Goal: Information Seeking & Learning: Learn about a topic

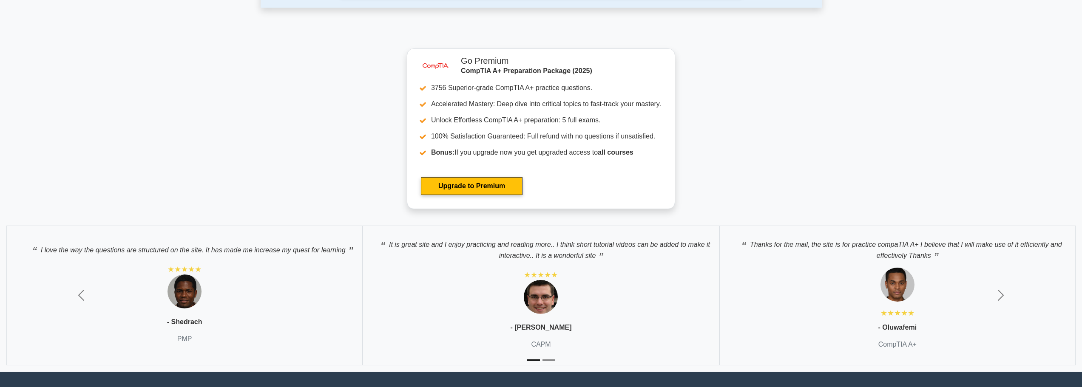
scroll to position [2922, 0]
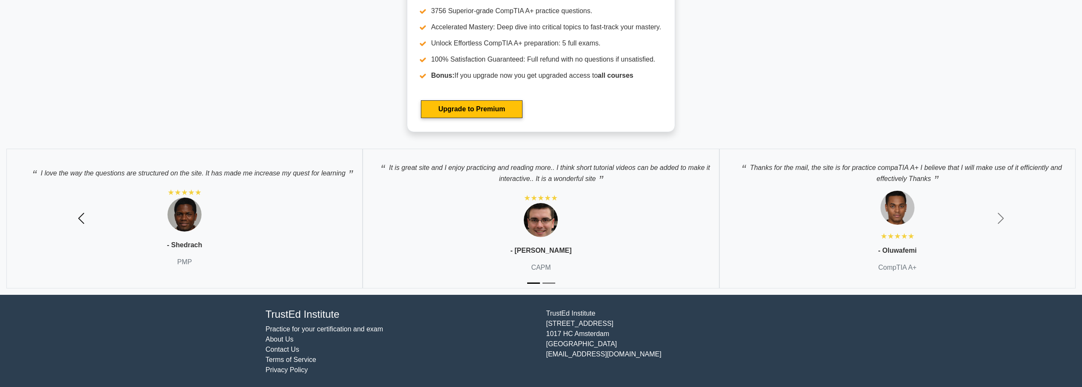
click at [75, 213] on span "button" at bounding box center [81, 219] width 14 height 14
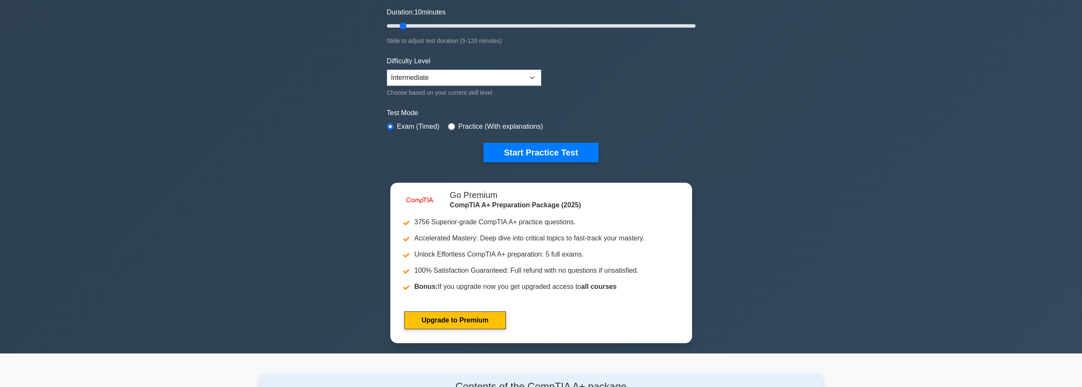
scroll to position [0, 0]
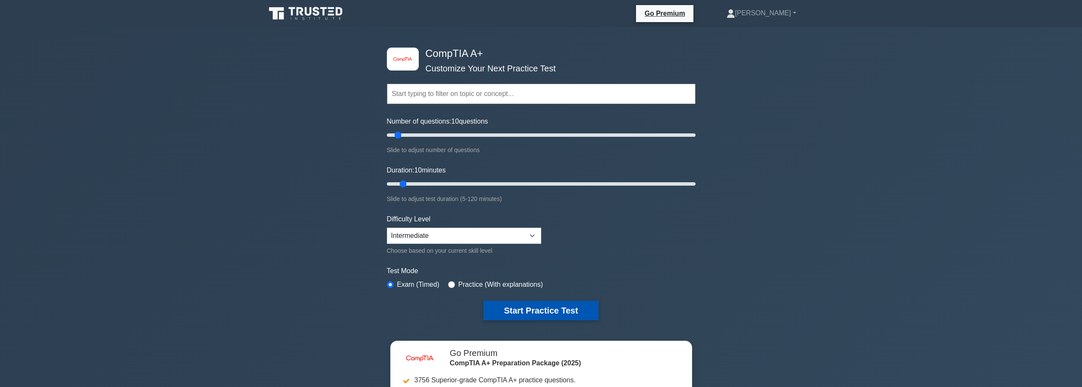
click at [517, 310] on button "Start Practice Test" at bounding box center [540, 311] width 115 height 20
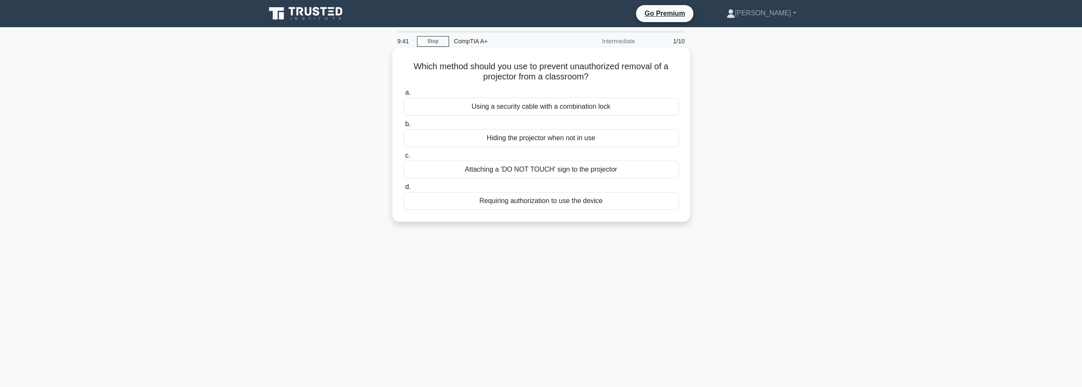
click at [532, 109] on div "Using a security cable with a combination lock" at bounding box center [542, 107] width 276 height 18
click at [404, 96] on input "a. Using a security cable with a combination lock" at bounding box center [404, 93] width 0 height 6
click at [543, 137] on div "Power interruption causing firmware corruption" at bounding box center [542, 138] width 276 height 18
click at [404, 127] on input "b. Power interruption causing firmware corruption" at bounding box center [404, 125] width 0 height 6
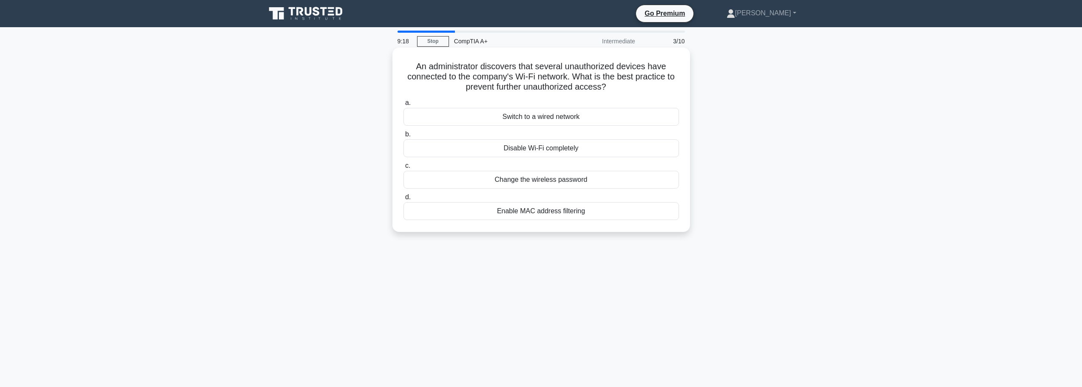
click at [539, 214] on div "Enable MAC address filtering" at bounding box center [542, 211] width 276 height 18
click at [404, 200] on input "d. Enable MAC address filtering" at bounding box center [404, 198] width 0 height 6
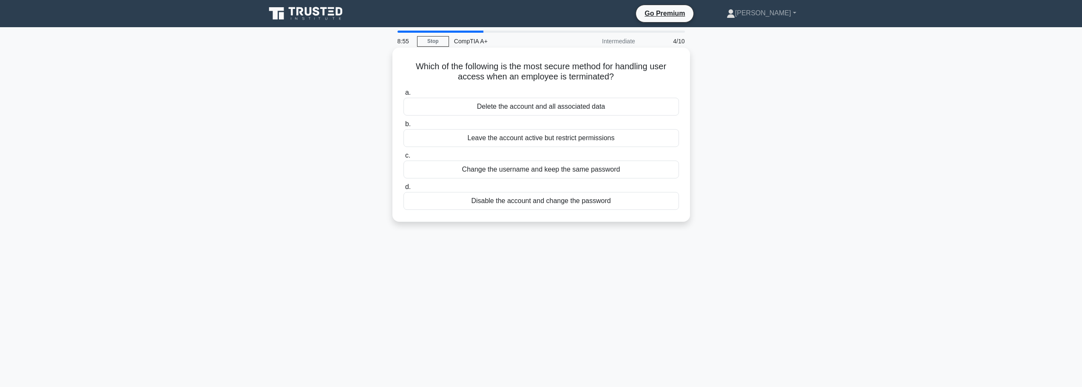
click at [517, 202] on div "Disable the account and change the password" at bounding box center [542, 201] width 276 height 18
click at [404, 190] on input "d. Disable the account and change the password" at bounding box center [404, 188] width 0 height 6
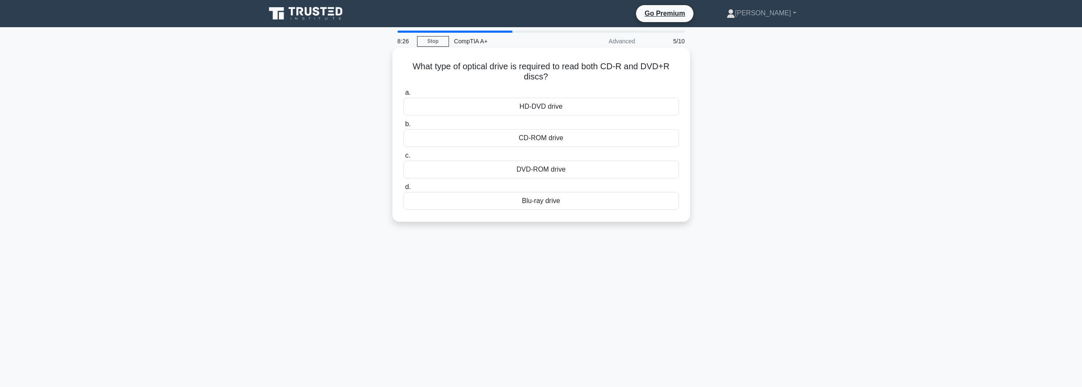
click at [530, 171] on div "DVD-ROM drive" at bounding box center [542, 170] width 276 height 18
click at [404, 159] on input "c. DVD-ROM drive" at bounding box center [404, 156] width 0 height 6
click at [545, 116] on div "4 GB" at bounding box center [542, 107] width 276 height 18
click at [404, 96] on input "a. 4 GB" at bounding box center [404, 93] width 0 height 6
click at [518, 205] on div "Implementing a file naming convention" at bounding box center [542, 201] width 276 height 18
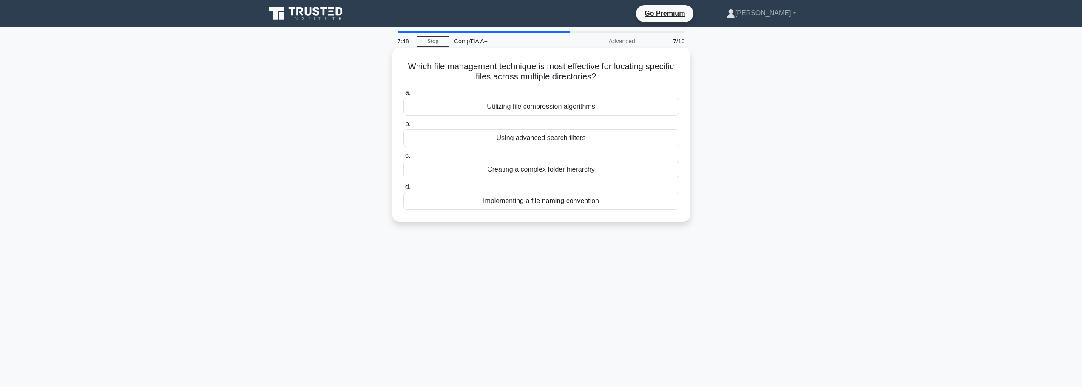
click at [404, 190] on input "d. Implementing a file naming convention" at bounding box center [404, 188] width 0 height 6
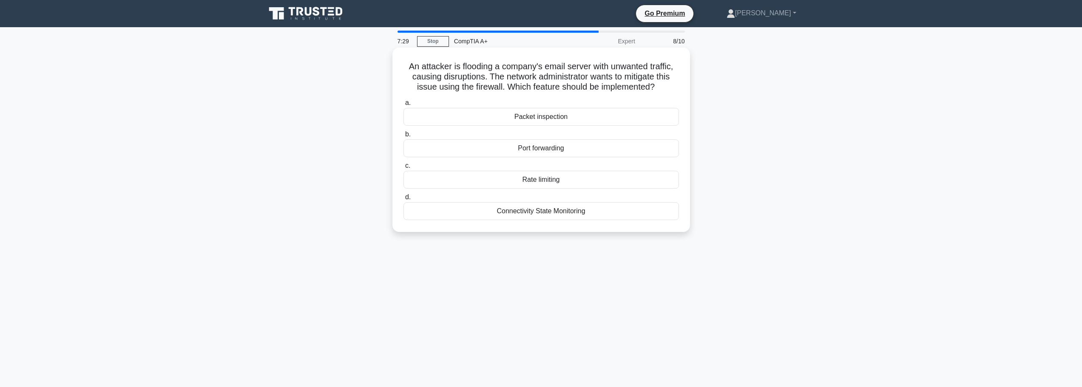
click at [549, 149] on div "Port forwarding" at bounding box center [542, 148] width 276 height 18
click at [404, 137] on input "b. Port forwarding" at bounding box center [404, 135] width 0 height 6
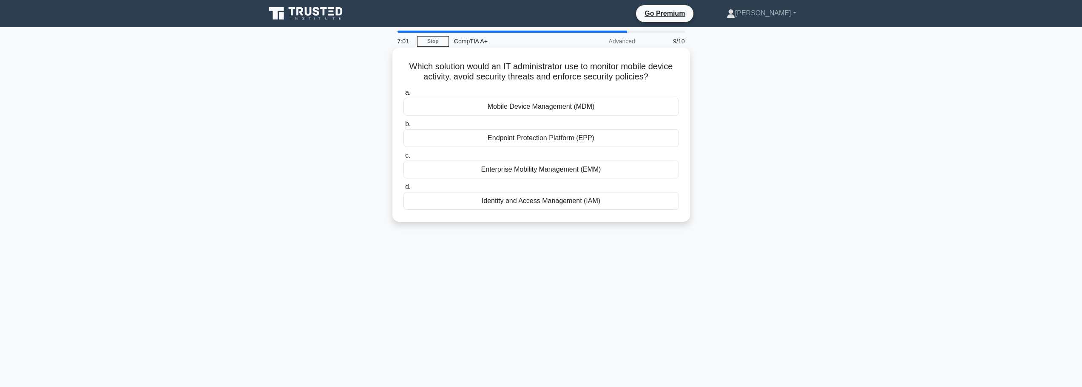
click at [528, 106] on div "Mobile Device Management (MDM)" at bounding box center [542, 107] width 276 height 18
click at [404, 96] on input "a. Mobile Device Management (MDM)" at bounding box center [404, 93] width 0 height 6
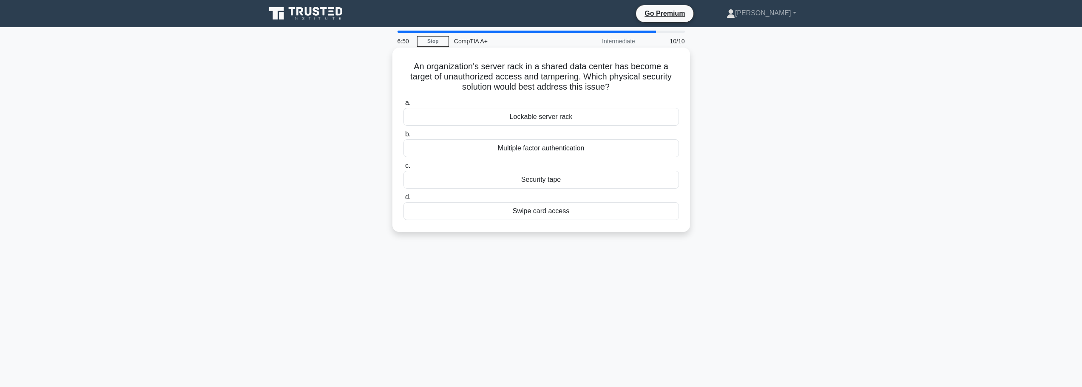
click at [540, 114] on div "Lockable server rack" at bounding box center [542, 117] width 276 height 18
click at [404, 106] on input "a. Lockable server rack" at bounding box center [404, 103] width 0 height 6
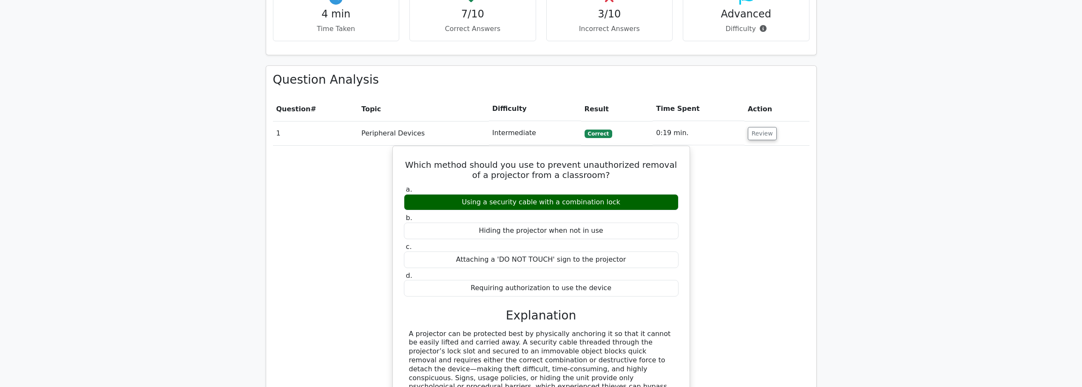
scroll to position [595, 0]
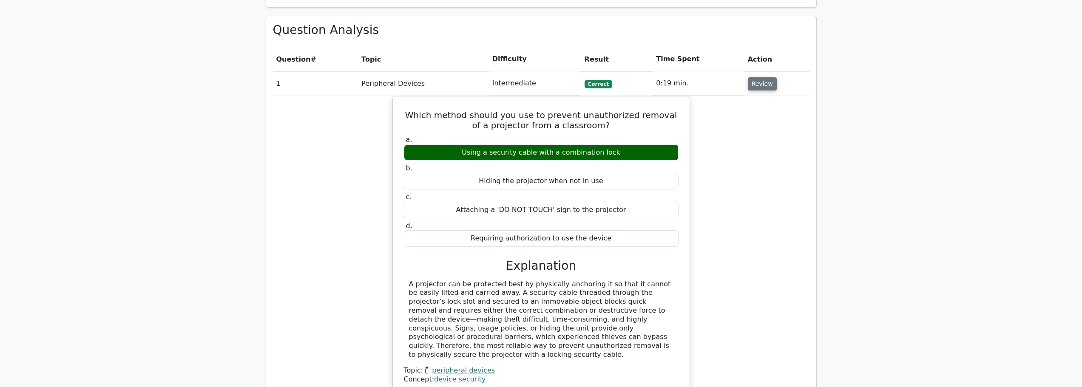
click at [759, 77] on button "Review" at bounding box center [762, 83] width 29 height 13
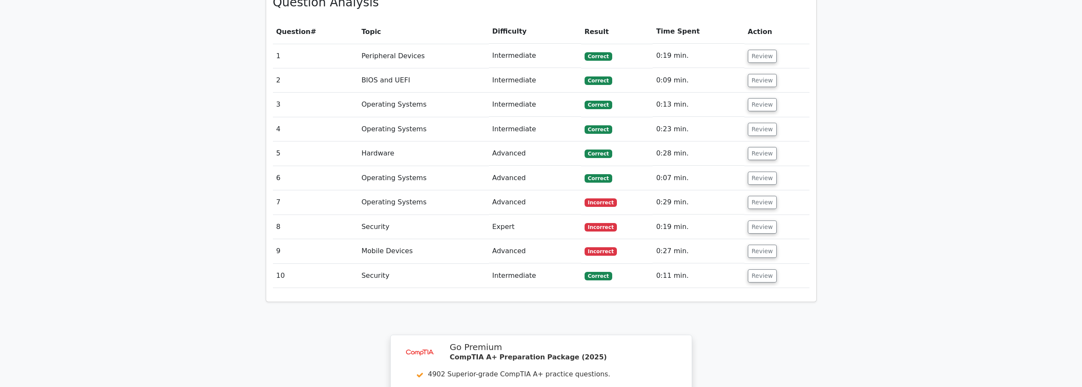
scroll to position [638, 0]
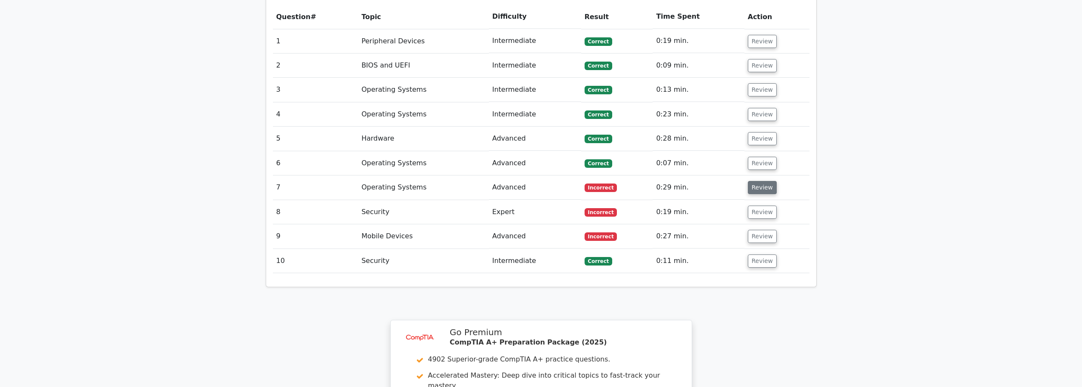
click at [764, 181] on button "Review" at bounding box center [762, 187] width 29 height 13
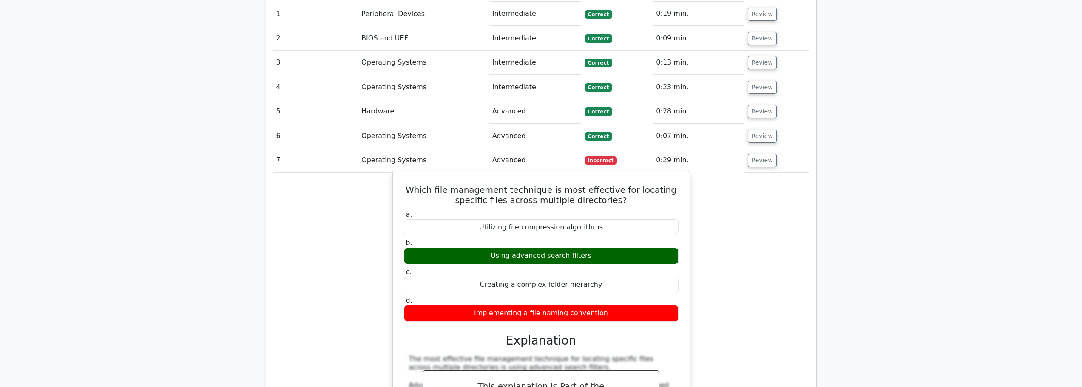
scroll to position [680, 0]
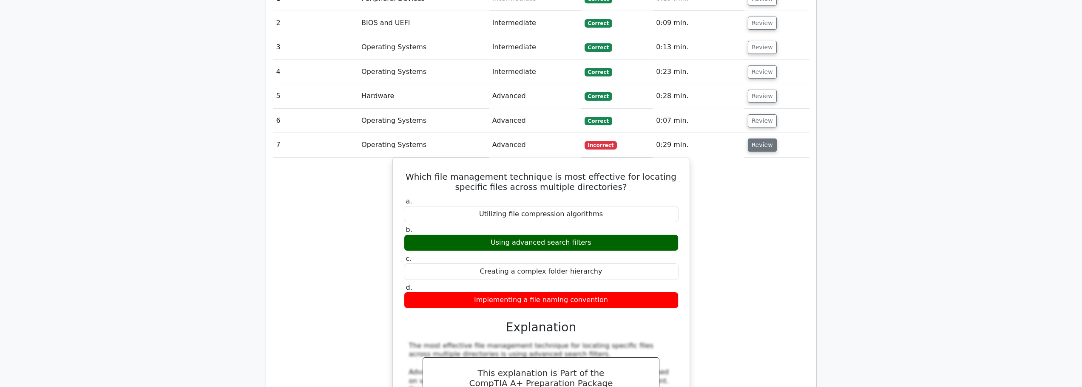
click at [751, 139] on button "Review" at bounding box center [762, 145] width 29 height 13
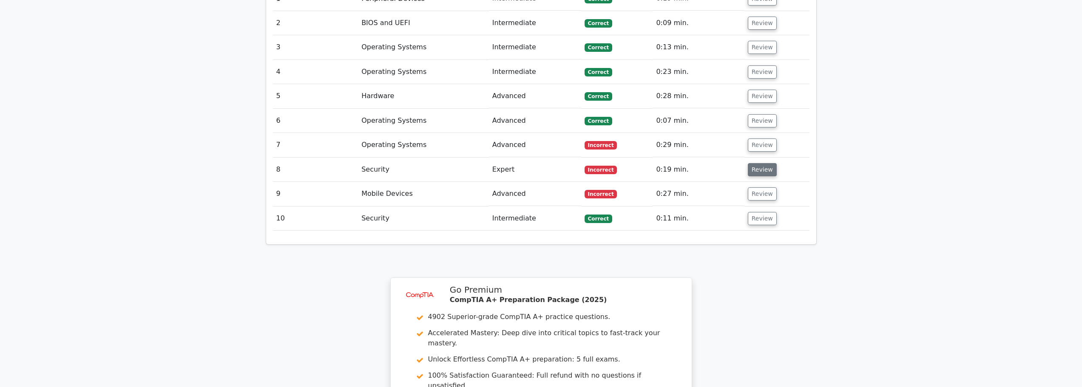
click at [756, 163] on button "Review" at bounding box center [762, 169] width 29 height 13
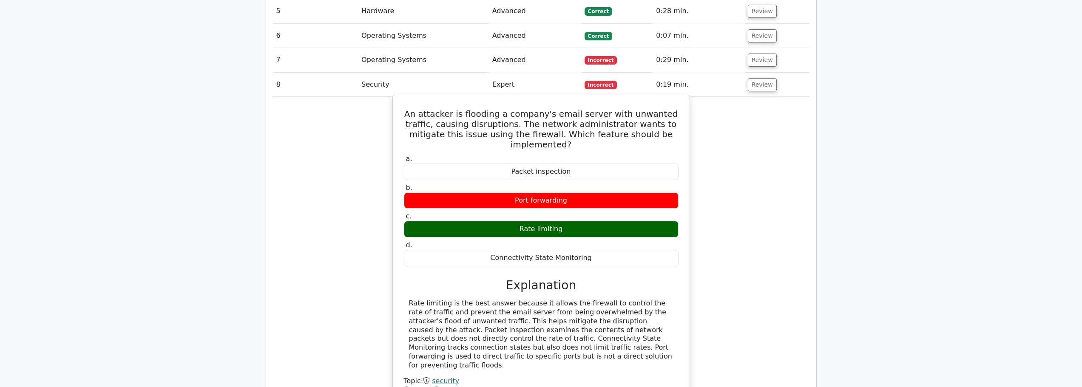
scroll to position [808, 0]
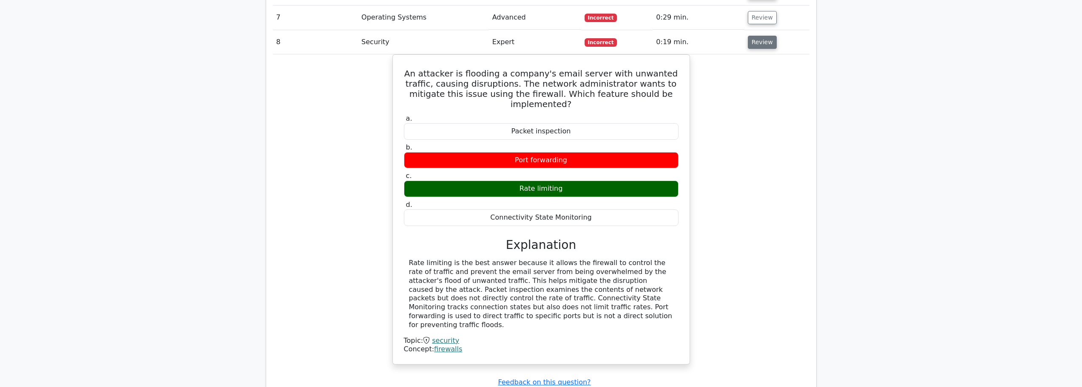
click at [762, 36] on button "Review" at bounding box center [762, 42] width 29 height 13
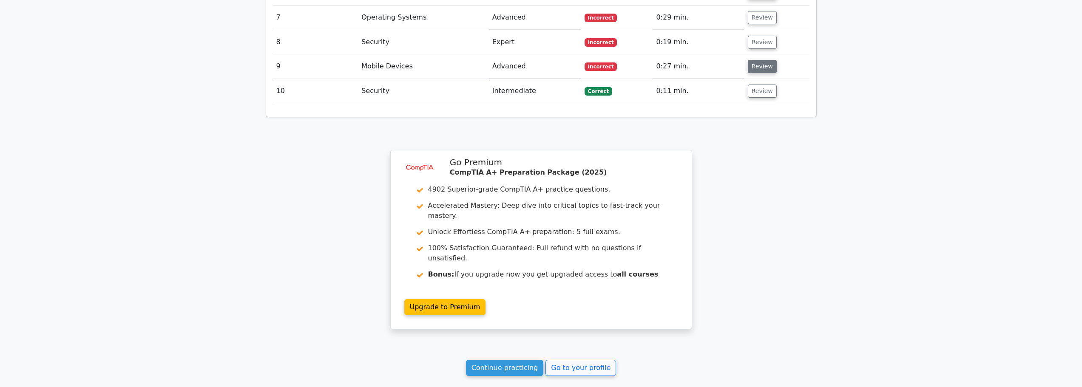
click at [751, 60] on button "Review" at bounding box center [762, 66] width 29 height 13
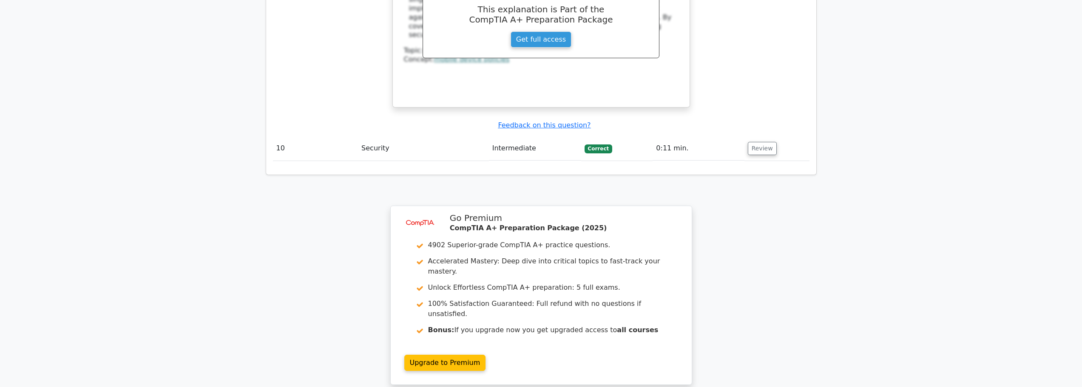
scroll to position [1227, 0]
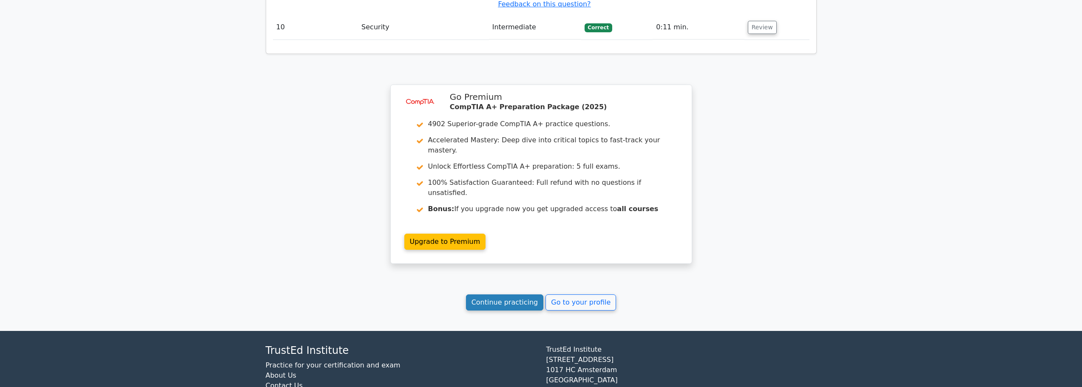
click at [507, 295] on link "Continue practicing" at bounding box center [505, 303] width 78 height 16
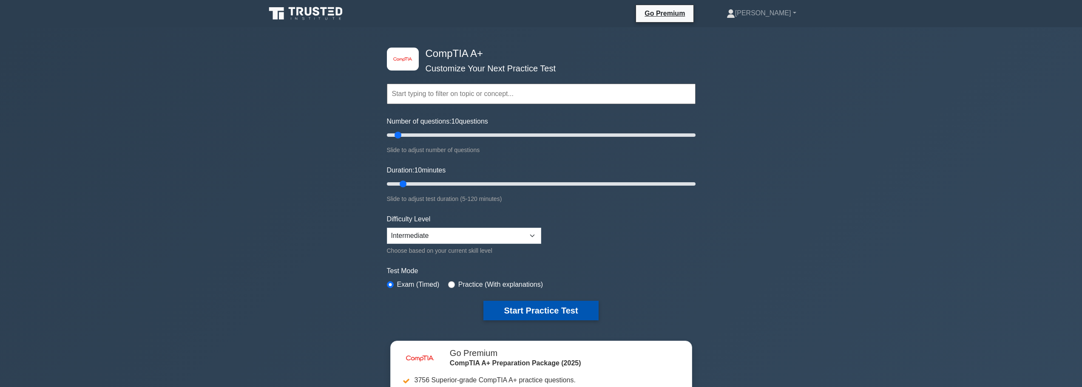
click at [531, 309] on button "Start Practice Test" at bounding box center [540, 311] width 115 height 20
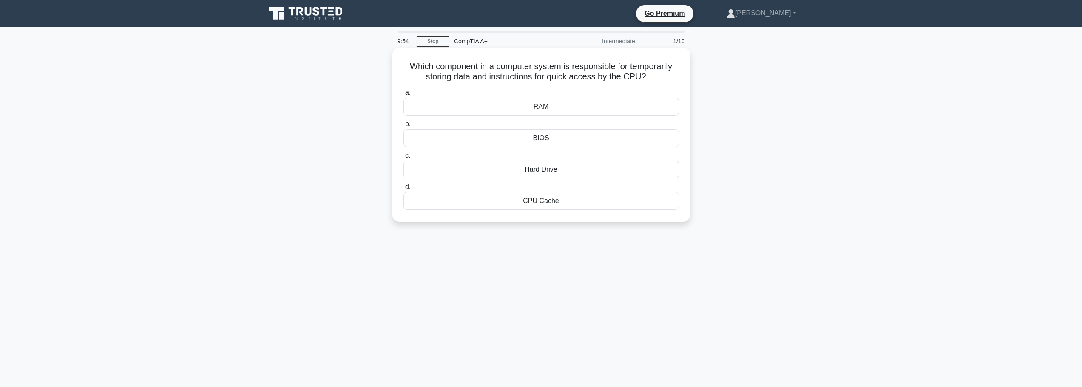
click at [536, 110] on div "RAM" at bounding box center [542, 107] width 276 height 18
click at [404, 96] on input "a. RAM" at bounding box center [404, 93] width 0 height 6
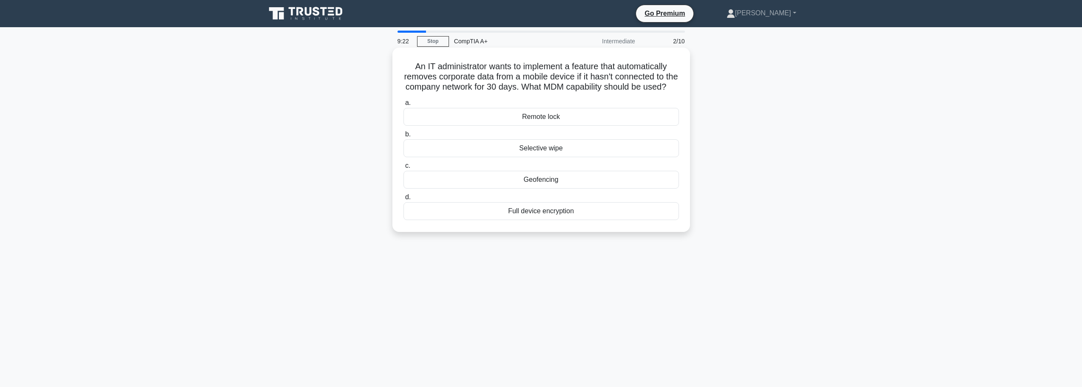
click at [536, 157] on div "Selective wipe" at bounding box center [542, 148] width 276 height 18
click at [404, 137] on input "b. Selective wipe" at bounding box center [404, 135] width 0 height 6
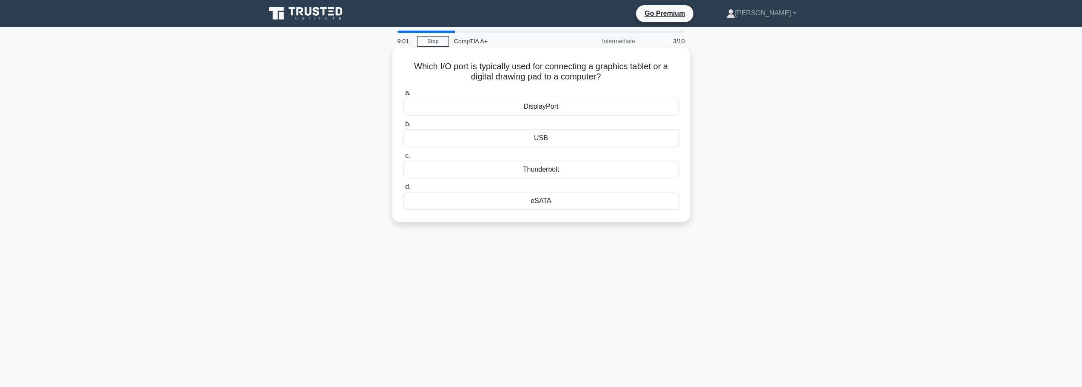
click at [551, 108] on div "DisplayPort" at bounding box center [542, 107] width 276 height 18
click at [404, 96] on input "a. DisplayPort" at bounding box center [404, 93] width 0 height 6
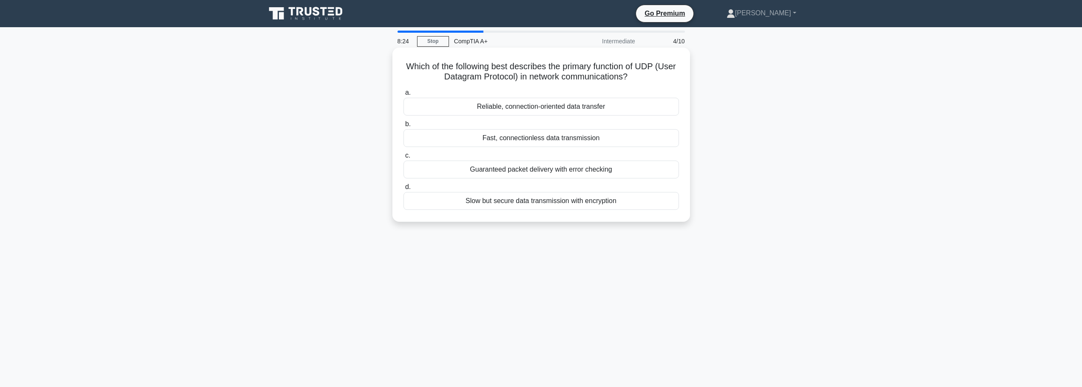
click at [584, 111] on div "Reliable, connection-oriented data transfer" at bounding box center [542, 107] width 276 height 18
click at [404, 96] on input "a. Reliable, connection-oriented data transfer" at bounding box center [404, 93] width 0 height 6
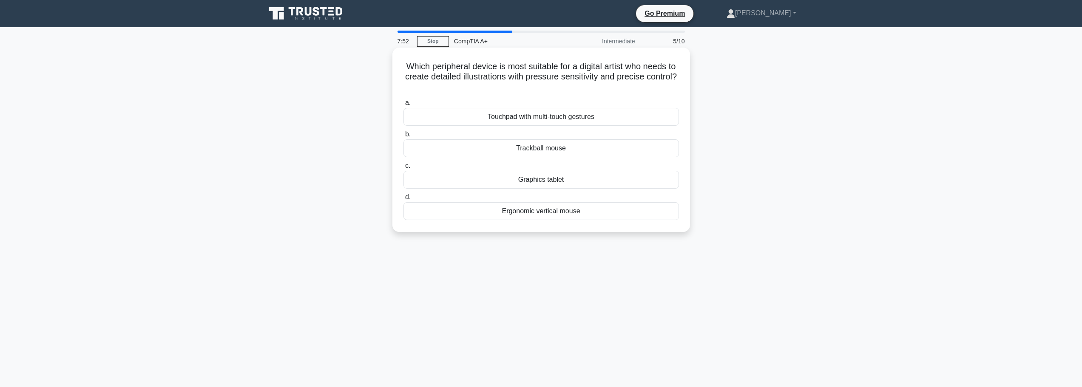
click at [548, 115] on div "Touchpad with multi-touch gestures" at bounding box center [542, 117] width 276 height 18
click at [404, 106] on input "a. Touchpad with multi-touch gestures" at bounding box center [404, 103] width 0 height 6
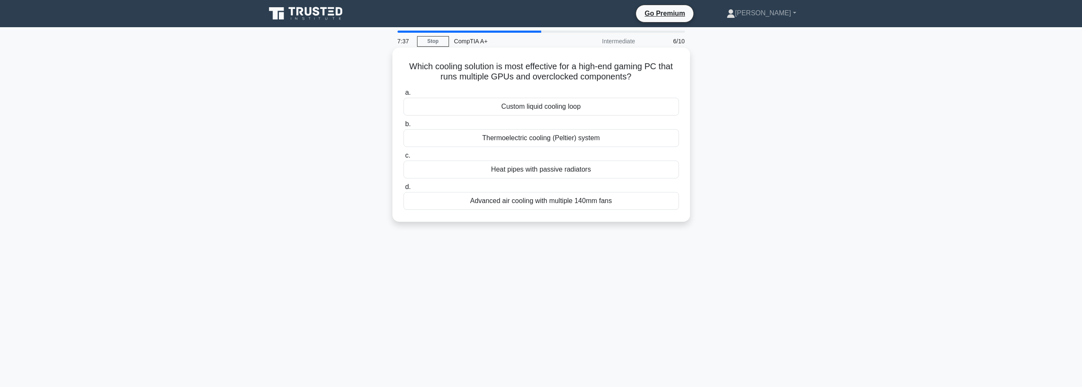
click at [542, 107] on div "Custom liquid cooling loop" at bounding box center [542, 107] width 276 height 18
click at [404, 96] on input "a. Custom liquid cooling loop" at bounding box center [404, 93] width 0 height 6
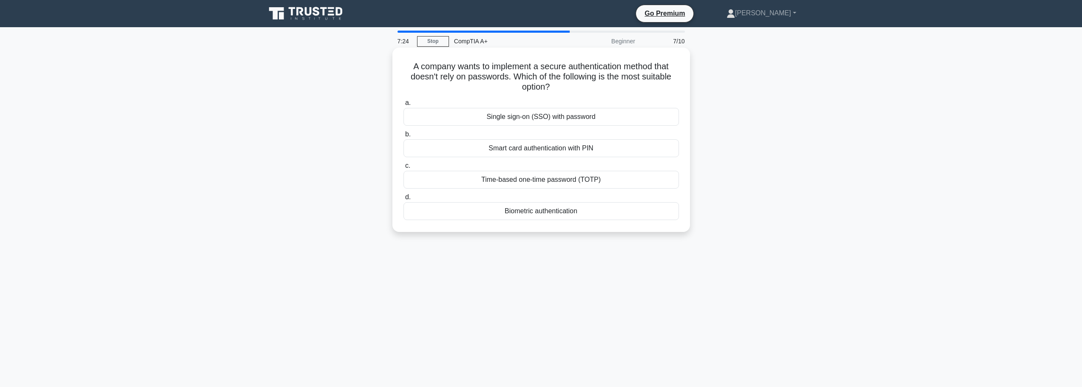
click at [539, 211] on div "Biometric authentication" at bounding box center [542, 211] width 276 height 18
click at [404, 200] on input "d. Biometric authentication" at bounding box center [404, 198] width 0 height 6
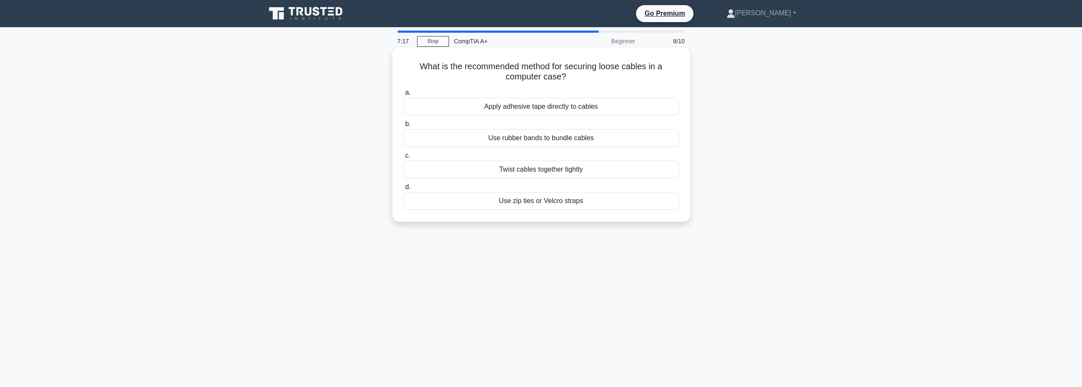
click at [546, 205] on div "Use zip ties or Velcro straps" at bounding box center [542, 201] width 276 height 18
click at [404, 190] on input "d. Use zip ties or Velcro straps" at bounding box center [404, 188] width 0 height 6
click at [535, 137] on div "Higher clock speed" at bounding box center [542, 138] width 276 height 18
click at [404, 127] on input "b. Higher clock speed" at bounding box center [404, 125] width 0 height 6
click at [535, 173] on div "Power Factor Correction (PFC)" at bounding box center [542, 170] width 276 height 18
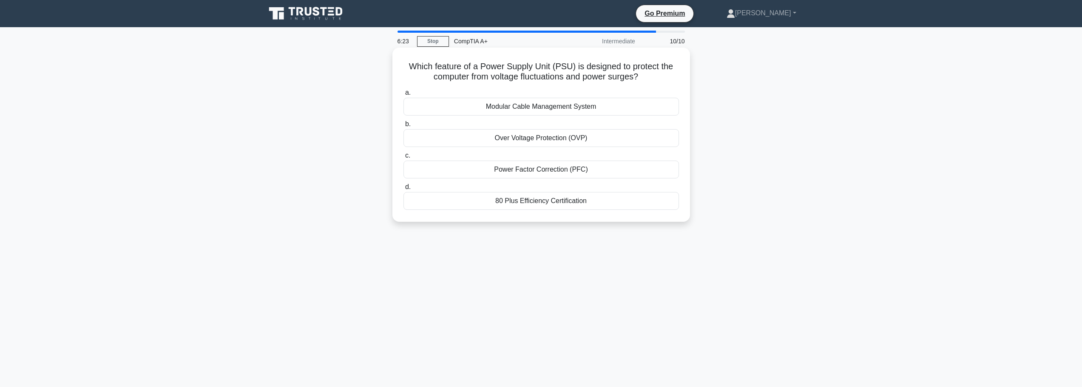
click at [404, 159] on input "c. Power Factor Correction (PFC)" at bounding box center [404, 156] width 0 height 6
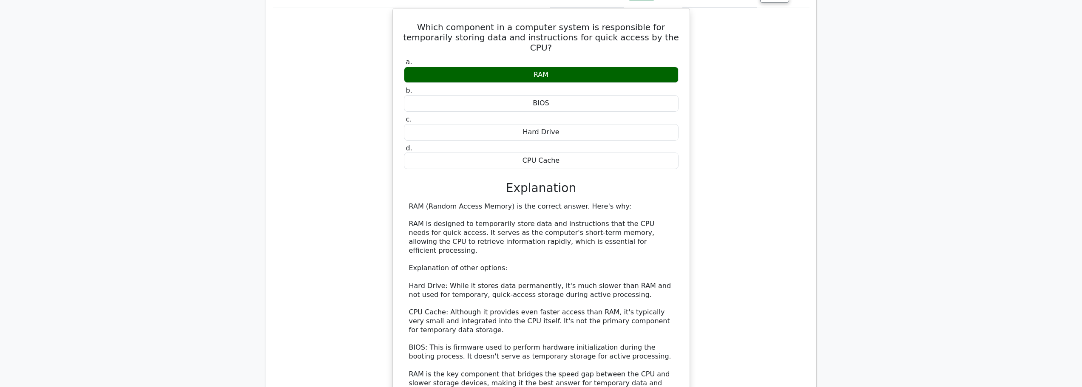
scroll to position [595, 0]
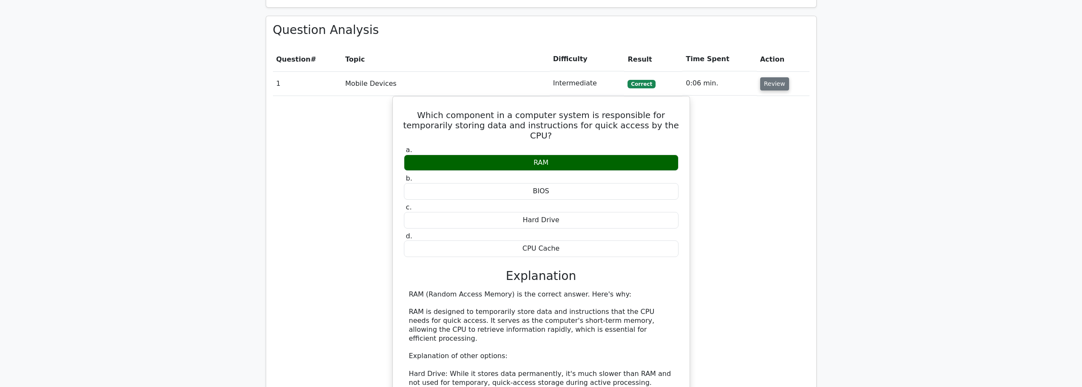
click at [780, 77] on button "Review" at bounding box center [774, 83] width 29 height 13
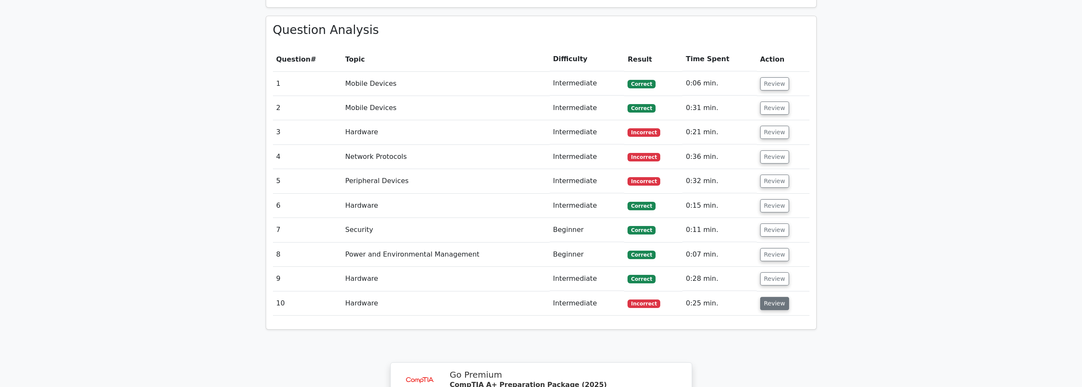
click at [773, 297] on button "Review" at bounding box center [774, 303] width 29 height 13
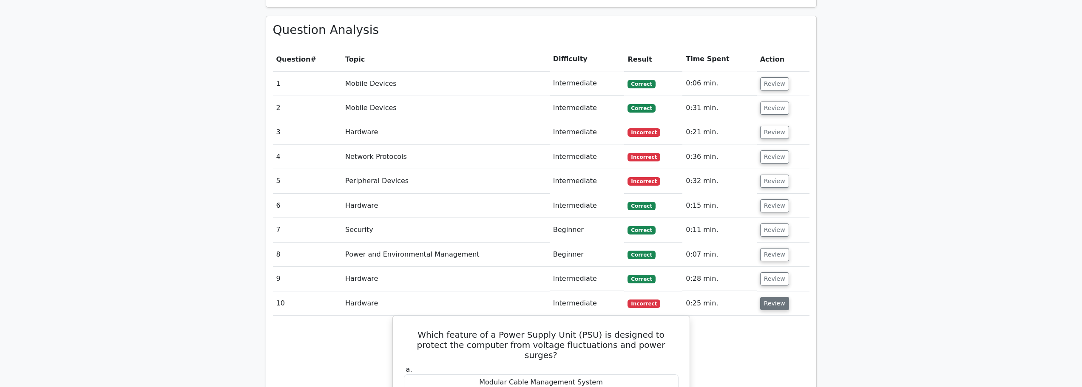
click at [766, 297] on button "Review" at bounding box center [774, 303] width 29 height 13
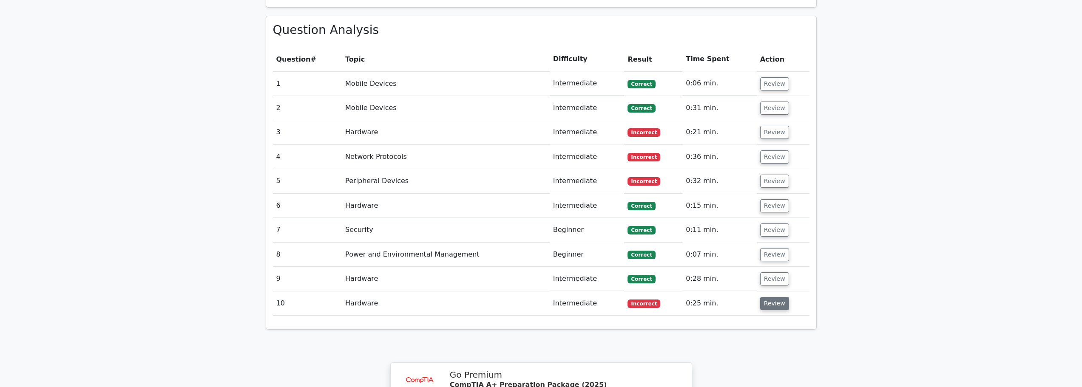
click at [762, 297] on button "Review" at bounding box center [774, 303] width 29 height 13
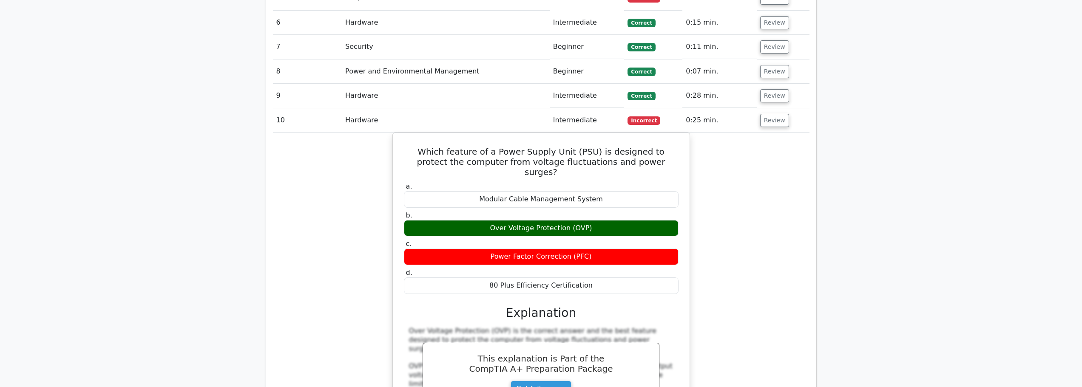
scroll to position [723, 0]
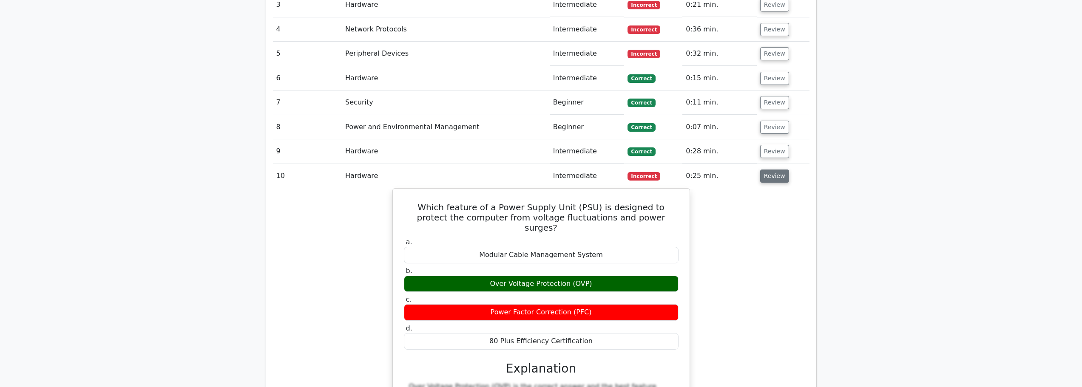
click at [770, 170] on button "Review" at bounding box center [774, 176] width 29 height 13
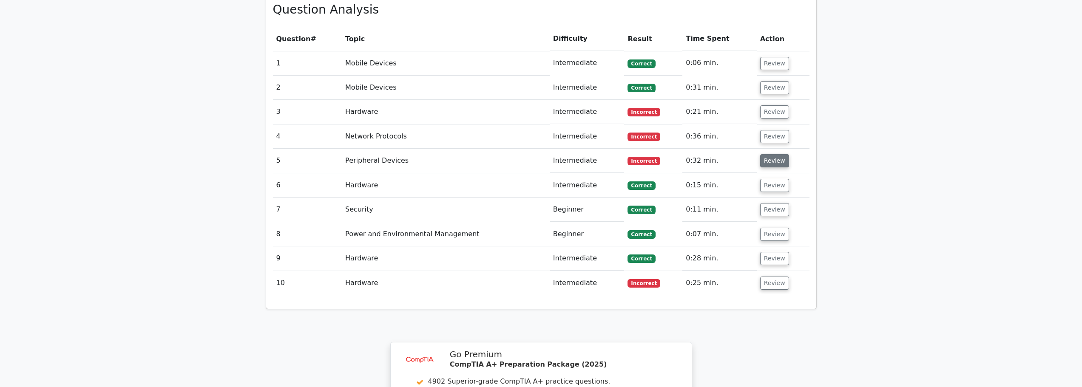
scroll to position [595, 0]
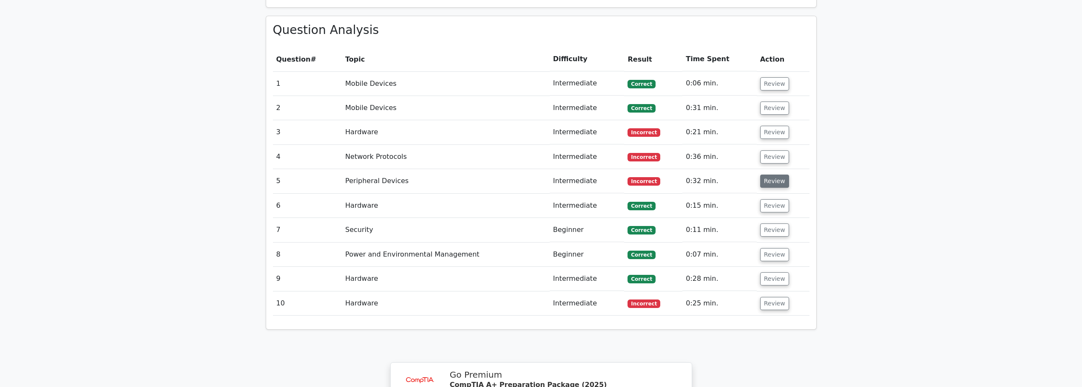
click at [773, 175] on button "Review" at bounding box center [774, 181] width 29 height 13
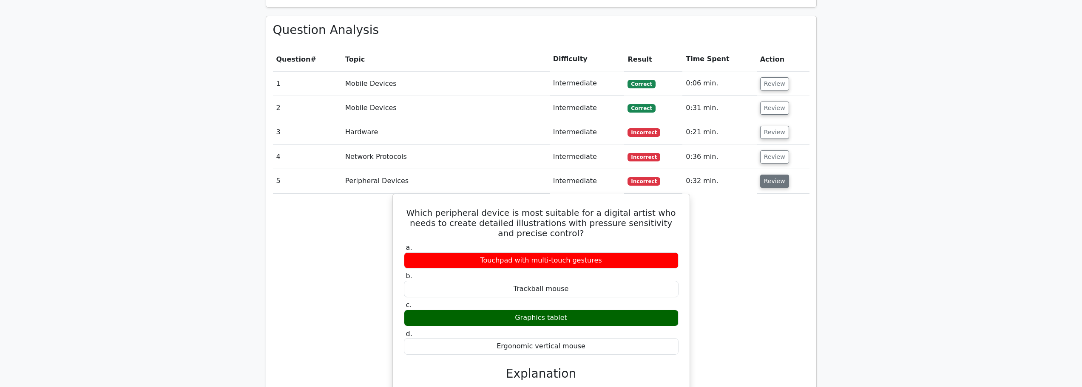
click at [768, 175] on button "Review" at bounding box center [774, 181] width 29 height 13
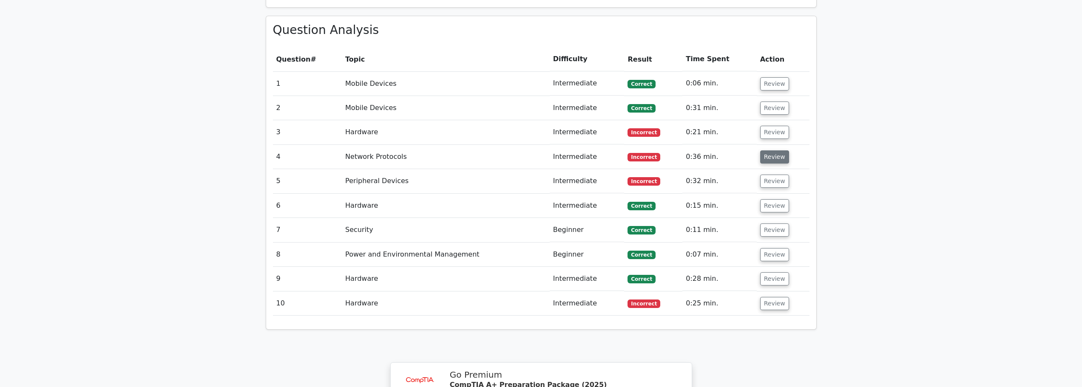
click at [767, 151] on button "Review" at bounding box center [774, 157] width 29 height 13
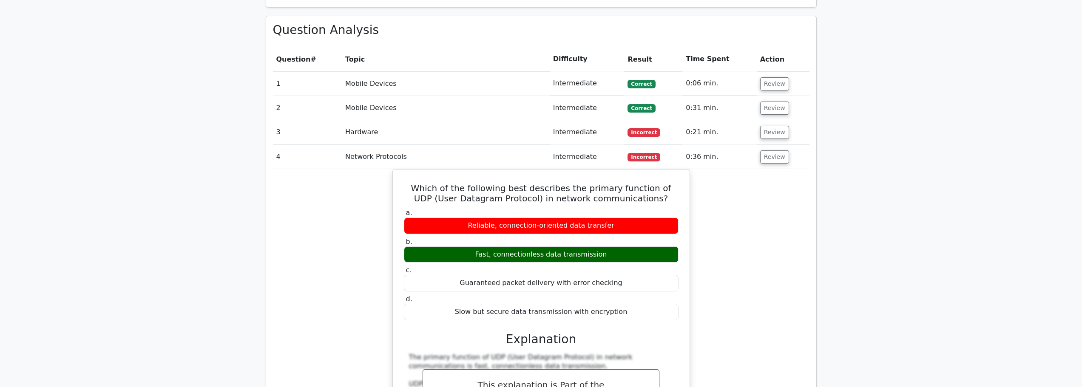
scroll to position [553, 0]
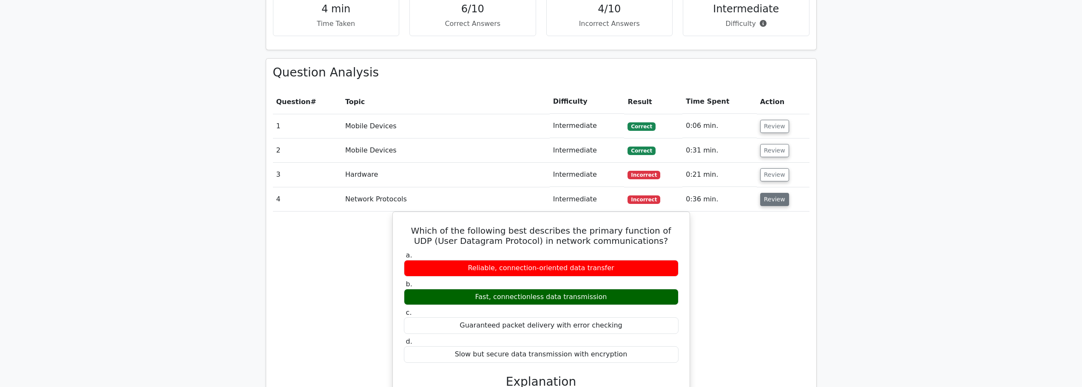
click at [769, 193] on button "Review" at bounding box center [774, 199] width 29 height 13
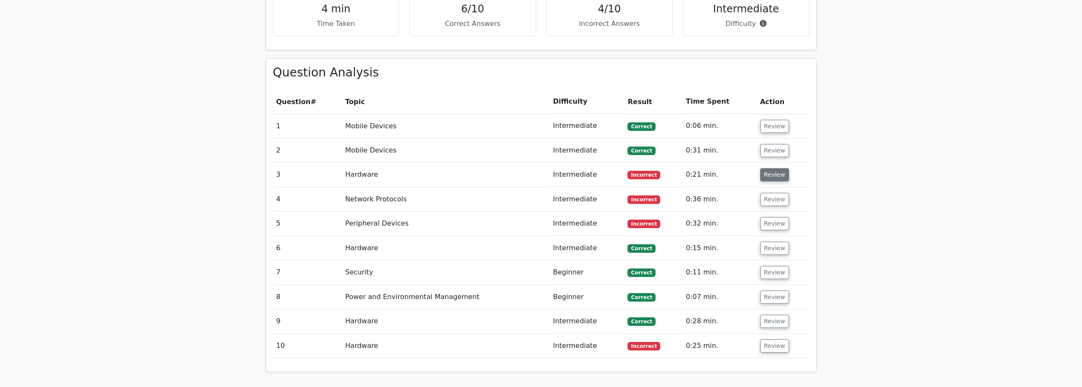
click at [768, 168] on button "Review" at bounding box center [774, 174] width 29 height 13
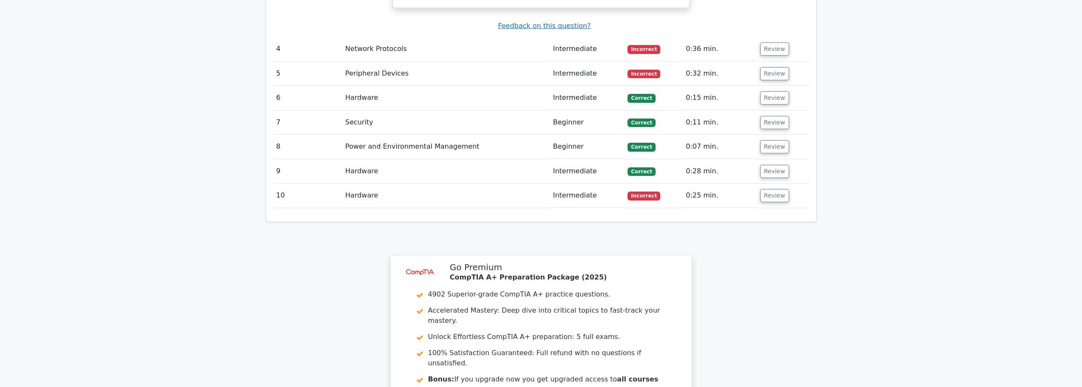
scroll to position [1233, 0]
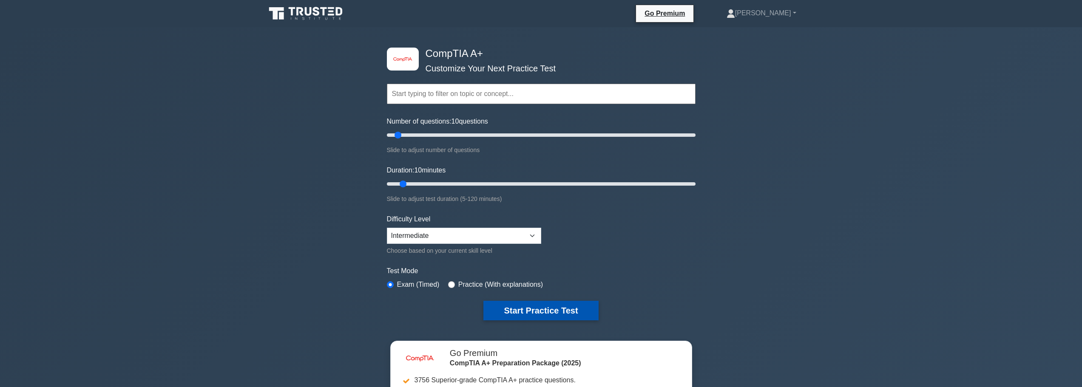
click at [507, 307] on button "Start Practice Test" at bounding box center [540, 311] width 115 height 20
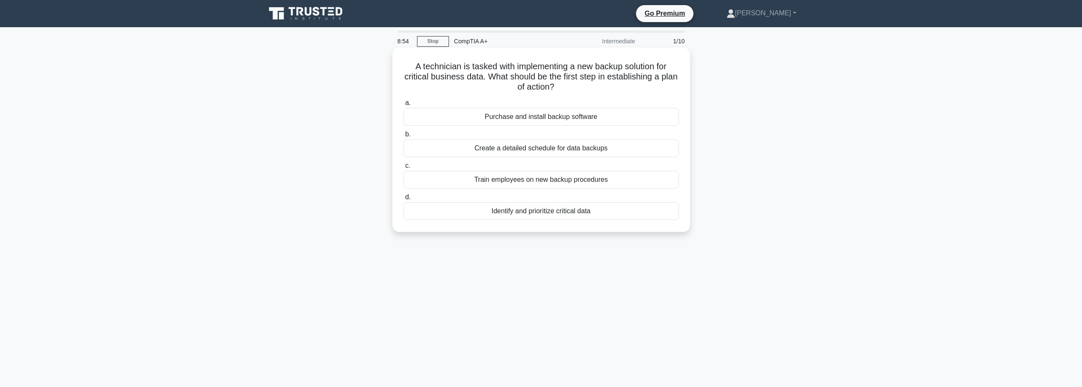
click at [541, 215] on div "Identify and prioritize critical data" at bounding box center [542, 211] width 276 height 18
click at [404, 200] on input "d. Identify and prioritize critical data" at bounding box center [404, 198] width 0 height 6
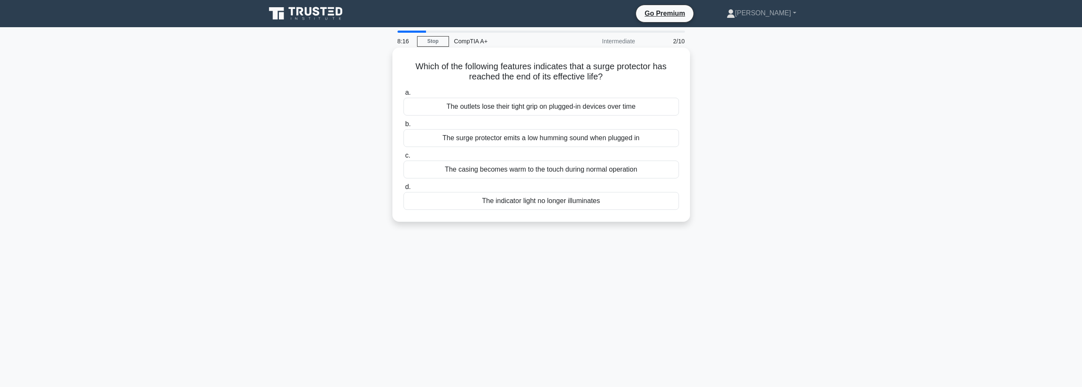
click at [521, 206] on div "The indicator light no longer illuminates" at bounding box center [542, 201] width 276 height 18
click at [404, 190] on input "d. The indicator light no longer illuminates" at bounding box center [404, 188] width 0 height 6
click at [520, 204] on div "Moves the read/write heads across the disk platters" at bounding box center [542, 201] width 276 height 18
click at [404, 190] on input "d. Moves the read/write heads across the disk platters" at bounding box center [404, 188] width 0 height 6
click at [541, 210] on div "Review the system event logs" at bounding box center [542, 201] width 276 height 18
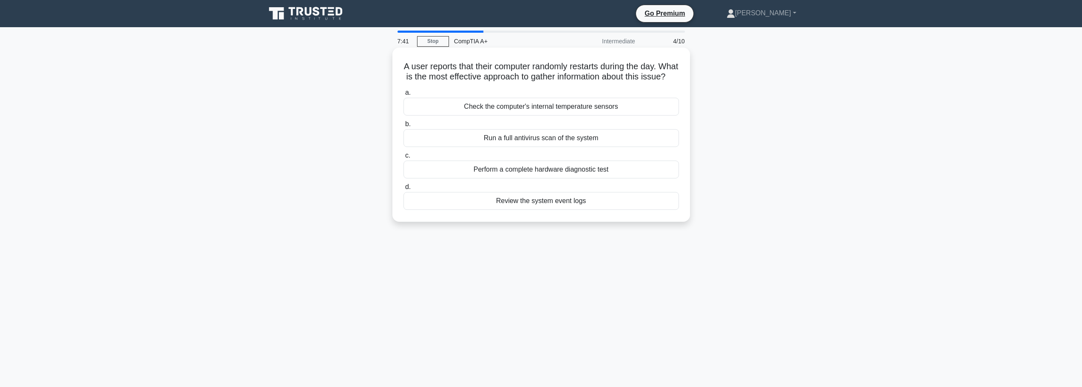
click at [404, 190] on input "d. Review the system event logs" at bounding box center [404, 188] width 0 height 6
click at [562, 206] on div "Wi-Fi-enabled smart cameras" at bounding box center [542, 201] width 276 height 18
click at [404, 190] on input "d. Wi-Fi-enabled smart cameras" at bounding box center [404, 188] width 0 height 6
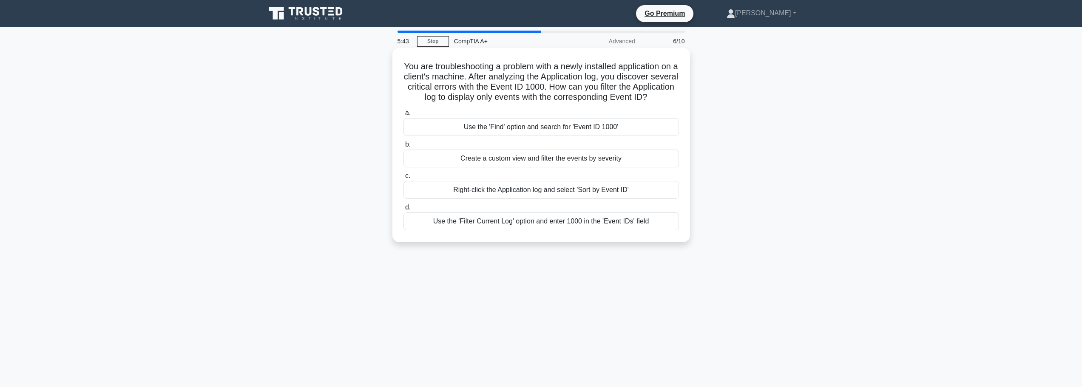
click at [529, 199] on div "Right-click the Application log and select 'Sort by Event ID'" at bounding box center [542, 190] width 276 height 18
click at [404, 179] on input "c. Right-click the Application log and select 'Sort by Event ID'" at bounding box center [404, 176] width 0 height 6
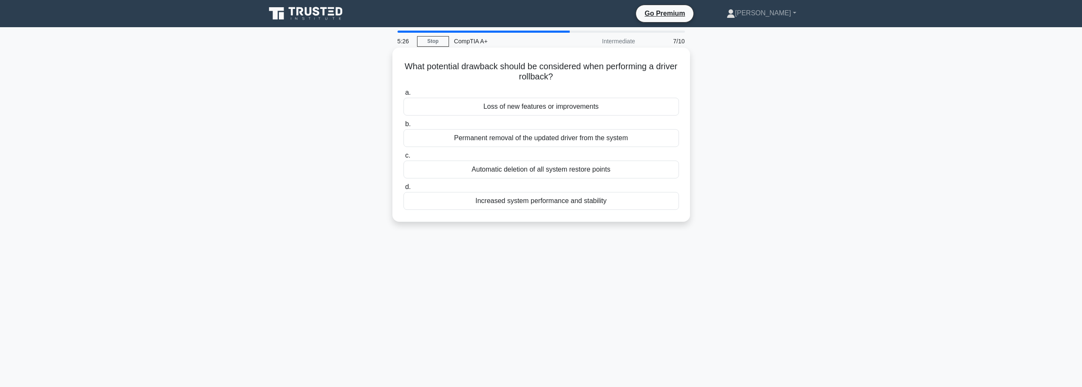
click at [573, 111] on div "Loss of new features or improvements" at bounding box center [542, 107] width 276 height 18
click at [404, 96] on input "a. Loss of new features or improvements" at bounding box center [404, 93] width 0 height 6
click at [537, 107] on div "Passive heatsink" at bounding box center [542, 107] width 276 height 18
click at [404, 96] on input "a. Passive heatsink" at bounding box center [404, 93] width 0 height 6
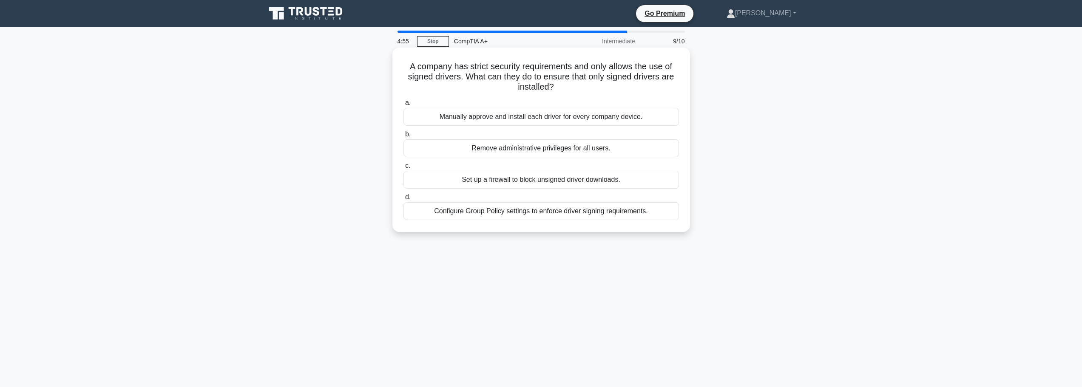
click at [549, 215] on div "Configure Group Policy settings to enforce driver signing requirements." at bounding box center [542, 211] width 276 height 18
click at [404, 200] on input "d. Configure Group Policy settings to enforce driver signing requirements." at bounding box center [404, 198] width 0 height 6
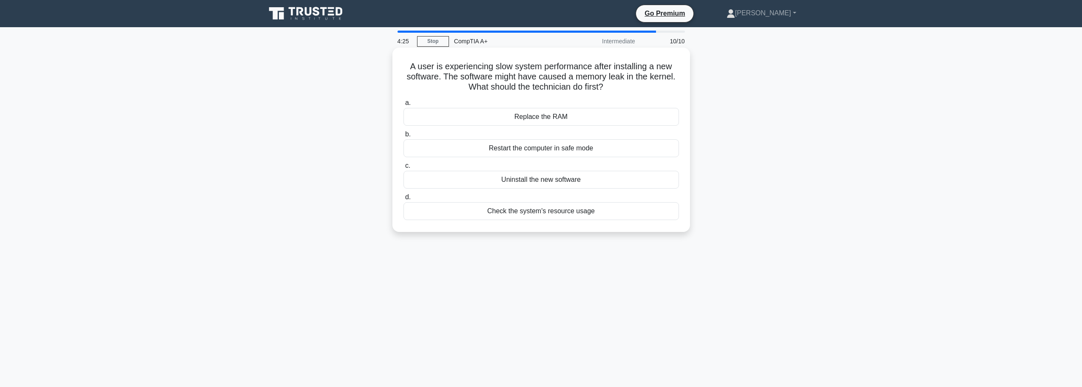
click at [549, 211] on div "Check the system's resource usage" at bounding box center [542, 211] width 276 height 18
click at [404, 200] on input "d. Check the system's resource usage" at bounding box center [404, 198] width 0 height 6
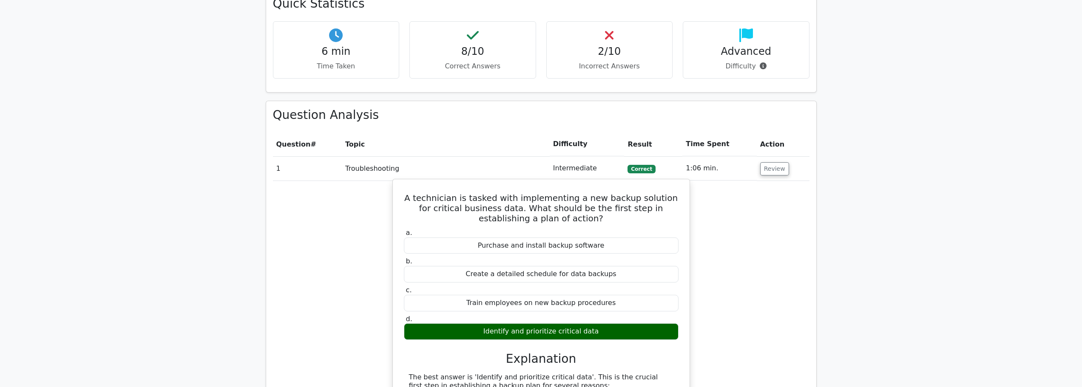
scroll to position [595, 0]
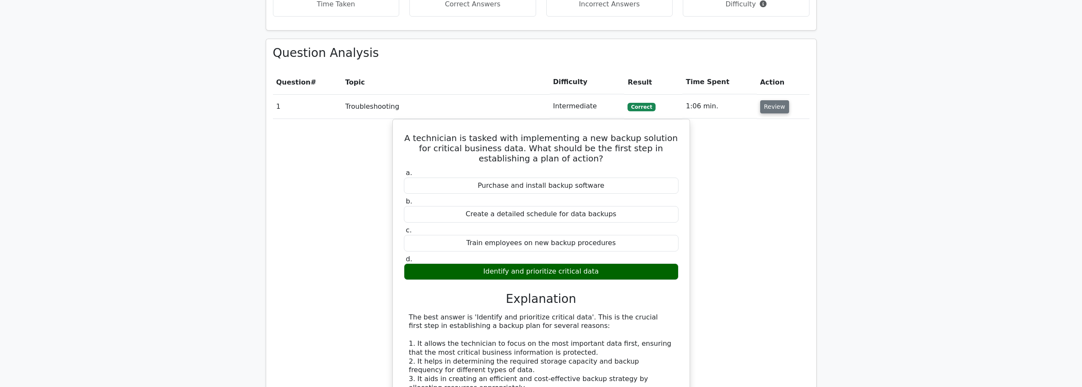
click at [776, 100] on button "Review" at bounding box center [774, 106] width 29 height 13
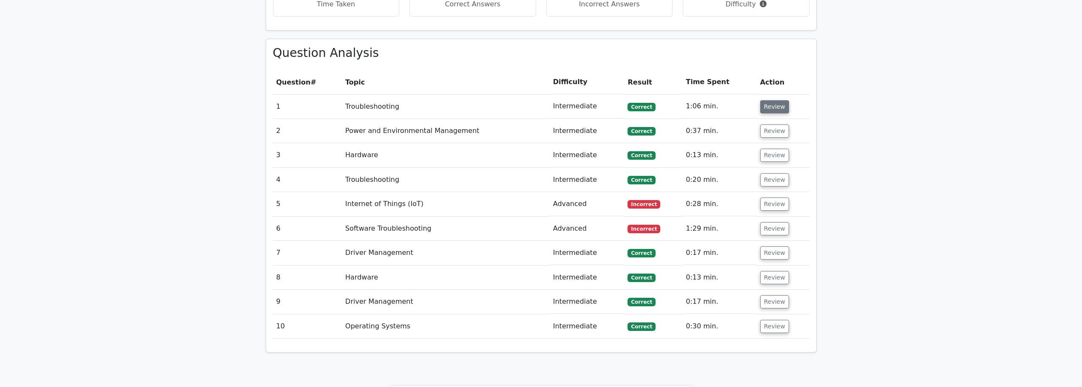
click at [776, 100] on button "Review" at bounding box center [774, 106] width 29 height 13
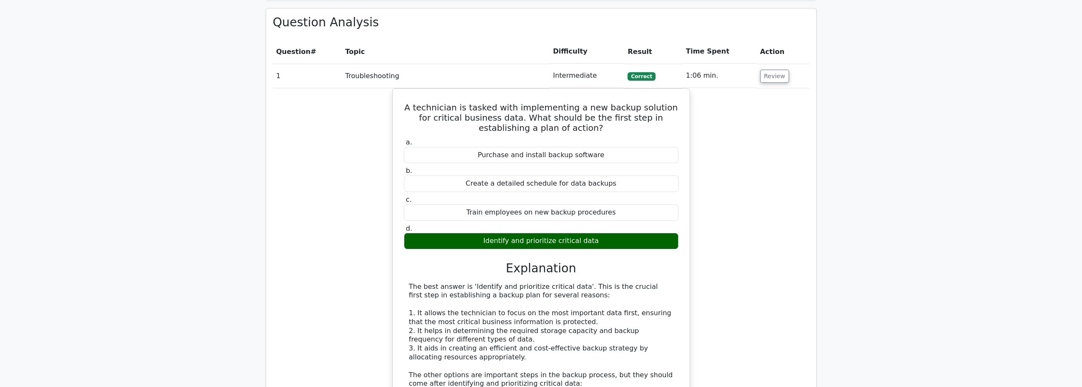
scroll to position [638, 0]
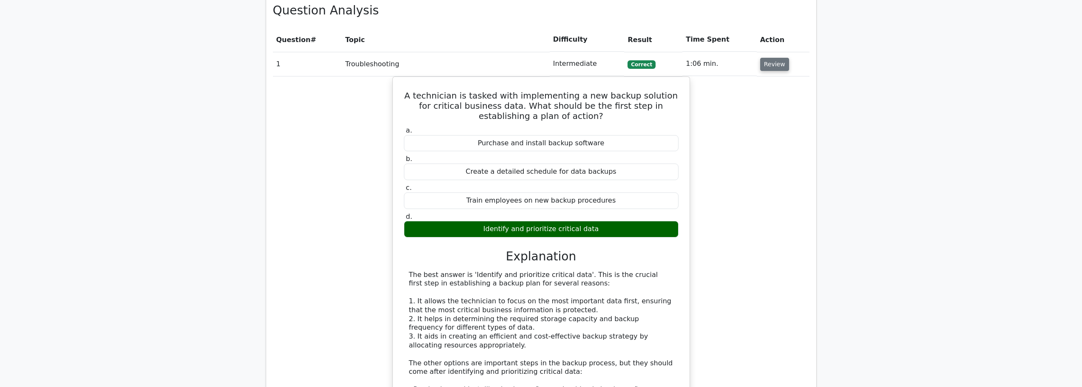
click at [771, 58] on button "Review" at bounding box center [774, 64] width 29 height 13
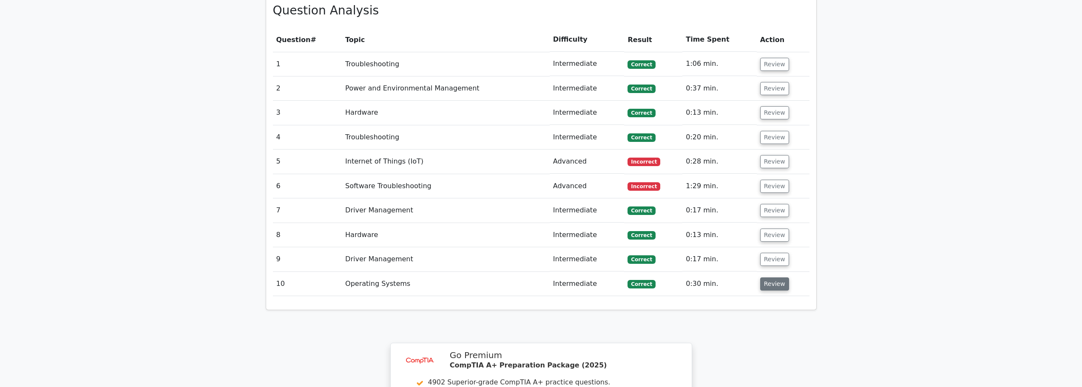
click at [762, 278] on button "Review" at bounding box center [774, 284] width 29 height 13
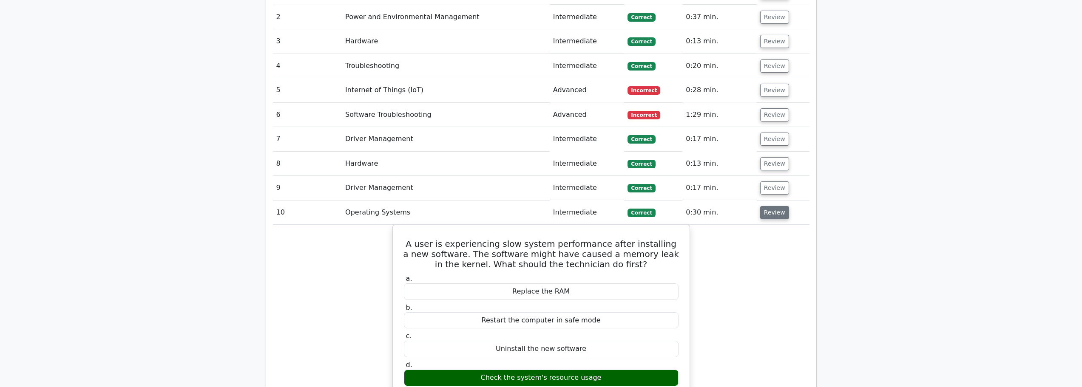
scroll to position [723, 0]
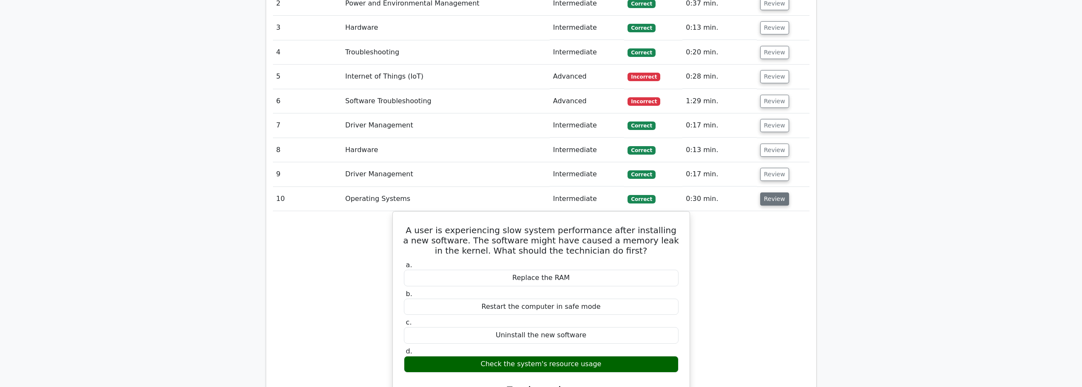
click at [766, 193] on button "Review" at bounding box center [774, 199] width 29 height 13
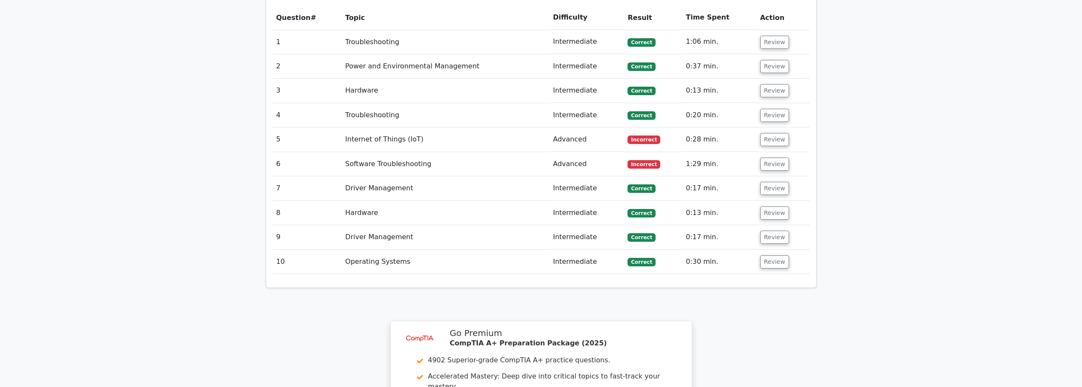
scroll to position [638, 0]
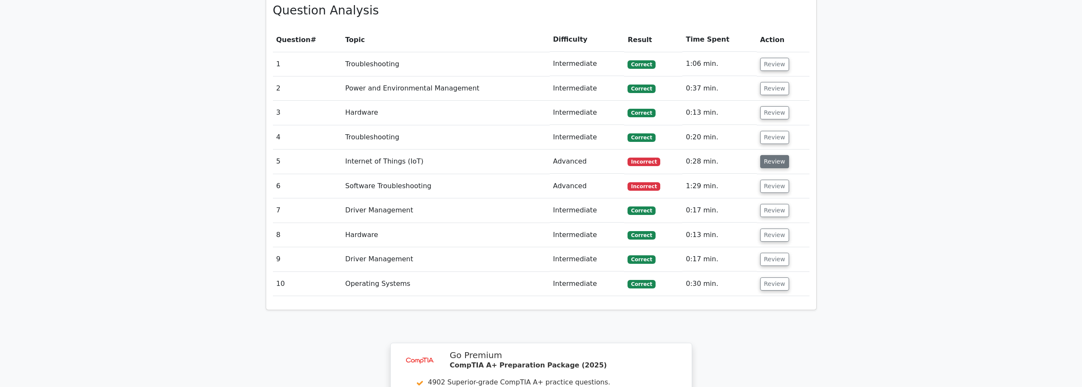
click at [762, 155] on button "Review" at bounding box center [774, 161] width 29 height 13
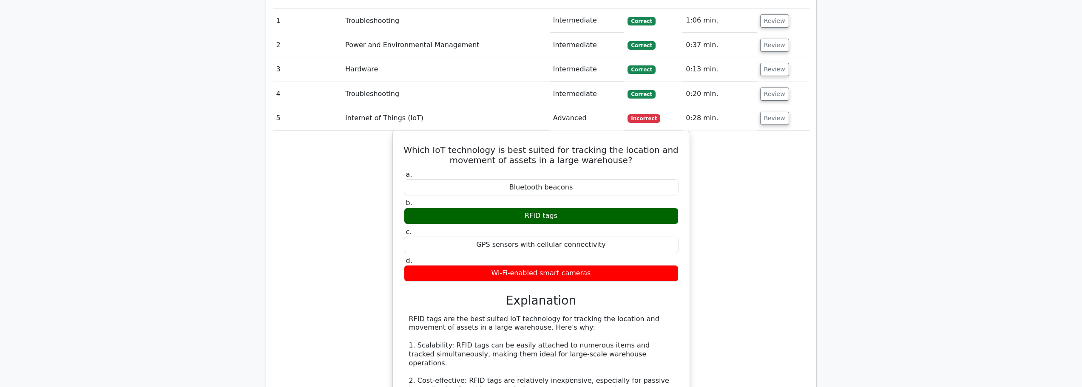
scroll to position [680, 0]
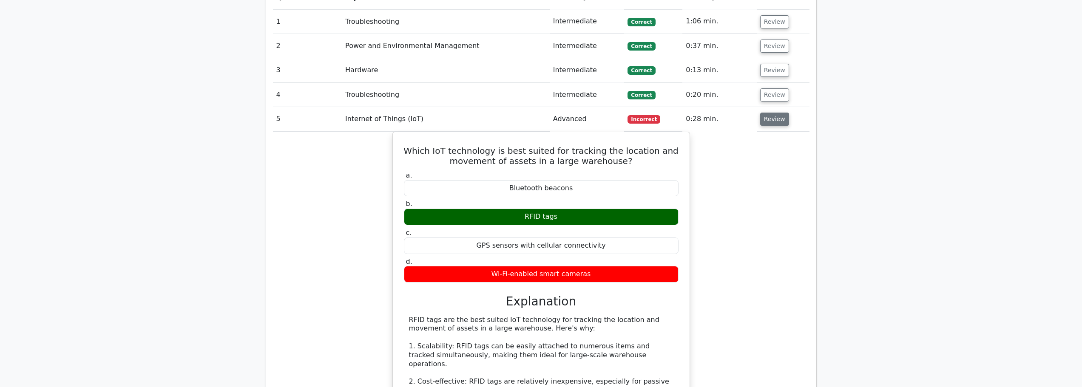
click at [779, 113] on button "Review" at bounding box center [774, 119] width 29 height 13
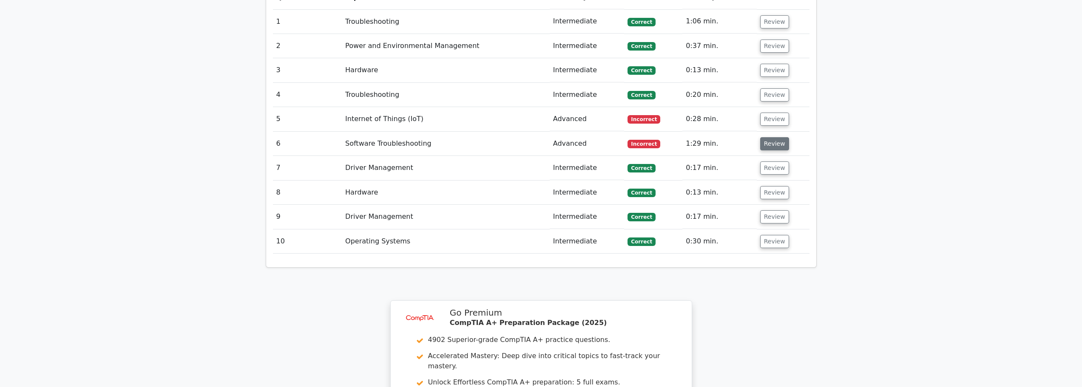
click at [770, 137] on button "Review" at bounding box center [774, 143] width 29 height 13
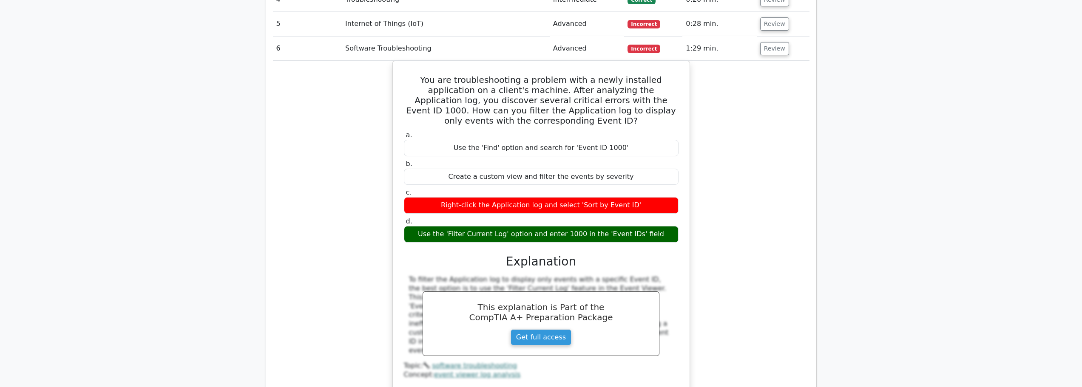
scroll to position [638, 0]
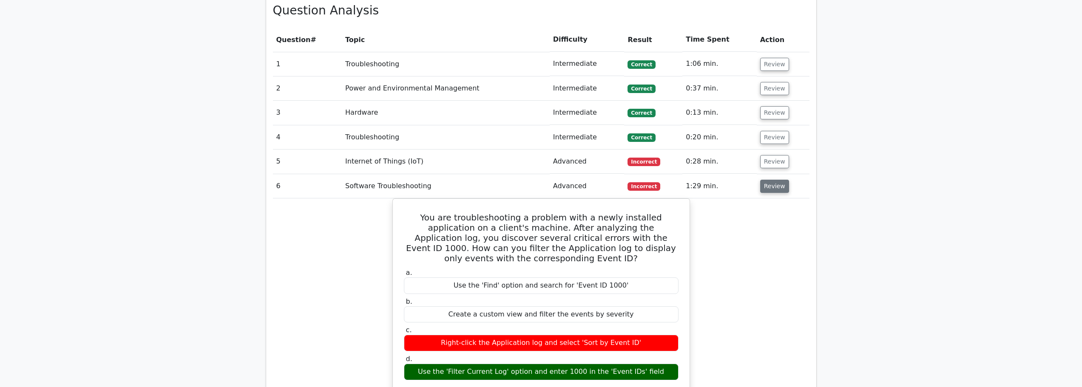
click at [772, 180] on button "Review" at bounding box center [774, 186] width 29 height 13
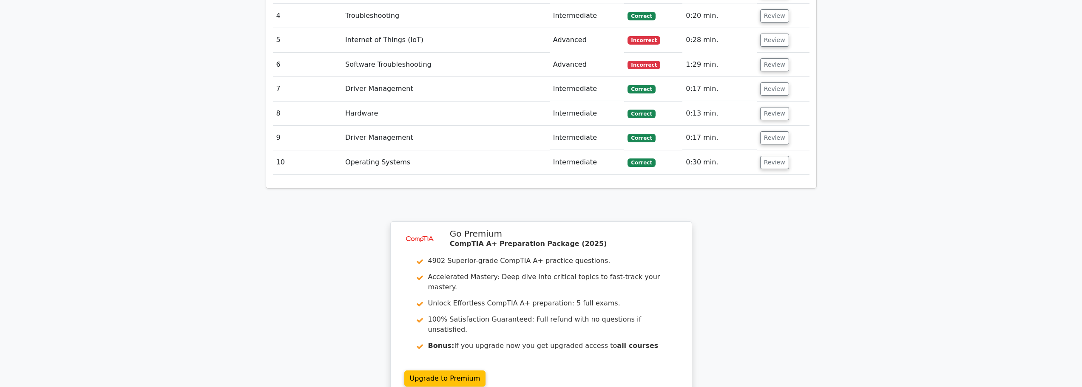
scroll to position [893, 0]
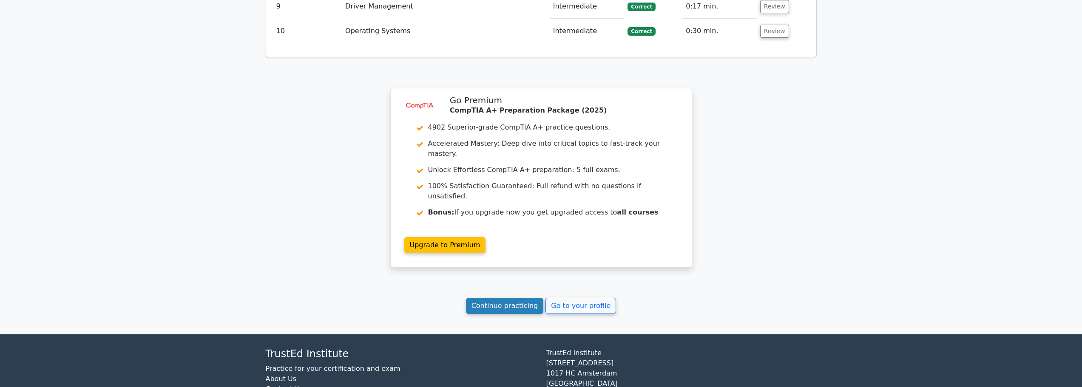
click at [491, 298] on link "Continue practicing" at bounding box center [505, 306] width 78 height 16
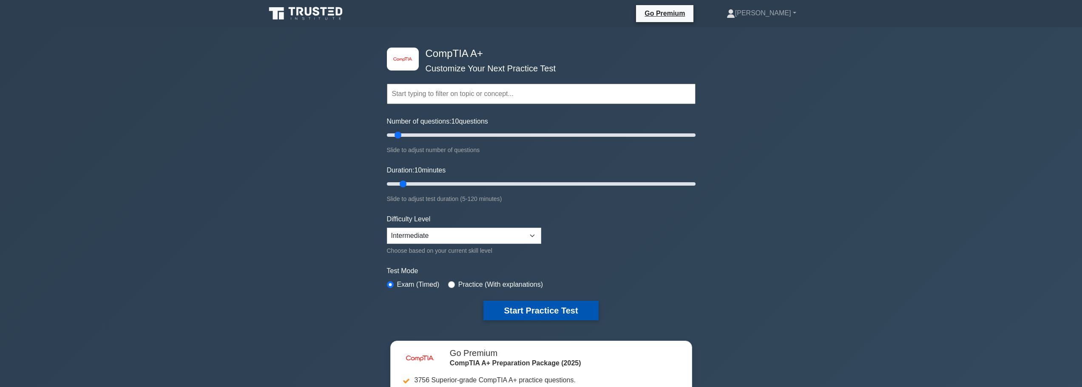
click at [509, 310] on button "Start Practice Test" at bounding box center [540, 311] width 115 height 20
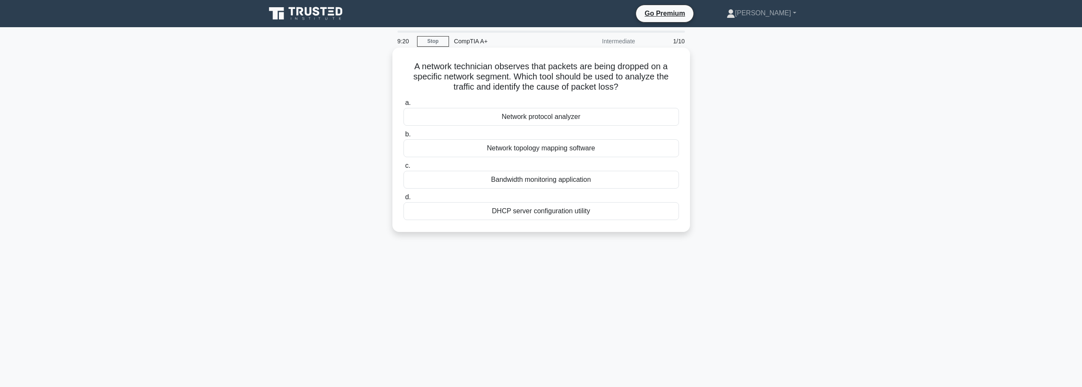
click at [542, 154] on div "Network topology mapping software" at bounding box center [542, 148] width 276 height 18
click at [404, 137] on input "b. Network topology mapping software" at bounding box center [404, 135] width 0 height 6
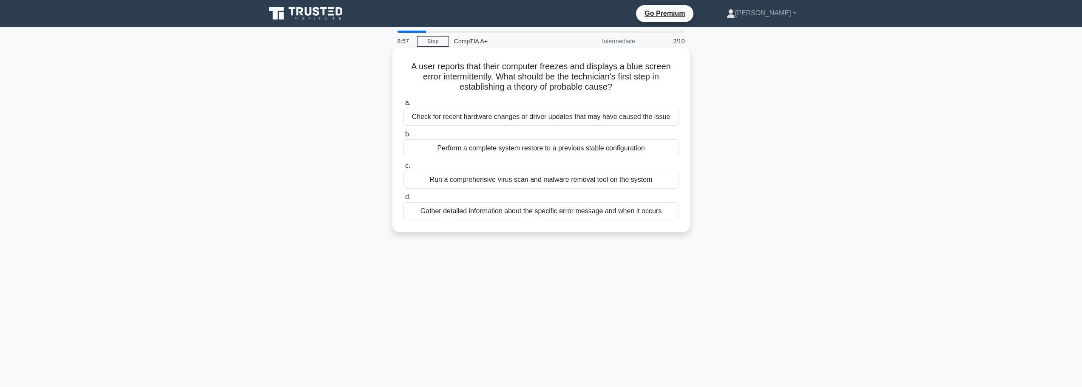
click at [552, 213] on div "Gather detailed information about the specific error message and when it occurs" at bounding box center [542, 211] width 276 height 18
click at [404, 200] on input "d. Gather detailed information about the specific error message and when it occ…" at bounding box center [404, 198] width 0 height 6
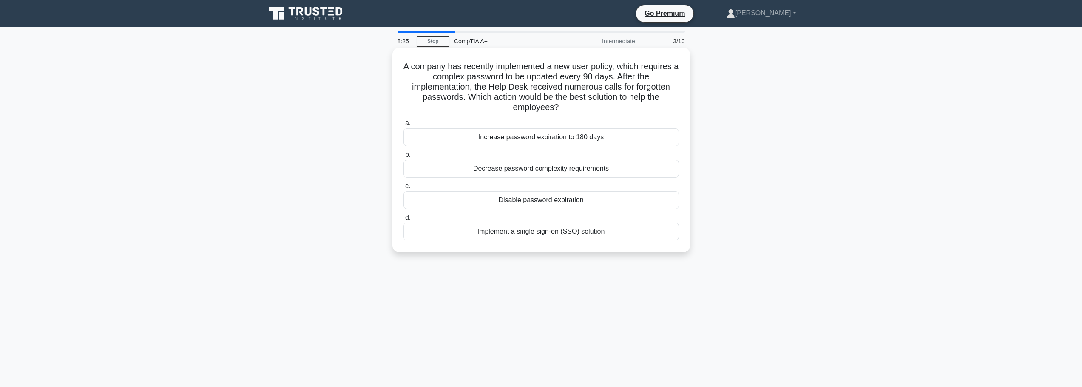
click at [557, 239] on div "Implement a single sign-on (SSO) solution" at bounding box center [542, 232] width 276 height 18
click at [404, 221] on input "d. Implement a single sign-on (SSO) solution" at bounding box center [404, 218] width 0 height 6
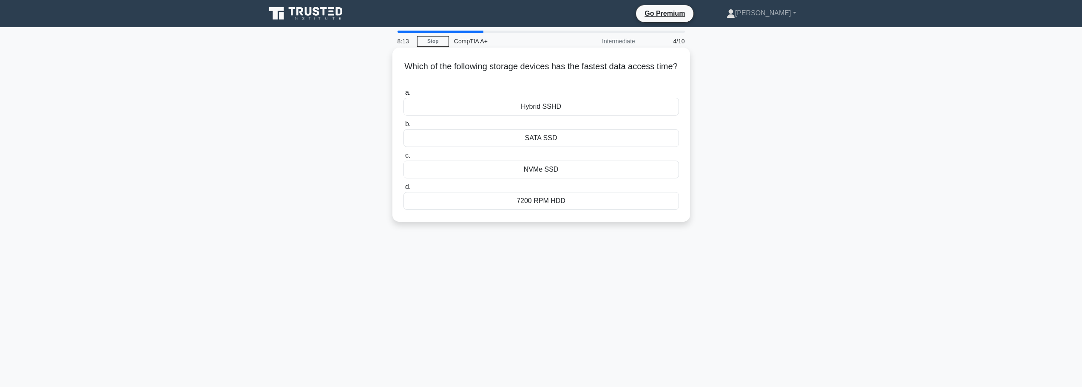
click at [573, 170] on div "NVMe SSD" at bounding box center [542, 170] width 276 height 18
click at [404, 159] on input "c. NVMe SSD" at bounding box center [404, 156] width 0 height 6
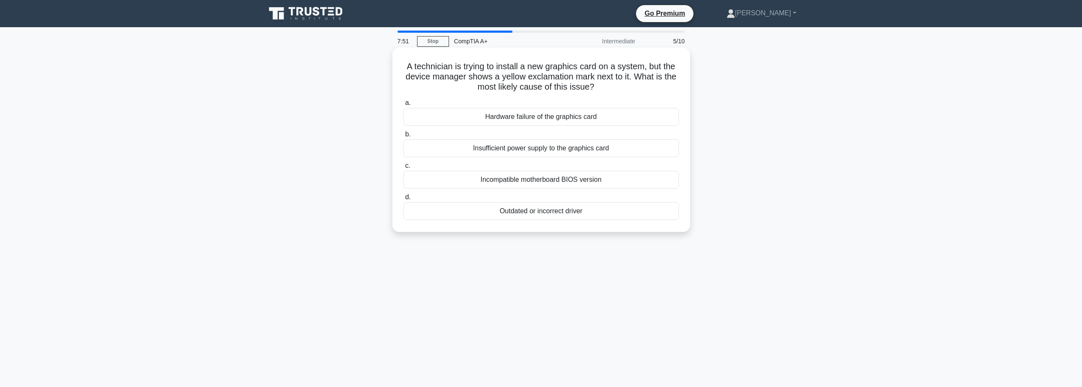
click at [528, 212] on div "Outdated or incorrect driver" at bounding box center [542, 211] width 276 height 18
click at [404, 200] on input "d. Outdated or incorrect driver" at bounding box center [404, 198] width 0 height 6
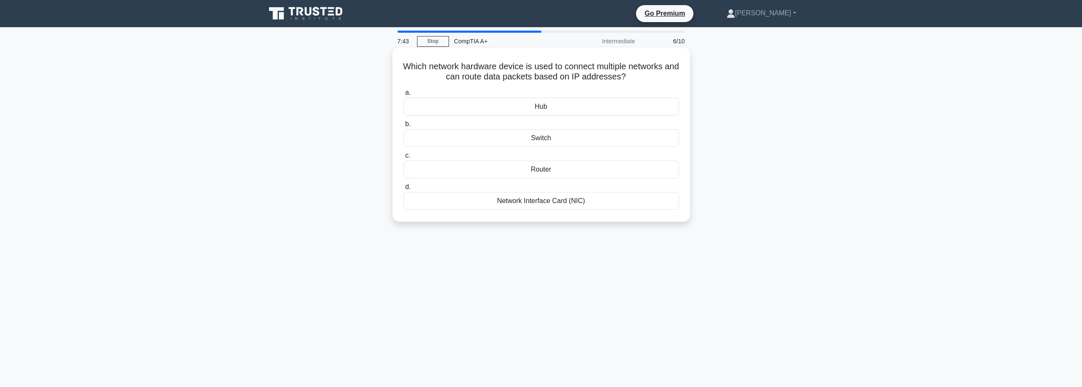
click at [547, 140] on div "Switch" at bounding box center [542, 138] width 276 height 18
click at [404, 127] on input "b. Switch" at bounding box center [404, 125] width 0 height 6
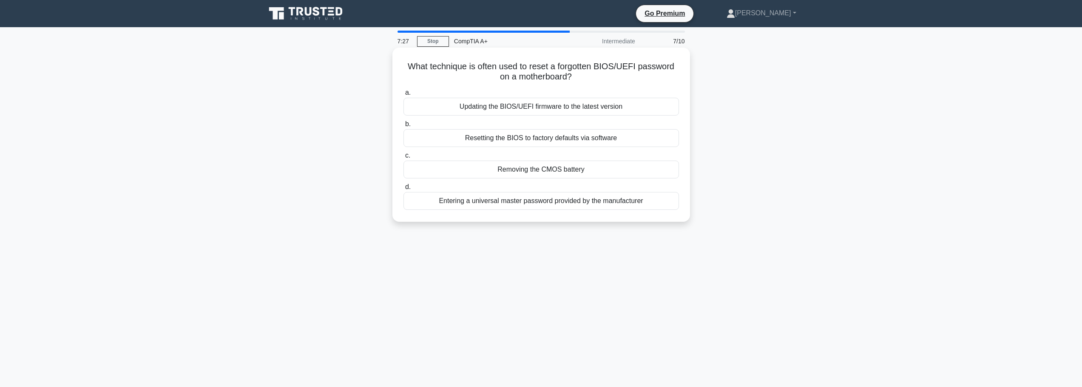
click at [526, 172] on div "Removing the CMOS battery" at bounding box center [542, 170] width 276 height 18
click at [404, 159] on input "c. Removing the CMOS battery" at bounding box center [404, 156] width 0 height 6
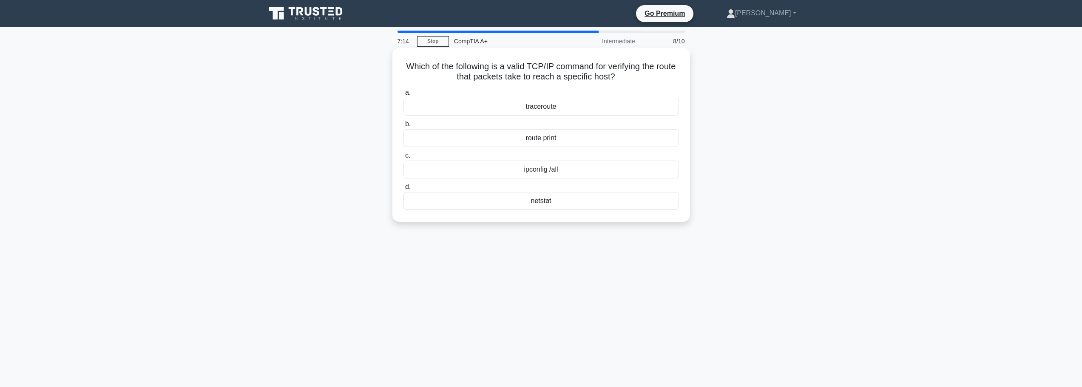
click at [540, 98] on div "traceroute" at bounding box center [542, 107] width 276 height 18
click at [404, 96] on input "a. traceroute" at bounding box center [404, 93] width 0 height 6
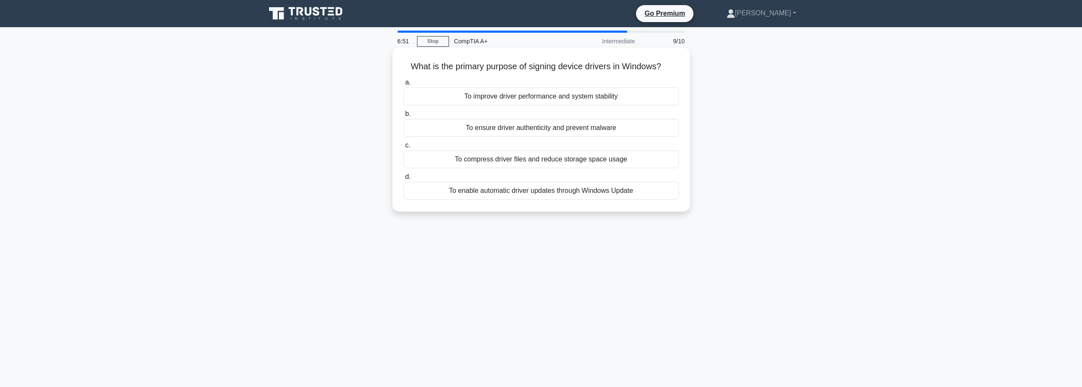
click at [533, 128] on div "To ensure driver authenticity and prevent malware" at bounding box center [542, 128] width 276 height 18
click at [404, 117] on input "b. To ensure driver authenticity and prevent malware" at bounding box center [404, 114] width 0 height 6
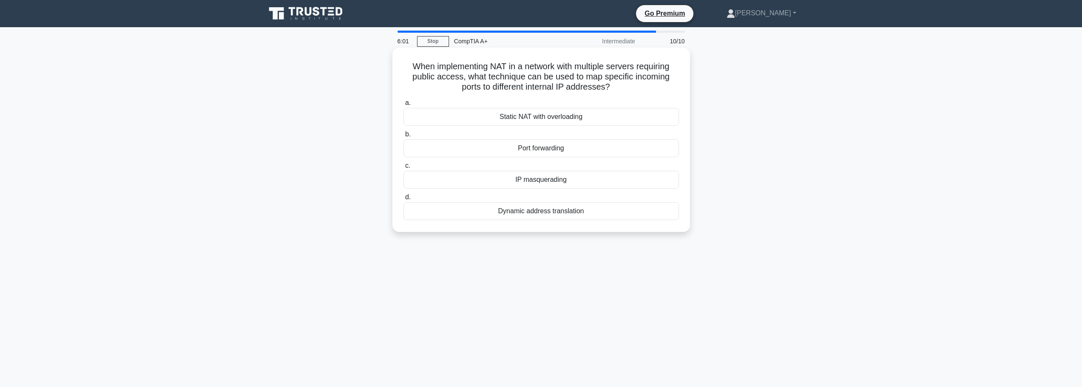
click at [547, 213] on div "Dynamic address translation" at bounding box center [542, 211] width 276 height 18
click at [404, 200] on input "d. Dynamic address translation" at bounding box center [404, 198] width 0 height 6
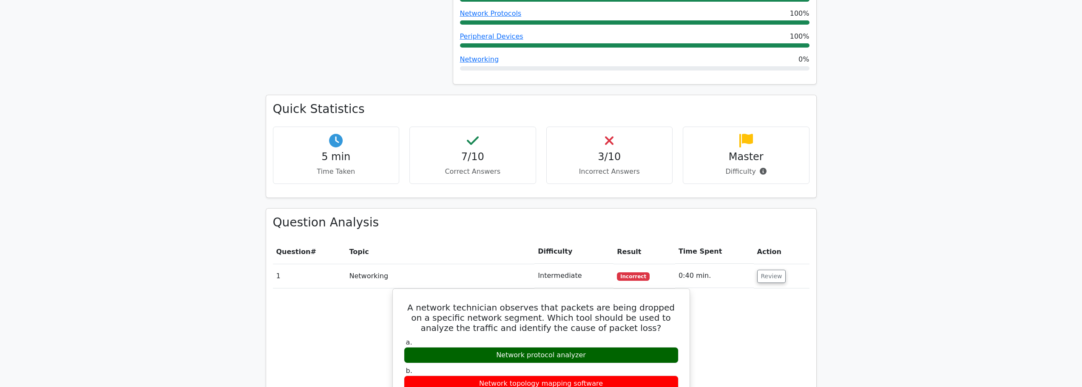
scroll to position [595, 0]
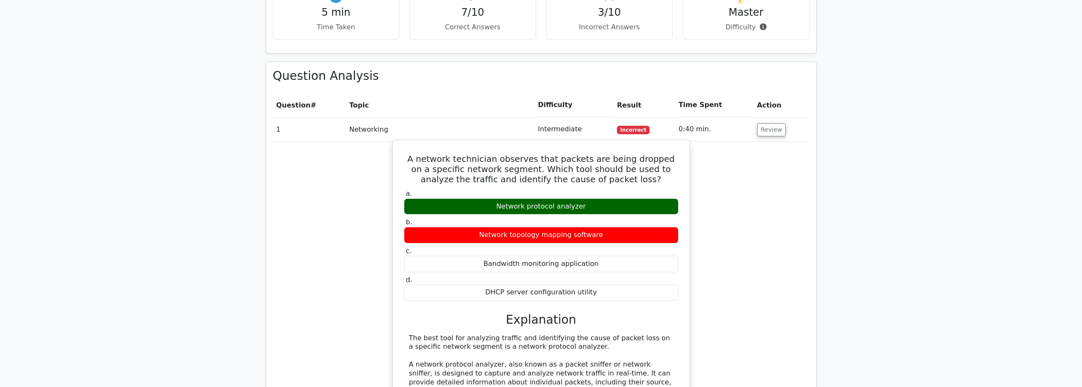
click at [555, 199] on div "Network protocol analyzer" at bounding box center [541, 207] width 275 height 17
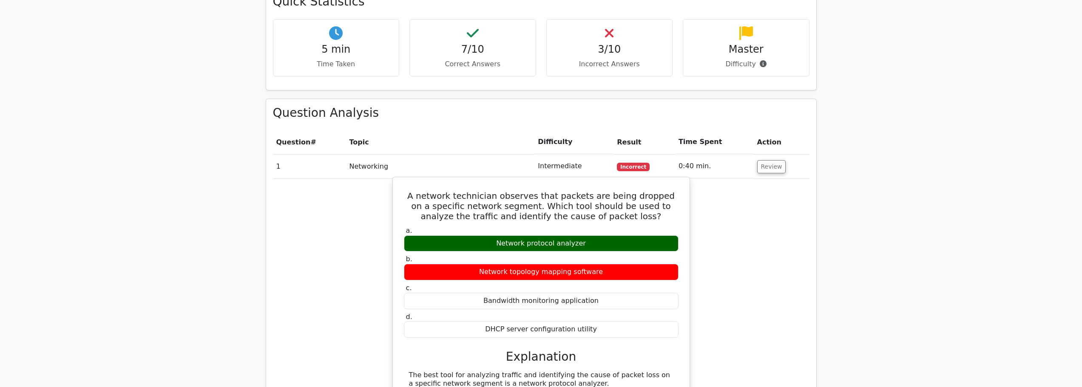
scroll to position [553, 0]
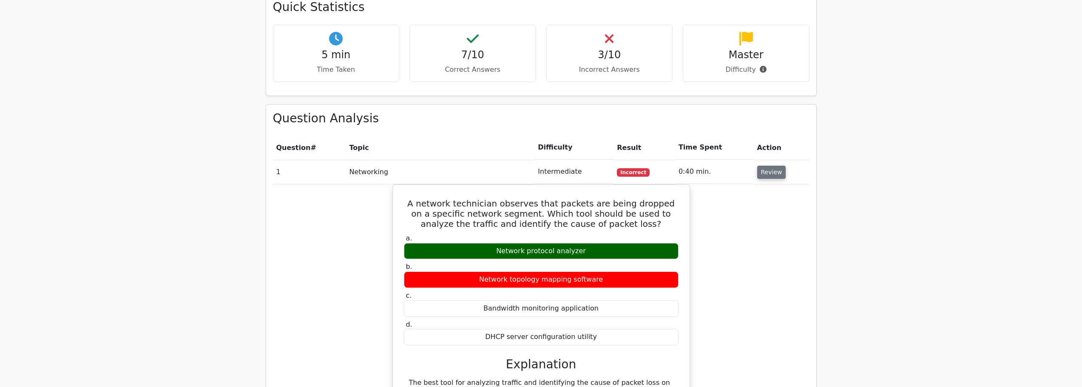
click at [770, 166] on button "Review" at bounding box center [771, 172] width 29 height 13
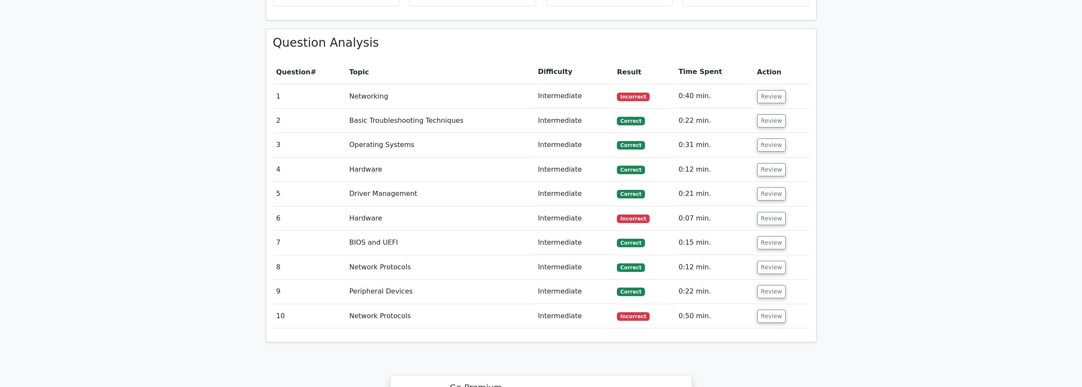
scroll to position [638, 0]
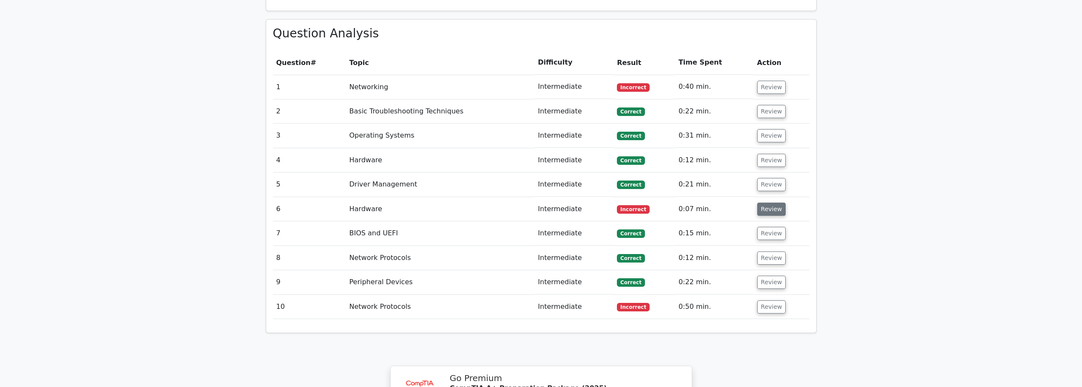
click at [777, 203] on button "Review" at bounding box center [771, 209] width 29 height 13
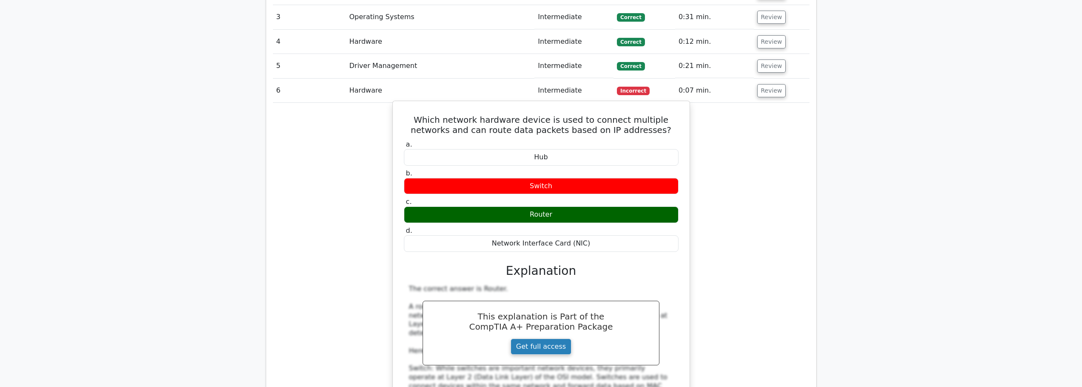
scroll to position [765, 0]
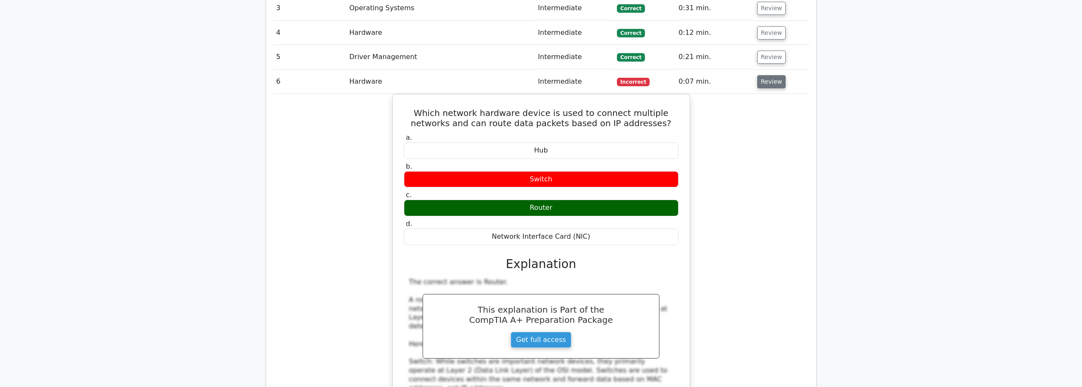
click at [769, 75] on button "Review" at bounding box center [771, 81] width 29 height 13
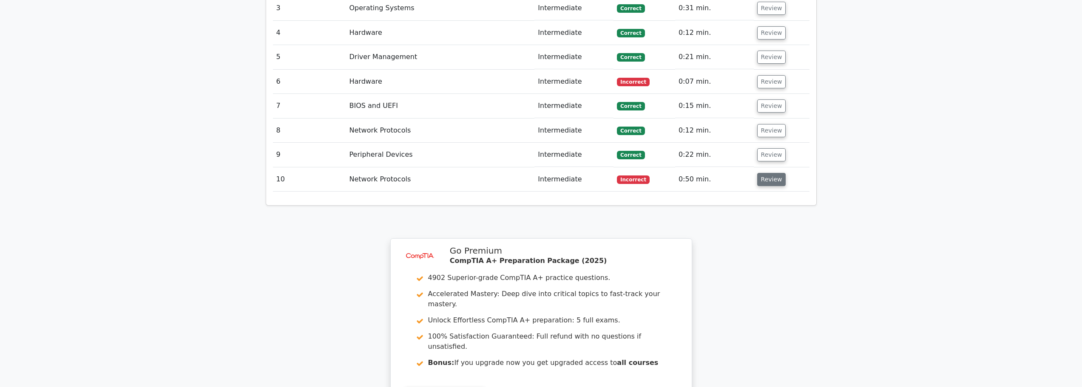
click at [764, 173] on button "Review" at bounding box center [771, 179] width 29 height 13
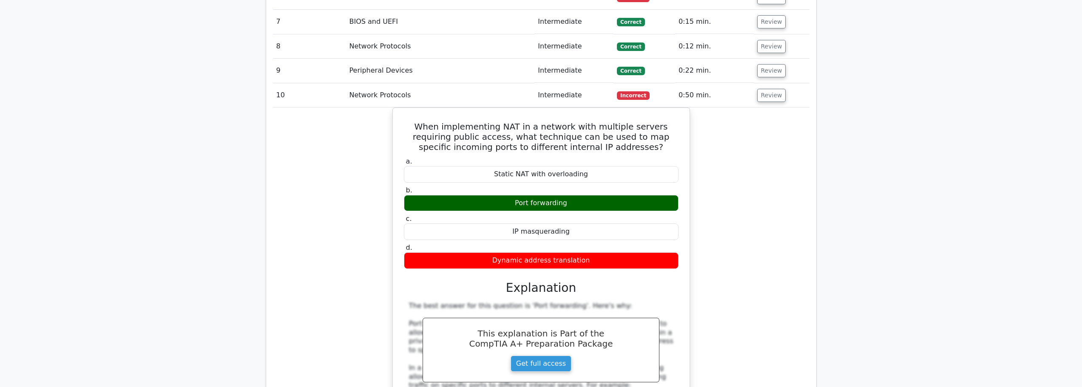
scroll to position [850, 0]
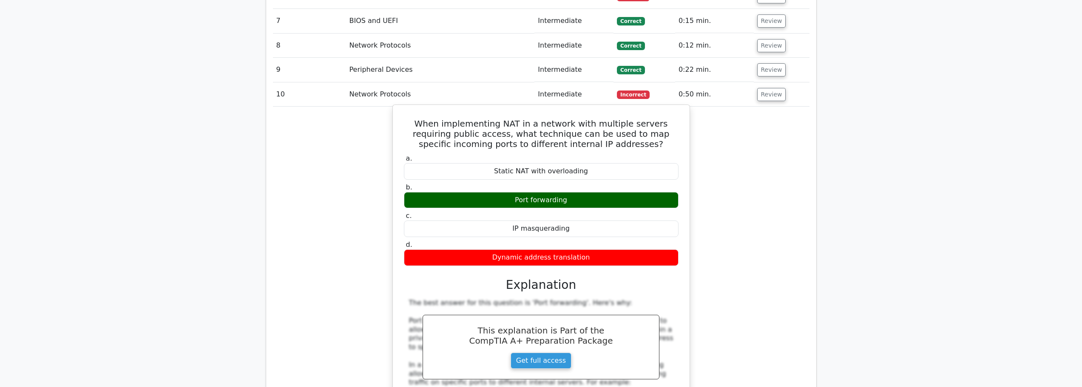
click at [555, 192] on div "Port forwarding" at bounding box center [541, 200] width 275 height 17
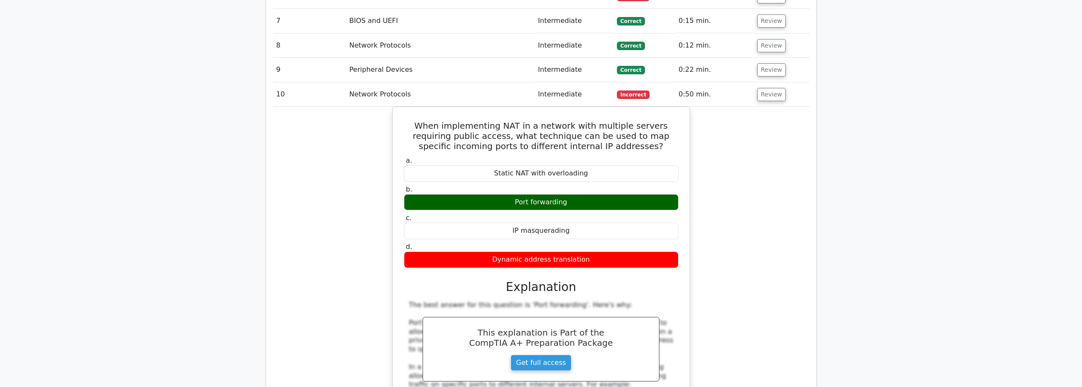
click at [771, 60] on td "Review" at bounding box center [782, 70] width 56 height 24
click at [769, 88] on button "Review" at bounding box center [771, 94] width 29 height 13
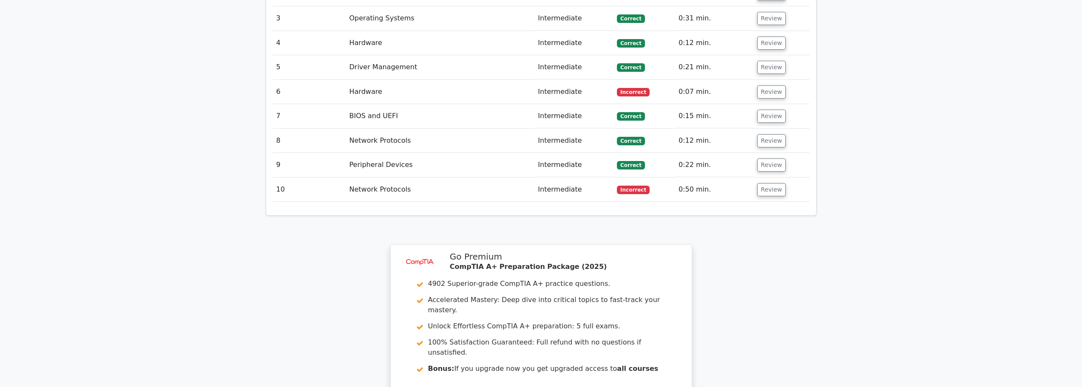
scroll to position [923, 0]
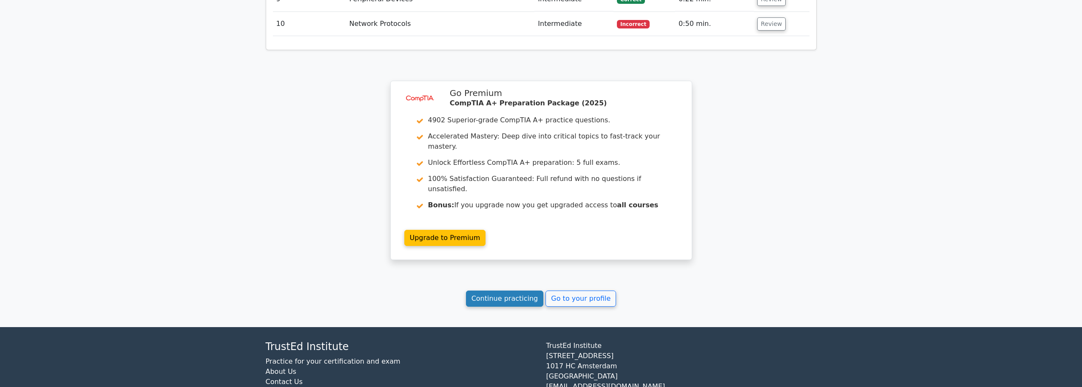
click at [486, 291] on link "Continue practicing" at bounding box center [505, 299] width 78 height 16
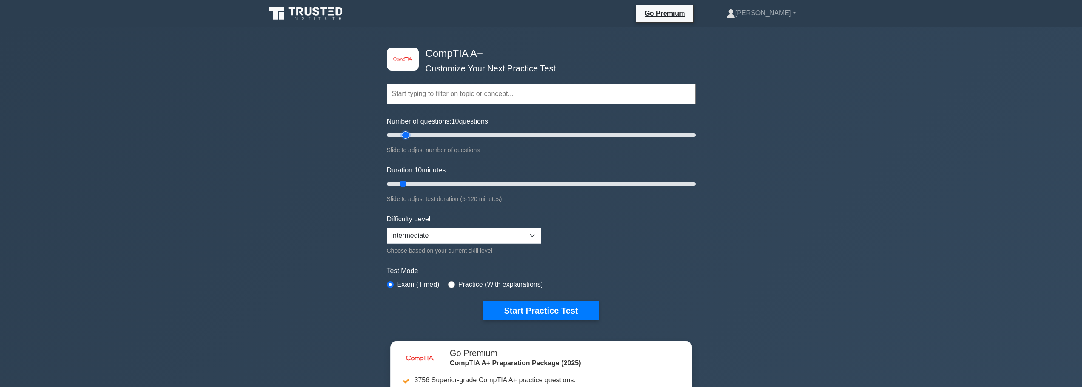
type input "15"
click at [404, 140] on input "Number of questions: 10 questions" at bounding box center [541, 135] width 309 height 10
click at [534, 317] on button "Start Practice Test" at bounding box center [540, 311] width 115 height 20
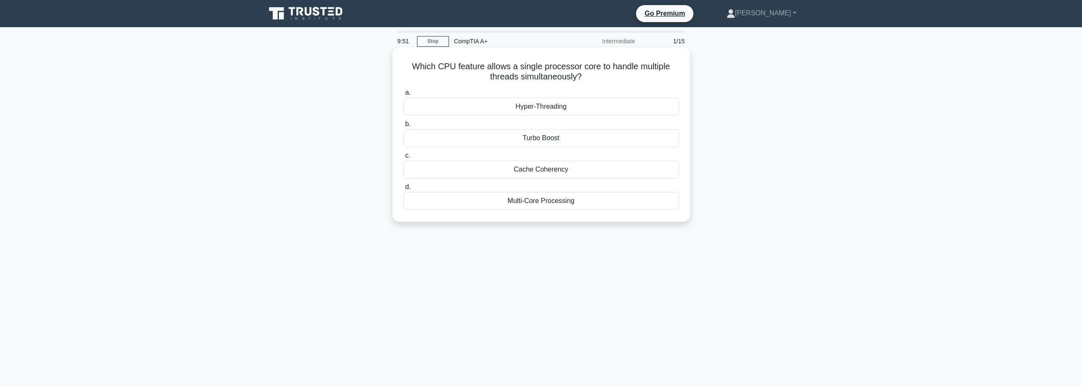
click at [554, 110] on div "Hyper-Threading" at bounding box center [542, 107] width 276 height 18
click at [404, 96] on input "a. Hyper-Threading" at bounding box center [404, 93] width 0 height 6
click at [531, 206] on div "Outdated USB drivers" at bounding box center [542, 201] width 276 height 18
click at [404, 190] on input "d. Outdated USB drivers" at bounding box center [404, 188] width 0 height 6
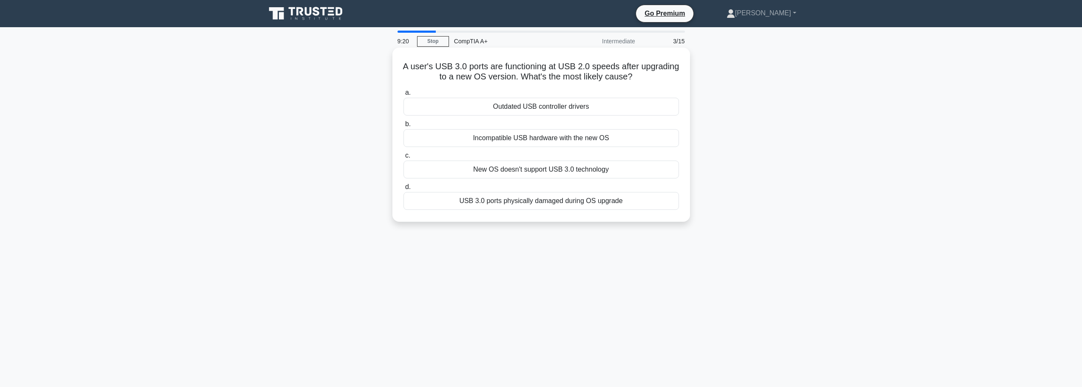
click at [539, 110] on div "Outdated USB controller drivers" at bounding box center [542, 107] width 276 height 18
click at [404, 96] on input "a. Outdated USB controller drivers" at bounding box center [404, 93] width 0 height 6
click at [545, 172] on div "Regular security awareness training for employees" at bounding box center [542, 170] width 276 height 18
click at [404, 159] on input "c. Regular security awareness training for employees" at bounding box center [404, 156] width 0 height 6
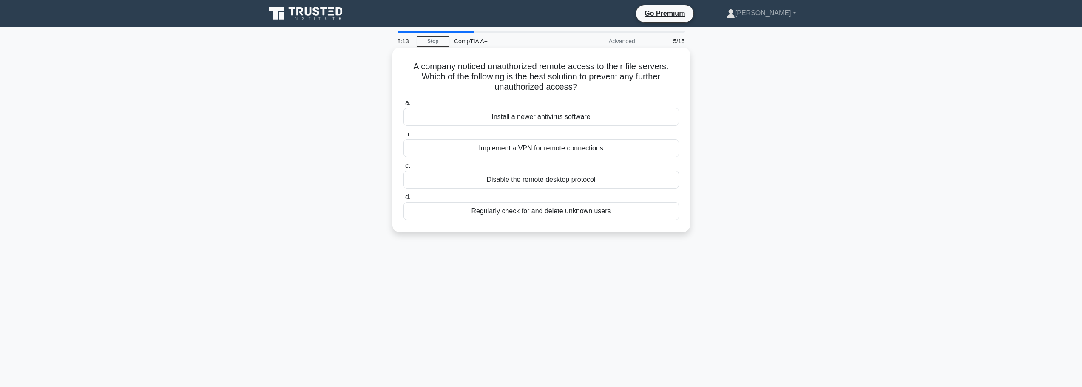
click at [538, 153] on div "Implement a VPN for remote connections" at bounding box center [542, 148] width 276 height 18
click at [404, 137] on input "b. Implement a VPN for remote connections" at bounding box center [404, 135] width 0 height 6
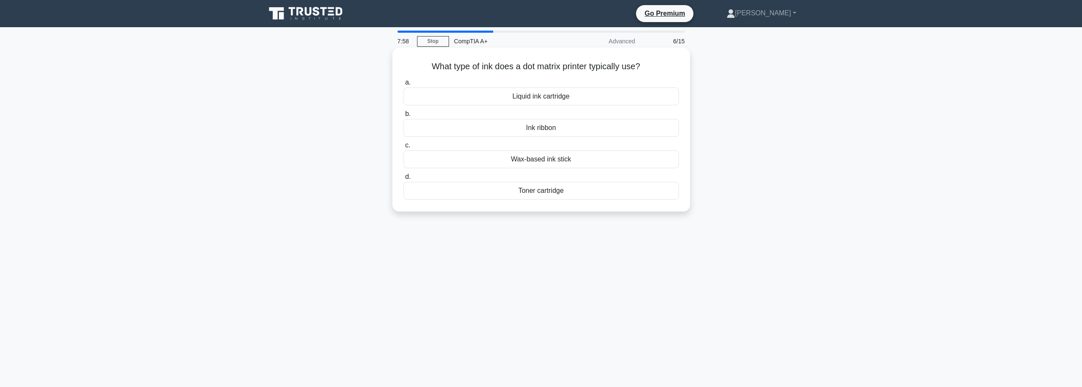
click at [576, 159] on div "Wax-based ink stick" at bounding box center [542, 160] width 276 height 18
click at [404, 148] on input "c. Wax-based ink stick" at bounding box center [404, 146] width 0 height 6
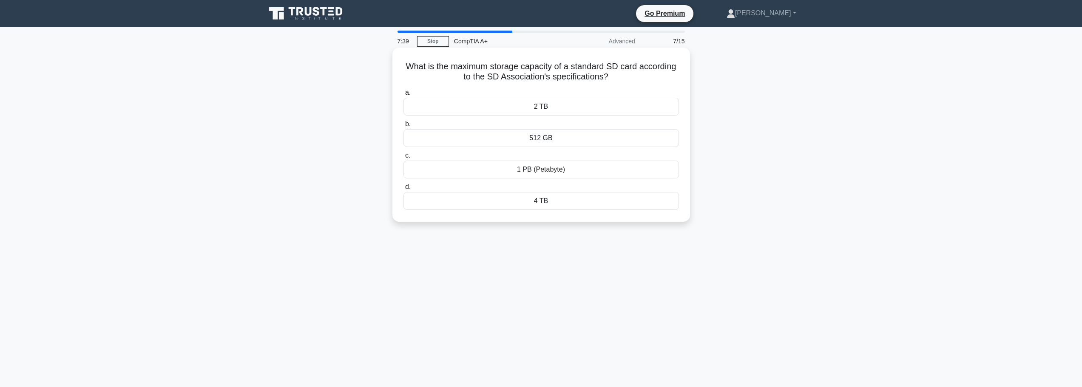
click at [542, 107] on div "2 TB" at bounding box center [542, 107] width 276 height 18
click at [404, 96] on input "a. 2 TB" at bounding box center [404, 93] width 0 height 6
click at [548, 205] on div "Containerization" at bounding box center [542, 201] width 276 height 18
click at [404, 190] on input "d. Containerization" at bounding box center [404, 188] width 0 height 6
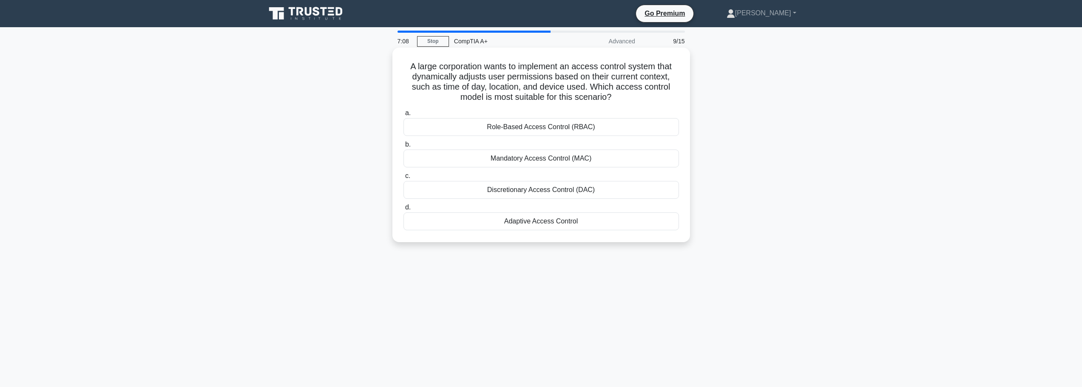
click at [537, 225] on div "Adaptive Access Control" at bounding box center [542, 222] width 276 height 18
click at [404, 210] on input "d. Adaptive Access Control" at bounding box center [404, 208] width 0 height 6
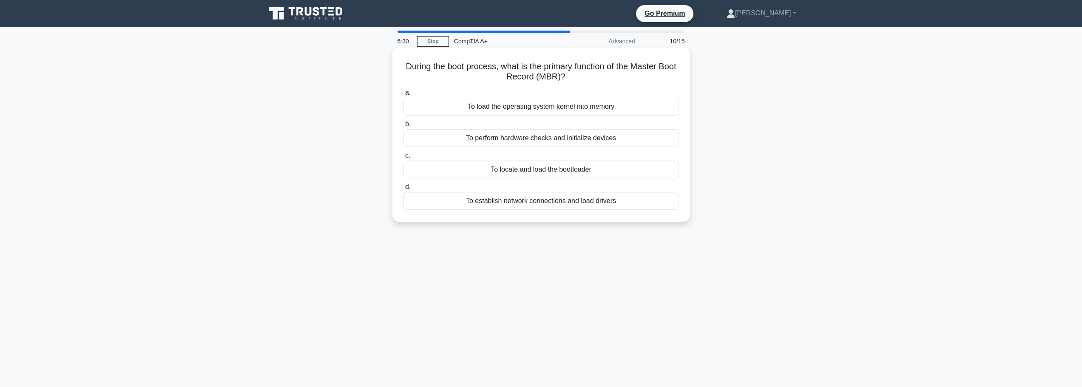
click at [531, 172] on div "To locate and load the bootloader" at bounding box center [542, 170] width 276 height 18
click at [404, 159] on input "c. To locate and load the bootloader" at bounding box center [404, 156] width 0 height 6
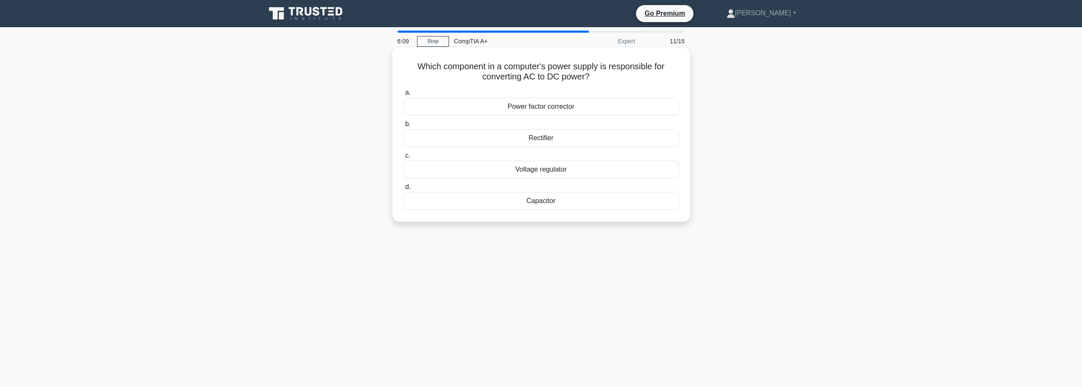
click at [544, 170] on div "Voltage regulator" at bounding box center [542, 170] width 276 height 18
click at [404, 159] on input "c. Voltage regulator" at bounding box center [404, 156] width 0 height 6
click at [537, 203] on div "Port forwarding" at bounding box center [542, 201] width 276 height 18
click at [404, 190] on input "d. Port forwarding" at bounding box center [404, 188] width 0 height 6
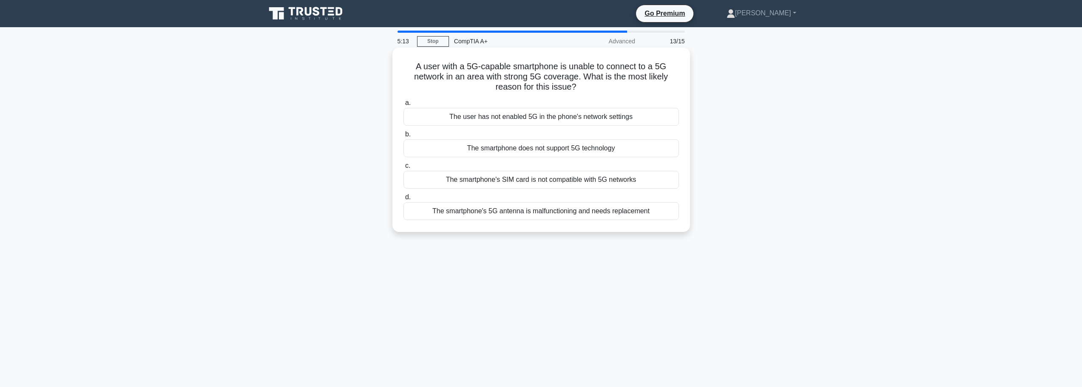
click at [569, 120] on div "The user has not enabled 5G in the phone's network settings" at bounding box center [542, 117] width 276 height 18
click at [404, 106] on input "a. The user has not enabled 5G in the phone's network settings" at bounding box center [404, 103] width 0 height 6
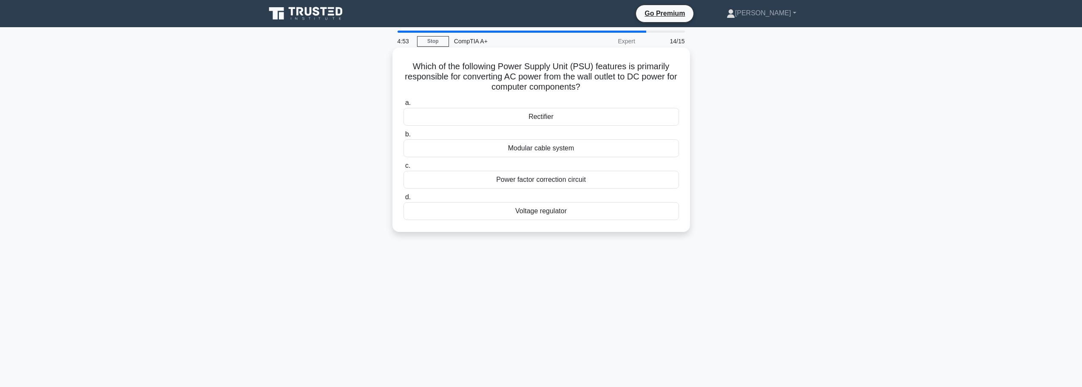
click at [544, 215] on div "Voltage regulator" at bounding box center [542, 211] width 276 height 18
click at [404, 200] on input "d. Voltage regulator" at bounding box center [404, 198] width 0 height 6
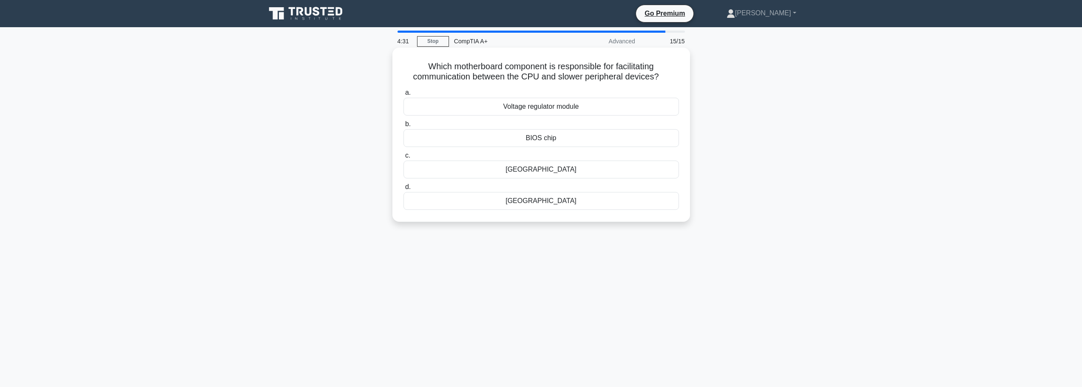
click at [540, 206] on div "Southbridge" at bounding box center [542, 201] width 276 height 18
click at [404, 190] on input "d. Southbridge" at bounding box center [404, 188] width 0 height 6
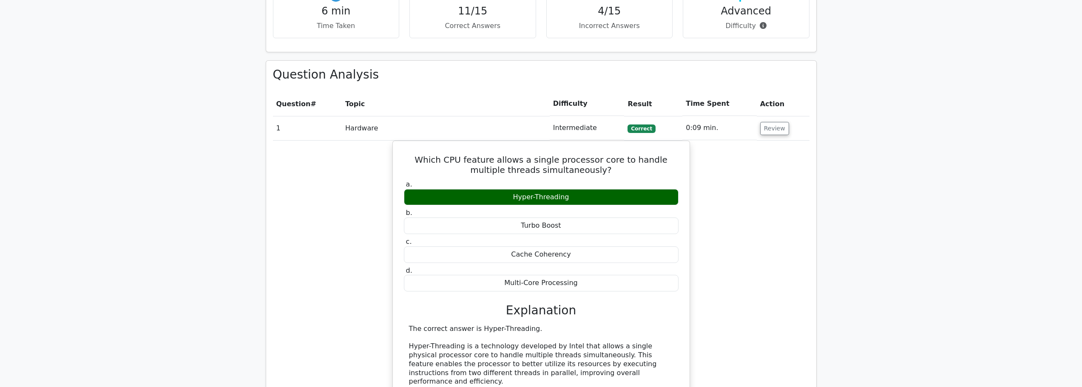
scroll to position [680, 0]
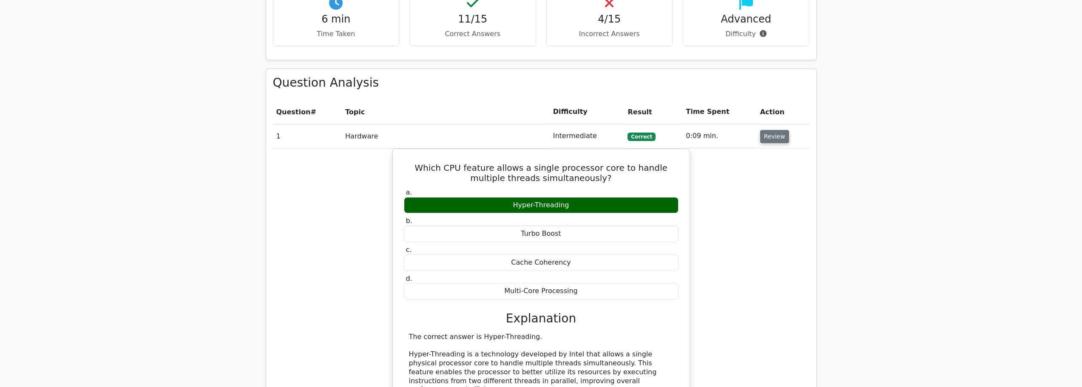
click at [766, 130] on button "Review" at bounding box center [774, 136] width 29 height 13
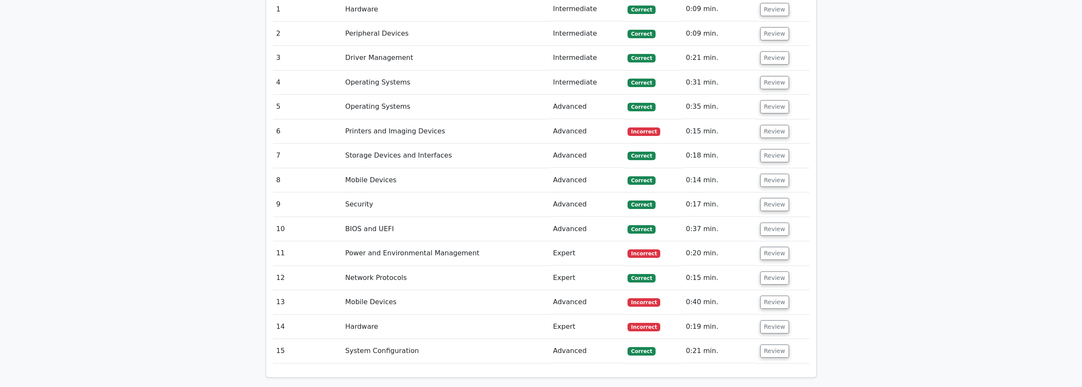
scroll to position [808, 0]
click at [772, 320] on button "Review" at bounding box center [774, 326] width 29 height 13
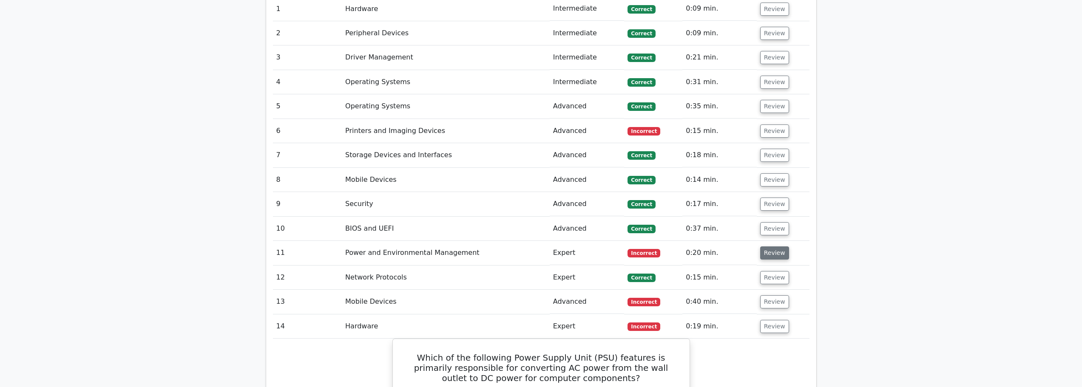
click at [770, 247] on button "Review" at bounding box center [774, 253] width 29 height 13
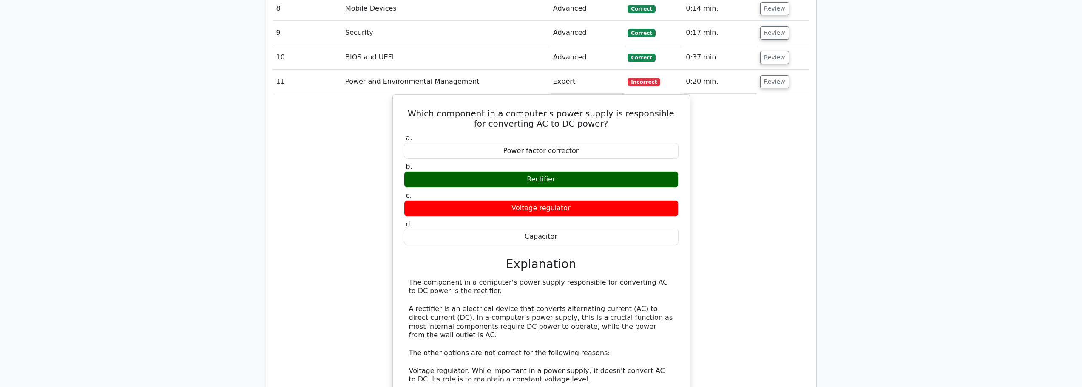
scroll to position [978, 0]
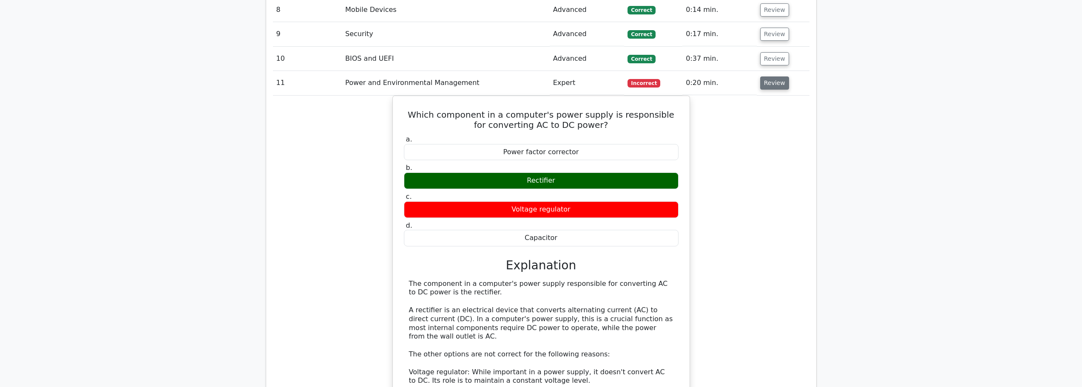
click at [777, 77] on button "Review" at bounding box center [774, 83] width 29 height 13
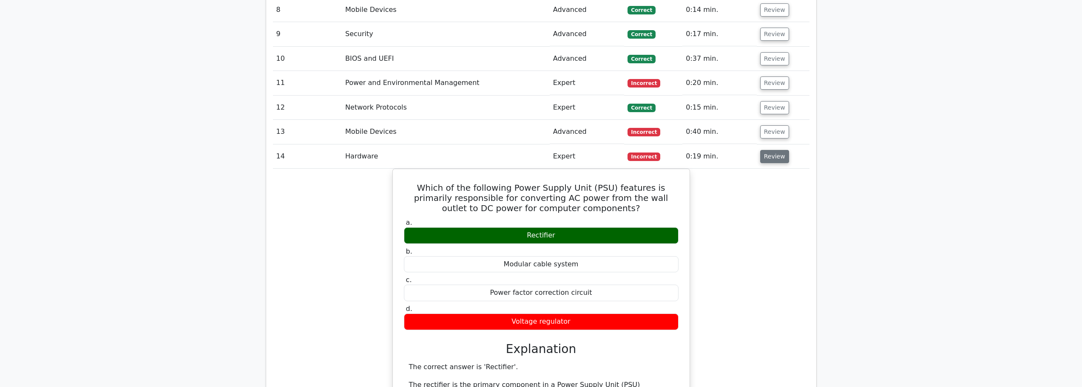
click at [766, 150] on button "Review" at bounding box center [774, 156] width 29 height 13
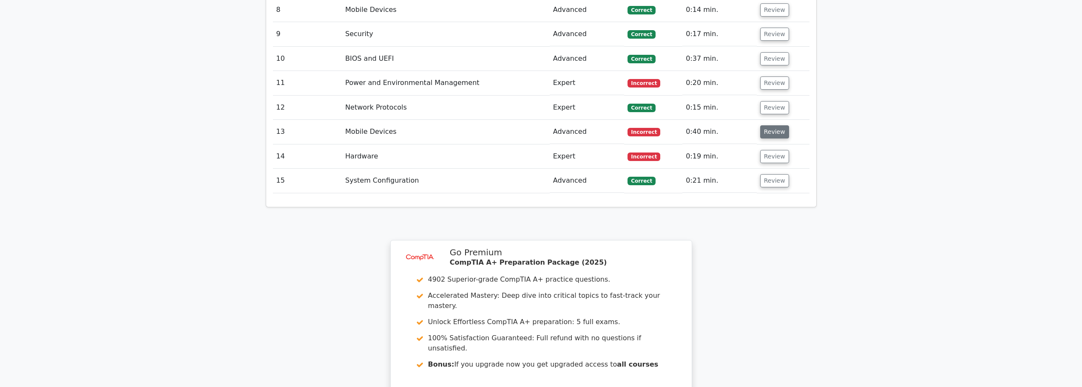
click at [772, 125] on button "Review" at bounding box center [774, 131] width 29 height 13
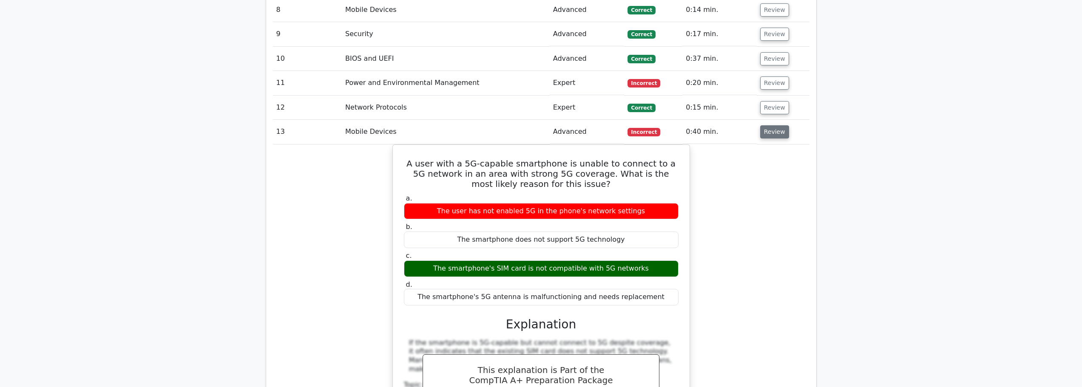
click at [781, 125] on button "Review" at bounding box center [774, 131] width 29 height 13
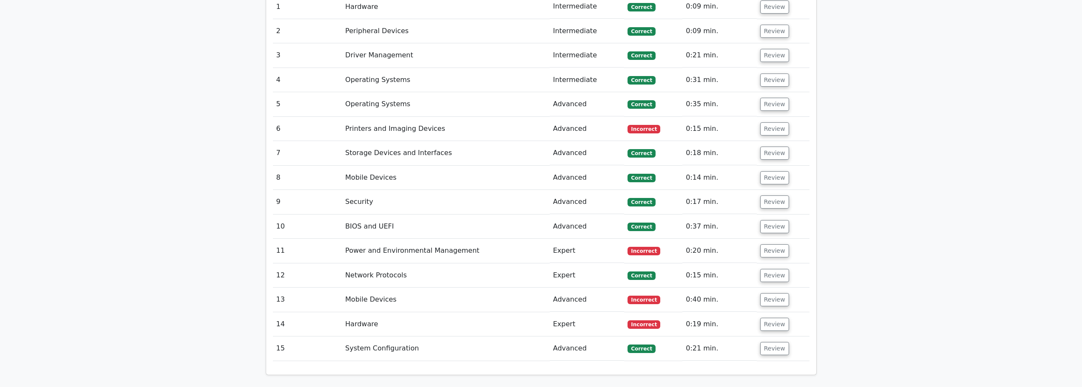
scroll to position [808, 0]
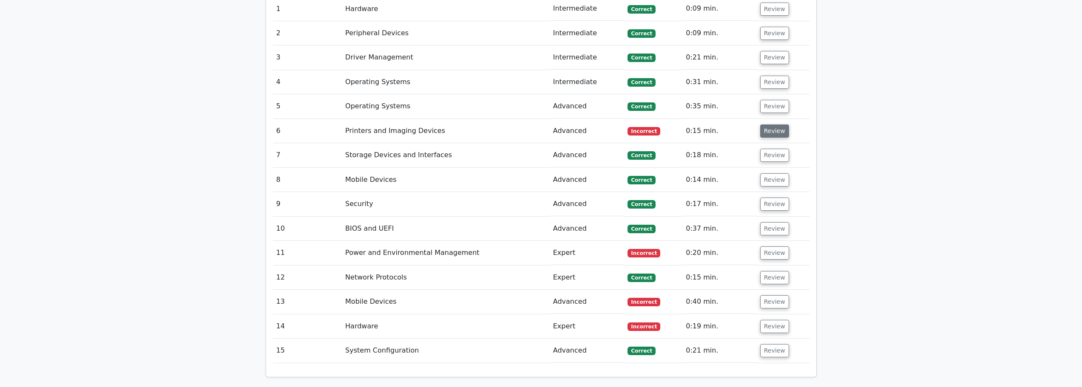
click at [771, 125] on button "Review" at bounding box center [774, 131] width 29 height 13
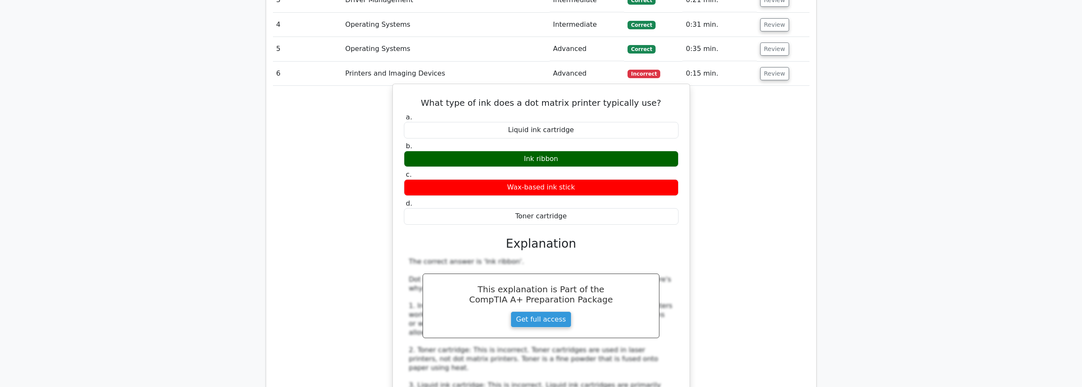
scroll to position [850, 0]
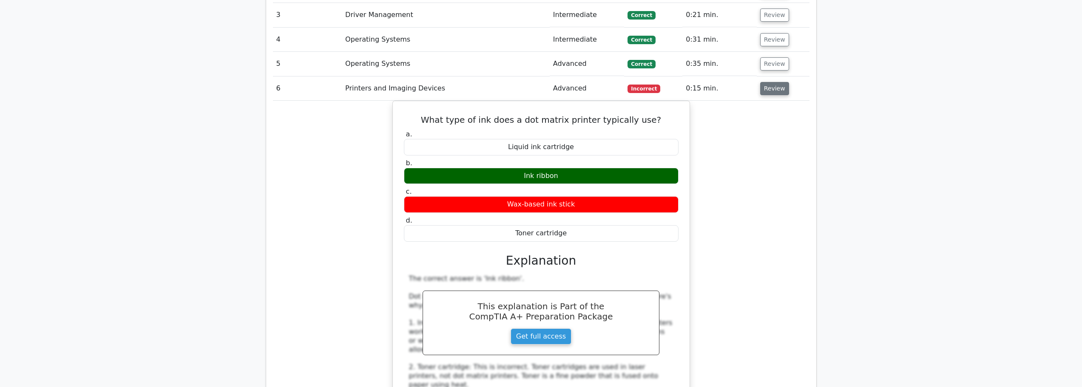
click at [767, 82] on button "Review" at bounding box center [774, 88] width 29 height 13
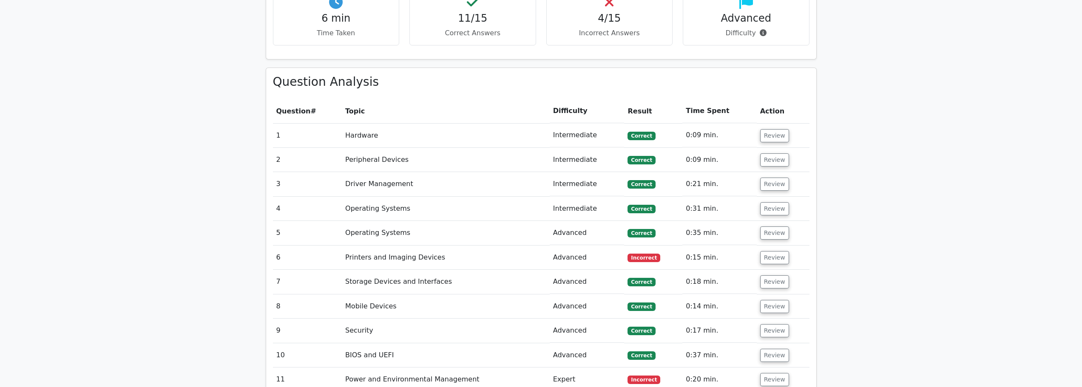
scroll to position [542, 0]
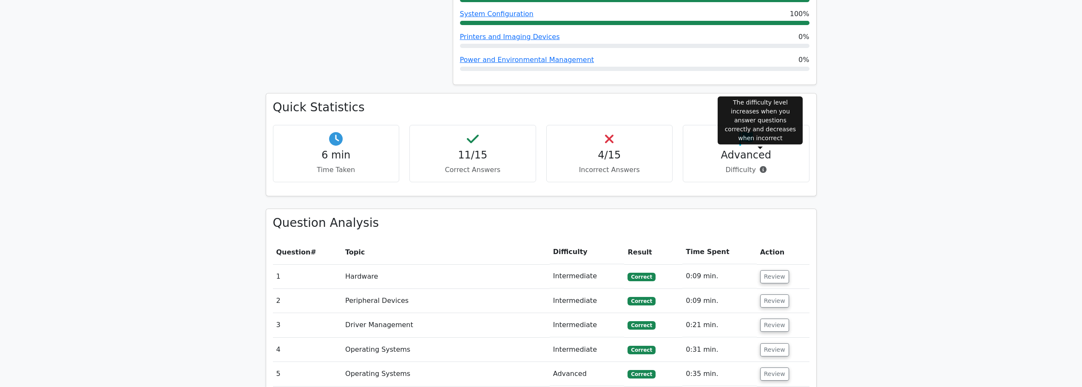
click at [761, 166] on icon at bounding box center [763, 169] width 7 height 7
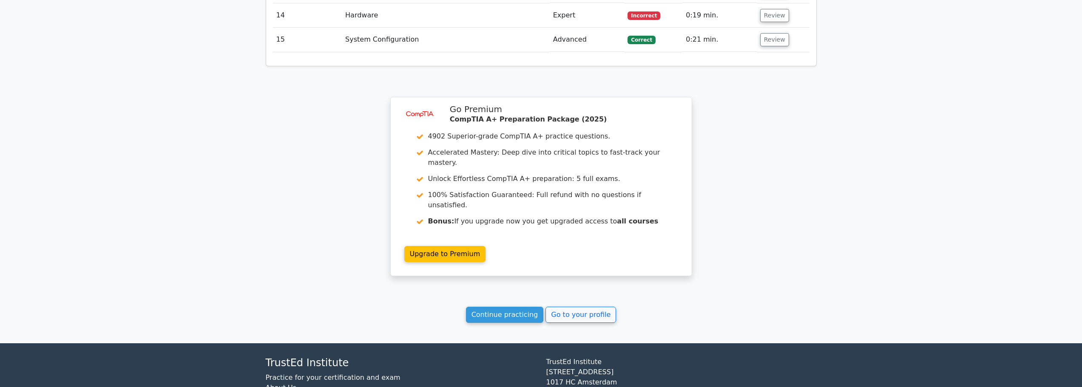
scroll to position [1137, 0]
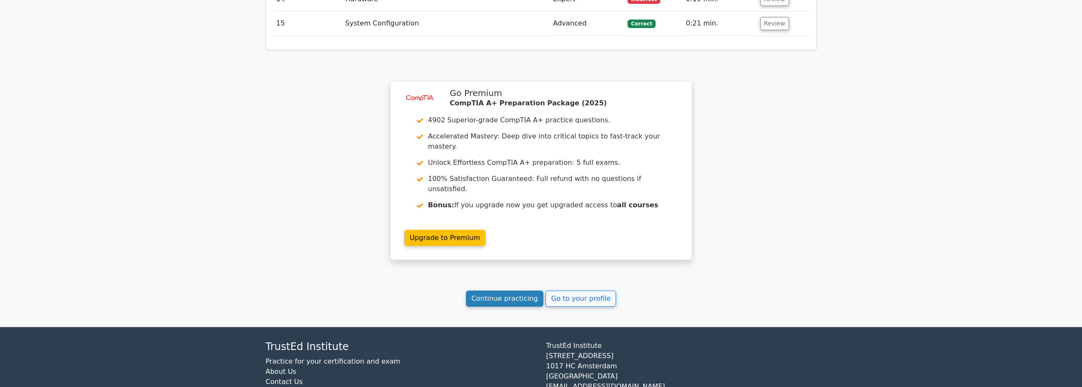
click at [514, 291] on link "Continue practicing" at bounding box center [505, 299] width 78 height 16
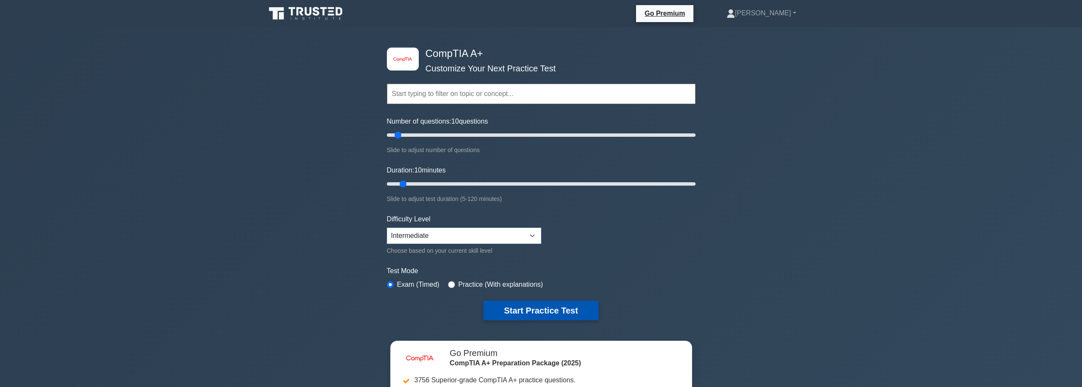
click at [520, 307] on button "Start Practice Test" at bounding box center [540, 311] width 115 height 20
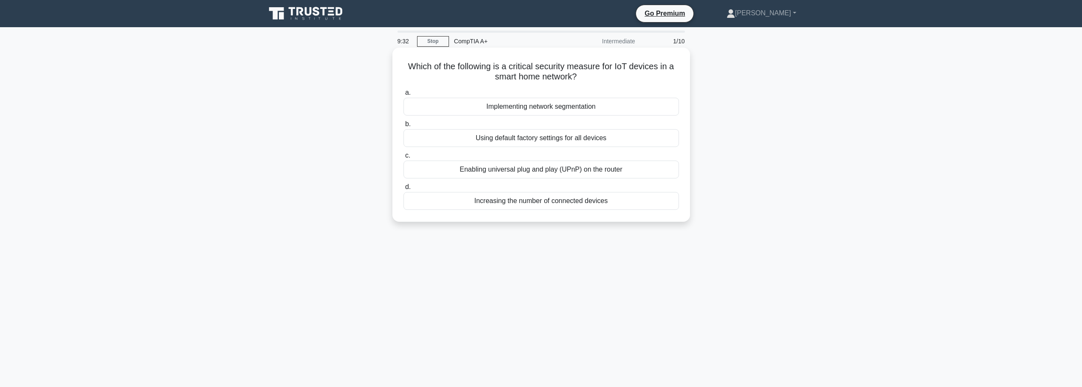
click at [578, 108] on div "Implementing network segmentation" at bounding box center [542, 107] width 276 height 18
click at [404, 96] on input "a. Implementing network segmentation" at bounding box center [404, 93] width 0 height 6
click at [524, 169] on div "Annual bulk licensing based on maximum user capacity" at bounding box center [542, 170] width 276 height 18
click at [404, 159] on input "c. Annual bulk licensing based on maximum user capacity" at bounding box center [404, 156] width 0 height 6
click at [534, 139] on div "Boot to Safe Mode." at bounding box center [542, 138] width 276 height 18
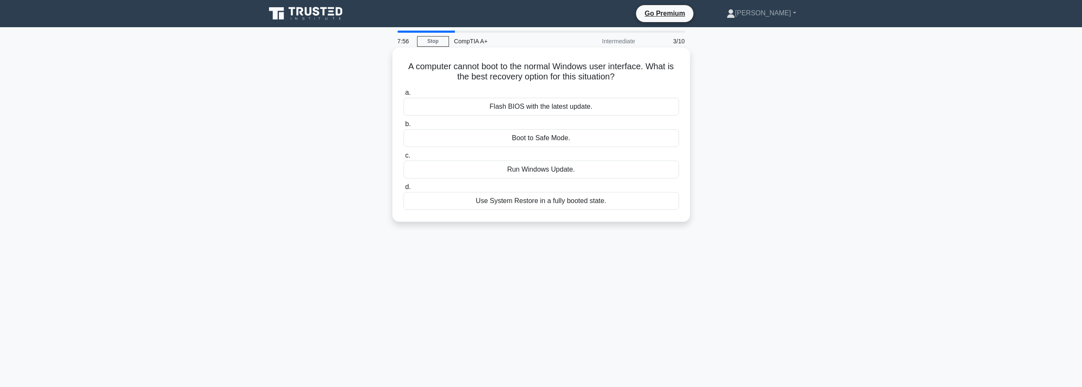
click at [404, 127] on input "b. Boot to Safe Mode." at bounding box center [404, 125] width 0 height 6
click at [558, 207] on div "To reconcile physical assets with inventory records" at bounding box center [542, 201] width 276 height 18
click at [404, 190] on input "d. To reconcile physical assets with inventory records" at bounding box center [404, 188] width 0 height 6
click at [539, 171] on div "Edge computing" at bounding box center [542, 170] width 276 height 18
click at [404, 159] on input "c. Edge computing" at bounding box center [404, 156] width 0 height 6
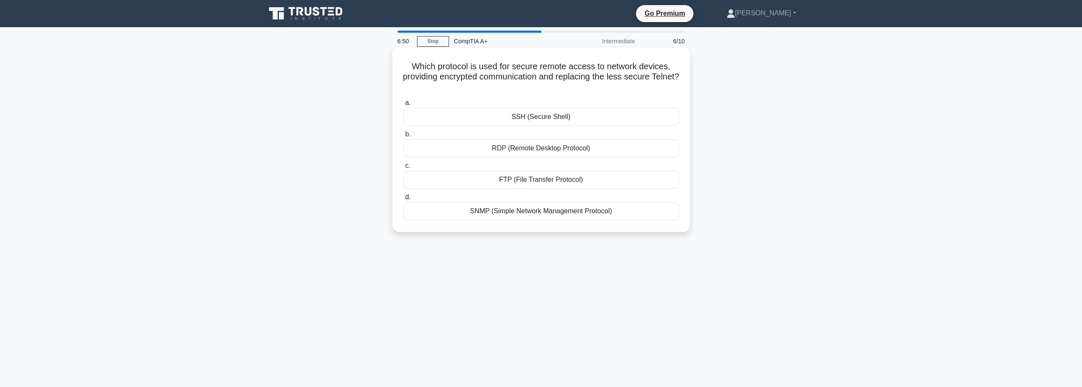
click at [541, 115] on div "SSH (Secure Shell)" at bounding box center [542, 117] width 276 height 18
click at [404, 106] on input "a. SSH (Secure Shell)" at bounding box center [404, 103] width 0 height 6
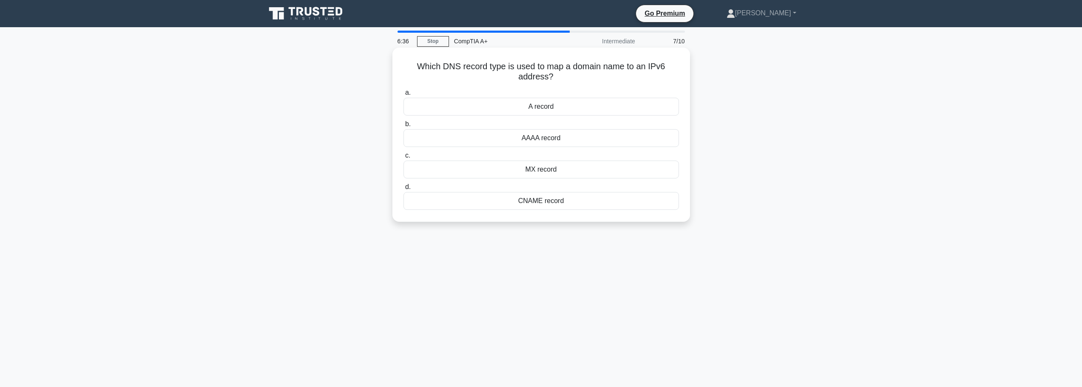
click at [564, 140] on div "AAAA record" at bounding box center [542, 138] width 276 height 18
click at [404, 127] on input "b. AAAA record" at bounding box center [404, 125] width 0 height 6
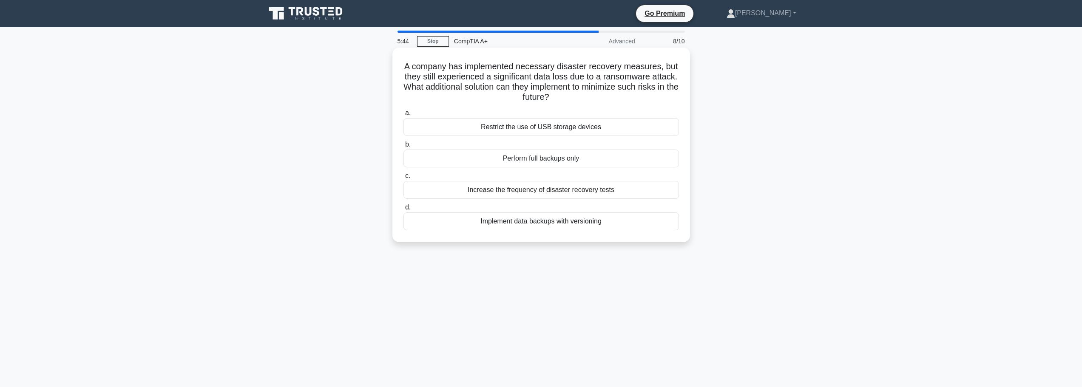
click at [535, 196] on div "Increase the frequency of disaster recovery tests" at bounding box center [542, 190] width 276 height 18
click at [404, 179] on input "c. Increase the frequency of disaster recovery tests" at bounding box center [404, 176] width 0 height 6
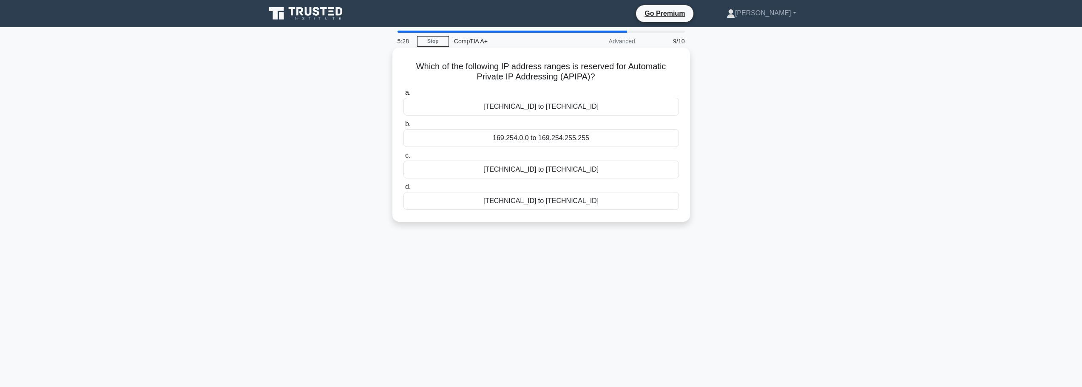
click at [588, 137] on div "169.254.0.0 to 169.254.255.255" at bounding box center [542, 138] width 276 height 18
click at [404, 127] on input "b. 169.254.0.0 to 169.254.255.255" at bounding box center [404, 125] width 0 height 6
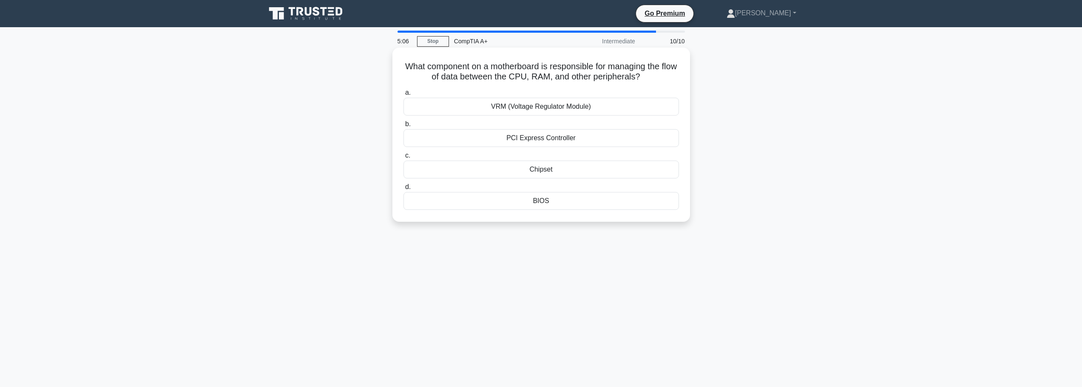
click at [545, 170] on div "Chipset" at bounding box center [542, 170] width 276 height 18
click at [404, 159] on input "c. Chipset" at bounding box center [404, 156] width 0 height 6
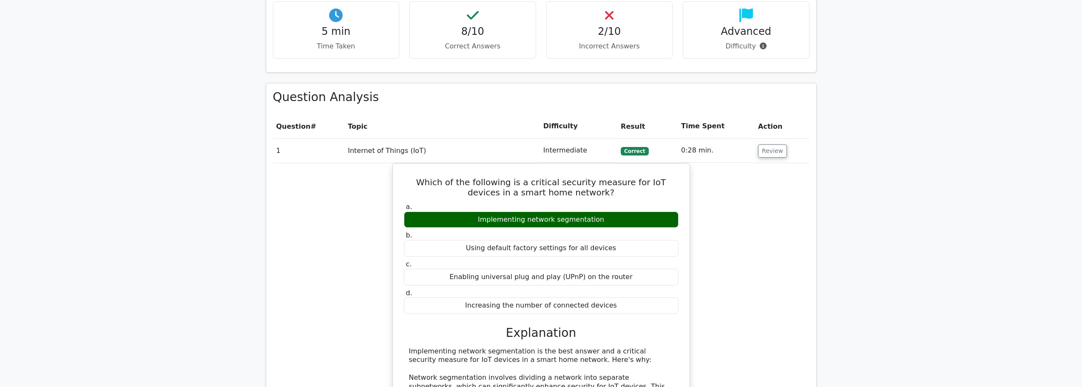
scroll to position [638, 0]
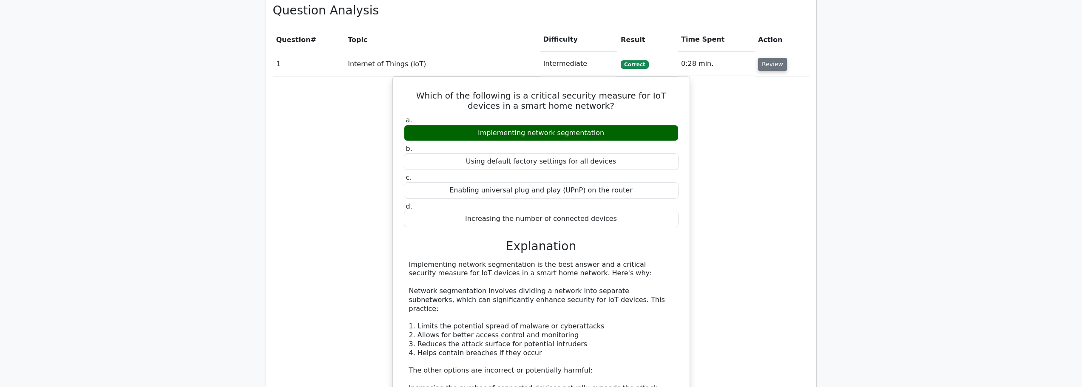
click at [773, 58] on button "Review" at bounding box center [772, 64] width 29 height 13
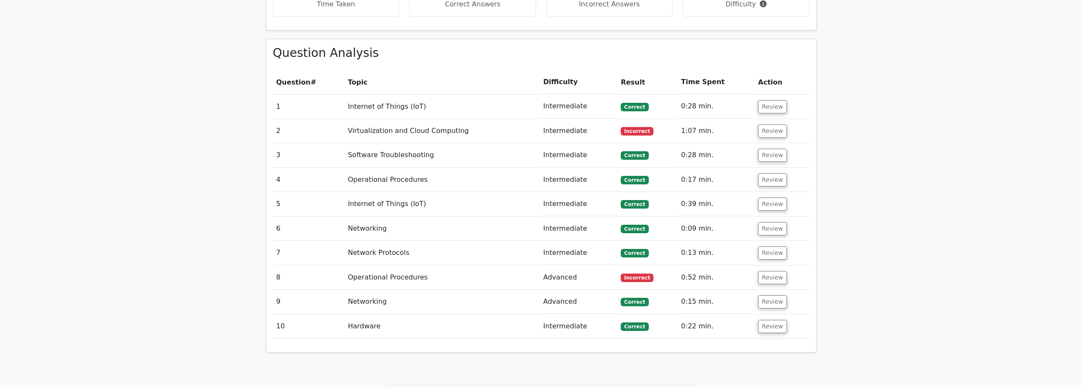
scroll to position [553, 0]
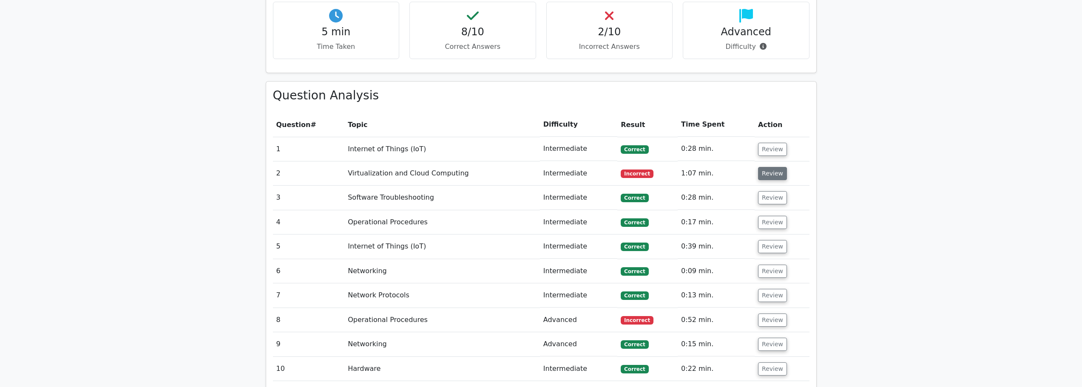
click at [770, 167] on button "Review" at bounding box center [772, 173] width 29 height 13
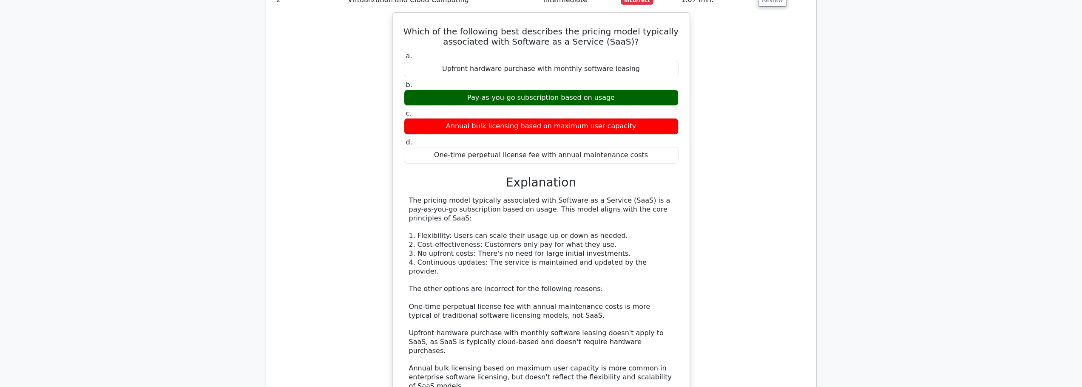
scroll to position [680, 0]
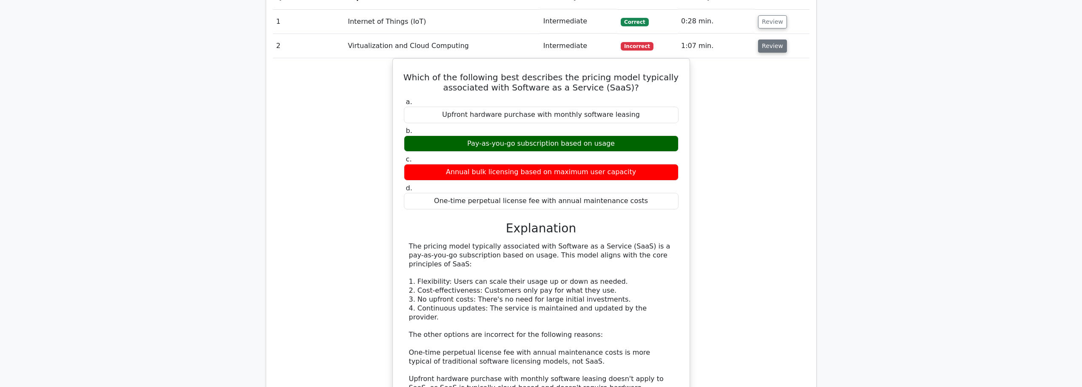
click at [768, 40] on button "Review" at bounding box center [772, 46] width 29 height 13
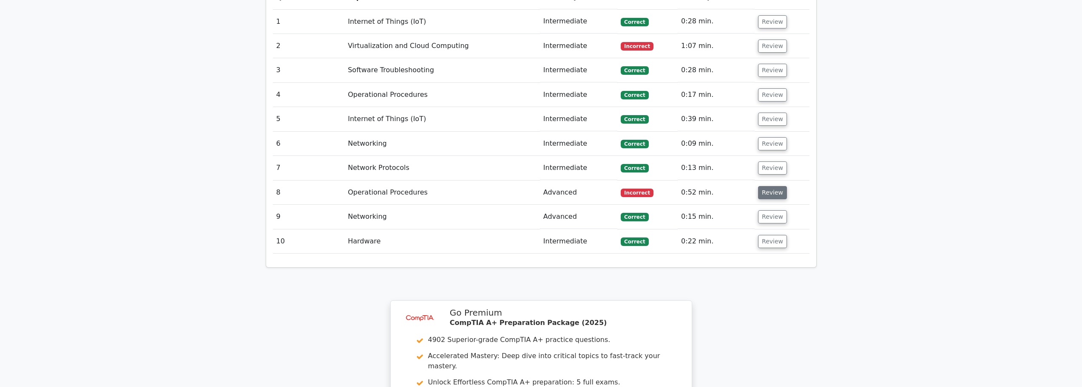
click at [770, 186] on button "Review" at bounding box center [772, 192] width 29 height 13
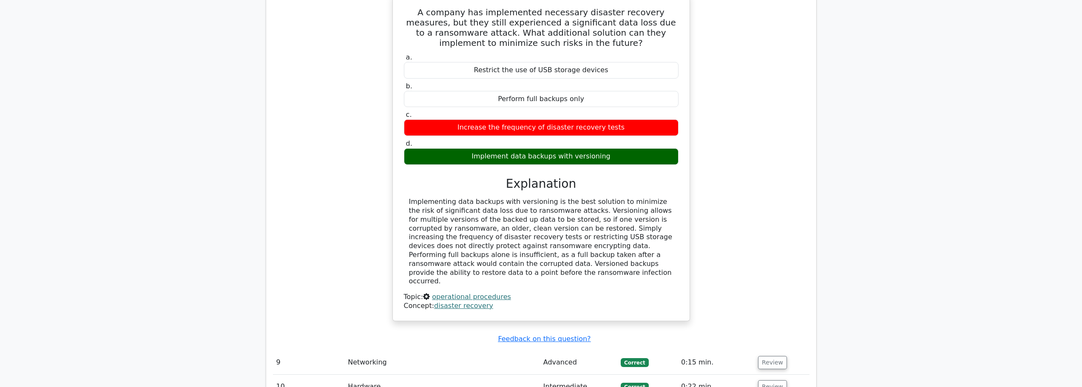
scroll to position [893, 0]
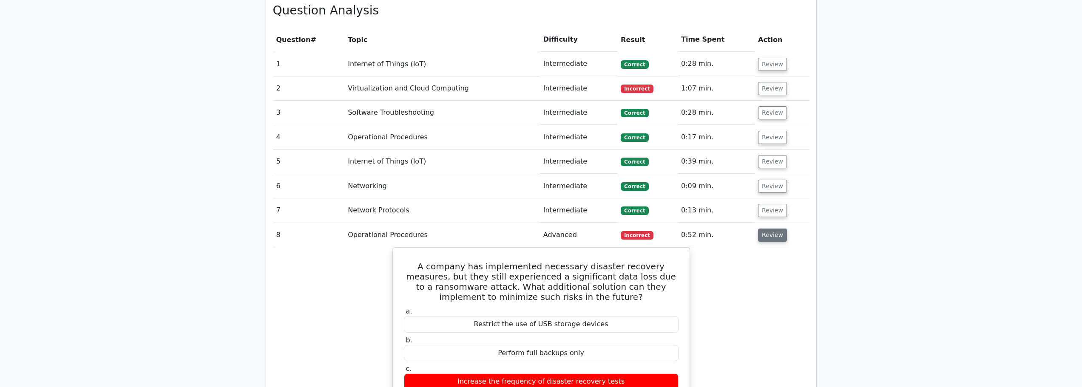
click at [779, 229] on button "Review" at bounding box center [772, 235] width 29 height 13
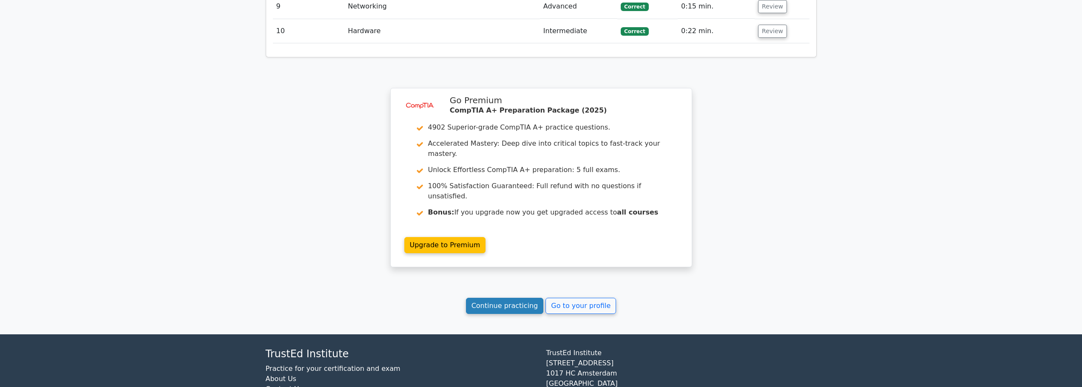
click at [507, 298] on link "Continue practicing" at bounding box center [505, 306] width 78 height 16
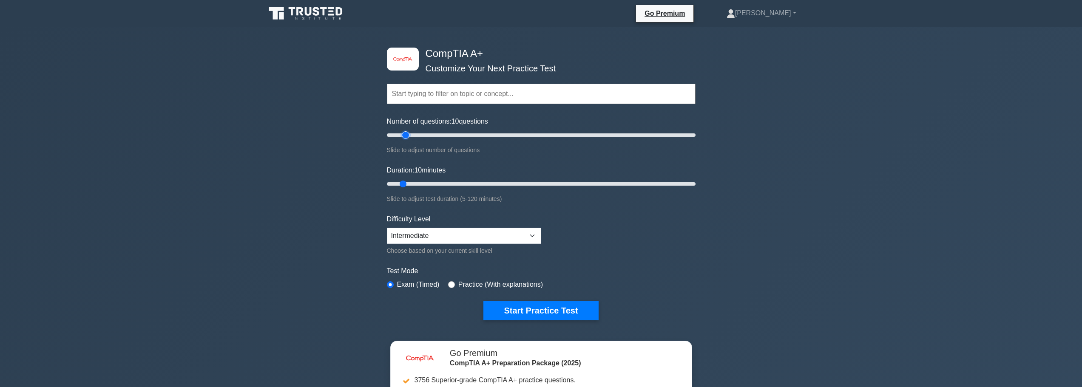
click at [408, 136] on input "Number of questions: 10 questions" at bounding box center [541, 135] width 309 height 10
click at [438, 133] on input "Number of questions: 35 questions" at bounding box center [541, 135] width 309 height 10
drag, startPoint x: 430, startPoint y: 134, endPoint x: 415, endPoint y: 134, distance: 14.9
type input "20"
click at [415, 134] on input "Number of questions: 20 questions" at bounding box center [541, 135] width 309 height 10
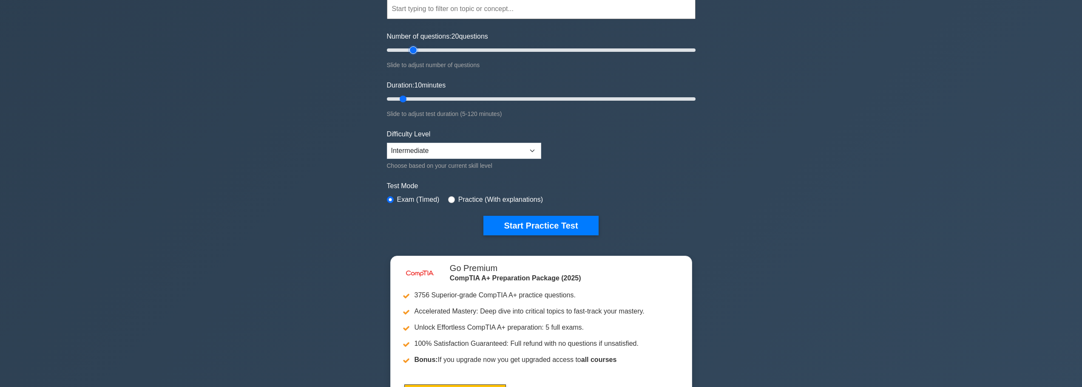
scroll to position [128, 0]
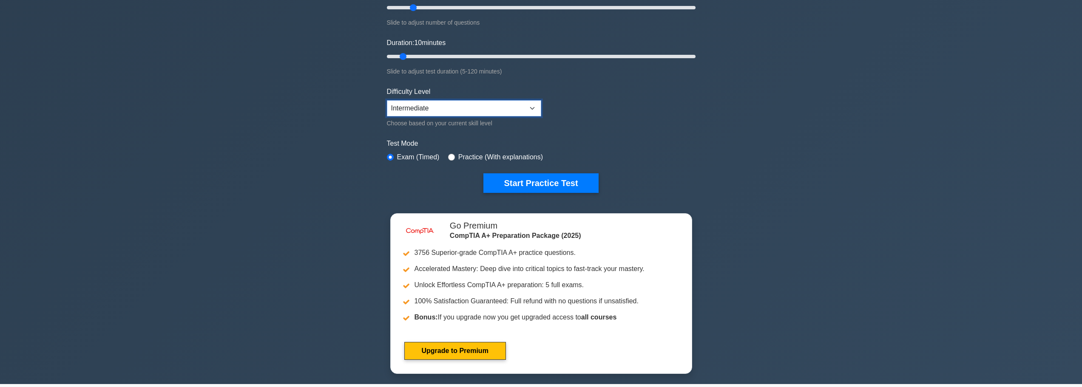
click at [506, 111] on select "Beginner Intermediate Expert" at bounding box center [464, 108] width 154 height 16
click at [531, 186] on button "Start Practice Test" at bounding box center [540, 183] width 115 height 20
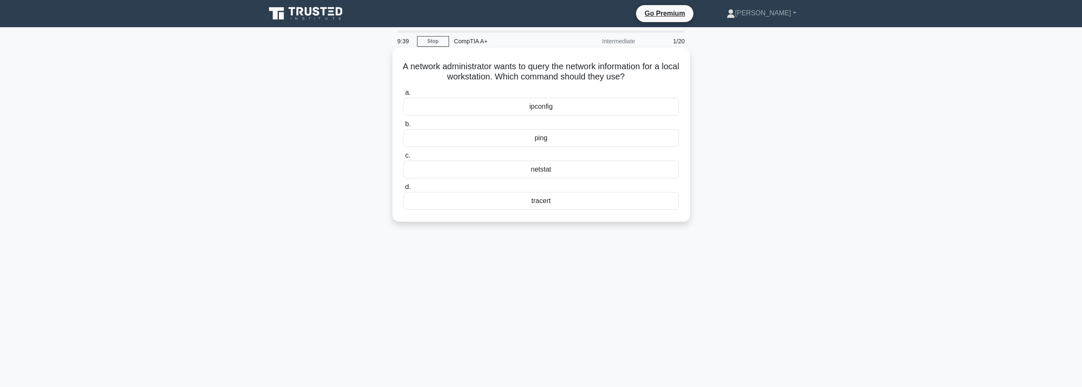
click at [539, 108] on div "ipconfig" at bounding box center [542, 107] width 276 height 18
click at [404, 96] on input "a. ipconfig" at bounding box center [404, 93] width 0 height 6
click at [560, 111] on div "Router" at bounding box center [542, 107] width 276 height 18
click at [404, 96] on input "a. Router" at bounding box center [404, 93] width 0 height 6
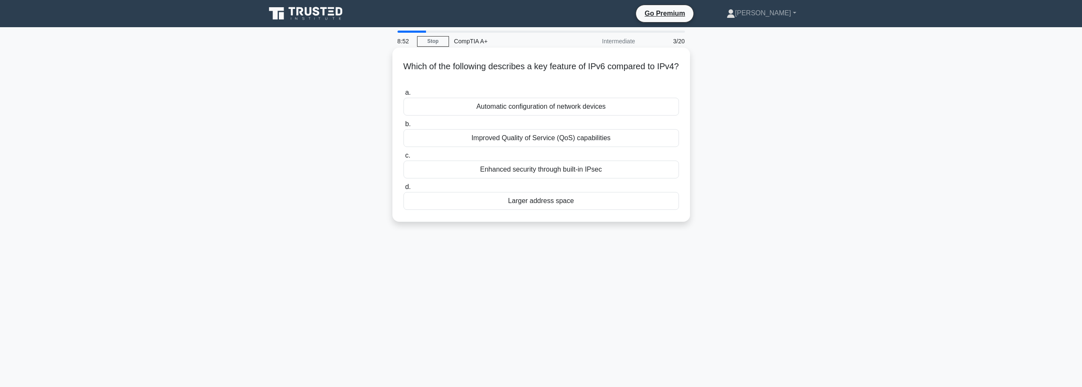
click at [544, 169] on div "Enhanced security through built-in IPsec" at bounding box center [542, 170] width 276 height 18
click at [404, 159] on input "c. Enhanced security through built-in IPsec" at bounding box center [404, 156] width 0 height 6
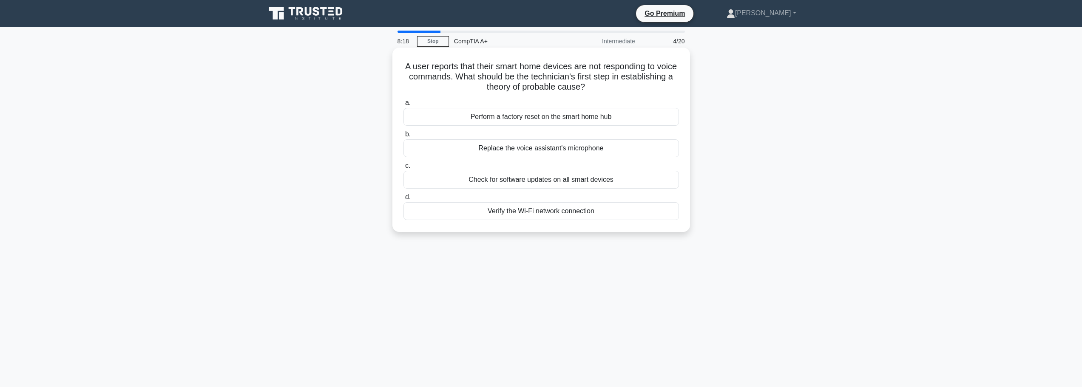
click at [526, 213] on div "Verify the Wi-Fi network connection" at bounding box center [542, 211] width 276 height 18
click at [404, 200] on input "d. Verify the Wi-Fi network connection" at bounding box center [404, 198] width 0 height 6
click at [520, 151] on div "Install a separate, parallel network exclusively for IoT devices" at bounding box center [542, 148] width 276 height 18
click at [404, 137] on input "b. Install a separate, parallel network exclusively for IoT devices" at bounding box center [404, 135] width 0 height 6
click at [533, 150] on div "Perform a full system restore to a previous date" at bounding box center [542, 148] width 276 height 18
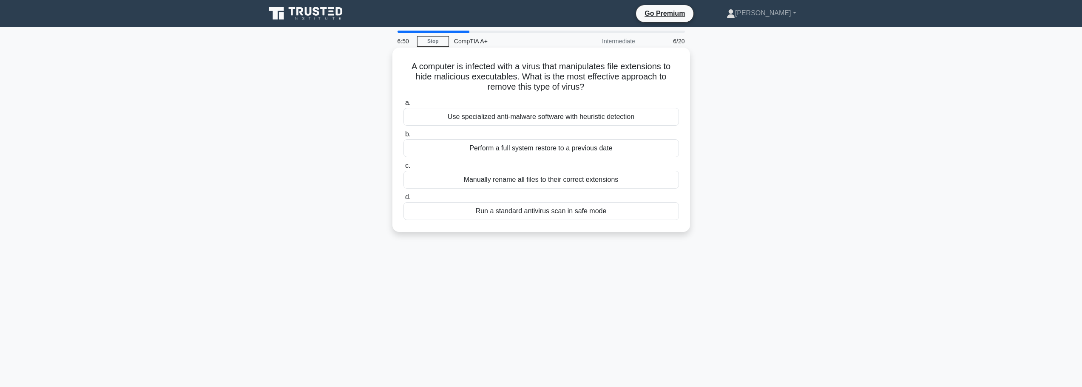
click at [404, 137] on input "b. Perform a full system restore to a previous date" at bounding box center [404, 135] width 0 height 6
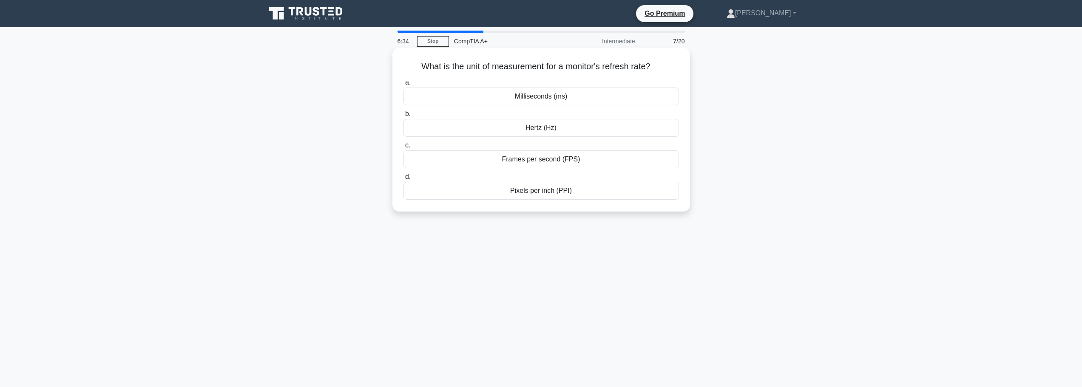
click at [569, 129] on div "Hertz (Hz)" at bounding box center [542, 128] width 276 height 18
click at [404, 117] on input "b. Hertz (Hz)" at bounding box center [404, 114] width 0 height 6
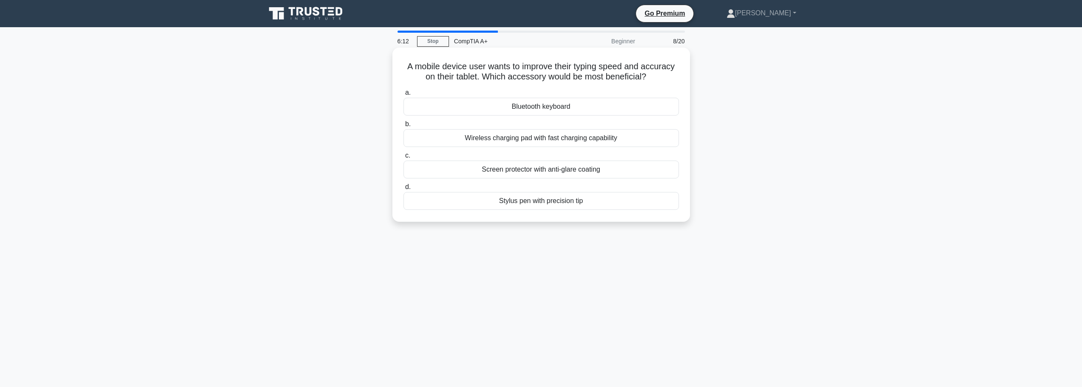
click at [548, 204] on div "Stylus pen with precision tip" at bounding box center [542, 201] width 276 height 18
click at [404, 190] on input "d. Stylus pen with precision tip" at bounding box center [404, 188] width 0 height 6
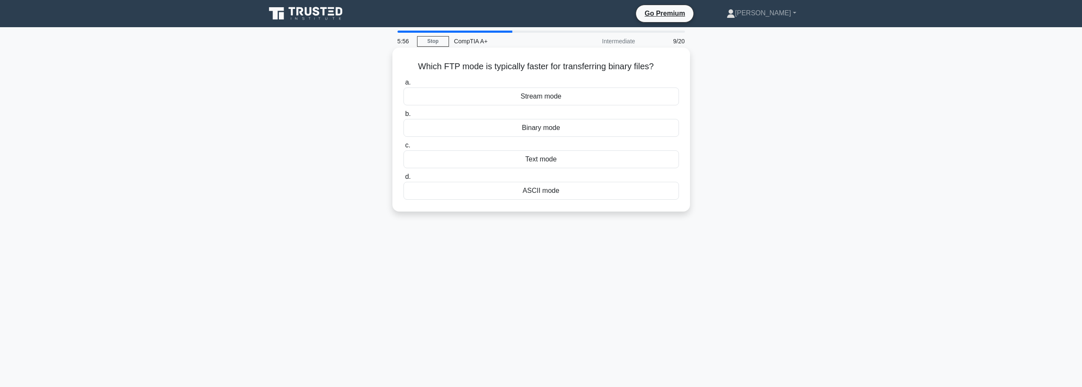
click at [543, 194] on div "ASCII mode" at bounding box center [542, 191] width 276 height 18
click at [404, 180] on input "d. ASCII mode" at bounding box center [404, 177] width 0 height 6
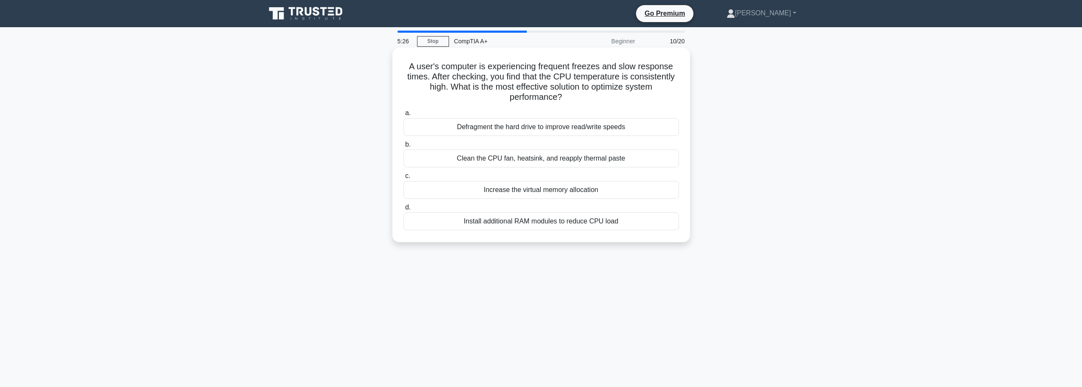
click at [518, 162] on div "Clean the CPU fan, heatsink, and reapply thermal paste" at bounding box center [542, 159] width 276 height 18
click at [404, 148] on input "b. Clean the CPU fan, heatsink, and reapply thermal paste" at bounding box center [404, 145] width 0 height 6
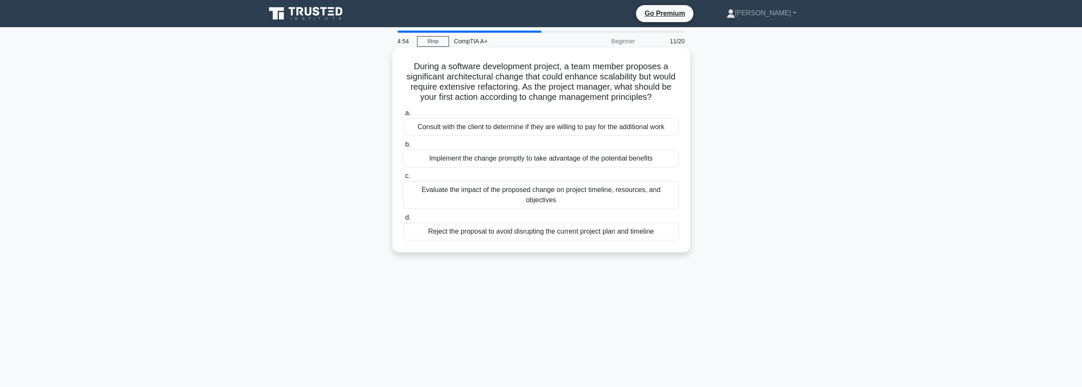
click at [540, 207] on div "Evaluate the impact of the proposed change on project timeline, resources, and …" at bounding box center [542, 195] width 276 height 28
click at [404, 179] on input "c. Evaluate the impact of the proposed change on project timeline, resources, a…" at bounding box center [404, 176] width 0 height 6
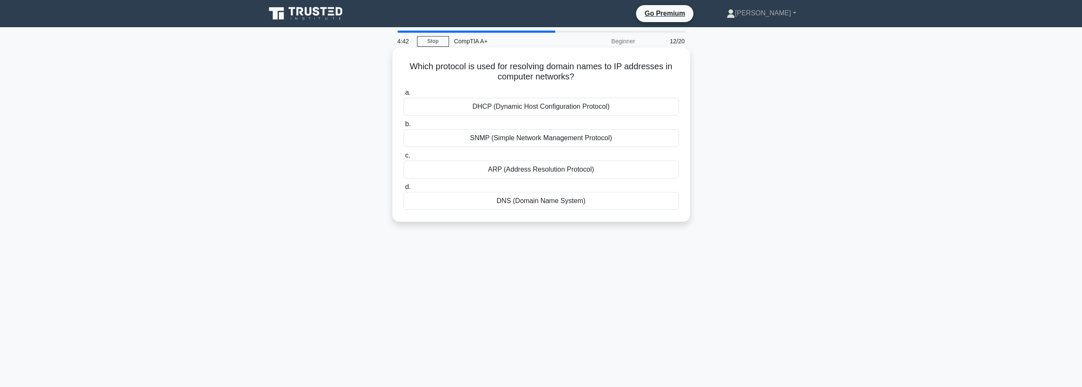
click at [537, 204] on div "DNS (Domain Name System)" at bounding box center [542, 201] width 276 height 18
click at [404, 190] on input "d. DNS (Domain Name System)" at bounding box center [404, 188] width 0 height 6
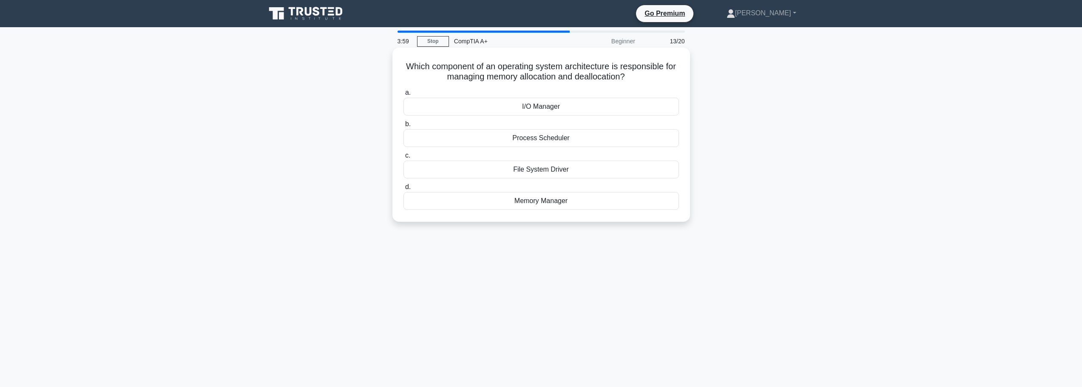
click at [581, 104] on div "I/O Manager" at bounding box center [542, 107] width 276 height 18
click at [404, 96] on input "a. I/O Manager" at bounding box center [404, 93] width 0 height 6
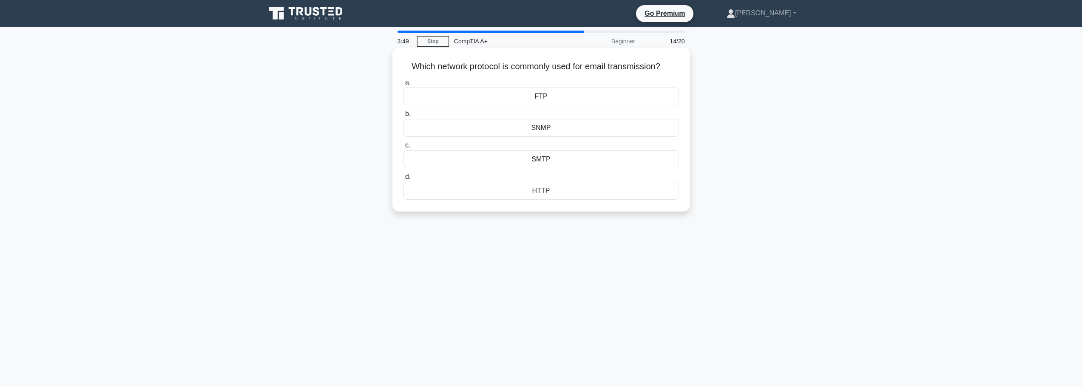
click at [557, 159] on div "SMTP" at bounding box center [542, 160] width 276 height 18
click at [404, 148] on input "c. SMTP" at bounding box center [404, 146] width 0 height 6
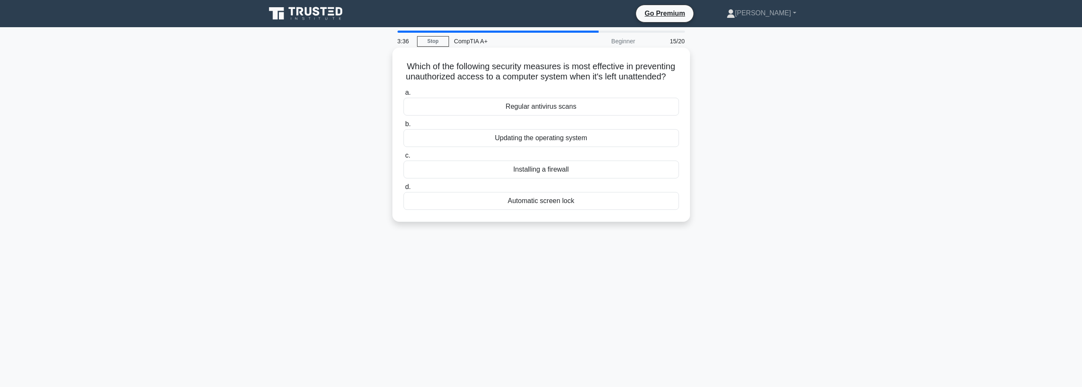
click at [536, 210] on div "Automatic screen lock" at bounding box center [542, 201] width 276 height 18
click at [404, 190] on input "d. Automatic screen lock" at bounding box center [404, 188] width 0 height 6
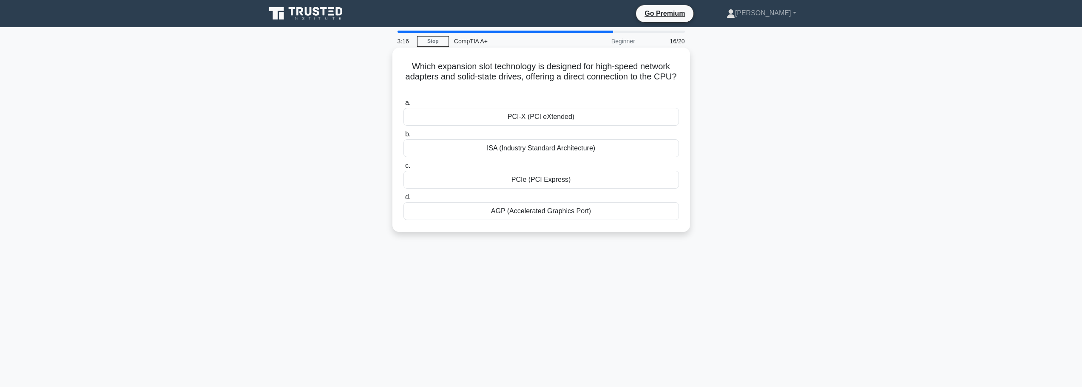
click at [535, 181] on div "PCIe (PCI Express)" at bounding box center [542, 180] width 276 height 18
click at [404, 169] on input "c. PCIe (PCI Express)" at bounding box center [404, 166] width 0 height 6
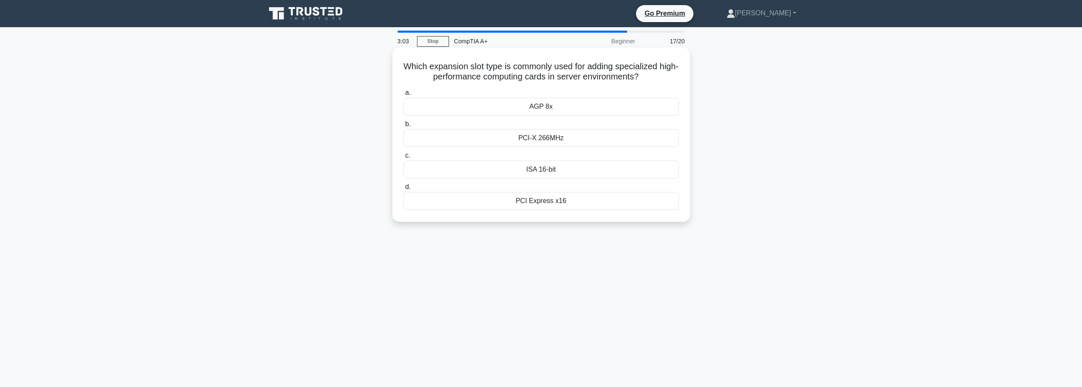
click at [546, 201] on div "PCI Express x16" at bounding box center [542, 201] width 276 height 18
click at [404, 190] on input "d. PCI Express x16" at bounding box center [404, 188] width 0 height 6
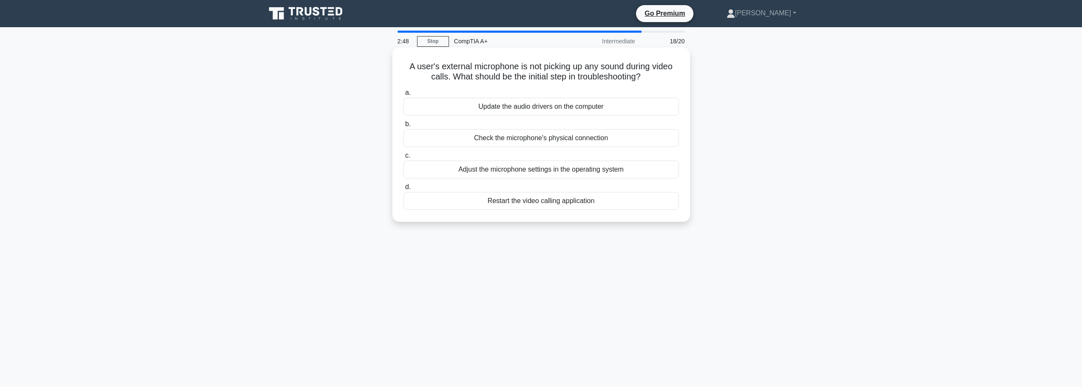
click at [526, 139] on div "Check the microphone's physical connection" at bounding box center [542, 138] width 276 height 18
click at [404, 127] on input "b. Check the microphone's physical connection" at bounding box center [404, 125] width 0 height 6
click at [524, 172] on div "Ask open-ended questions to the user" at bounding box center [542, 170] width 276 height 18
click at [404, 159] on input "c. Ask open-ended questions to the user" at bounding box center [404, 156] width 0 height 6
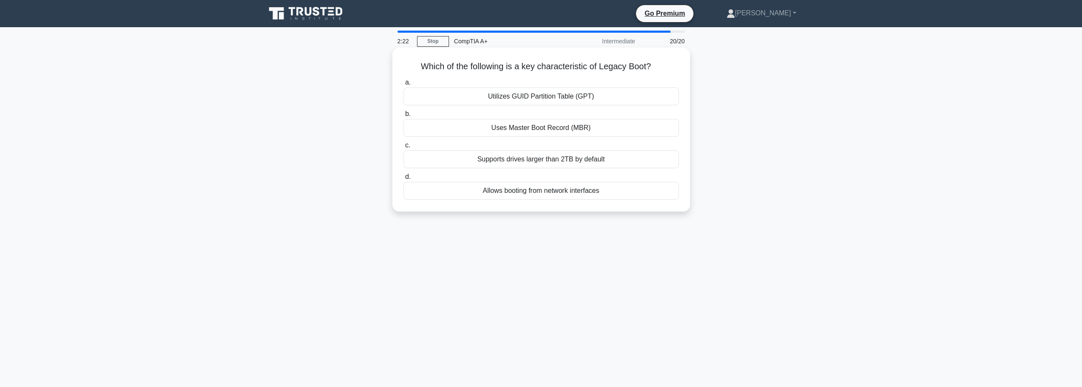
click at [507, 125] on div "Uses Master Boot Record (MBR)" at bounding box center [542, 128] width 276 height 18
click at [404, 117] on input "b. Uses Master Boot Record (MBR)" at bounding box center [404, 114] width 0 height 6
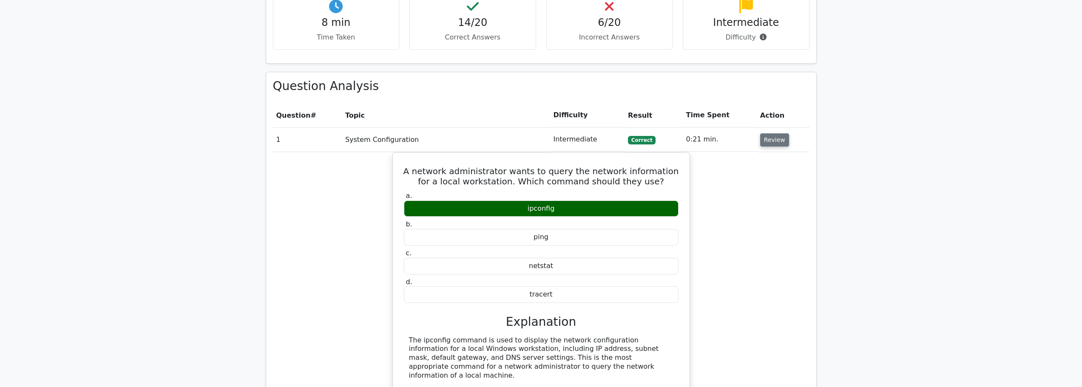
scroll to position [680, 0]
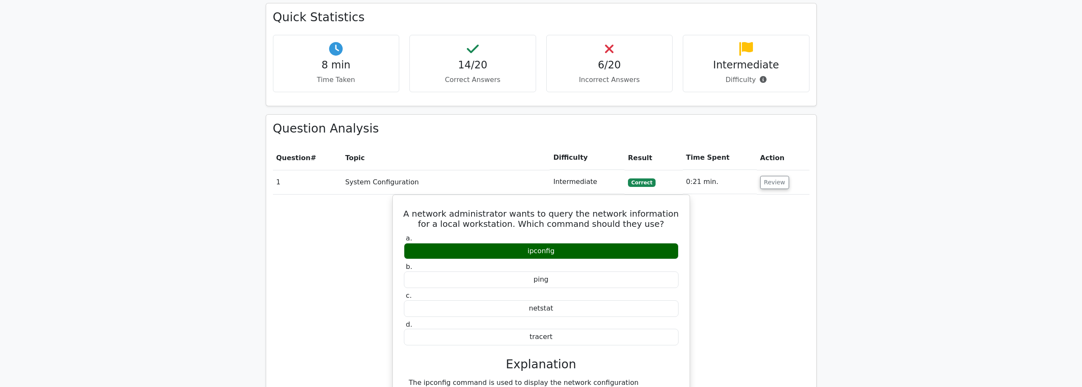
click at [771, 170] on td "Review" at bounding box center [783, 182] width 53 height 24
click at [766, 176] on button "Review" at bounding box center [774, 182] width 29 height 13
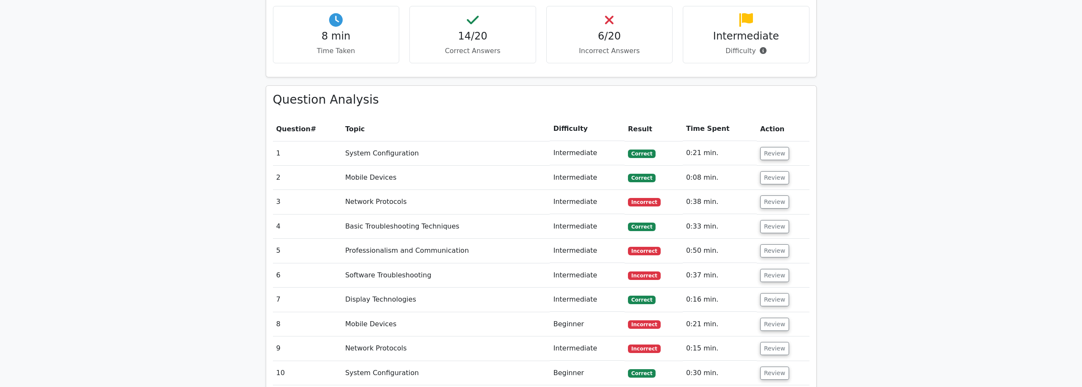
scroll to position [723, 0]
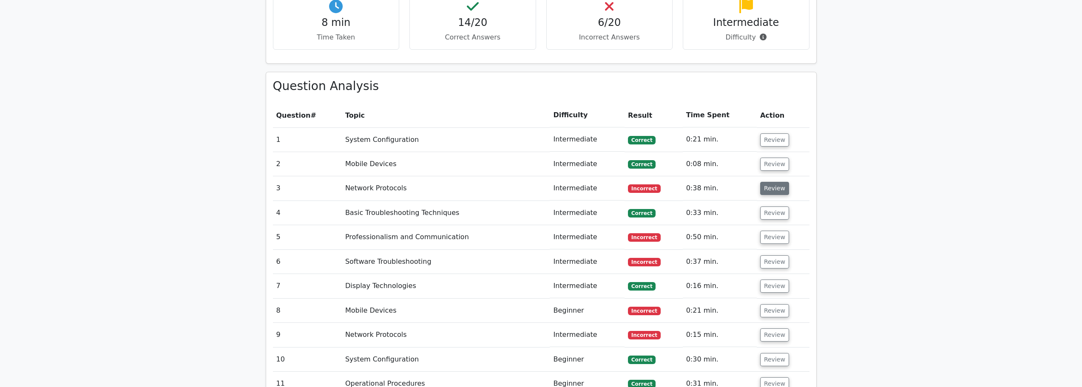
click at [770, 182] on button "Review" at bounding box center [774, 188] width 29 height 13
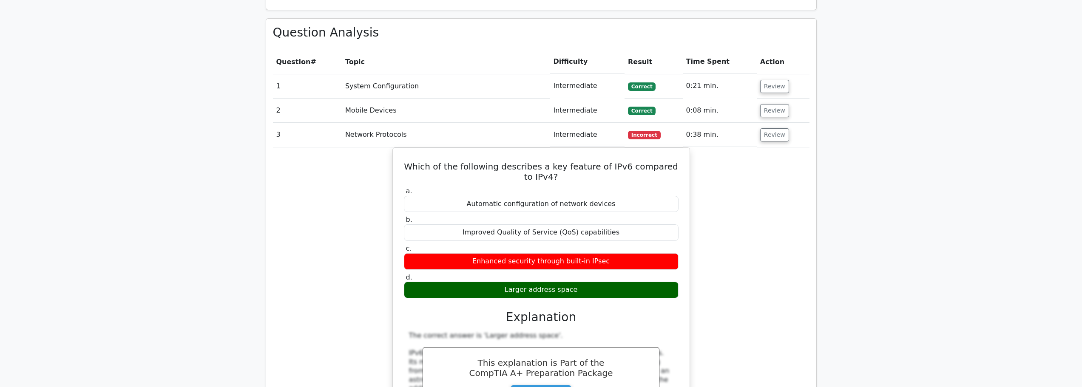
scroll to position [765, 0]
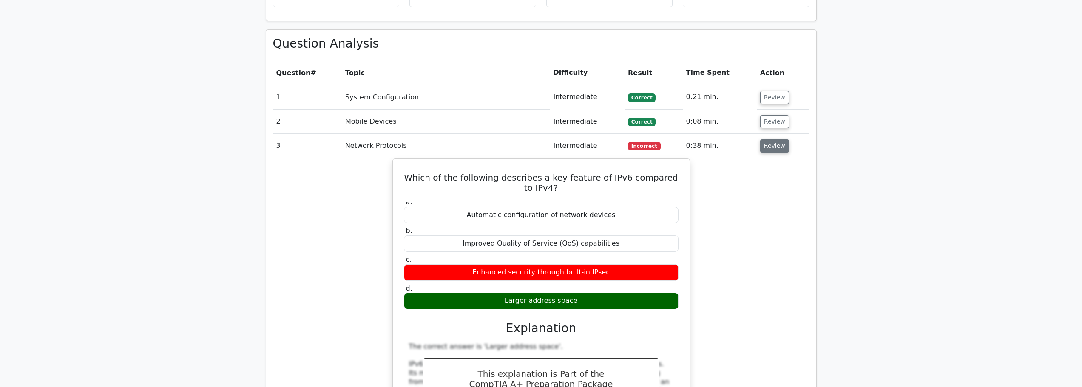
click at [769, 139] on button "Review" at bounding box center [774, 145] width 29 height 13
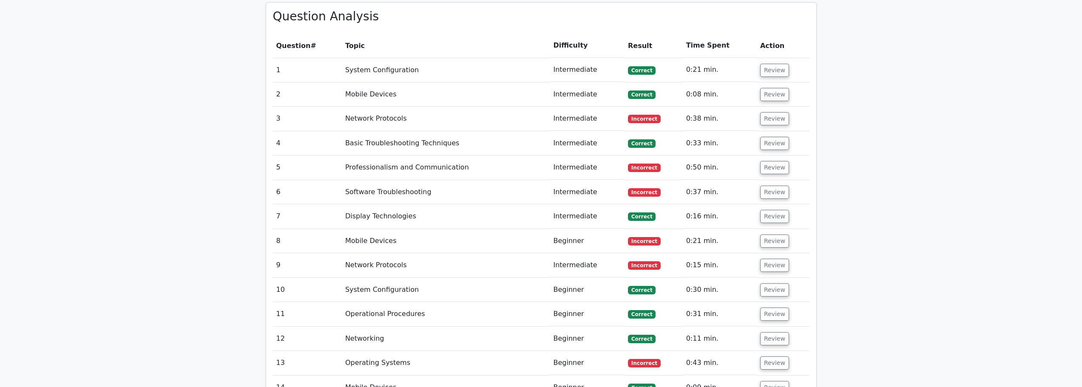
scroll to position [808, 0]
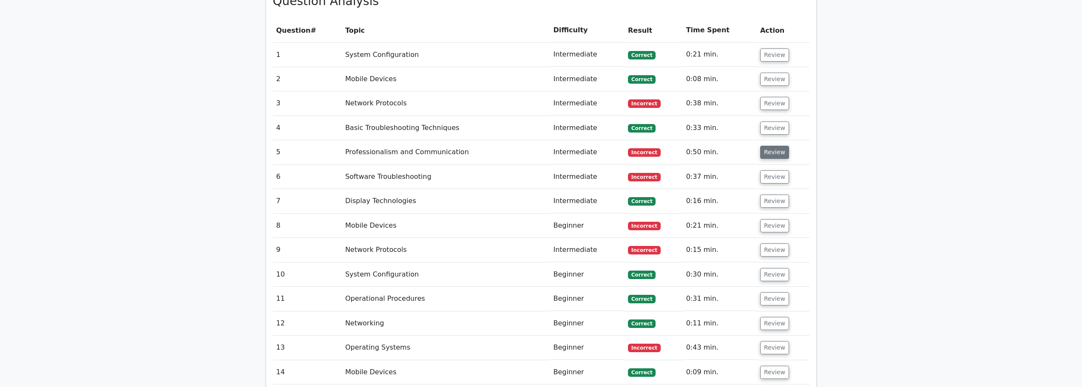
click at [768, 146] on button "Review" at bounding box center [774, 152] width 29 height 13
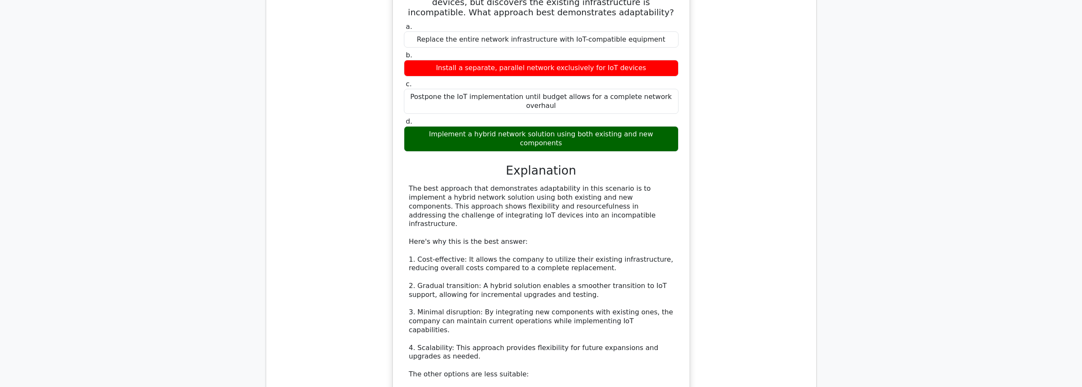
scroll to position [936, 0]
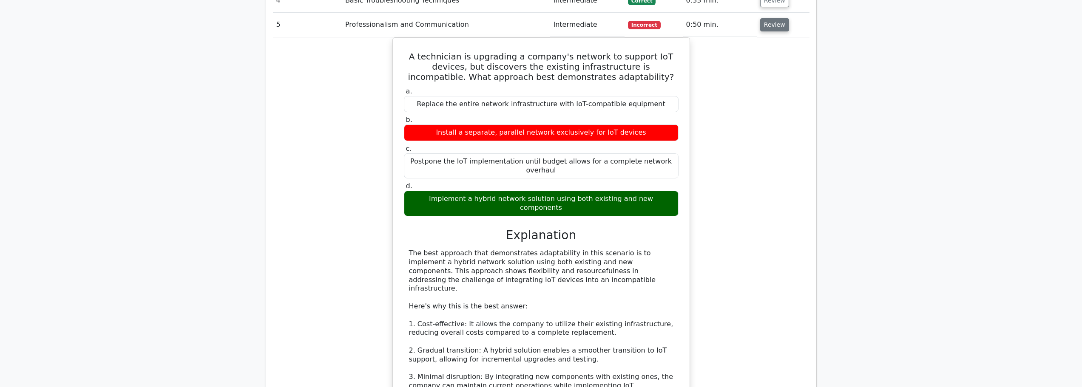
click at [768, 18] on button "Review" at bounding box center [774, 24] width 29 height 13
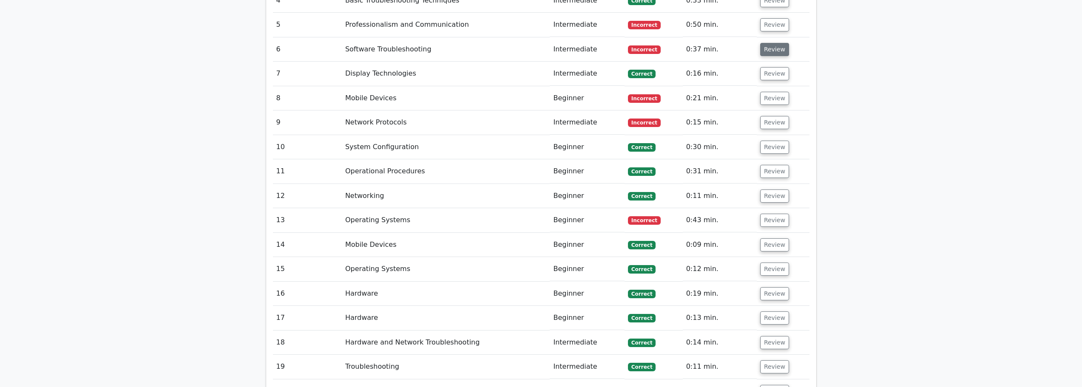
click at [771, 43] on button "Review" at bounding box center [774, 49] width 29 height 13
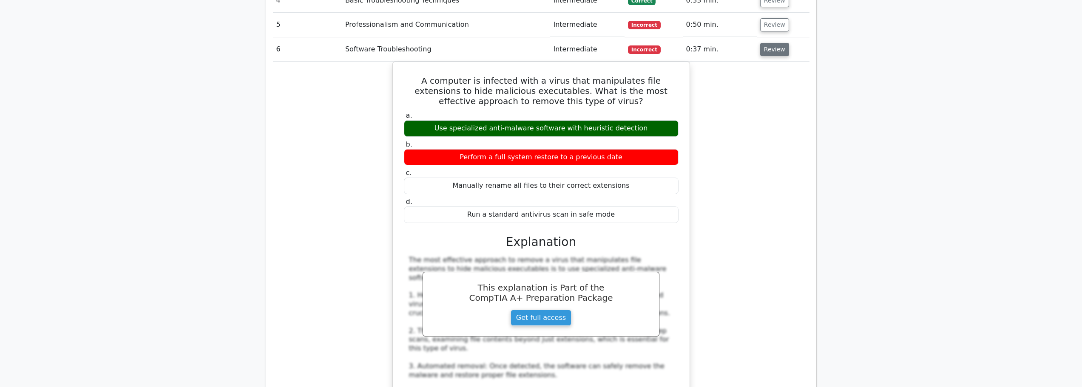
click at [765, 43] on button "Review" at bounding box center [774, 49] width 29 height 13
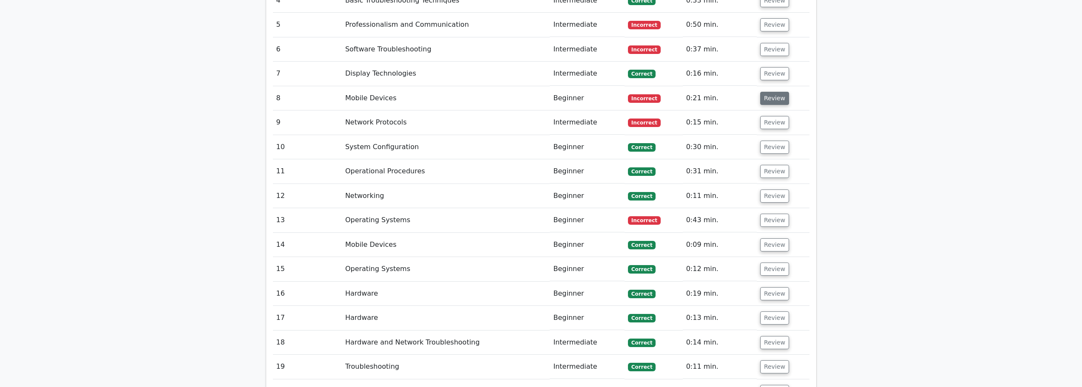
click at [768, 92] on button "Review" at bounding box center [774, 98] width 29 height 13
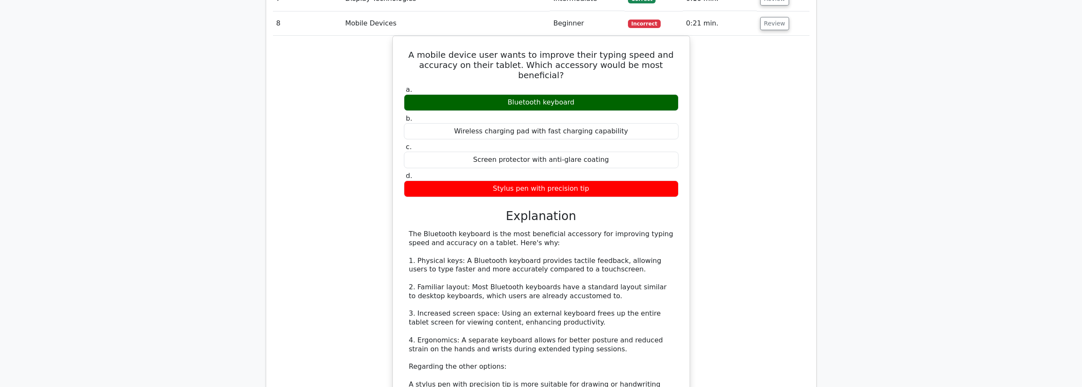
scroll to position [850, 0]
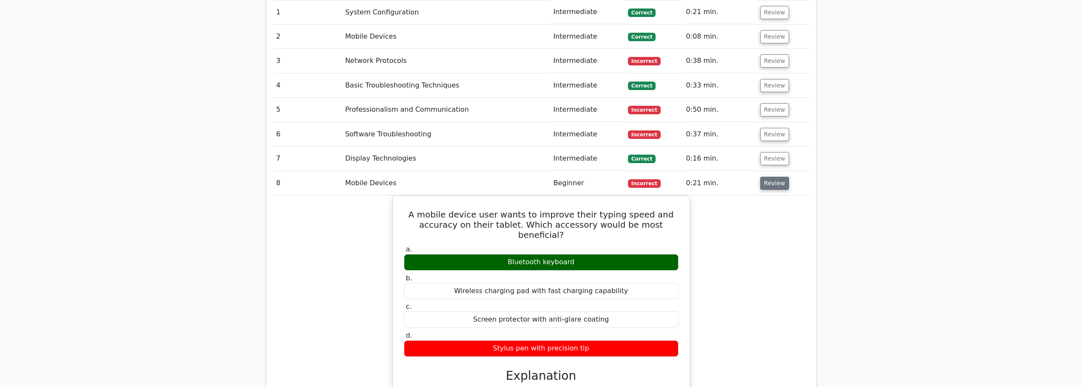
click at [770, 177] on button "Review" at bounding box center [774, 183] width 29 height 13
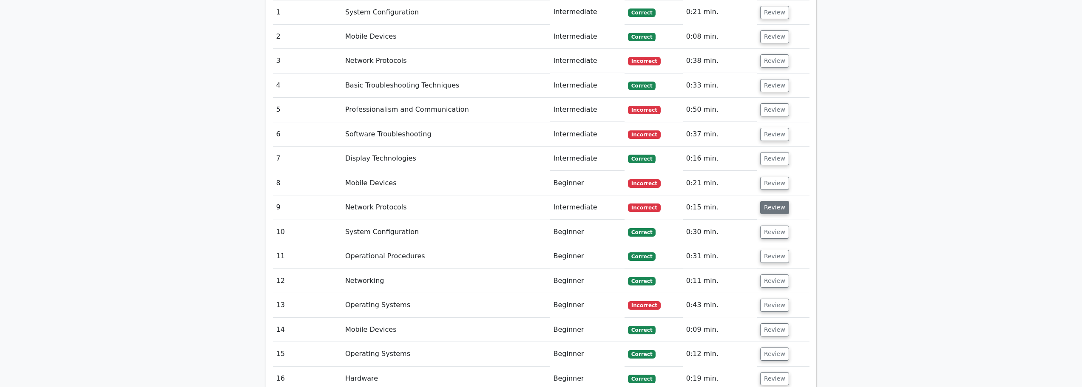
click at [770, 201] on button "Review" at bounding box center [774, 207] width 29 height 13
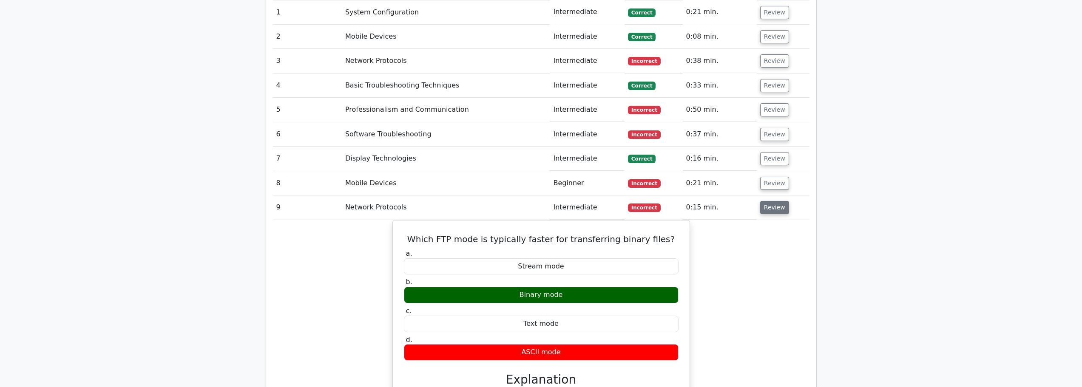
click at [767, 201] on button "Review" at bounding box center [774, 207] width 29 height 13
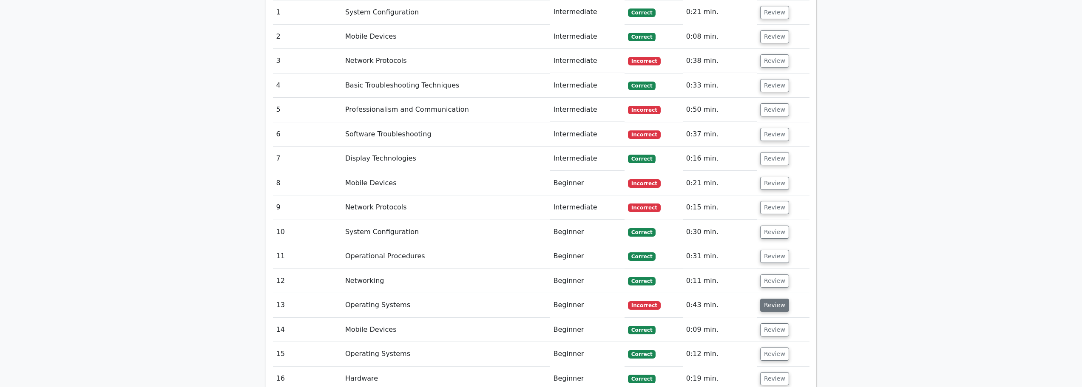
click at [771, 299] on button "Review" at bounding box center [774, 305] width 29 height 13
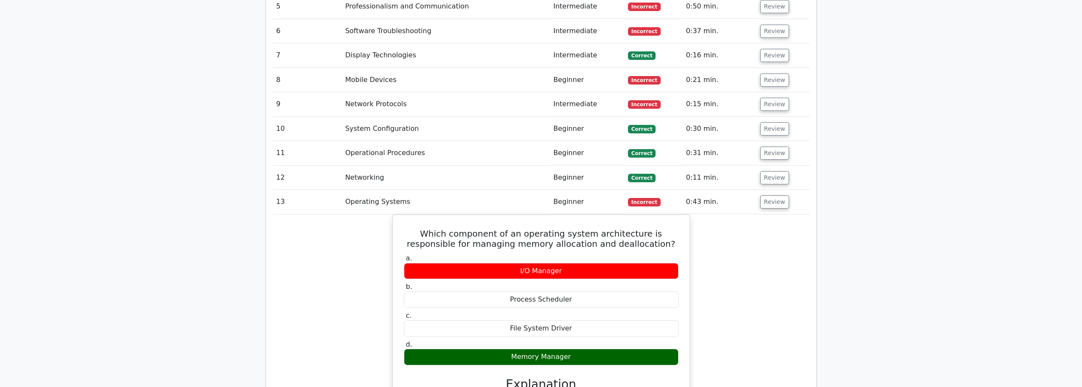
scroll to position [978, 0]
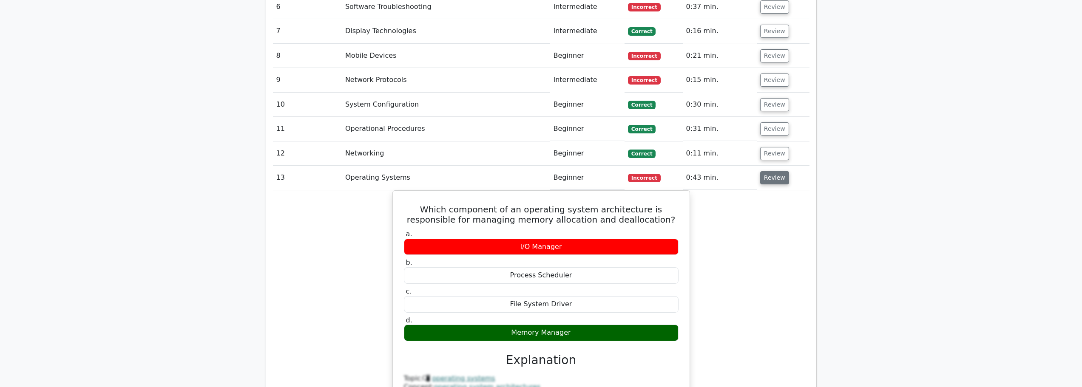
click at [770, 171] on button "Review" at bounding box center [774, 177] width 29 height 13
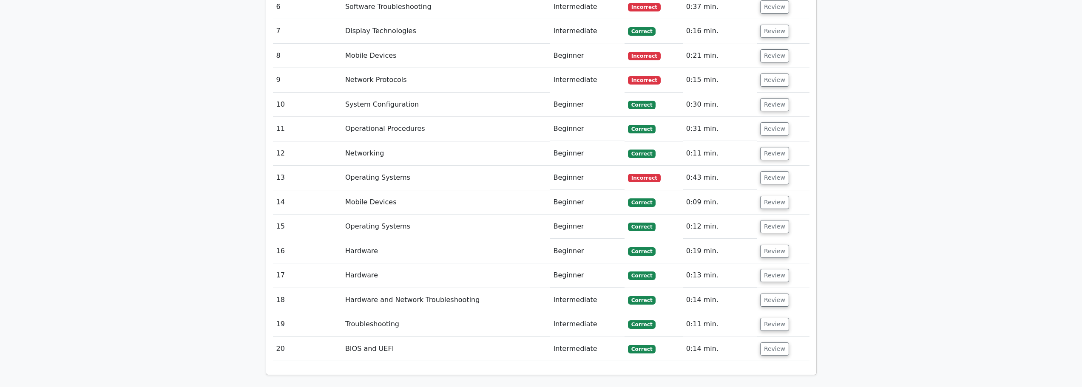
scroll to position [1305, 0]
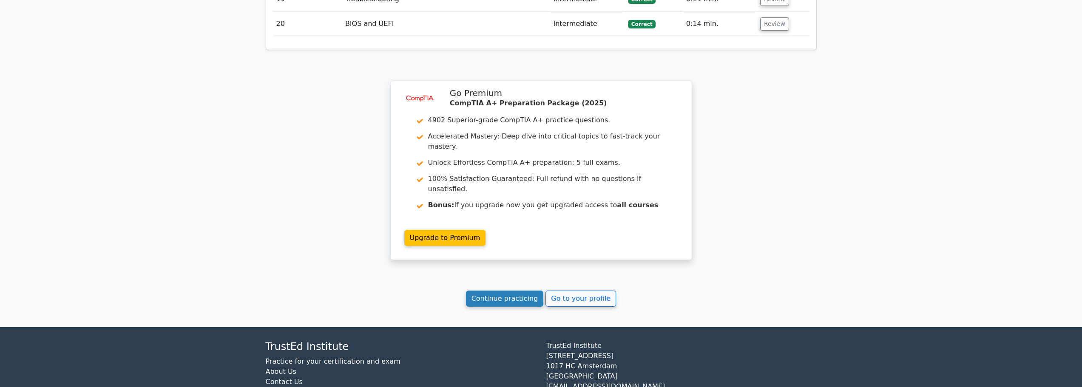
click at [498, 291] on link "Continue practicing" at bounding box center [505, 299] width 78 height 16
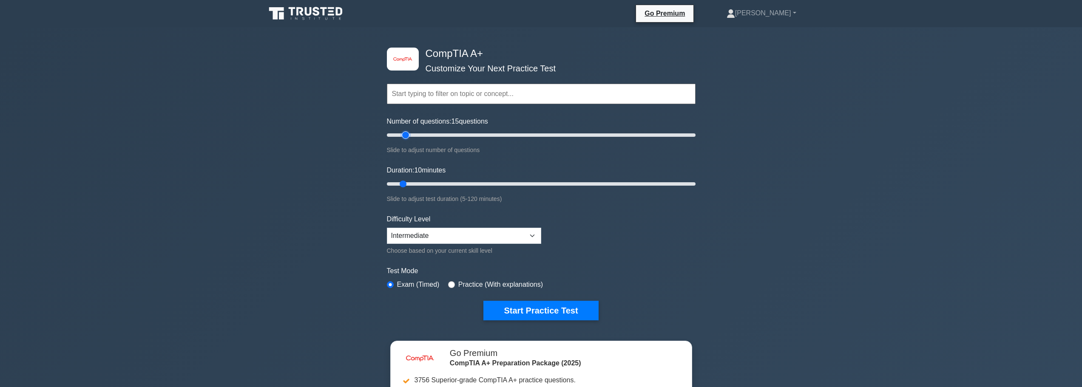
type input "15"
click at [403, 139] on input "Number of questions: 15 questions" at bounding box center [541, 135] width 309 height 10
click at [525, 310] on button "Start Practice Test" at bounding box center [540, 311] width 115 height 20
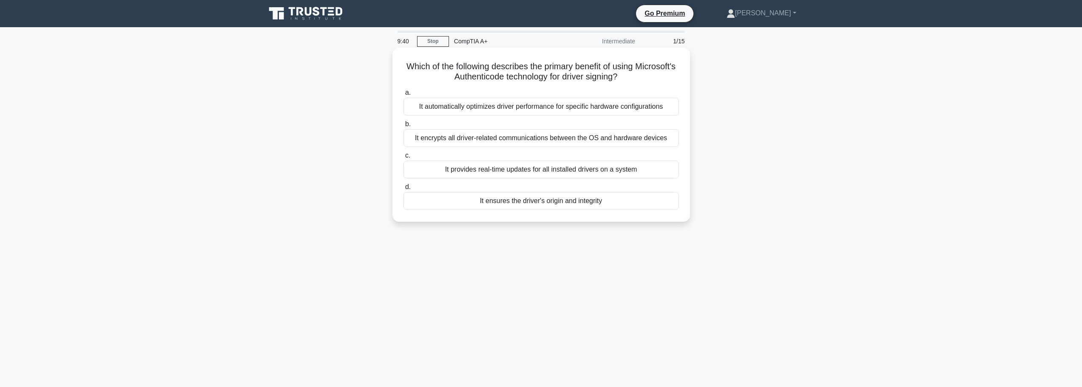
click at [525, 203] on div "It ensures the driver's origin and integrity" at bounding box center [542, 201] width 276 height 18
click at [404, 190] on input "d. It ensures the driver's origin and integrity" at bounding box center [404, 188] width 0 height 6
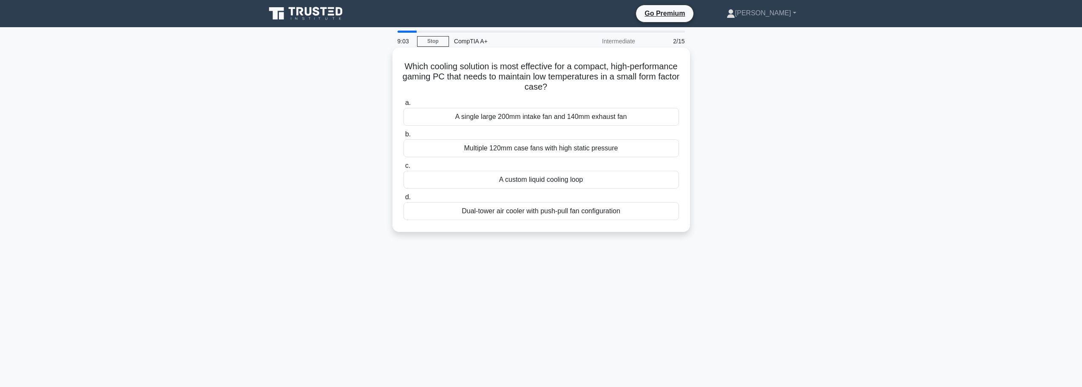
click at [534, 182] on div "A custom liquid cooling loop" at bounding box center [542, 180] width 276 height 18
click at [404, 169] on input "c. A custom liquid cooling loop" at bounding box center [404, 166] width 0 height 6
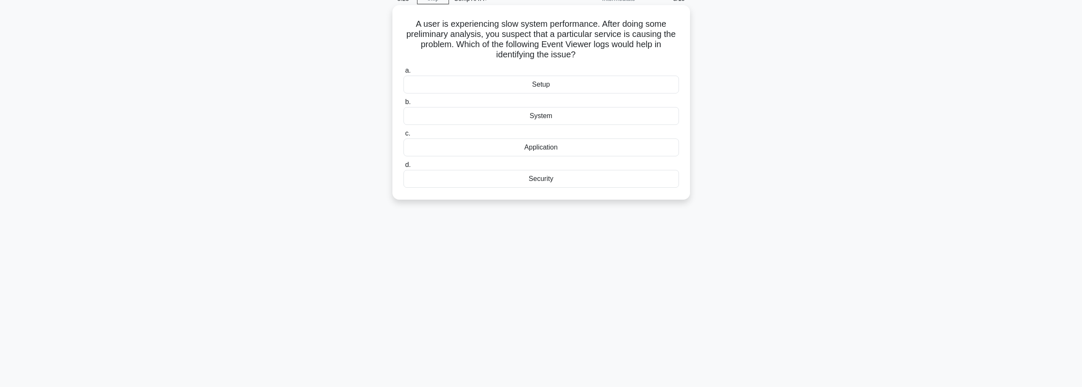
click at [546, 147] on div "Application" at bounding box center [542, 148] width 276 height 18
click at [404, 136] on input "c. Application" at bounding box center [404, 134] width 0 height 6
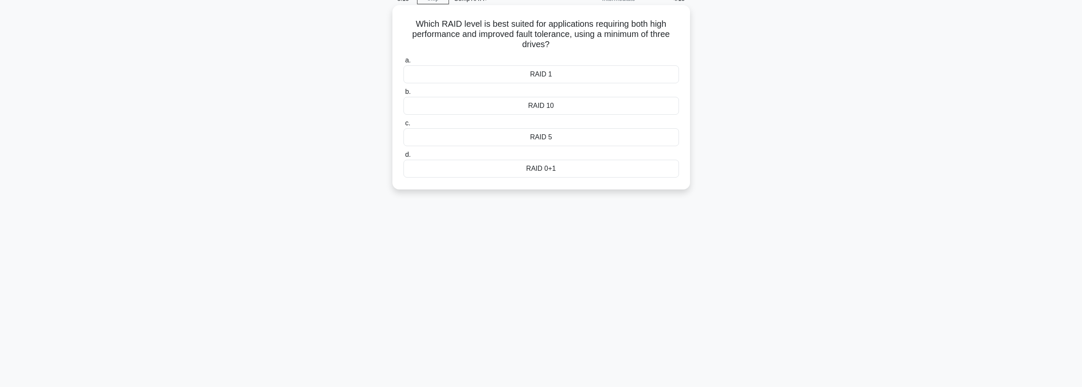
click at [549, 142] on div "RAID 5" at bounding box center [542, 137] width 276 height 18
click at [404, 126] on input "c. RAID 5" at bounding box center [404, 124] width 0 height 6
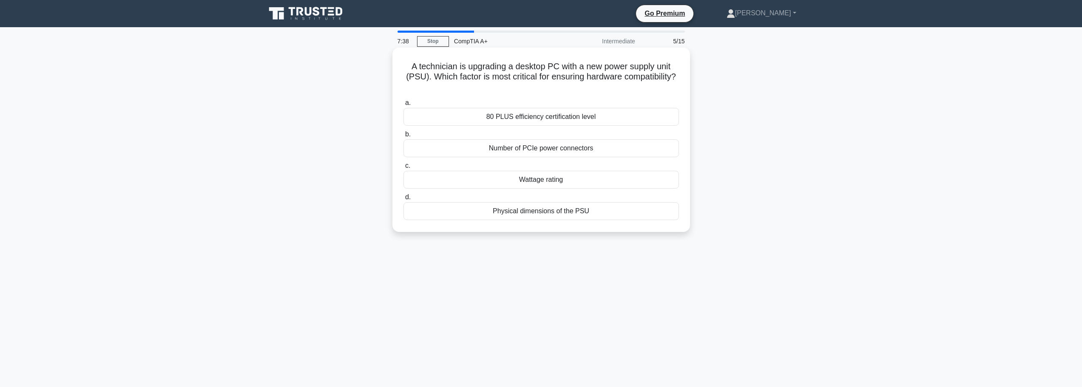
click at [547, 213] on div "Physical dimensions of the PSU" at bounding box center [542, 211] width 276 height 18
click at [404, 200] on input "d. Physical dimensions of the PSU" at bounding box center [404, 198] width 0 height 6
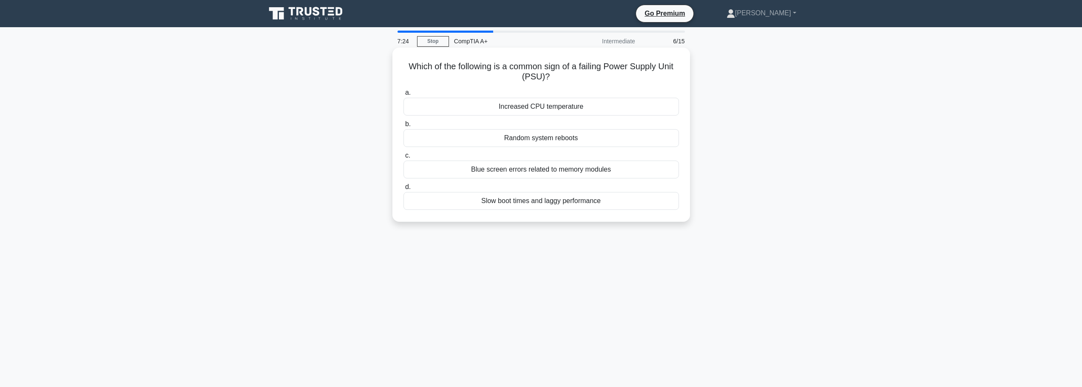
click at [555, 141] on div "Random system reboots" at bounding box center [542, 138] width 276 height 18
click at [404, 127] on input "b. Random system reboots" at bounding box center [404, 125] width 0 height 6
click at [527, 142] on div "Reverting to a previous version of the driver" at bounding box center [542, 138] width 276 height 18
click at [404, 127] on input "b. Reverting to a previous version of the driver" at bounding box center [404, 125] width 0 height 6
click at [535, 139] on div "UEFI provides native mouse support in its interface" at bounding box center [542, 138] width 276 height 18
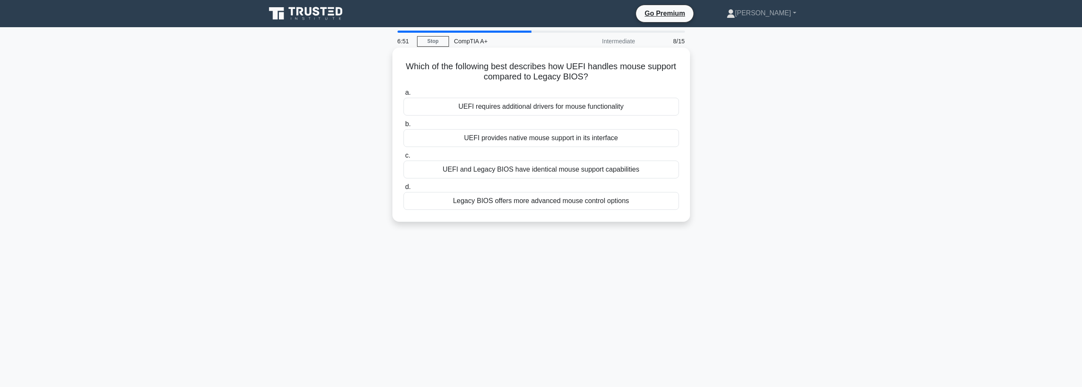
click at [404, 127] on input "b. UEFI provides native mouse support in its interface" at bounding box center [404, 125] width 0 height 6
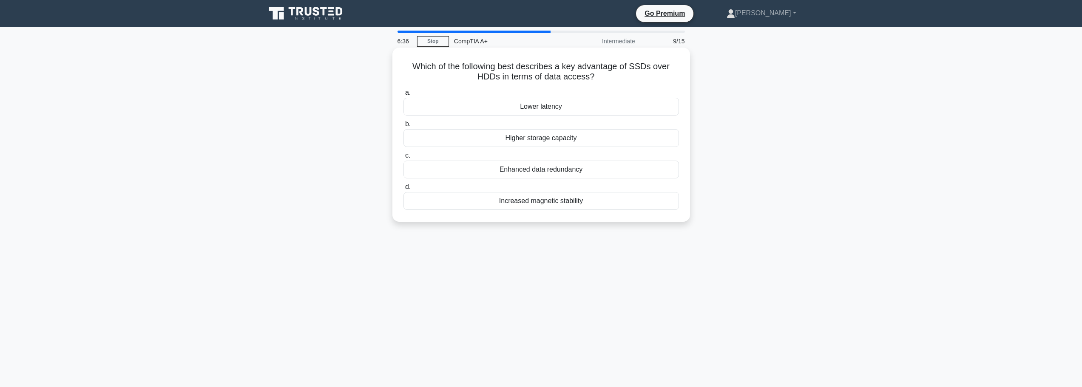
click at [553, 103] on div "Lower latency" at bounding box center [542, 107] width 276 height 18
click at [404, 96] on input "a. Lower latency" at bounding box center [404, 93] width 0 height 6
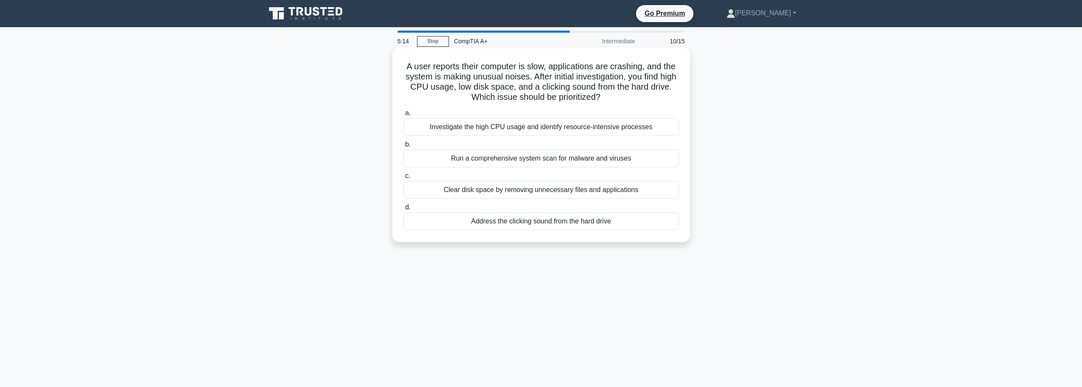
click at [546, 227] on div "Address the clicking sound from the hard drive" at bounding box center [542, 222] width 276 height 18
click at [404, 210] on input "d. Address the clicking sound from the hard drive" at bounding box center [404, 208] width 0 height 6
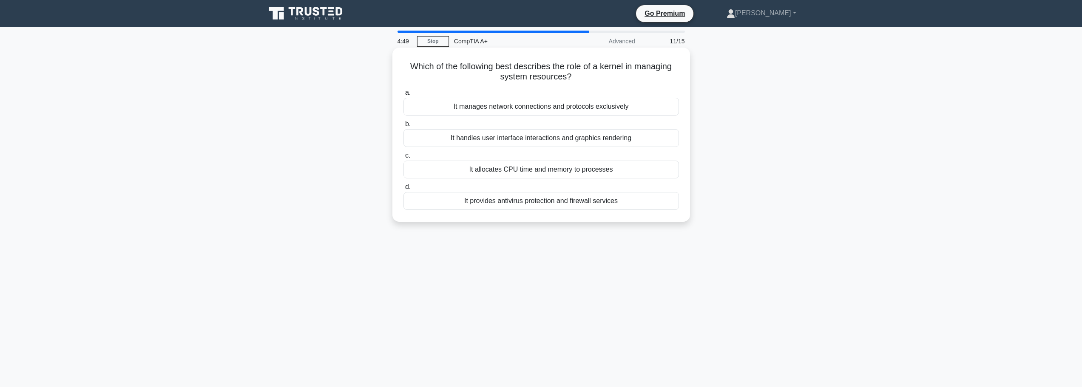
click at [542, 174] on div "It allocates CPU time and memory to processes" at bounding box center [542, 170] width 276 height 18
click at [404, 159] on input "c. It allocates CPU time and memory to processes" at bounding box center [404, 156] width 0 height 6
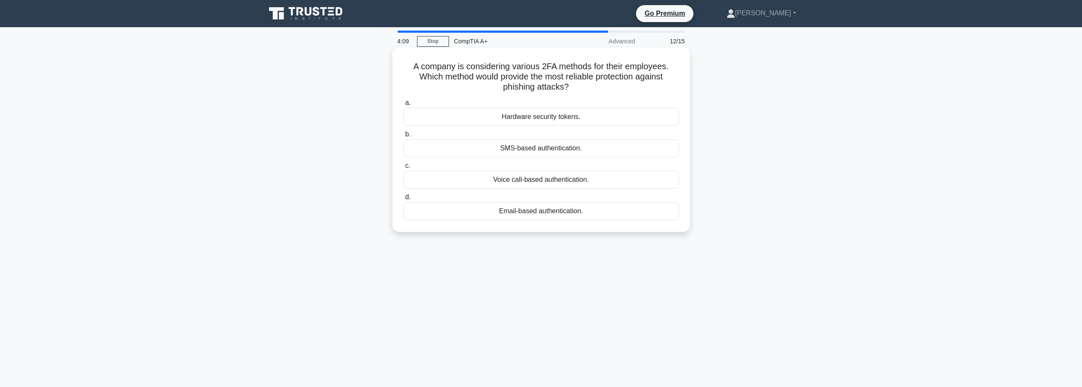
click at [524, 184] on div "Voice call-based authentication." at bounding box center [542, 180] width 276 height 18
click at [404, 169] on input "c. Voice call-based authentication." at bounding box center [404, 166] width 0 height 6
click at [534, 149] on div "Pay-as-you-go pricing model" at bounding box center [542, 148] width 276 height 18
click at [404, 137] on input "b. Pay-as-you-go pricing model" at bounding box center [404, 135] width 0 height 6
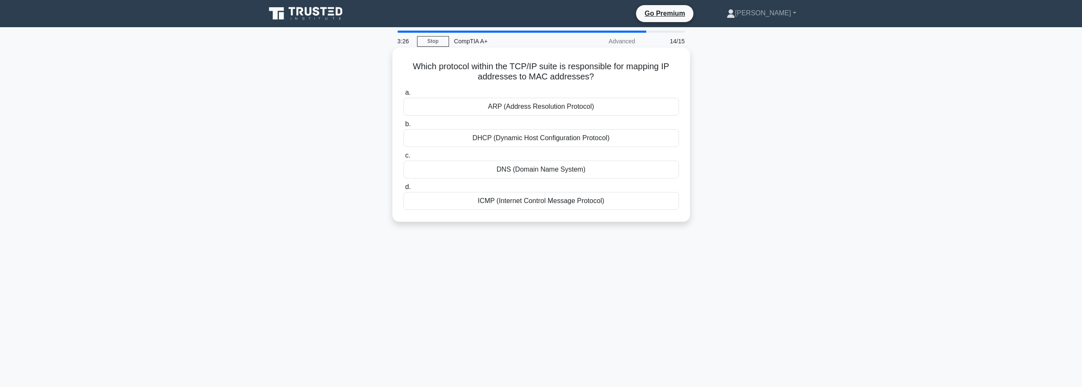
click at [532, 106] on div "ARP (Address Resolution Protocol)" at bounding box center [542, 107] width 276 height 18
click at [404, 96] on input "a. ARP (Address Resolution Protocol)" at bounding box center [404, 93] width 0 height 6
click at [541, 140] on div "Biometric authentication" at bounding box center [542, 138] width 276 height 18
click at [404, 127] on input "b. Biometric authentication" at bounding box center [404, 125] width 0 height 6
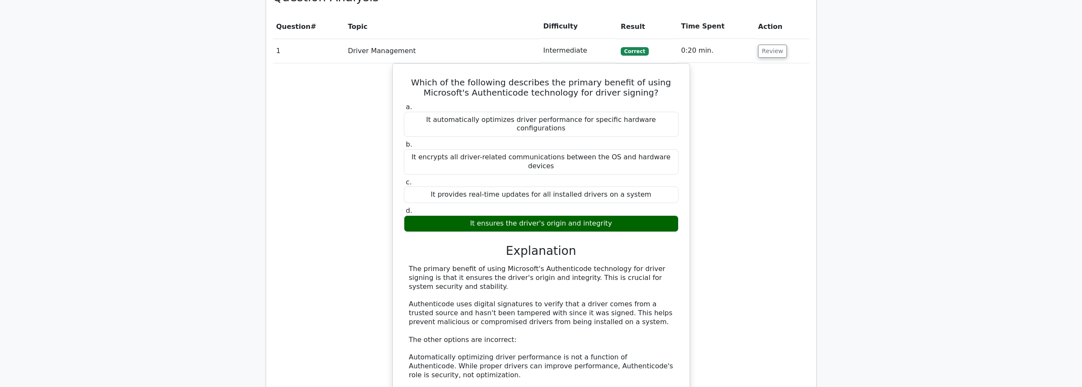
scroll to position [765, 0]
click at [764, 39] on td "Review" at bounding box center [782, 51] width 54 height 24
click at [764, 45] on button "Review" at bounding box center [772, 51] width 29 height 13
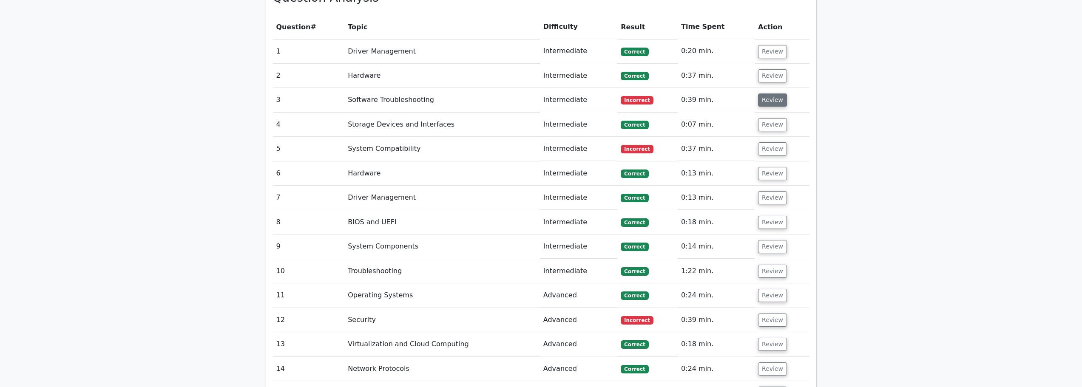
click at [770, 94] on button "Review" at bounding box center [772, 100] width 29 height 13
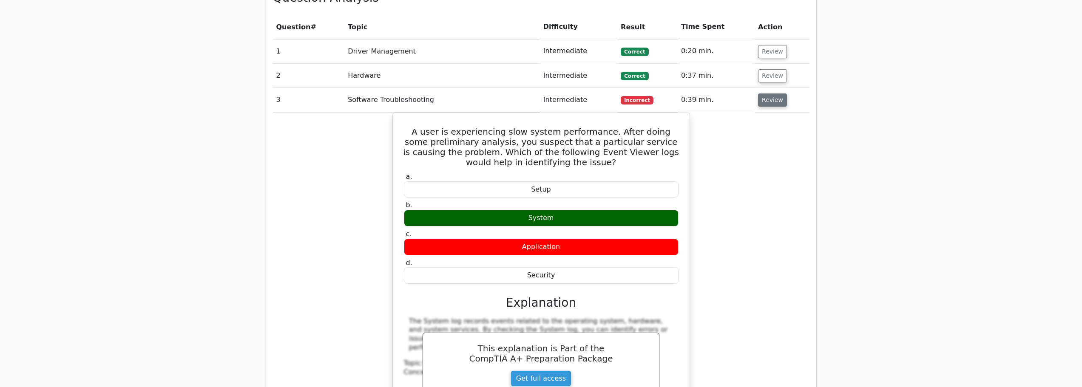
click at [770, 94] on button "Review" at bounding box center [772, 100] width 29 height 13
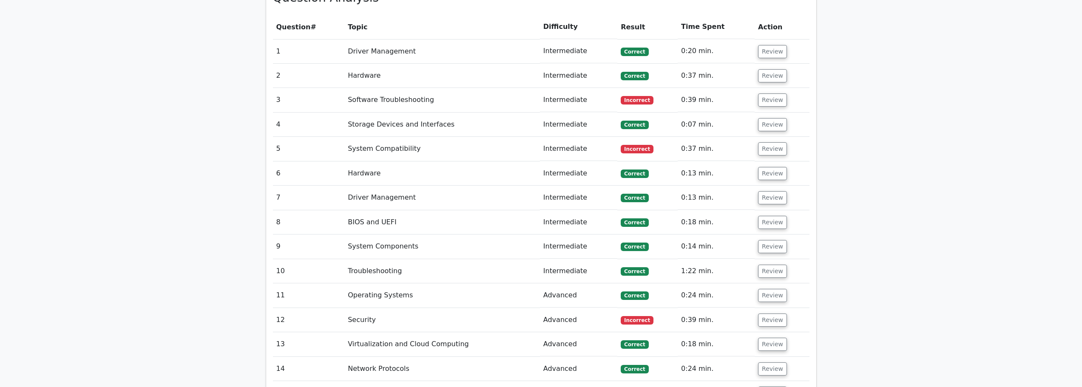
click at [745, 88] on td "0:39 min." at bounding box center [716, 100] width 77 height 24
click at [762, 142] on button "Review" at bounding box center [772, 148] width 29 height 13
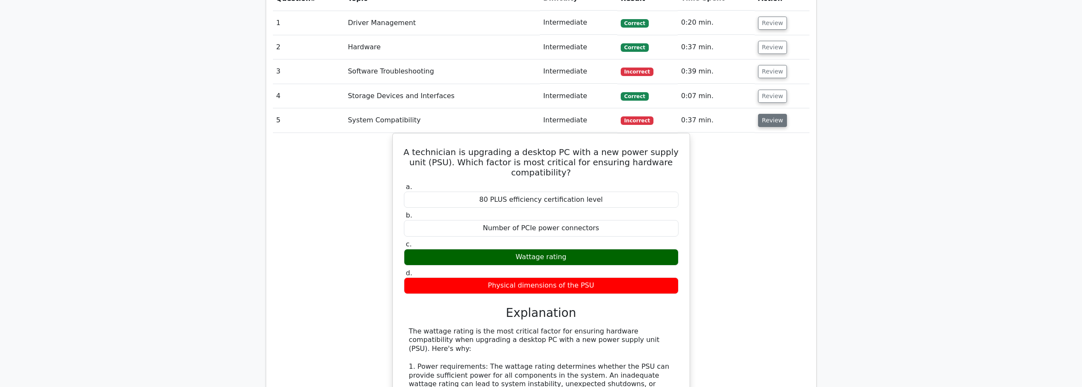
scroll to position [808, 0]
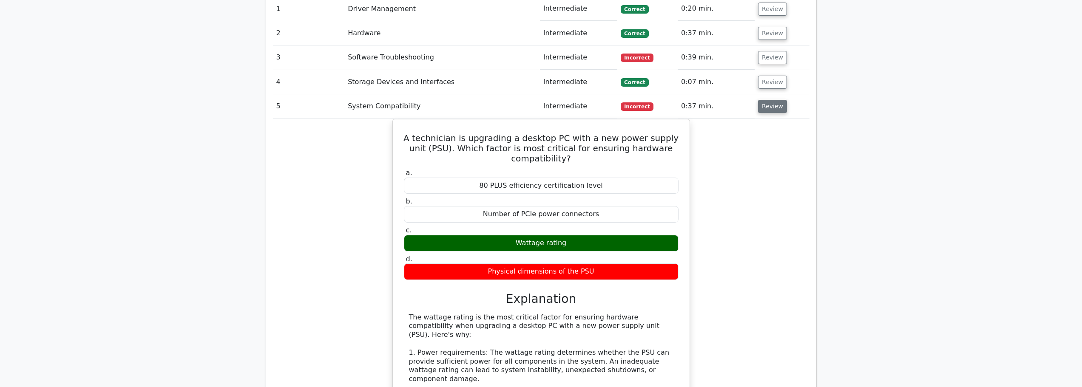
click at [773, 100] on button "Review" at bounding box center [772, 106] width 29 height 13
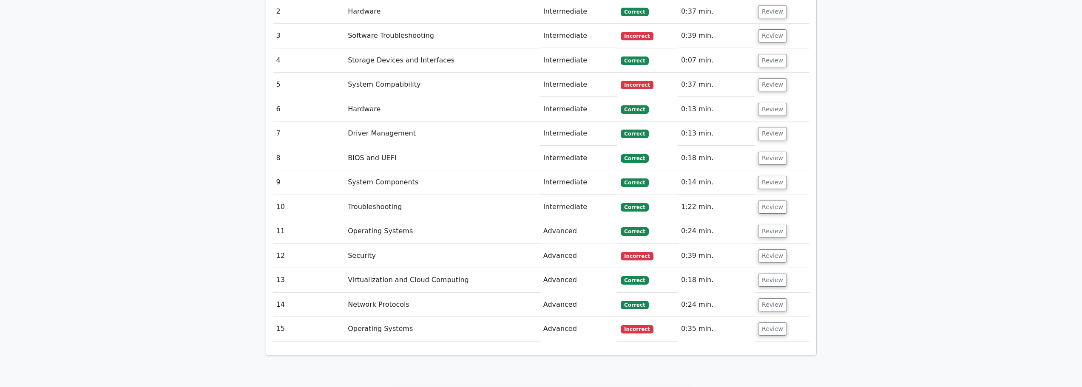
scroll to position [850, 0]
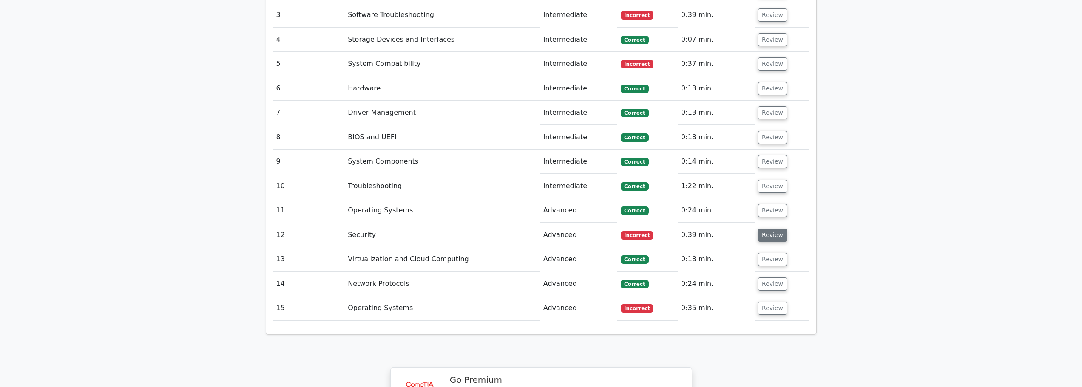
click at [775, 229] on button "Review" at bounding box center [772, 235] width 29 height 13
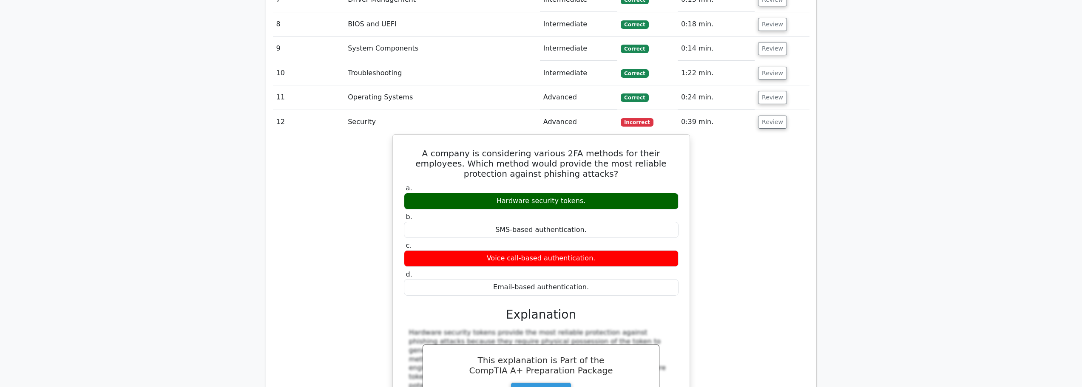
scroll to position [978, 0]
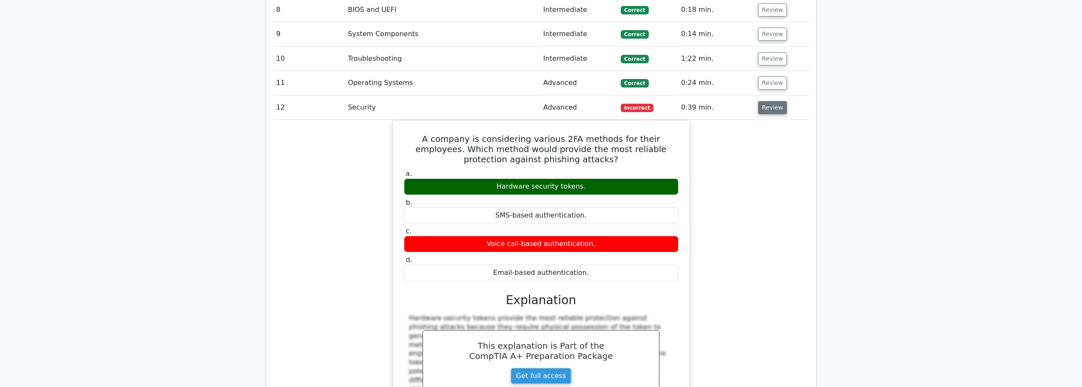
click at [765, 101] on button "Review" at bounding box center [772, 107] width 29 height 13
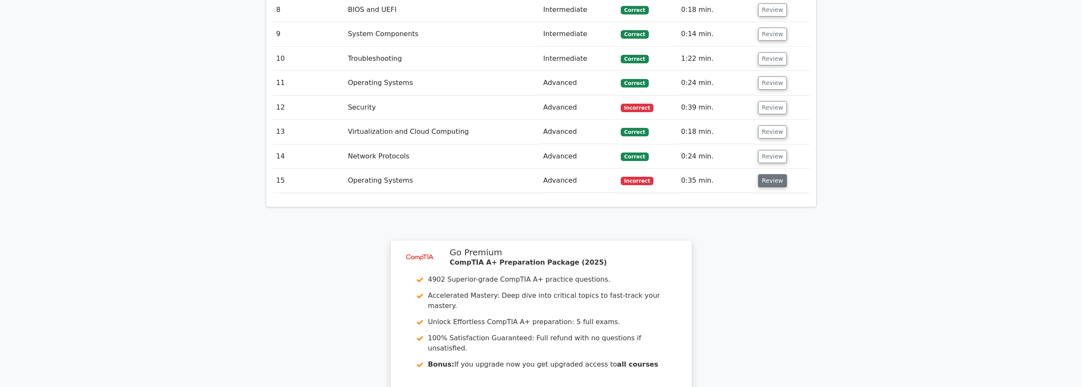
click at [765, 174] on button "Review" at bounding box center [772, 180] width 29 height 13
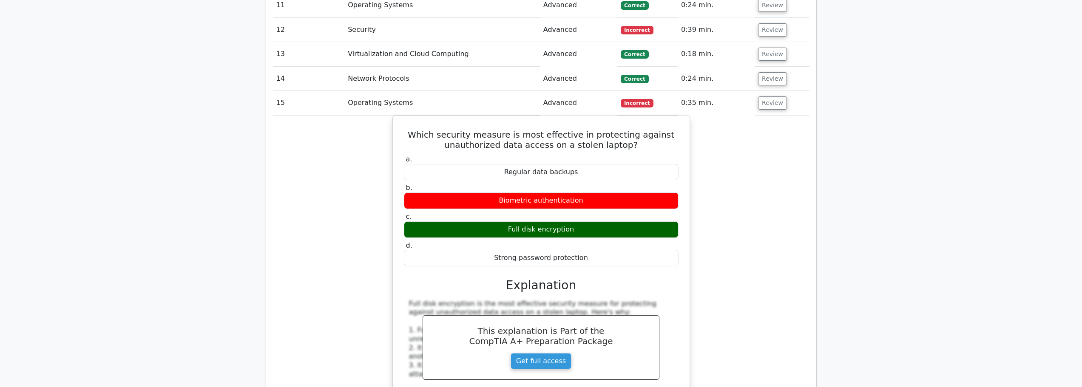
scroll to position [1063, 0]
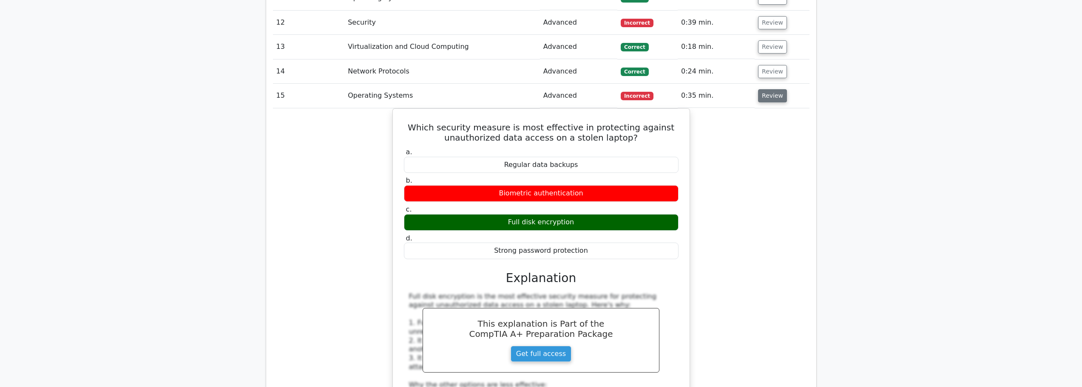
click at [770, 89] on button "Review" at bounding box center [772, 95] width 29 height 13
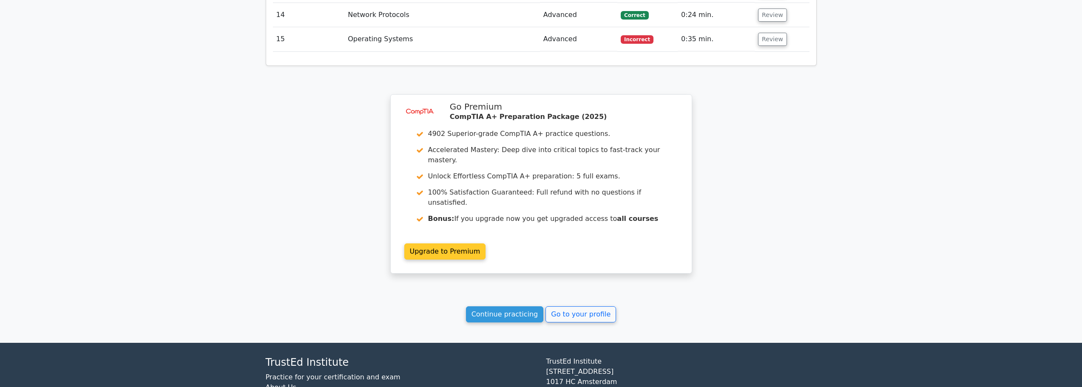
scroll to position [1137, 0]
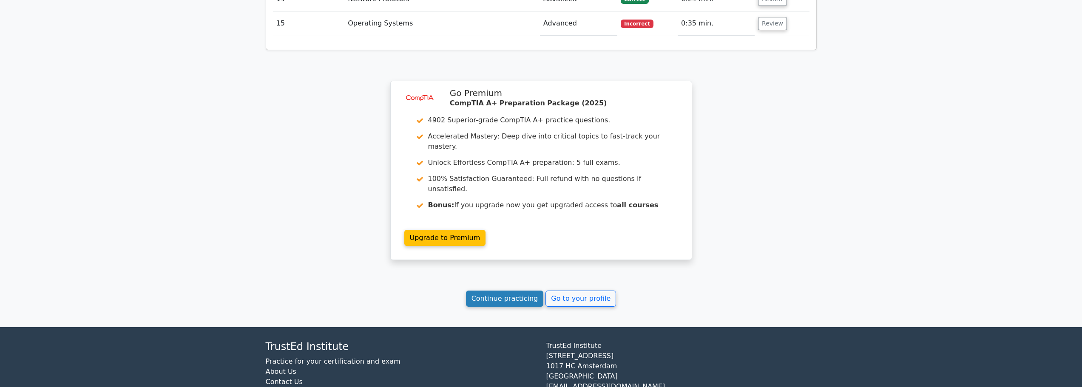
click at [496, 291] on link "Continue practicing" at bounding box center [505, 299] width 78 height 16
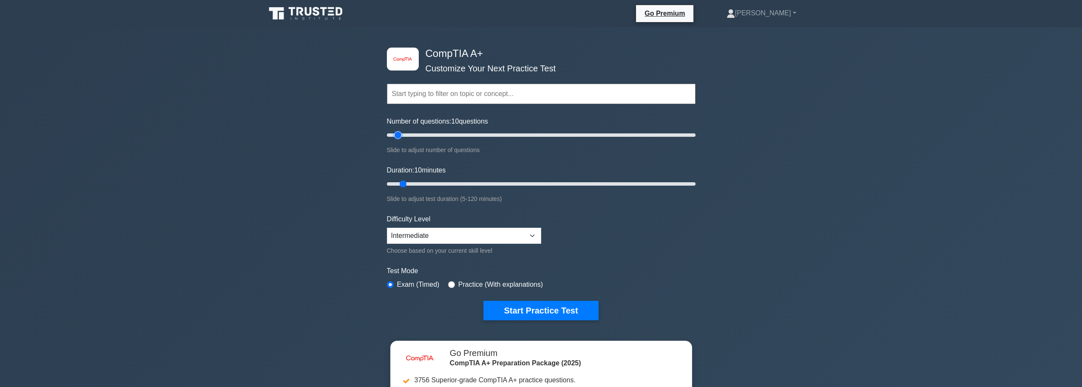
type input "15"
click at [402, 134] on input "Number of questions: 10 questions" at bounding box center [541, 135] width 309 height 10
click at [532, 310] on button "Start Practice Test" at bounding box center [540, 311] width 115 height 20
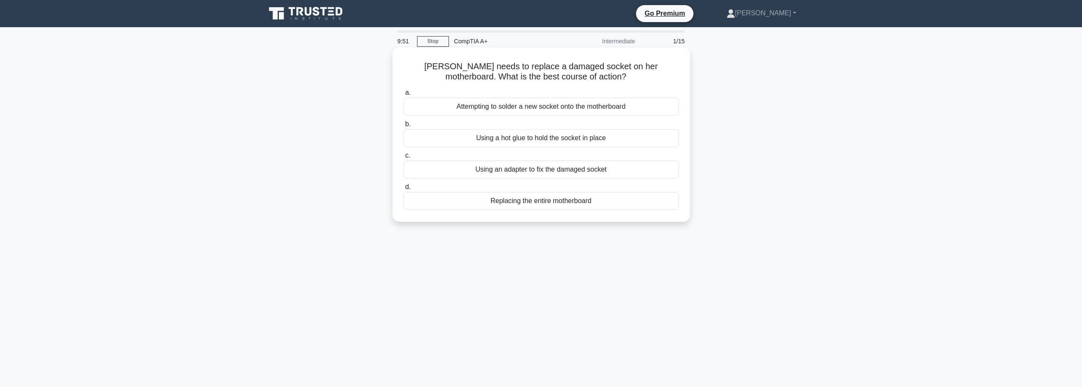
click at [515, 207] on div "Replacing the entire motherboard" at bounding box center [542, 201] width 276 height 18
click at [404, 190] on input "d. Replacing the entire motherboard" at bounding box center [404, 188] width 0 height 6
click at [511, 109] on div "Yes, but check if the missing pin affects the display." at bounding box center [542, 107] width 276 height 18
click at [404, 96] on input "a. Yes, but check if the missing pin affects the display." at bounding box center [404, 93] width 0 height 6
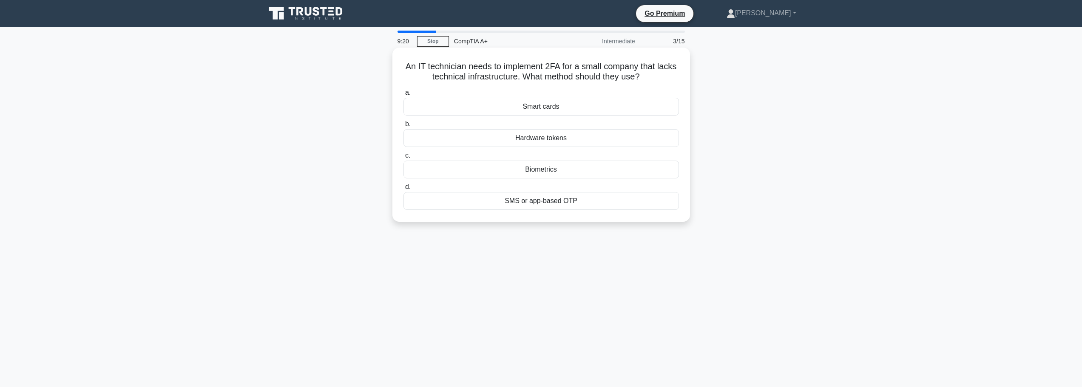
click at [547, 139] on div "Hardware tokens" at bounding box center [542, 138] width 276 height 18
click at [404, 127] on input "b. Hardware tokens" at bounding box center [404, 125] width 0 height 6
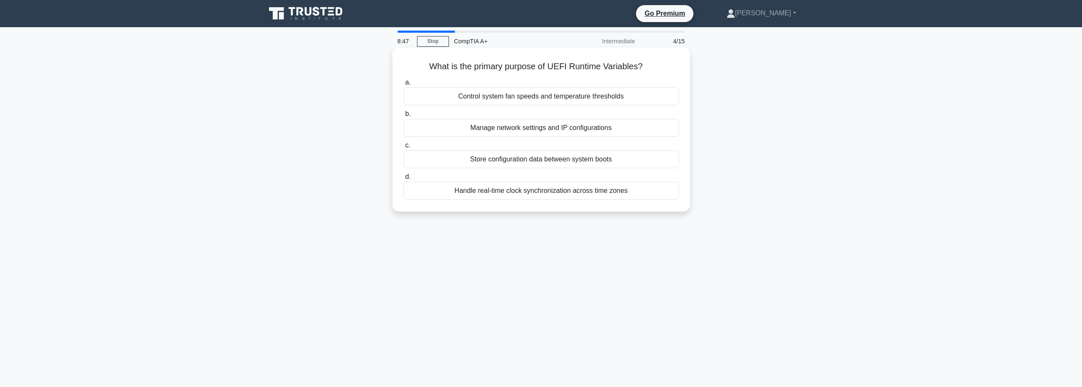
click at [521, 162] on div "Store configuration data between system boots" at bounding box center [542, 160] width 276 height 18
click at [404, 148] on input "c. Store configuration data between system boots" at bounding box center [404, 146] width 0 height 6
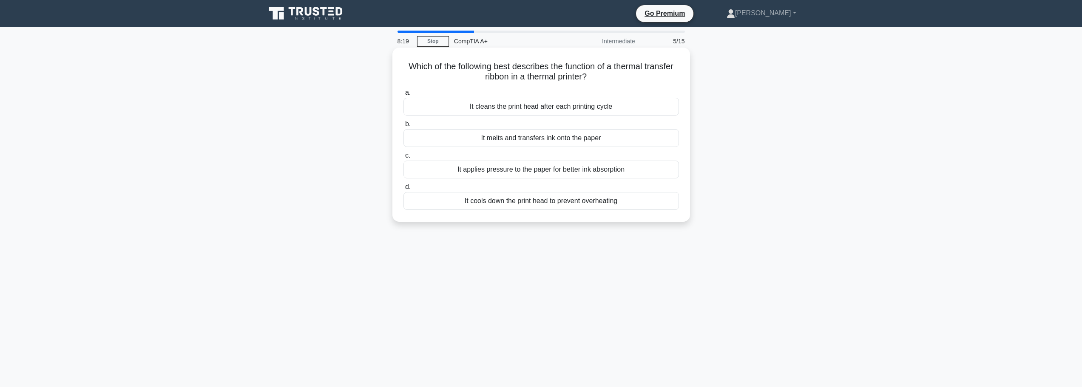
click at [527, 202] on div "It cools down the print head to prevent overheating" at bounding box center [542, 201] width 276 height 18
click at [404, 190] on input "d. It cools down the print head to prevent overheating" at bounding box center [404, 188] width 0 height 6
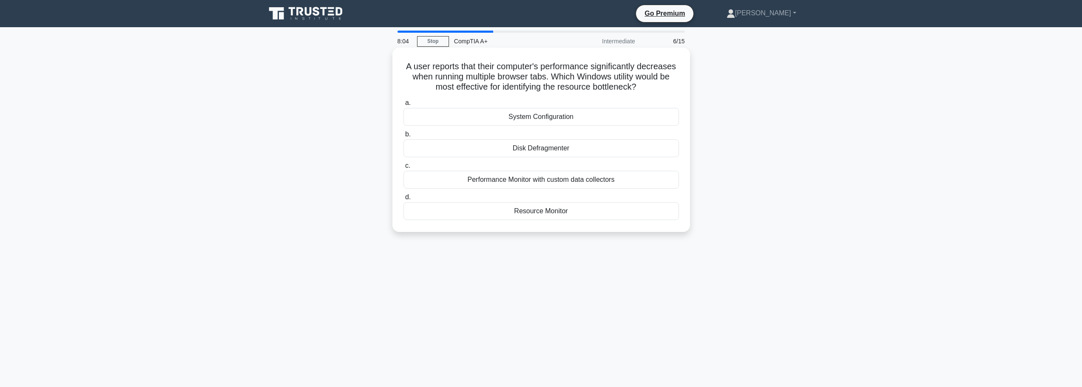
click at [548, 216] on div "Resource Monitor" at bounding box center [542, 211] width 276 height 18
click at [404, 200] on input "d. Resource Monitor" at bounding box center [404, 198] width 0 height 6
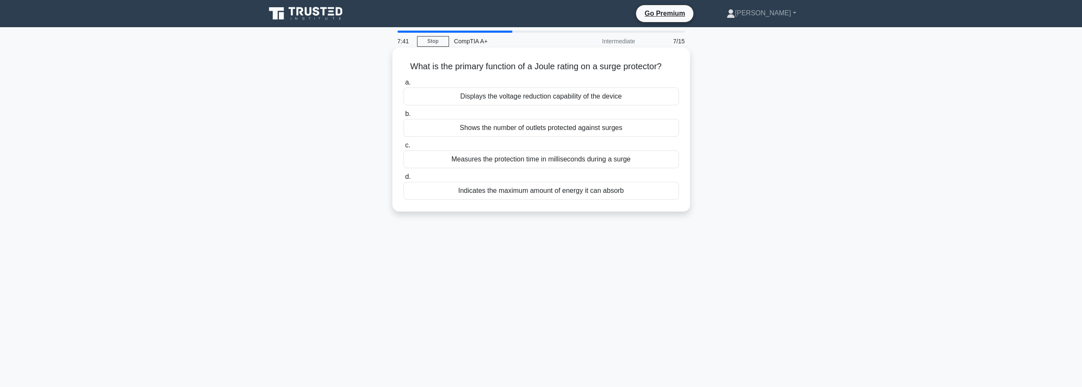
click at [516, 196] on div "Indicates the maximum amount of energy it can absorb" at bounding box center [542, 191] width 276 height 18
click at [404, 180] on input "d. Indicates the maximum amount of energy it can absorb" at bounding box center [404, 177] width 0 height 6
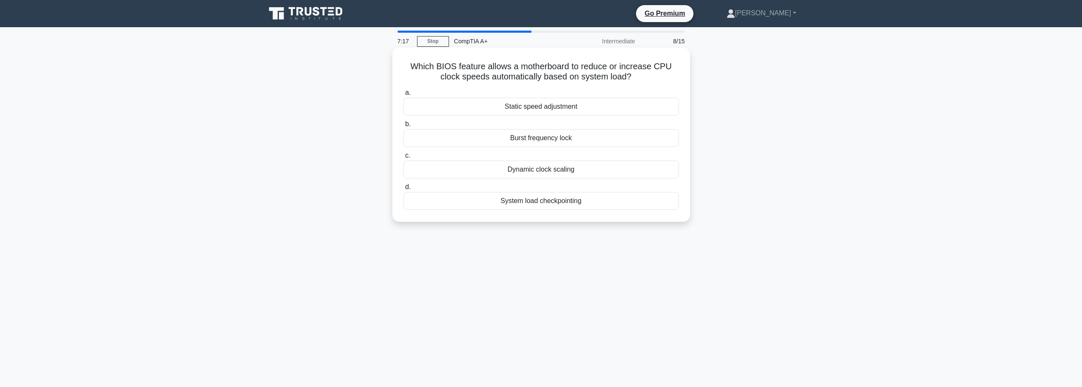
click at [534, 173] on div "Dynamic clock scaling" at bounding box center [542, 170] width 276 height 18
click at [404, 159] on input "c. Dynamic clock scaling" at bounding box center [404, 156] width 0 height 6
click at [554, 200] on div "SFTP" at bounding box center [542, 201] width 276 height 18
click at [404, 190] on input "d. SFTP" at bounding box center [404, 188] width 0 height 6
click at [530, 142] on div "Reduced heat generation in the power supply" at bounding box center [542, 138] width 276 height 18
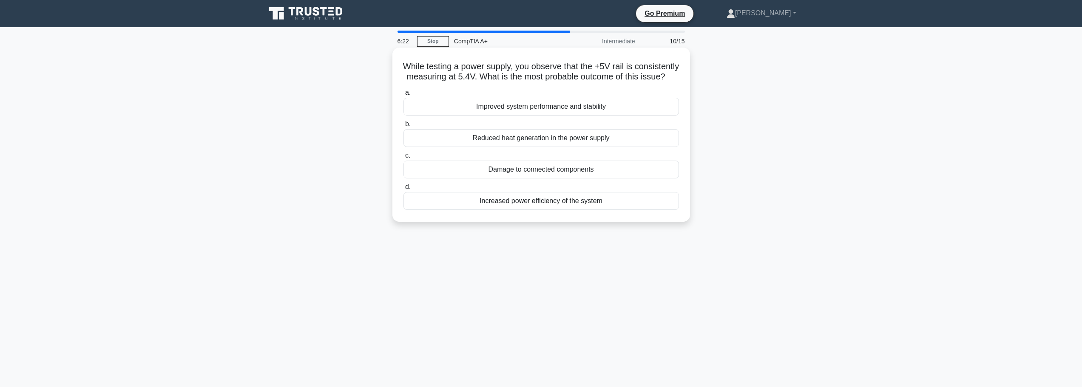
click at [404, 127] on input "b. Reduced heat generation in the power supply" at bounding box center [404, 125] width 0 height 6
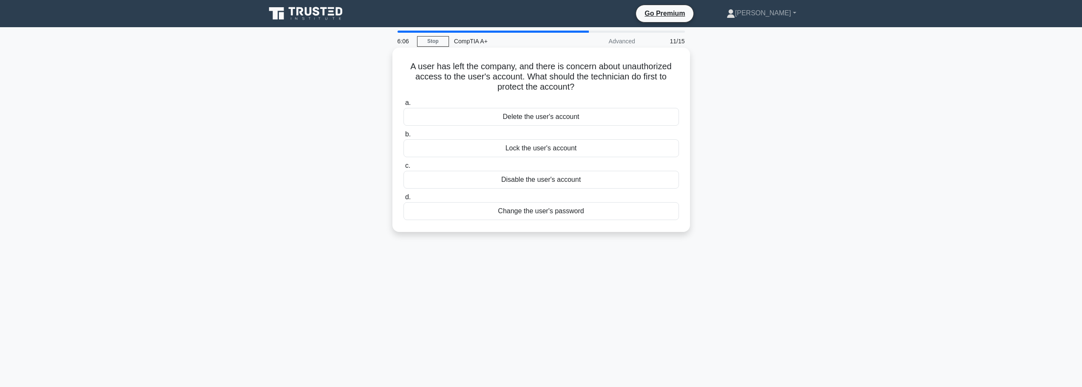
click at [530, 179] on div "Disable the user's account" at bounding box center [542, 180] width 276 height 18
click at [404, 169] on input "c. Disable the user's account" at bounding box center [404, 166] width 0 height 6
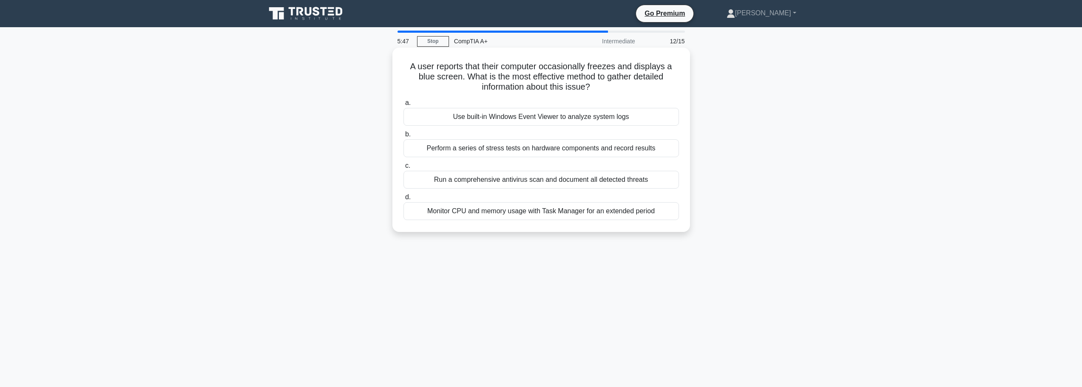
click at [534, 119] on div "Use built-in Windows Event Viewer to analyze system logs" at bounding box center [542, 117] width 276 height 18
click at [404, 106] on input "a. Use built-in Windows Event Viewer to analyze system logs" at bounding box center [404, 103] width 0 height 6
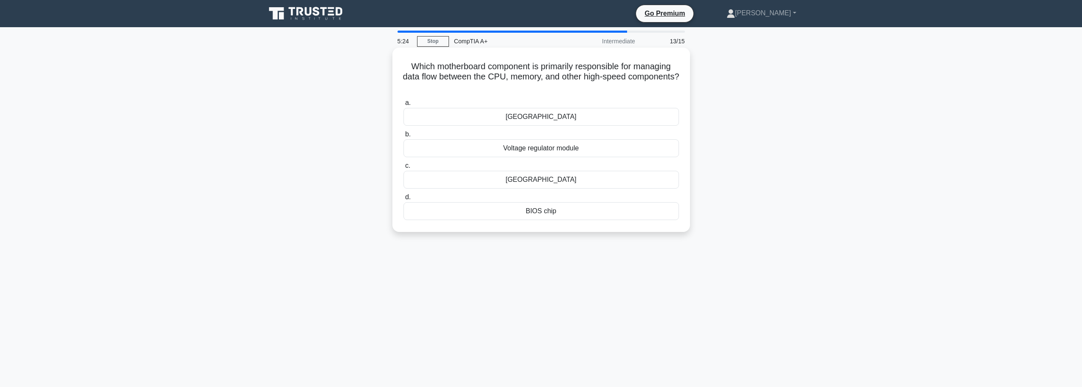
click at [542, 213] on div "BIOS chip" at bounding box center [542, 211] width 276 height 18
click at [404, 200] on input "d. BIOS chip" at bounding box center [404, 198] width 0 height 6
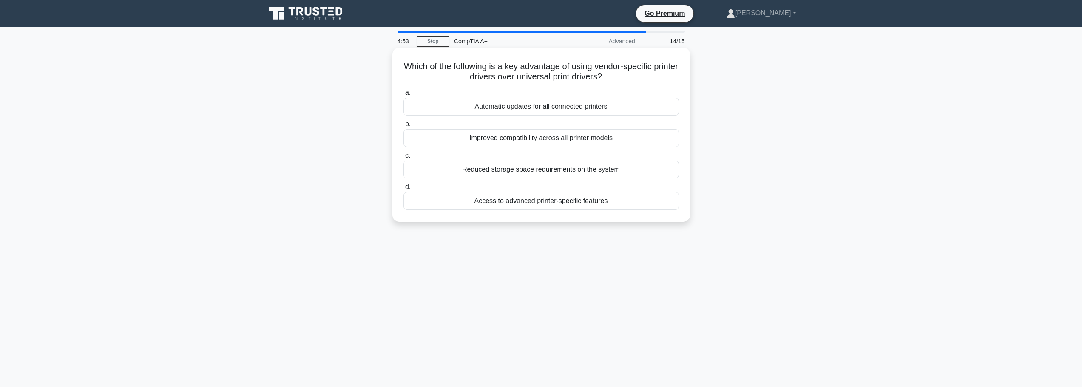
click at [513, 142] on div "Improved compatibility across all printer models" at bounding box center [542, 138] width 276 height 18
click at [404, 127] on input "b. Improved compatibility across all printer models" at bounding box center [404, 125] width 0 height 6
click at [542, 139] on div "ARP (Address Resolution Protocol)" at bounding box center [542, 138] width 276 height 18
click at [404, 127] on input "b. ARP (Address Resolution Protocol)" at bounding box center [404, 125] width 0 height 6
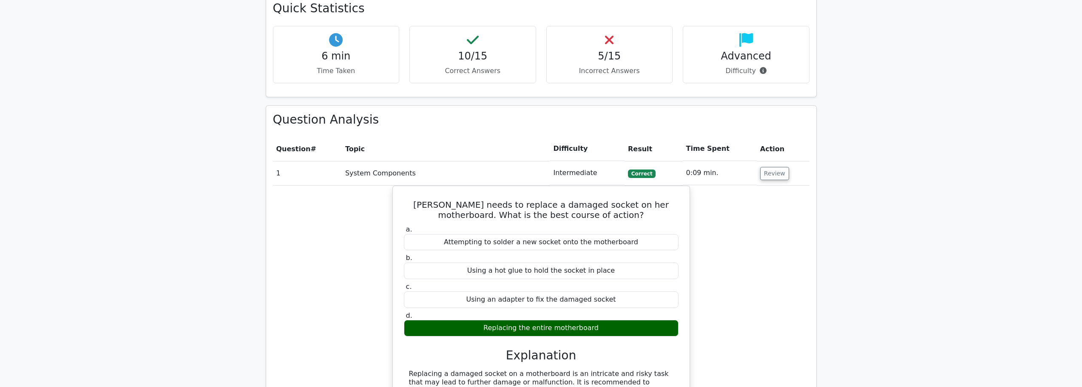
scroll to position [723, 0]
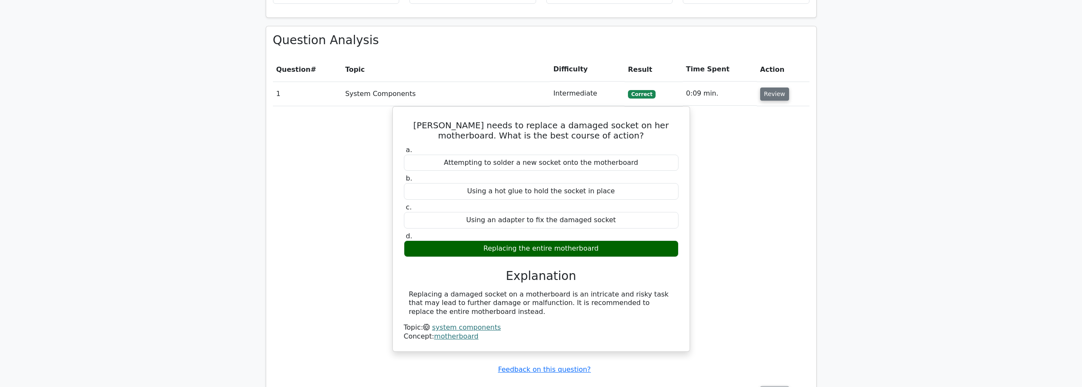
click at [773, 88] on button "Review" at bounding box center [774, 94] width 29 height 13
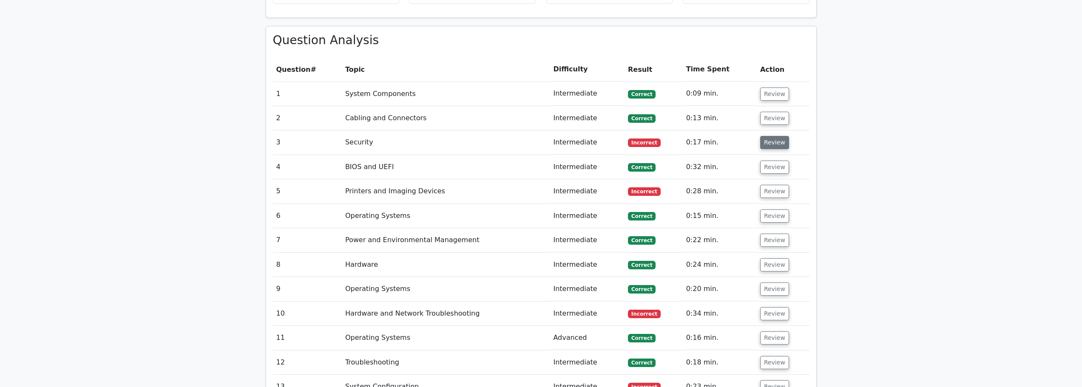
click at [768, 136] on button "Review" at bounding box center [774, 142] width 29 height 13
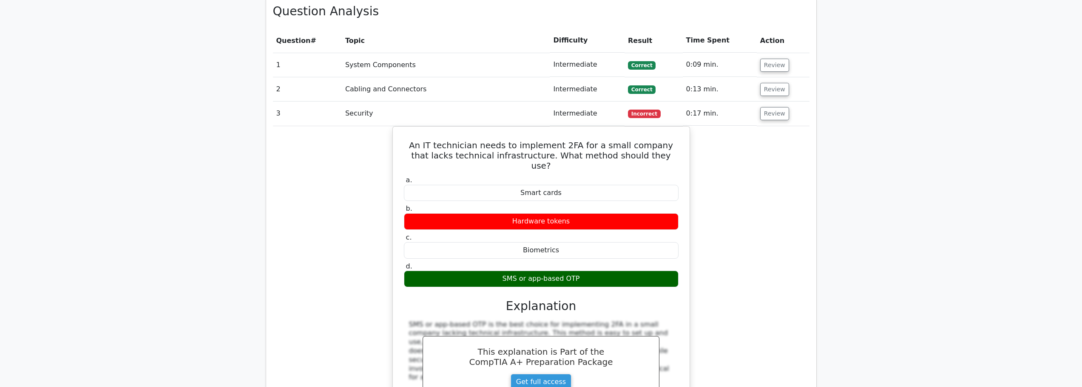
scroll to position [765, 0]
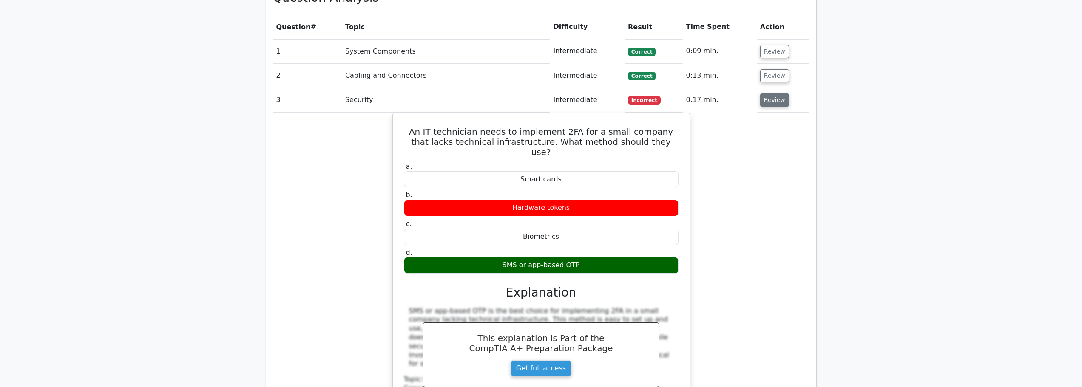
click at [773, 94] on button "Review" at bounding box center [774, 100] width 29 height 13
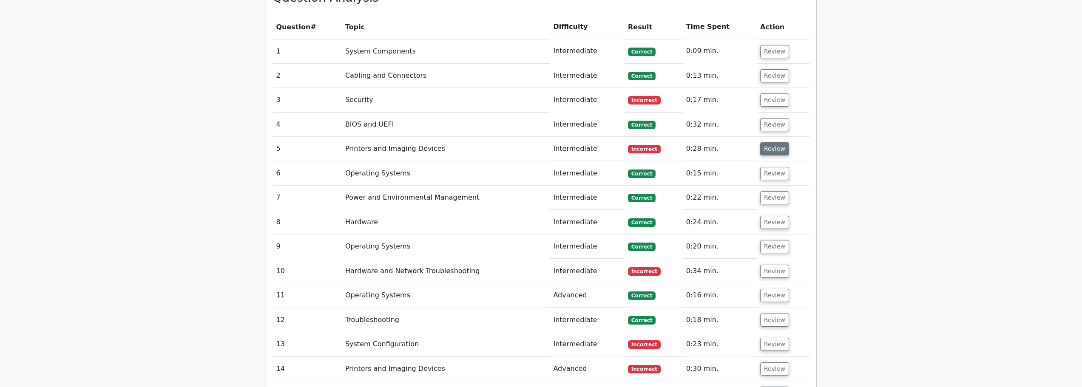
click at [766, 142] on button "Review" at bounding box center [774, 148] width 29 height 13
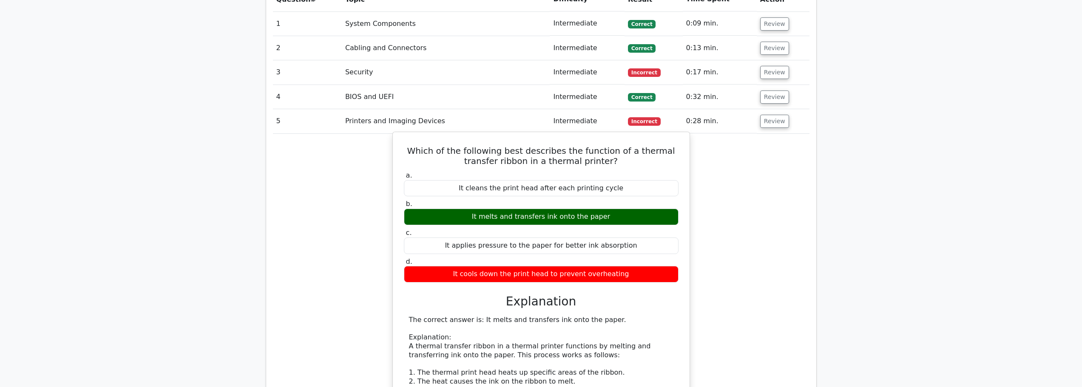
scroll to position [808, 0]
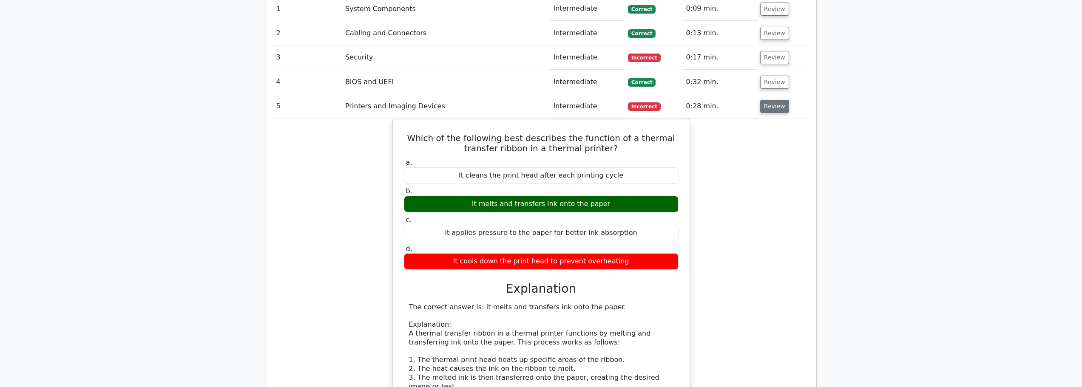
click at [767, 100] on button "Review" at bounding box center [774, 106] width 29 height 13
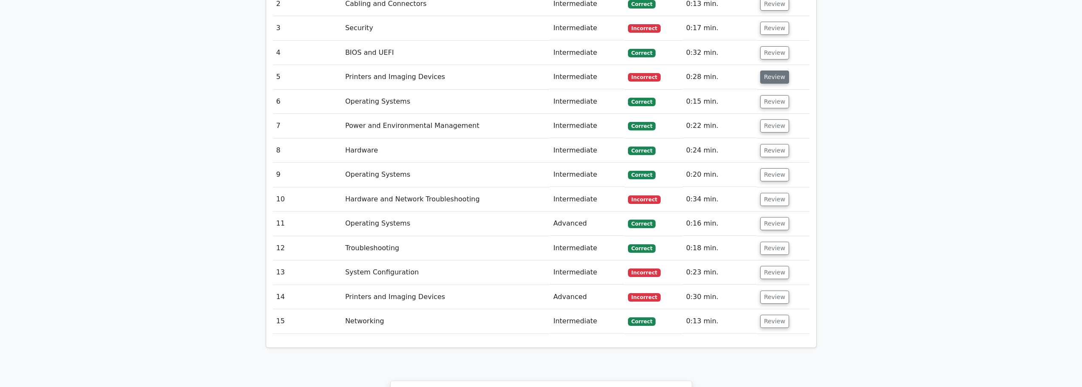
scroll to position [850, 0]
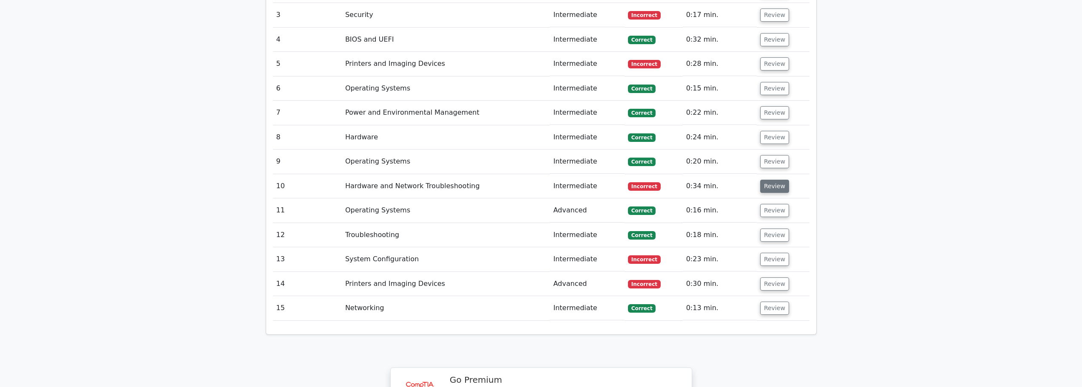
click at [767, 180] on button "Review" at bounding box center [774, 186] width 29 height 13
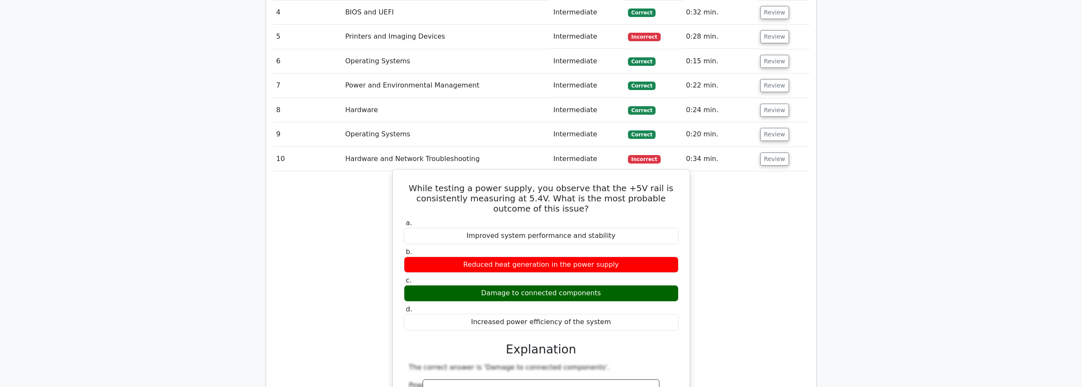
scroll to position [893, 0]
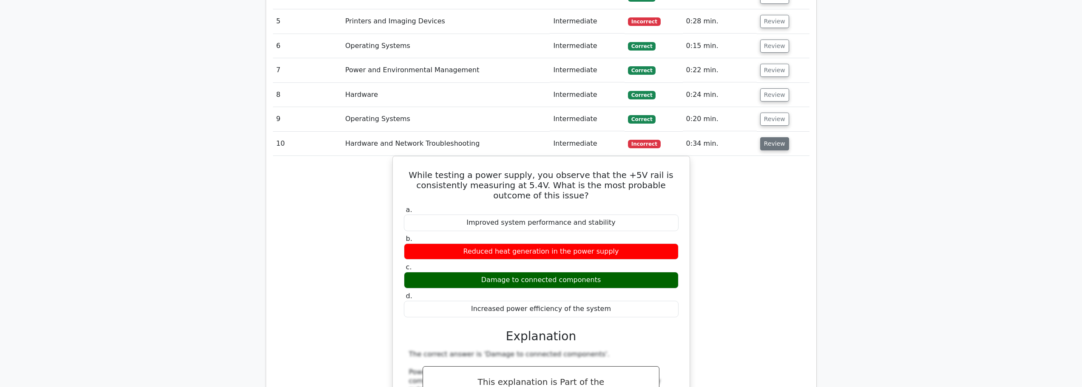
click at [775, 137] on button "Review" at bounding box center [774, 143] width 29 height 13
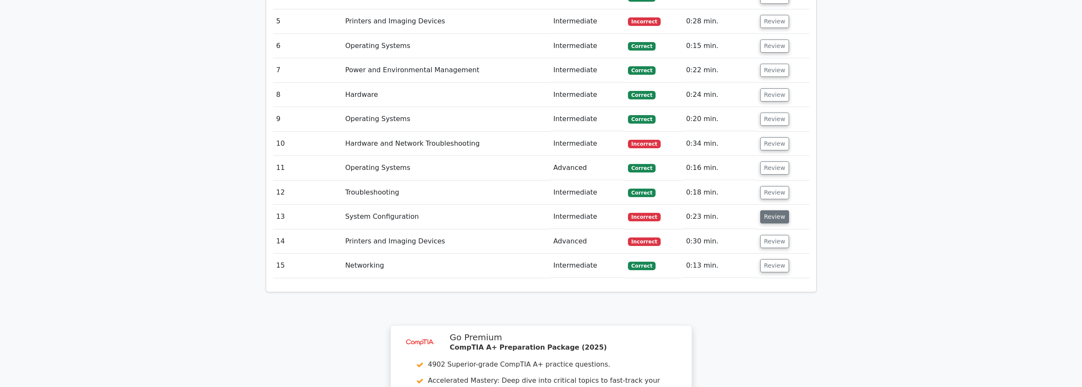
click at [766, 210] on button "Review" at bounding box center [774, 216] width 29 height 13
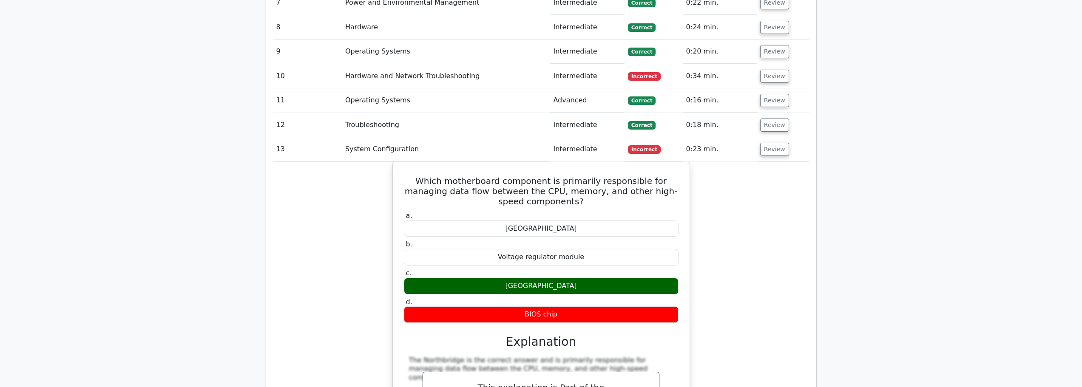
scroll to position [978, 0]
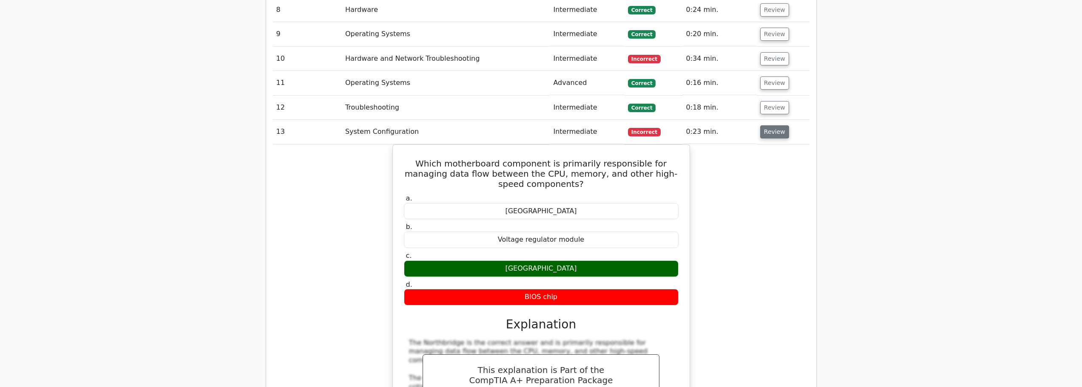
click at [771, 125] on button "Review" at bounding box center [774, 131] width 29 height 13
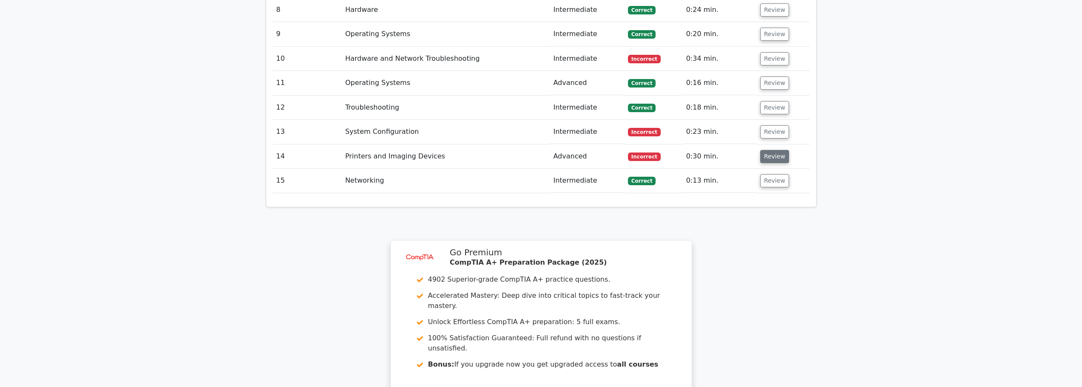
click at [768, 150] on button "Review" at bounding box center [774, 156] width 29 height 13
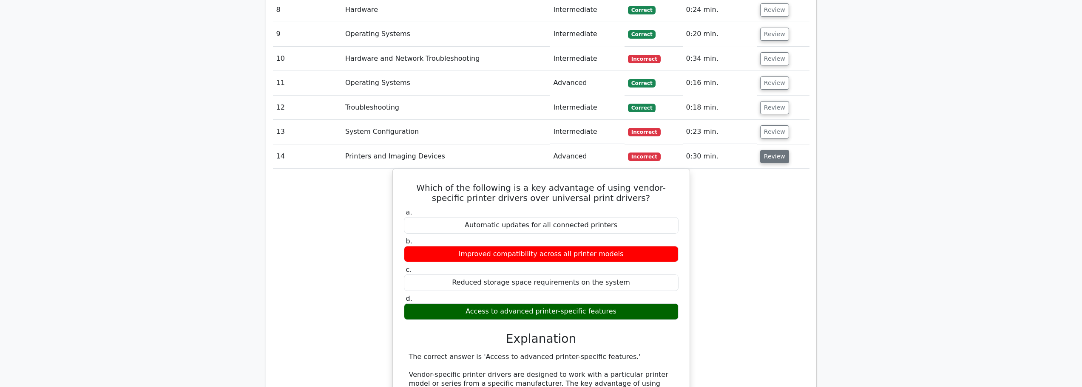
click at [765, 150] on button "Review" at bounding box center [774, 156] width 29 height 13
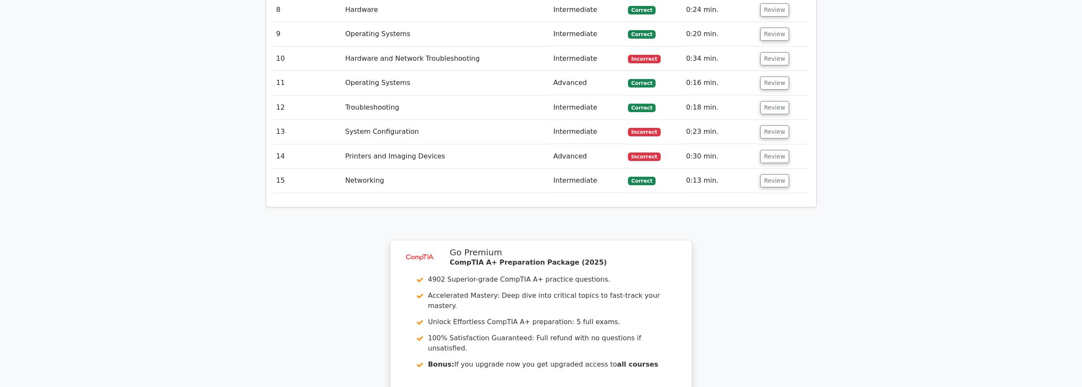
scroll to position [1137, 0]
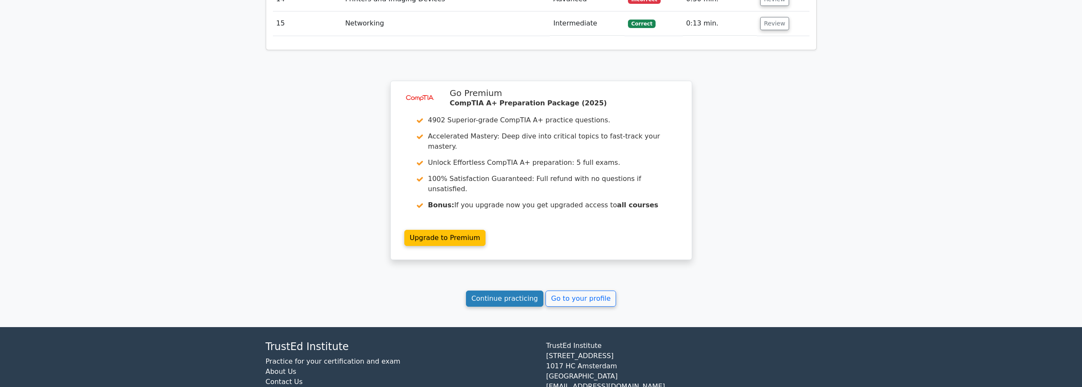
click at [480, 291] on link "Continue practicing" at bounding box center [505, 299] width 78 height 16
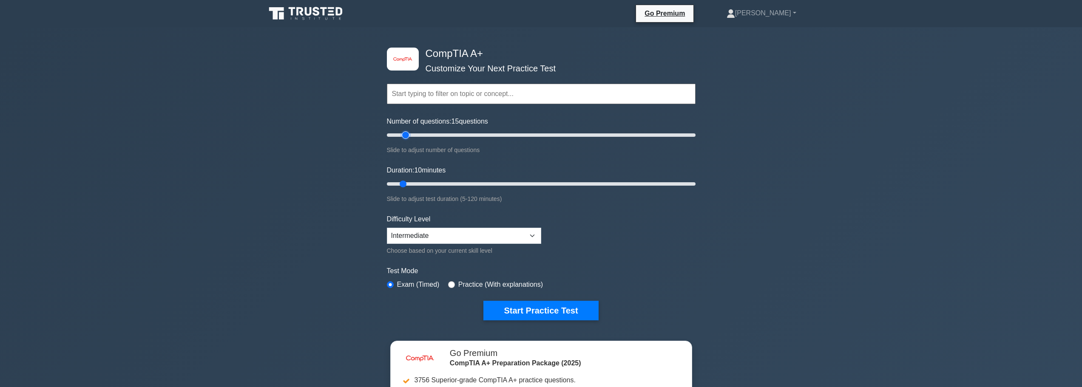
type input "15"
click at [402, 137] on input "Number of questions: 15 questions" at bounding box center [541, 135] width 309 height 10
click at [533, 309] on button "Start Practice Test" at bounding box center [540, 311] width 115 height 20
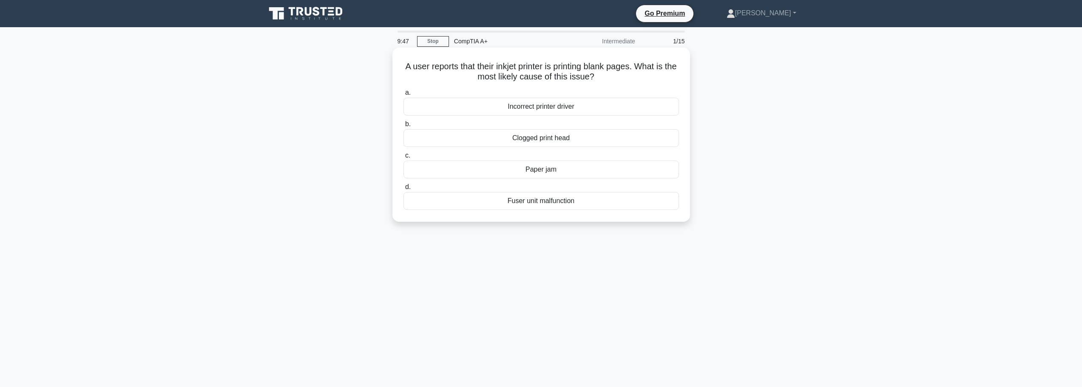
click at [546, 139] on div "Clogged print head" at bounding box center [542, 138] width 276 height 18
click at [404, 127] on input "b. Clogged print head" at bounding box center [404, 125] width 0 height 6
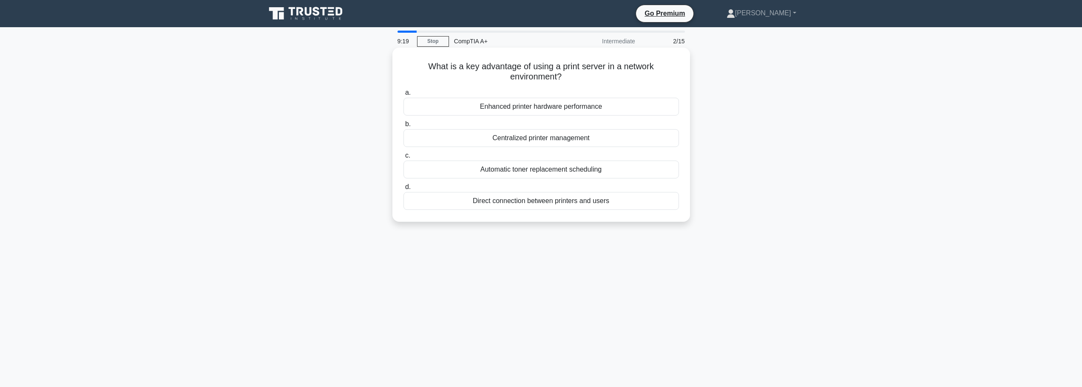
click at [540, 134] on div "Centralized printer management" at bounding box center [542, 138] width 276 height 18
click at [404, 127] on input "b. Centralized printer management" at bounding box center [404, 125] width 0 height 6
click at [546, 144] on div "Backlight intensity fluctuations" at bounding box center [542, 138] width 276 height 18
click at [404, 127] on input "b. Backlight intensity fluctuations" at bounding box center [404, 125] width 0 height 6
click at [532, 204] on div "Backward compatibility" at bounding box center [542, 201] width 276 height 18
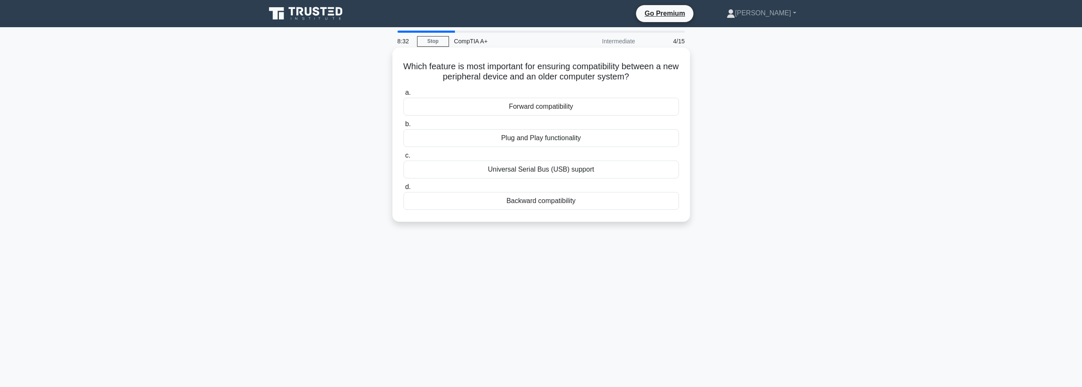
click at [404, 190] on input "d. Backward compatibility" at bounding box center [404, 188] width 0 height 6
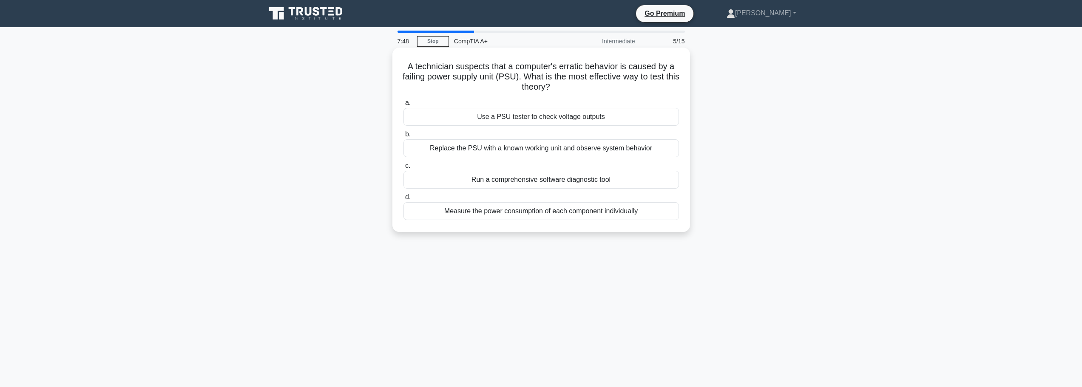
click at [566, 115] on div "Use a PSU tester to check voltage outputs" at bounding box center [542, 117] width 276 height 18
click at [404, 106] on input "a. Use a PSU tester to check voltage outputs" at bounding box center [404, 103] width 0 height 6
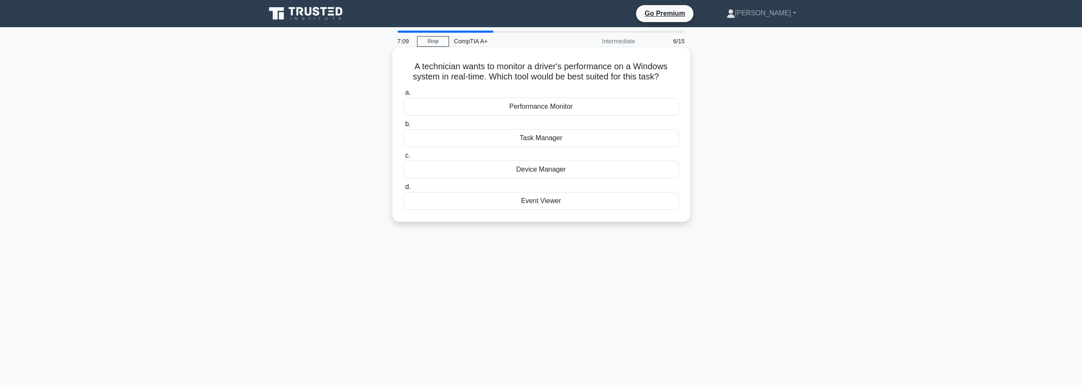
drag, startPoint x: 544, startPoint y: 136, endPoint x: 533, endPoint y: 140, distance: 11.6
click at [542, 138] on div "Task Manager" at bounding box center [542, 138] width 276 height 18
click at [538, 138] on div "Task Manager" at bounding box center [542, 138] width 276 height 18
click at [404, 127] on input "b. Task Manager" at bounding box center [404, 125] width 0 height 6
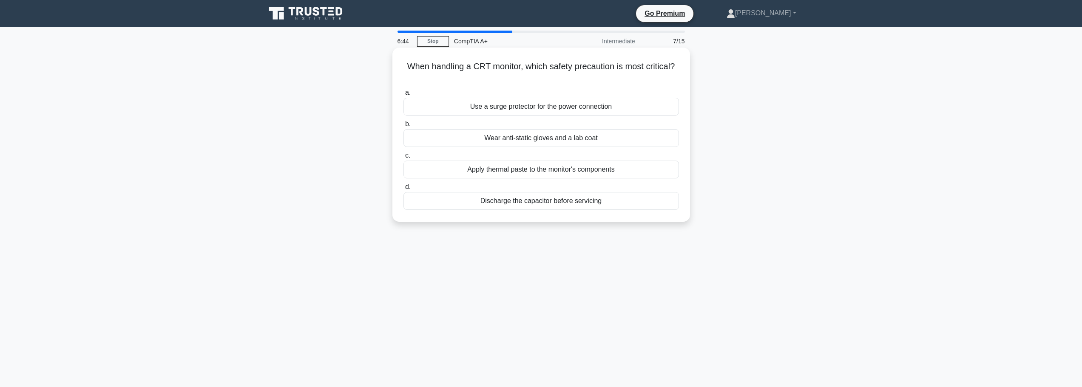
click at [540, 109] on div "Use a surge protector for the power connection" at bounding box center [542, 107] width 276 height 18
click at [404, 96] on input "a. Use a surge protector for the power connection" at bounding box center [404, 93] width 0 height 6
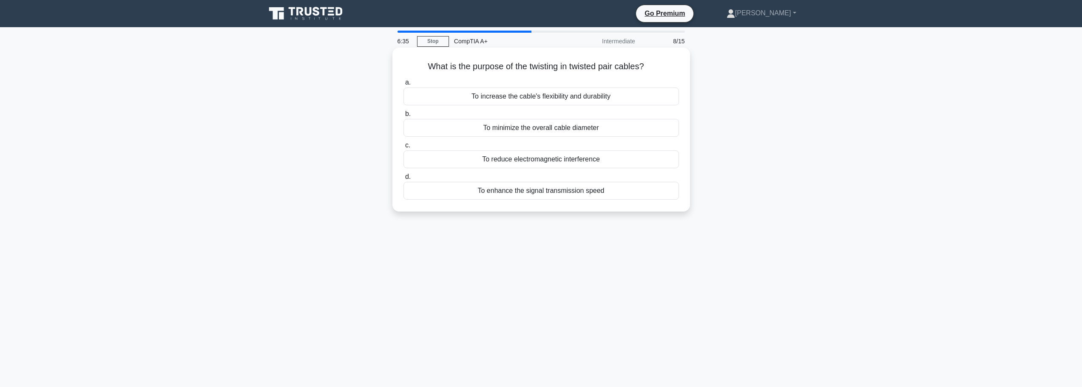
click at [528, 159] on div "To reduce electromagnetic interference" at bounding box center [542, 160] width 276 height 18
click at [404, 148] on input "c. To reduce electromagnetic interference" at bounding box center [404, 146] width 0 height 6
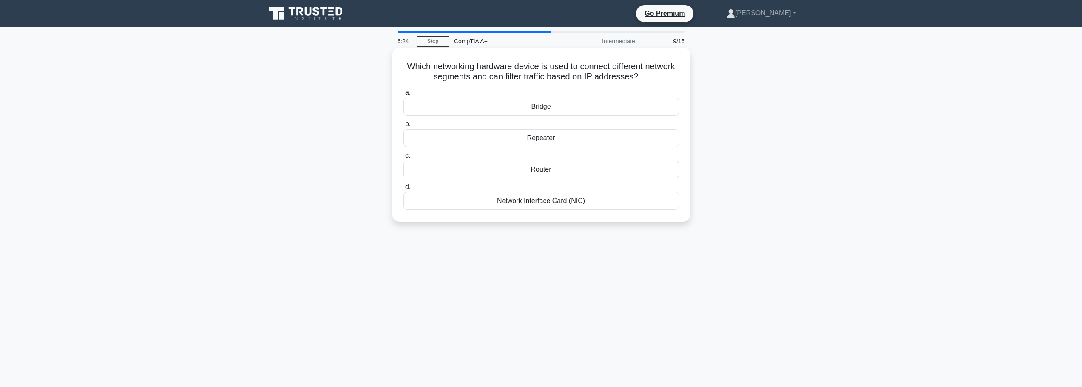
click at [549, 172] on div "Router" at bounding box center [542, 170] width 276 height 18
click at [404, 159] on input "c. Router" at bounding box center [404, 156] width 0 height 6
click at [562, 140] on div "Graphics card" at bounding box center [542, 138] width 276 height 18
click at [404, 127] on input "b. Graphics card" at bounding box center [404, 125] width 0 height 6
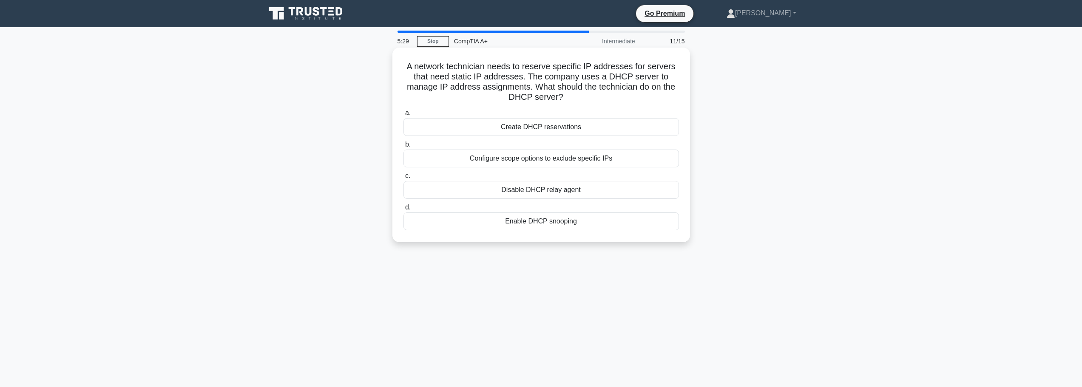
click at [543, 130] on div "Create DHCP reservations" at bounding box center [542, 127] width 276 height 18
click at [404, 116] on input "a. Create DHCP reservations" at bounding box center [404, 114] width 0 height 6
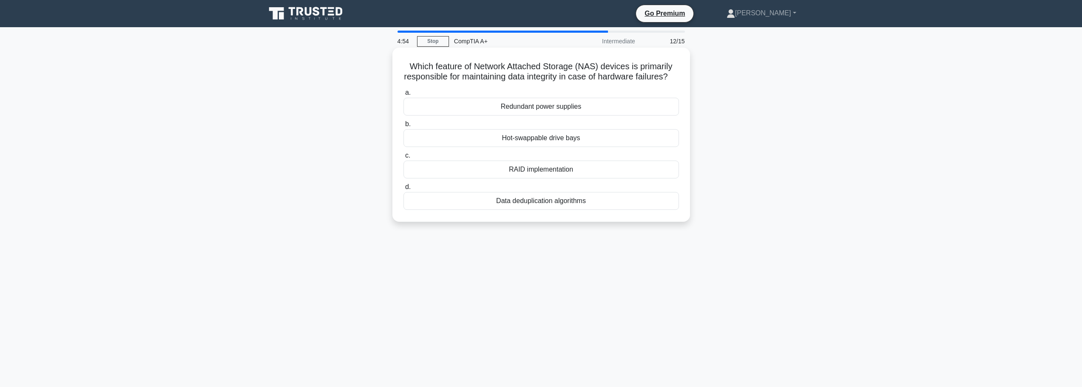
click at [552, 147] on div "Hot-swappable drive bays" at bounding box center [542, 138] width 276 height 18
click at [404, 127] on input "b. Hot-swappable drive bays" at bounding box center [404, 125] width 0 height 6
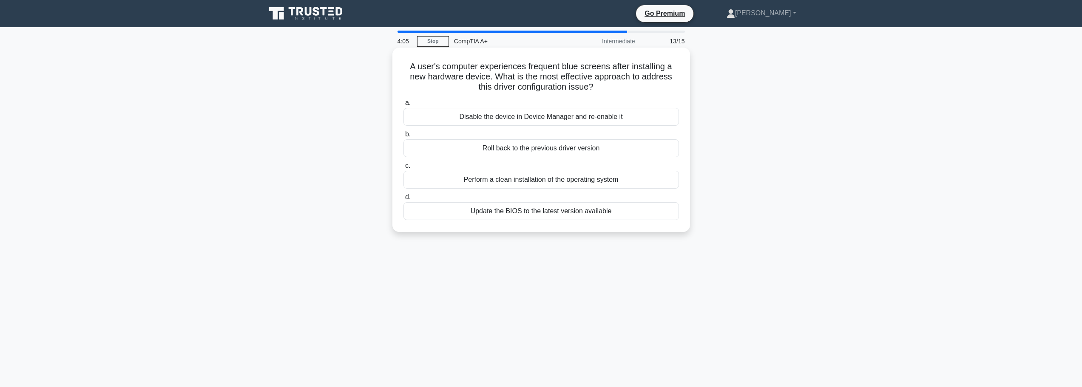
click at [542, 151] on div "Roll back to the previous driver version" at bounding box center [542, 148] width 276 height 18
click at [404, 137] on input "b. Roll back to the previous driver version" at bounding box center [404, 135] width 0 height 6
click at [500, 117] on div "Create a bootable flash drive with the new firmware and manually update each co…" at bounding box center [542, 117] width 276 height 18
click at [404, 106] on input "a. Create a bootable flash drive with the new firmware and manually update each…" at bounding box center [404, 103] width 0 height 6
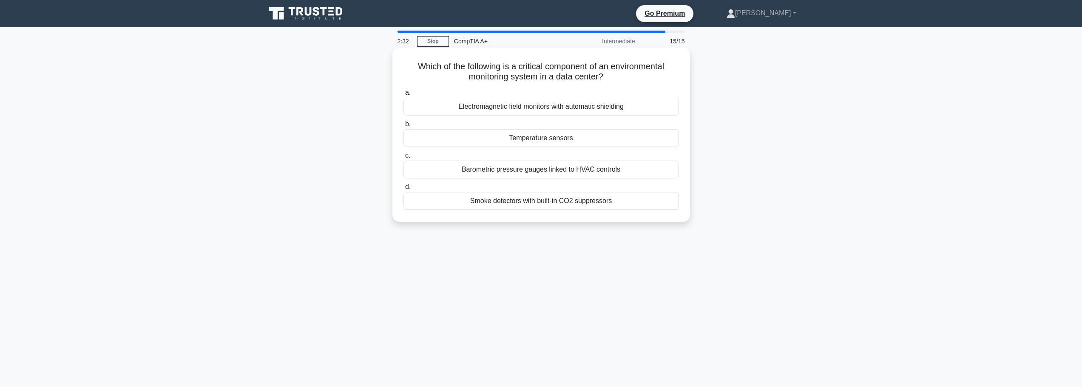
click at [548, 139] on div "Temperature sensors" at bounding box center [542, 138] width 276 height 18
click at [404, 127] on input "b. Temperature sensors" at bounding box center [404, 125] width 0 height 6
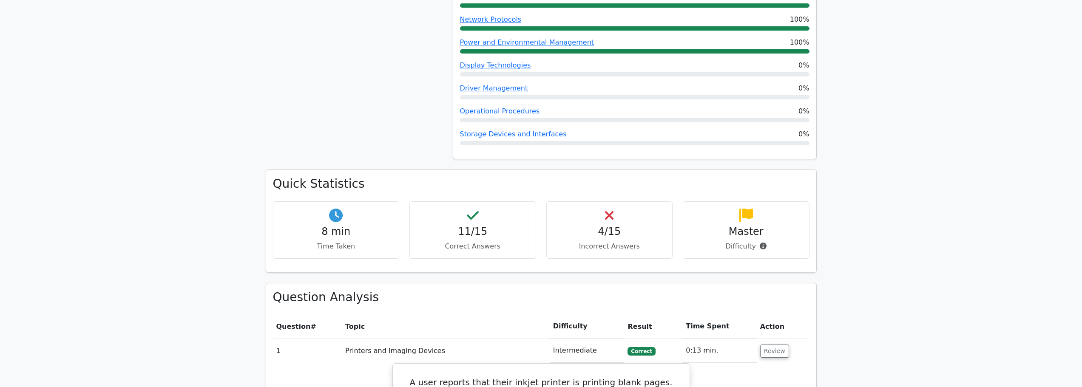
scroll to position [425, 0]
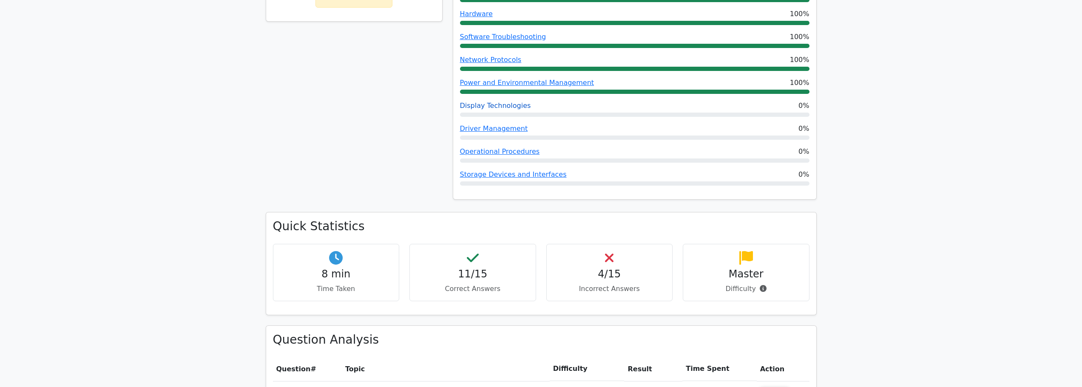
click at [492, 102] on link "Display Technologies" at bounding box center [495, 106] width 71 height 8
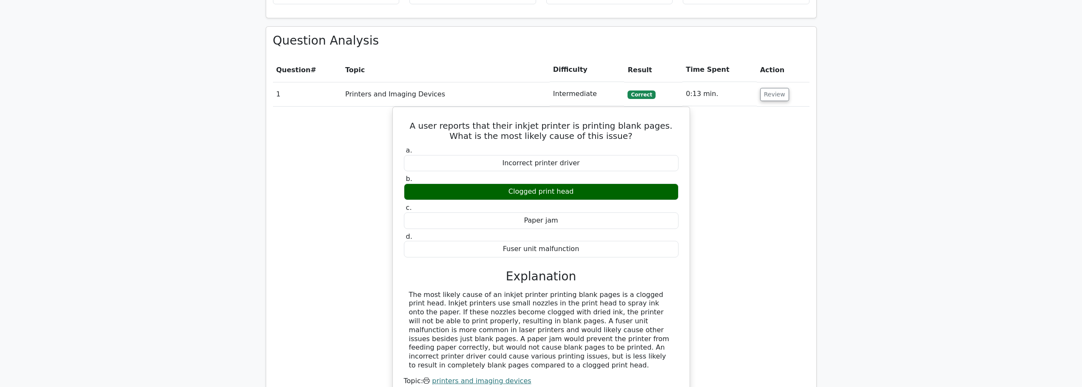
scroll to position [723, 0]
click at [767, 88] on button "Review" at bounding box center [774, 94] width 29 height 13
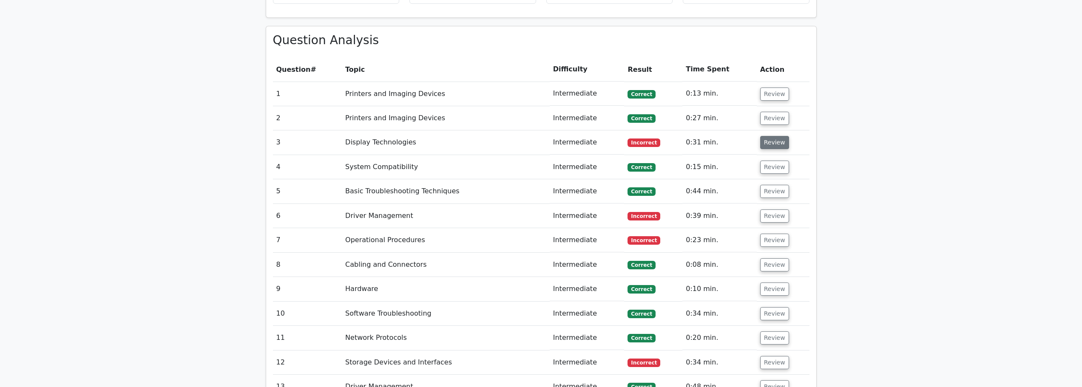
click at [773, 136] on button "Review" at bounding box center [774, 142] width 29 height 13
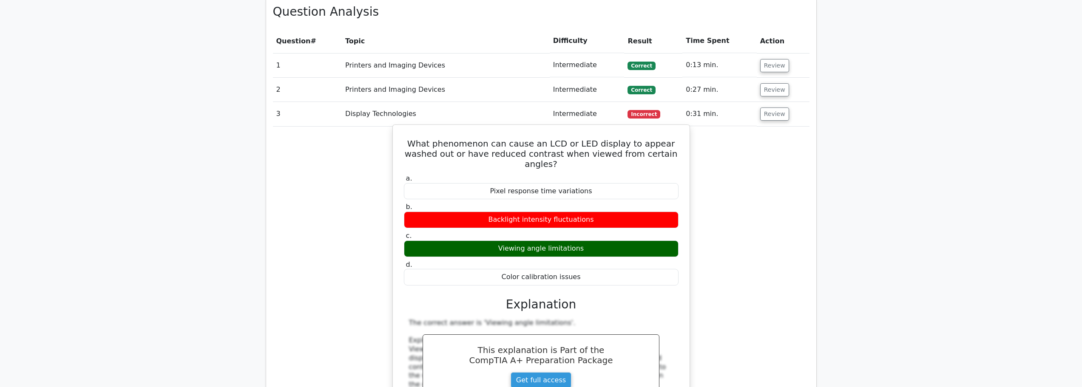
scroll to position [765, 0]
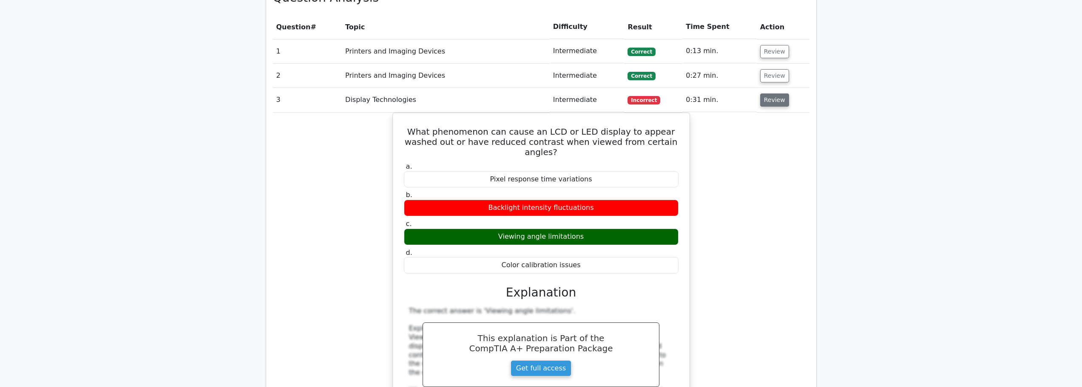
click at [771, 94] on button "Review" at bounding box center [774, 100] width 29 height 13
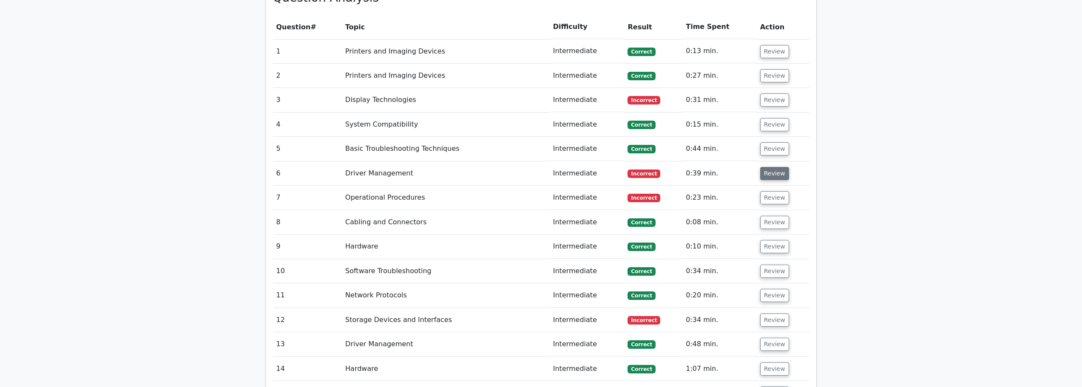
click at [763, 167] on button "Review" at bounding box center [774, 173] width 29 height 13
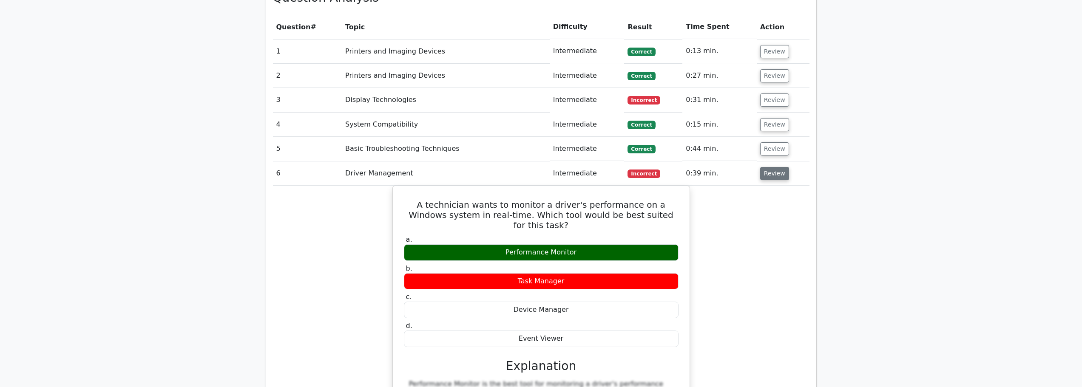
click at [769, 167] on button "Review" at bounding box center [774, 173] width 29 height 13
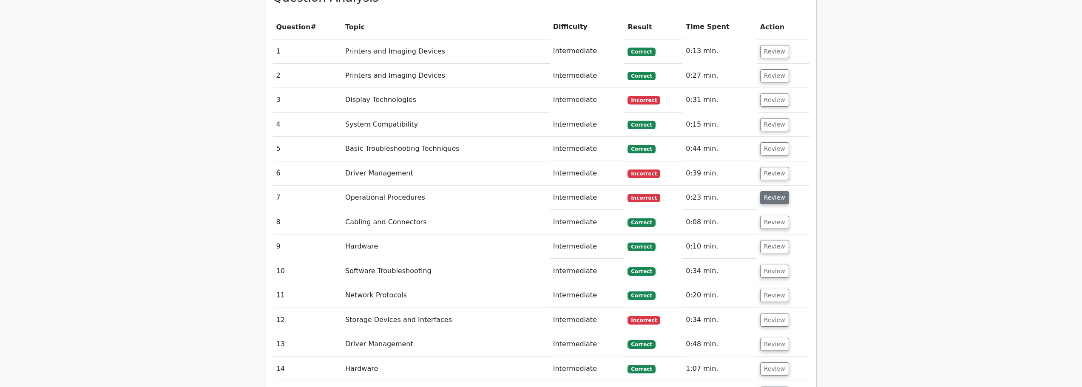
click at [766, 191] on button "Review" at bounding box center [774, 197] width 29 height 13
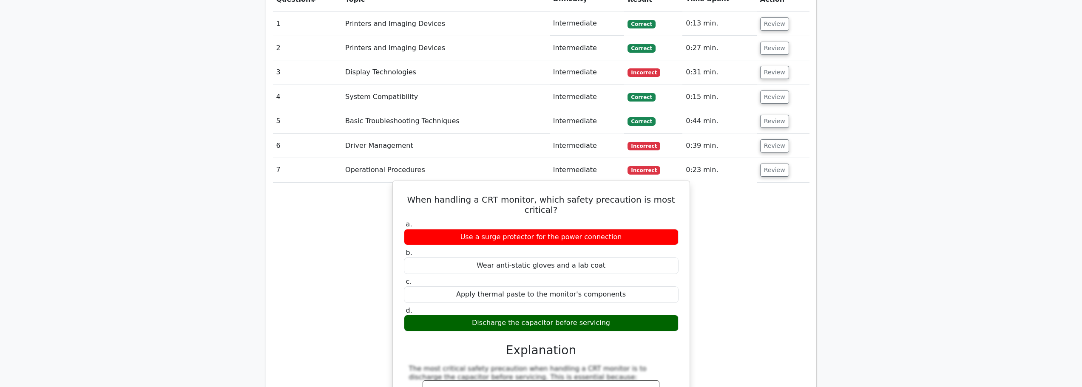
scroll to position [808, 0]
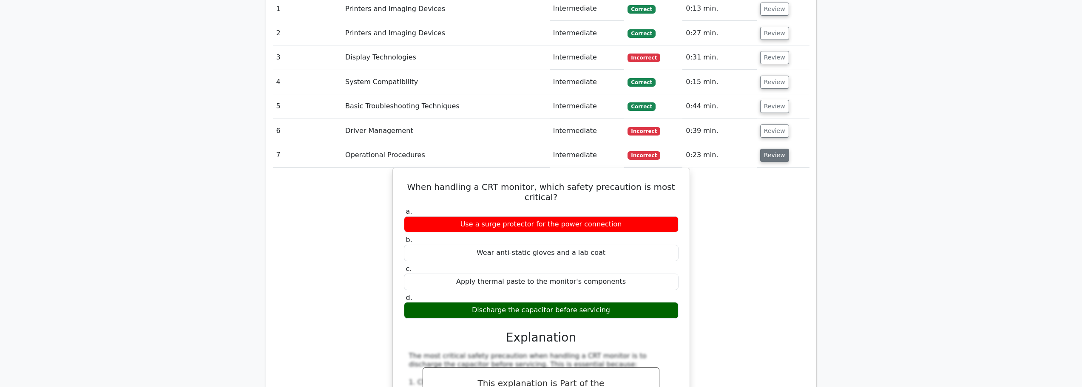
click at [767, 149] on button "Review" at bounding box center [774, 155] width 29 height 13
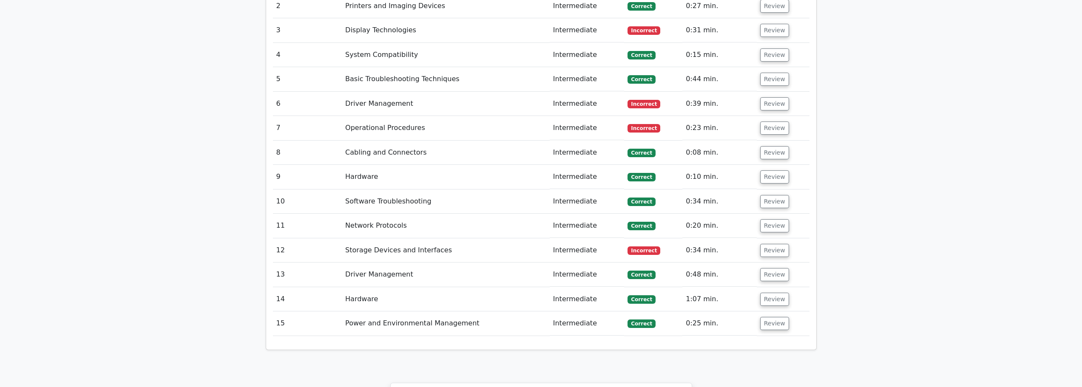
scroll to position [850, 0]
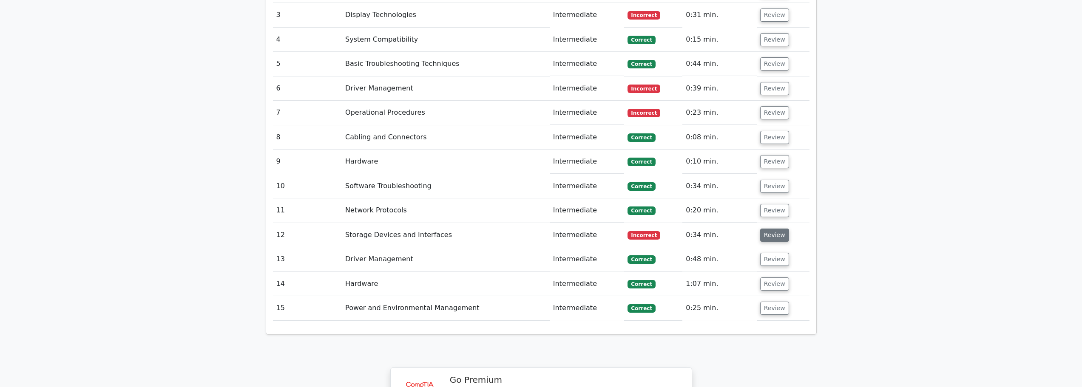
click at [776, 229] on button "Review" at bounding box center [774, 235] width 29 height 13
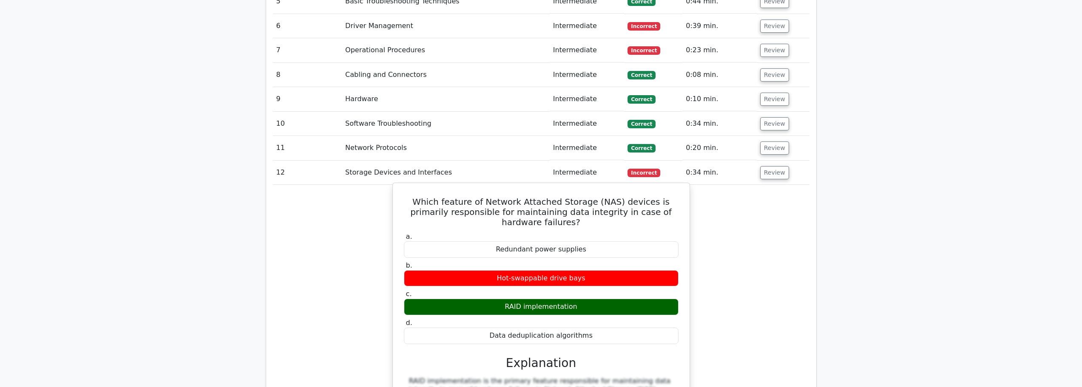
scroll to position [936, 0]
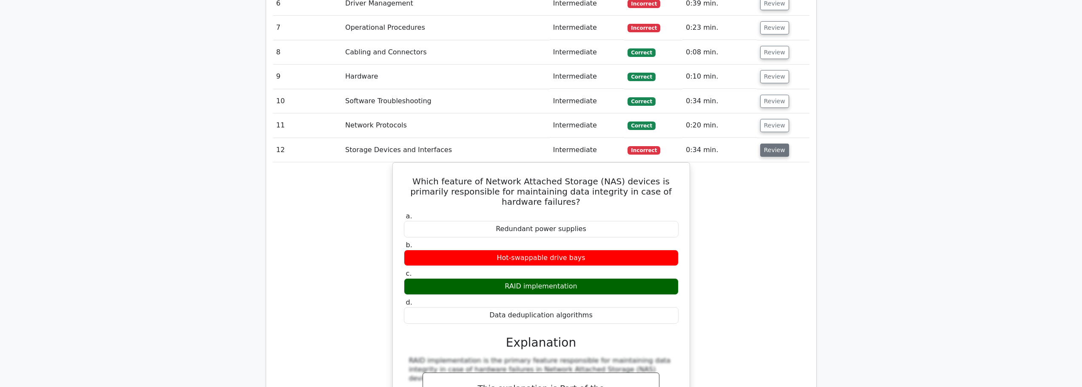
click at [780, 144] on button "Review" at bounding box center [774, 150] width 29 height 13
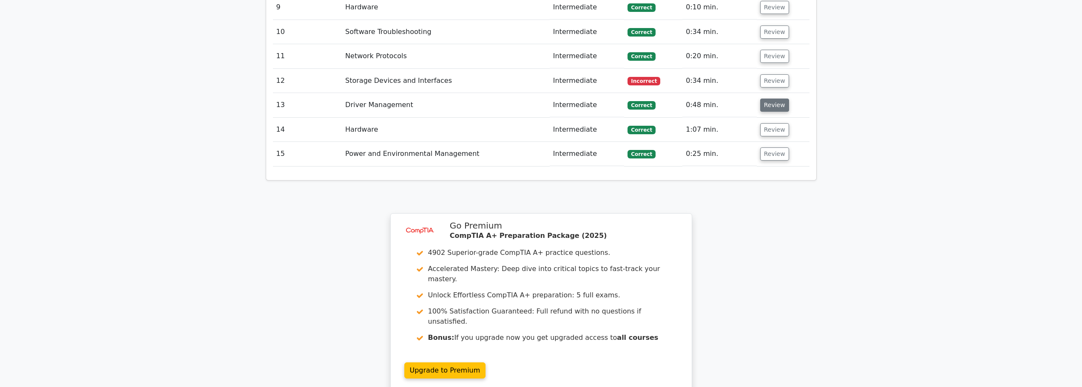
scroll to position [1106, 0]
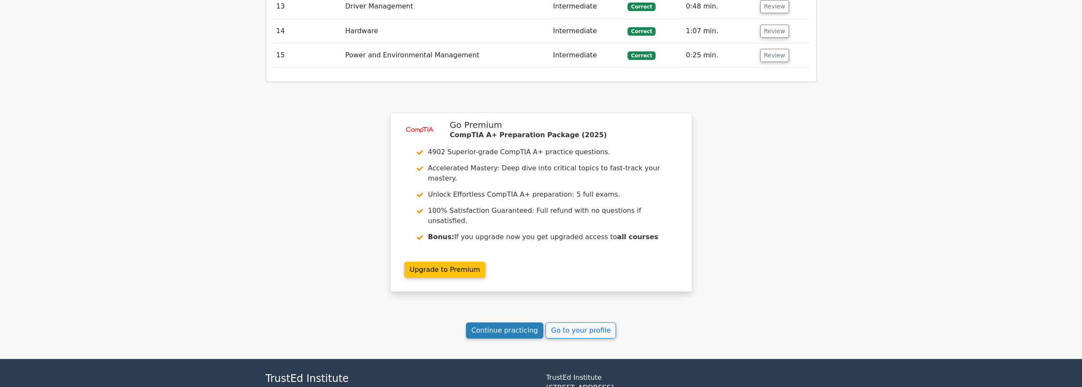
click at [490, 323] on link "Continue practicing" at bounding box center [505, 331] width 78 height 16
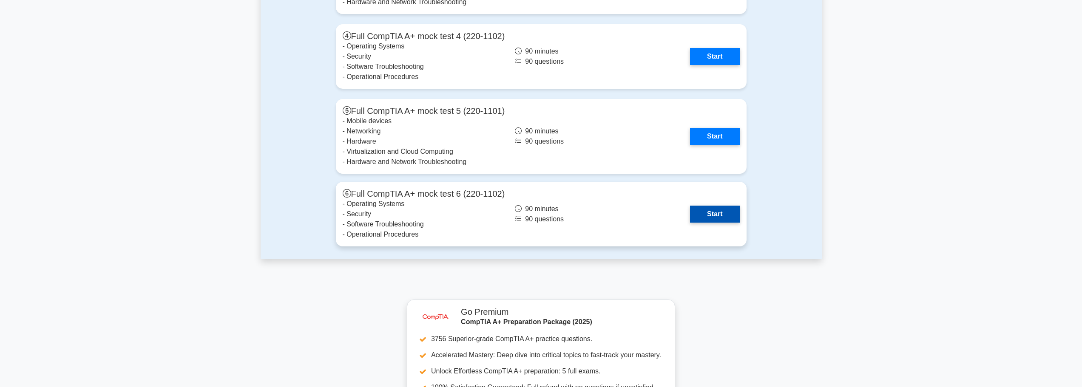
scroll to position [2636, 0]
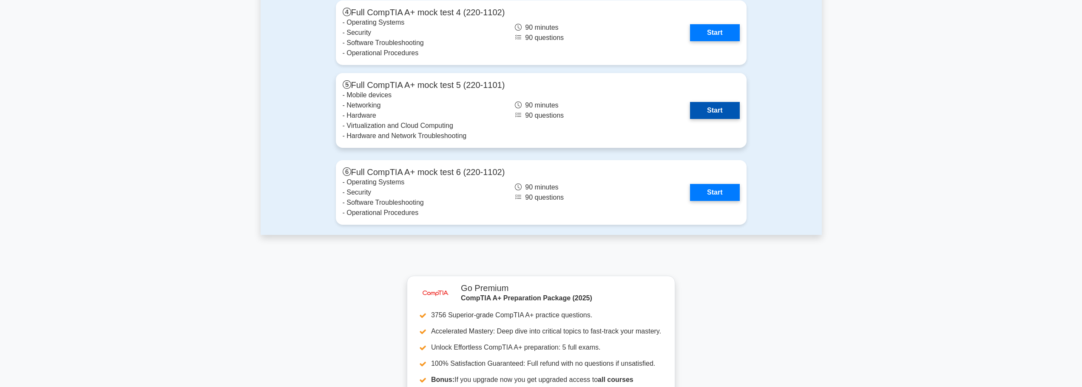
click at [711, 112] on link "Start" at bounding box center [714, 110] width 49 height 17
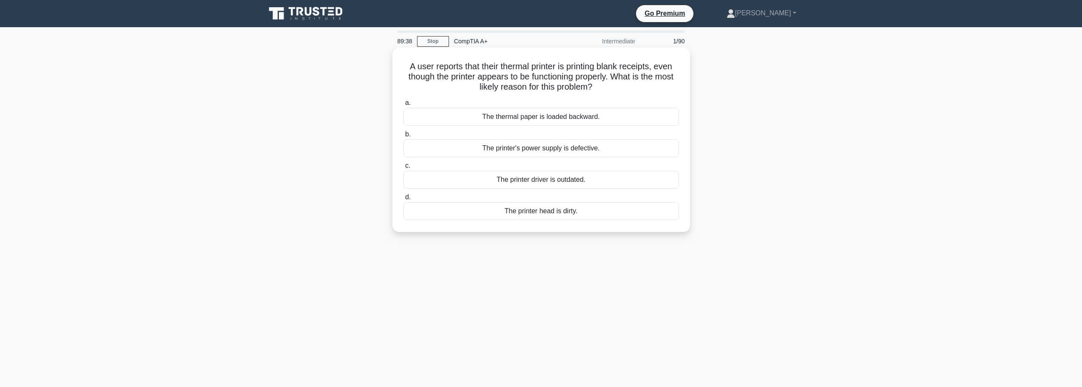
click at [538, 117] on div "The thermal paper is loaded backward." at bounding box center [542, 117] width 276 height 18
click at [404, 106] on input "a. The thermal paper is loaded backward." at bounding box center [404, 103] width 0 height 6
click at [543, 213] on div "Backup and Restore (Windows 7)" at bounding box center [542, 211] width 276 height 18
click at [404, 200] on input "d. Backup and Restore (Windows 7)" at bounding box center [404, 198] width 0 height 6
click at [549, 121] on div "Check the BIOS for proper drive settings" at bounding box center [542, 117] width 276 height 18
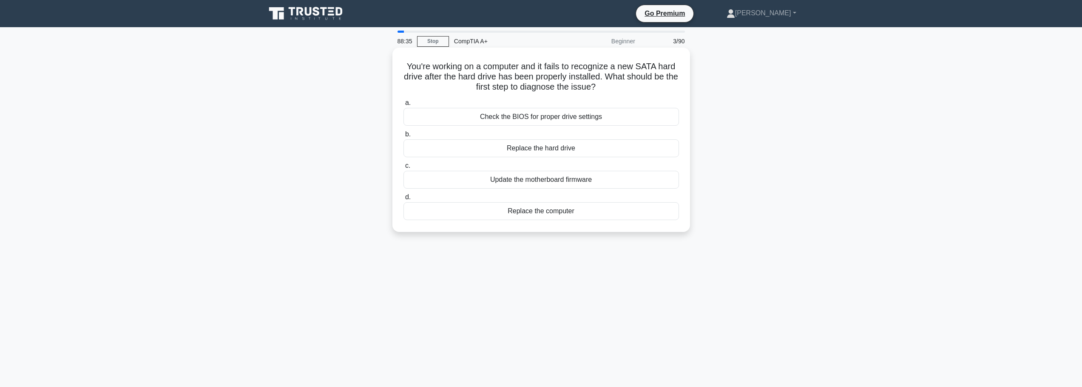
click at [404, 106] on input "a. Check the BIOS for proper drive settings" at bounding box center [404, 103] width 0 height 6
click at [534, 150] on div "Perform a disk cleanup and check for disk errors" at bounding box center [542, 148] width 276 height 18
click at [404, 137] on input "b. Perform a disk cleanup and check for disk errors" at bounding box center [404, 135] width 0 height 6
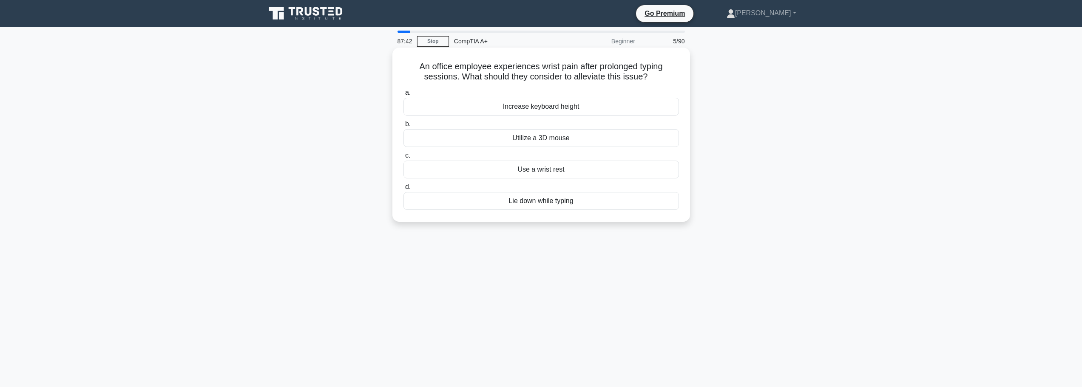
click at [553, 169] on div "Use a wrist rest" at bounding box center [542, 170] width 276 height 18
click at [404, 159] on input "c. Use a wrist rest" at bounding box center [404, 156] width 0 height 6
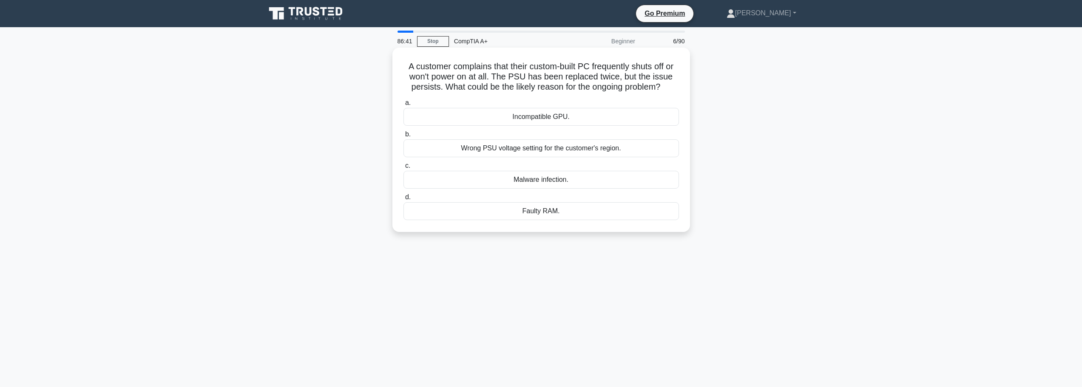
click at [554, 150] on div "Wrong PSU voltage setting for the customer's region." at bounding box center [542, 148] width 276 height 18
click at [404, 137] on input "b. Wrong PSU voltage setting for the customer's region." at bounding box center [404, 135] width 0 height 6
click at [598, 151] on div "Adjust the paper width setting." at bounding box center [542, 148] width 276 height 18
click at [404, 137] on input "b. Adjust the paper width setting." at bounding box center [404, 135] width 0 height 6
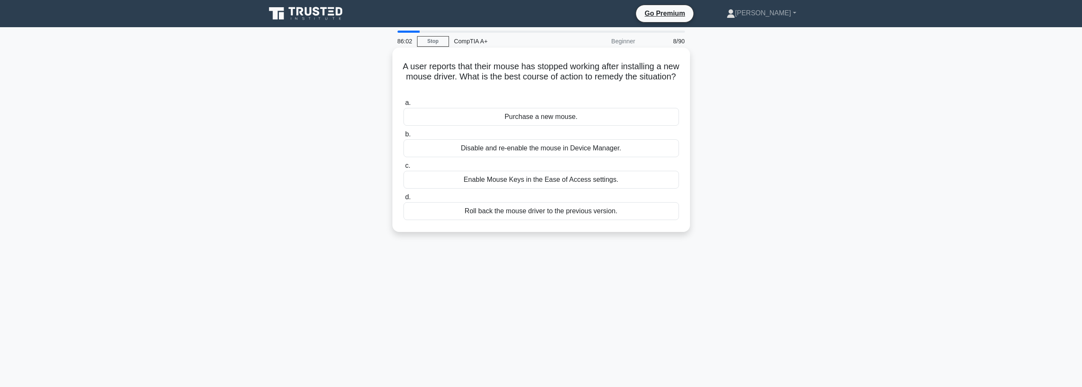
click at [535, 213] on div "Roll back the mouse driver to the previous version." at bounding box center [542, 211] width 276 height 18
click at [404, 200] on input "d. Roll back the mouse driver to the previous version." at bounding box center [404, 198] width 0 height 6
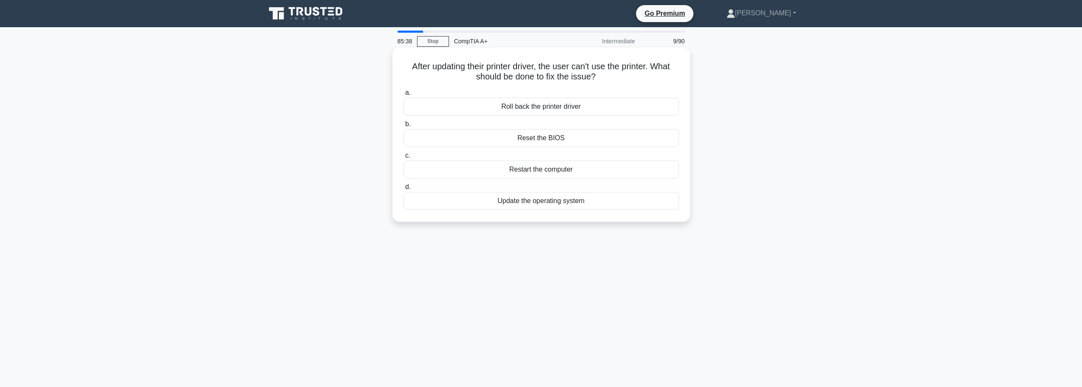
click at [540, 107] on div "Roll back the printer driver" at bounding box center [542, 107] width 276 height 18
click at [404, 96] on input "a. Roll back the printer driver" at bounding box center [404, 93] width 0 height 6
click at [532, 171] on div "The firewall is blocking the FTP ports" at bounding box center [542, 170] width 276 height 18
click at [404, 159] on input "c. The firewall is blocking the FTP ports" at bounding box center [404, 156] width 0 height 6
click at [543, 202] on div "Replace the toner cartridge" at bounding box center [542, 201] width 276 height 18
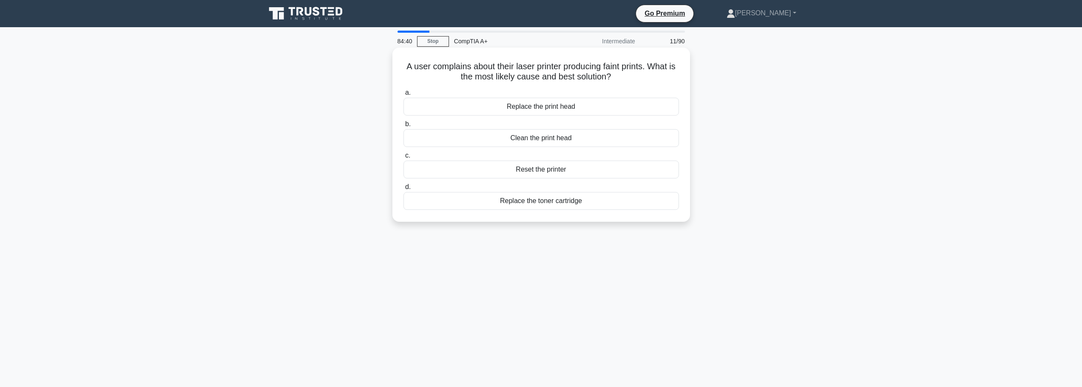
click at [404, 190] on input "d. Replace the toner cartridge" at bounding box center [404, 188] width 0 height 6
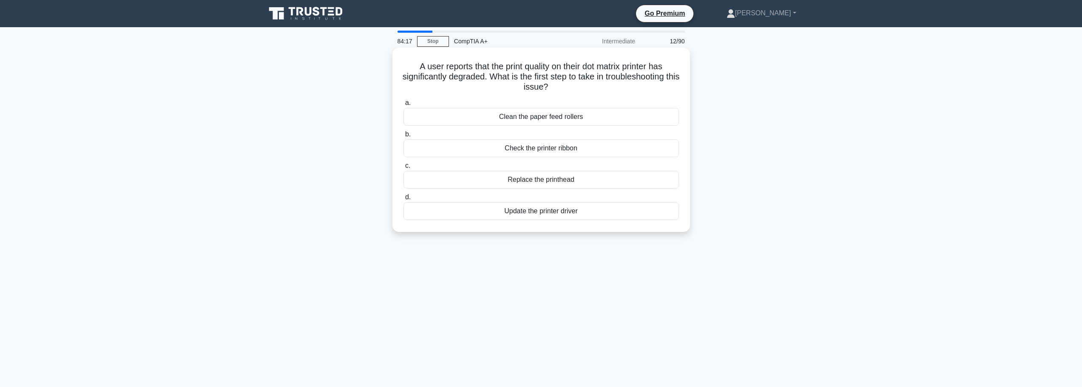
click at [526, 152] on div "Check the printer ribbon" at bounding box center [542, 148] width 276 height 18
click at [404, 137] on input "b. Check the printer ribbon" at bounding box center [404, 135] width 0 height 6
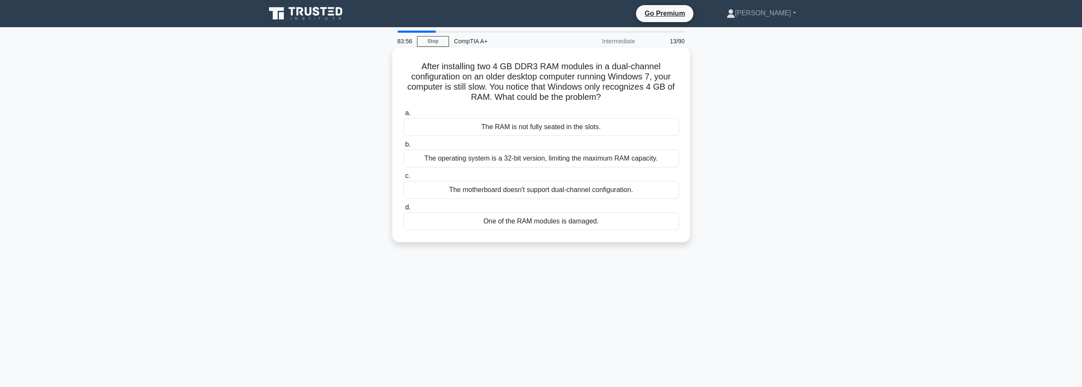
click at [514, 161] on div "The operating system is a 32-bit version, limiting the maximum RAM capacity." at bounding box center [542, 159] width 276 height 18
click at [404, 148] on input "b. The operating system is a 32-bit version, limiting the maximum RAM capacity." at bounding box center [404, 145] width 0 height 6
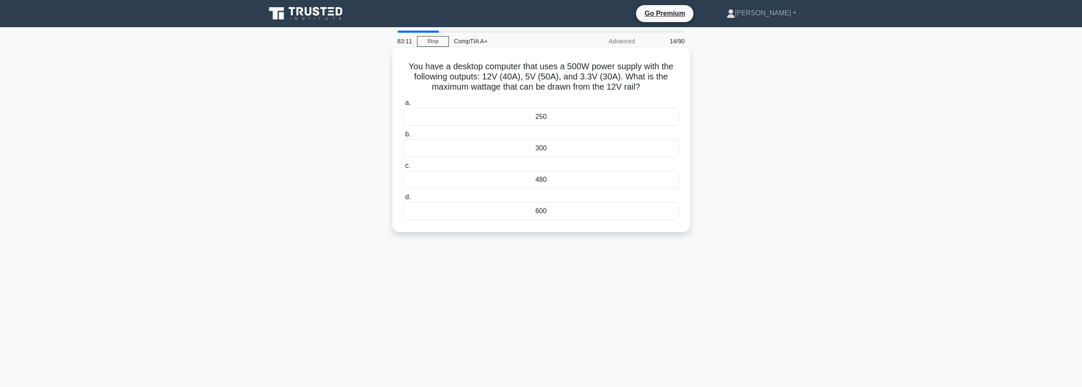
click at [555, 180] on div "480" at bounding box center [542, 180] width 276 height 18
click at [404, 169] on input "c. 480" at bounding box center [404, 166] width 0 height 6
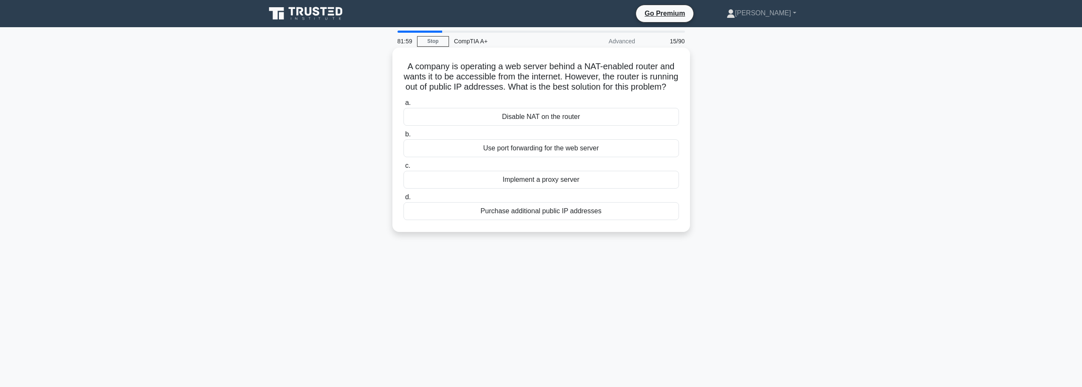
click at [596, 219] on div "Purchase additional public IP addresses" at bounding box center [542, 211] width 276 height 18
click at [404, 200] on input "d. Purchase additional public IP addresses" at bounding box center [404, 198] width 0 height 6
click at [523, 183] on div "Public Cloud" at bounding box center [542, 180] width 276 height 18
click at [404, 169] on input "c. Public Cloud" at bounding box center [404, 166] width 0 height 6
click at [606, 117] on div "Implement multi-cloud orchestration using Kubernetes" at bounding box center [542, 117] width 276 height 18
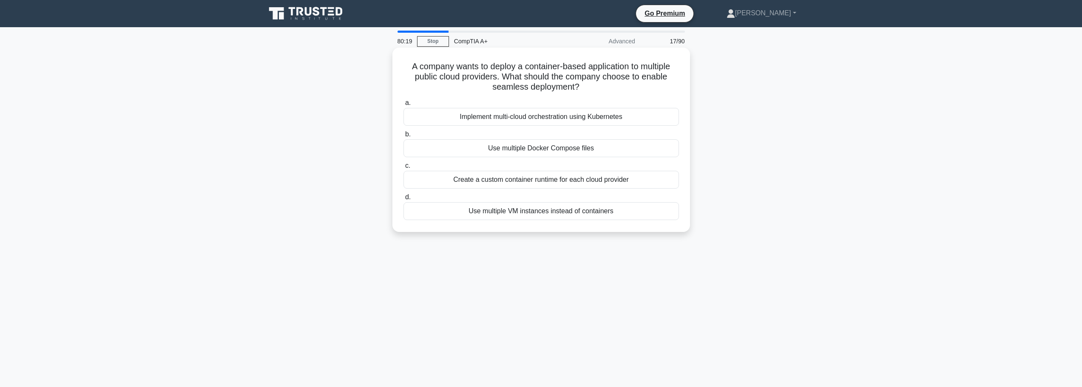
click at [404, 106] on input "a. Implement multi-cloud orchestration using Kubernetes" at bounding box center [404, 103] width 0 height 6
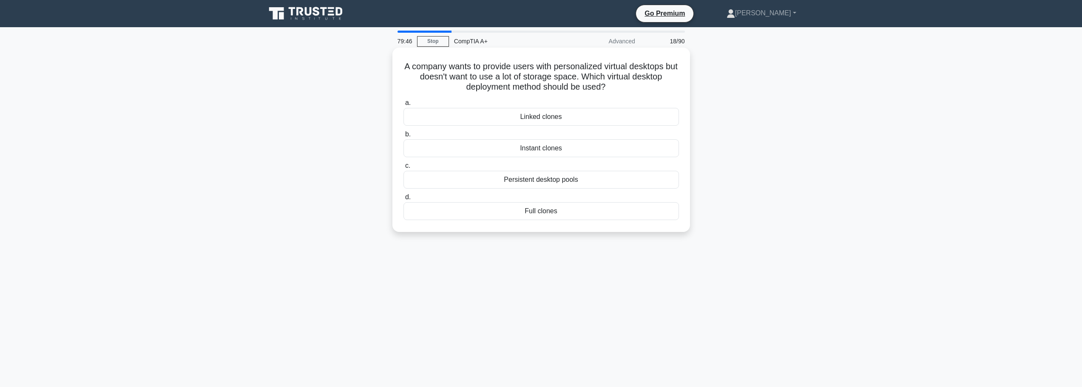
click at [560, 122] on div "Linked clones" at bounding box center [542, 117] width 276 height 18
click at [404, 106] on input "a. Linked clones" at bounding box center [404, 103] width 0 height 6
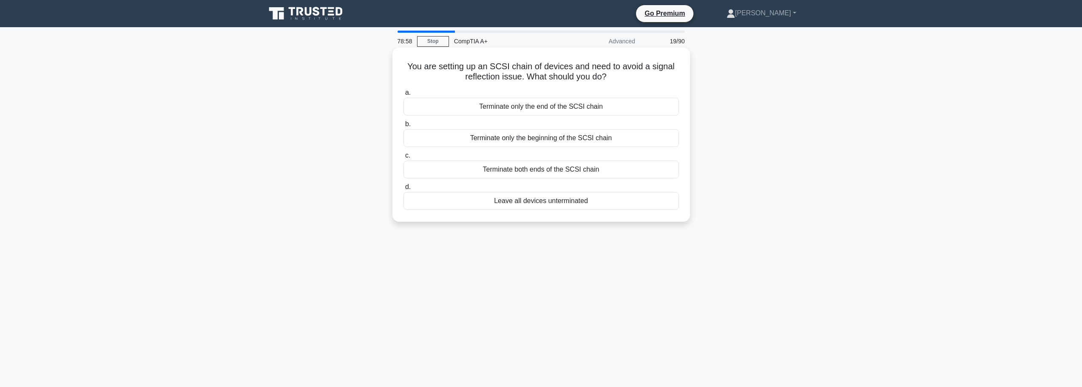
click at [536, 171] on div "Terminate both ends of the SCSI chain" at bounding box center [542, 170] width 276 height 18
click at [404, 159] on input "c. Terminate both ends of the SCSI chain" at bounding box center [404, 156] width 0 height 6
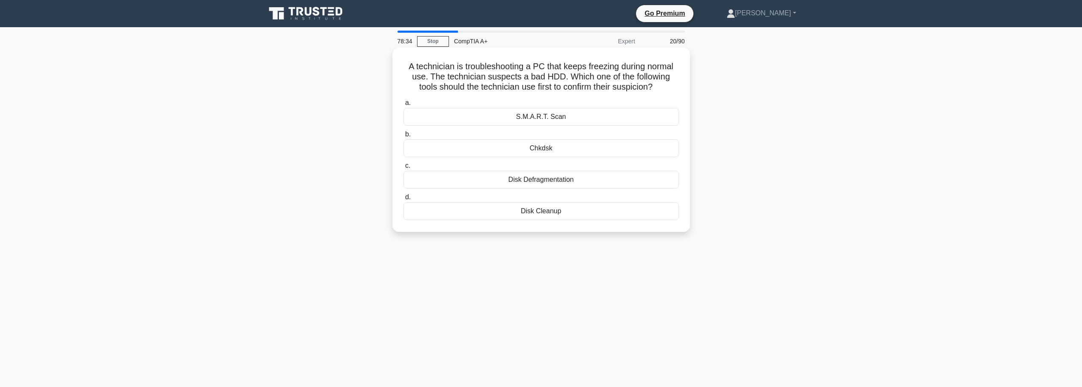
click at [544, 150] on div "Chkdsk" at bounding box center [542, 148] width 276 height 18
click at [404, 137] on input "b. Chkdsk" at bounding box center [404, 135] width 0 height 6
click at [546, 183] on div "FTP" at bounding box center [542, 180] width 276 height 18
click at [404, 169] on input "c. FTP" at bounding box center [404, 166] width 0 height 6
click at [565, 150] on div "CUDA cores or Stream Processors" at bounding box center [542, 148] width 276 height 18
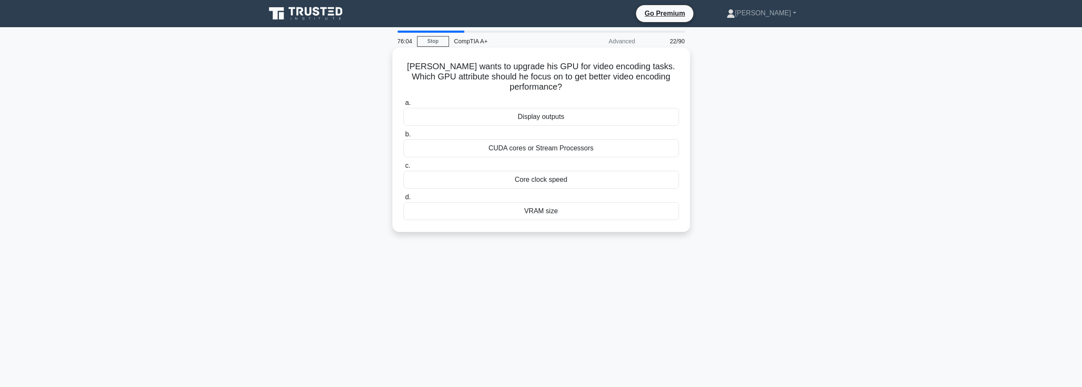
click at [404, 137] on input "b. CUDA cores or Stream Processors" at bounding box center [404, 135] width 0 height 6
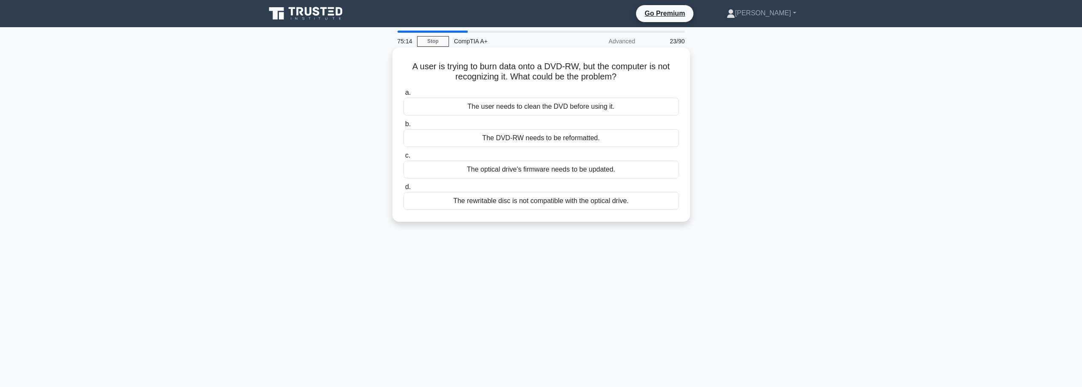
click at [535, 202] on div "The rewritable disc is not compatible with the optical drive." at bounding box center [542, 201] width 276 height 18
click at [404, 190] on input "d. The rewritable disc is not compatible with the optical drive." at bounding box center [404, 188] width 0 height 6
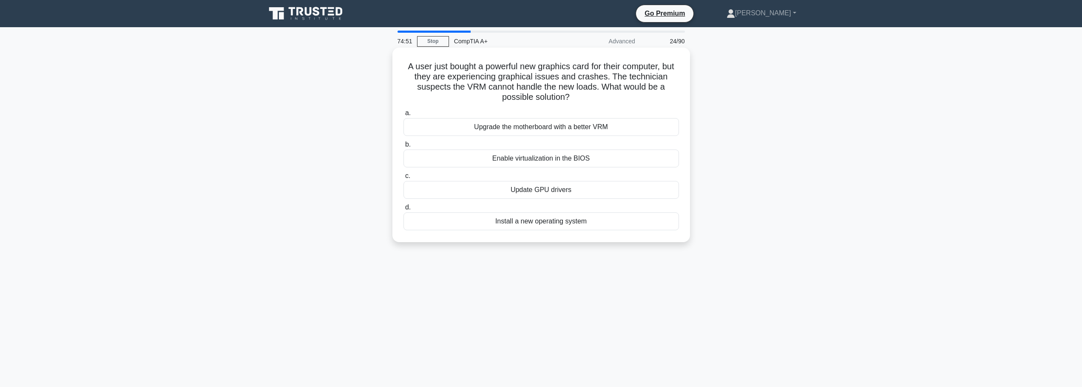
click at [521, 193] on div "Update GPU drivers" at bounding box center [542, 190] width 276 height 18
click at [404, 179] on input "c. Update GPU drivers" at bounding box center [404, 176] width 0 height 6
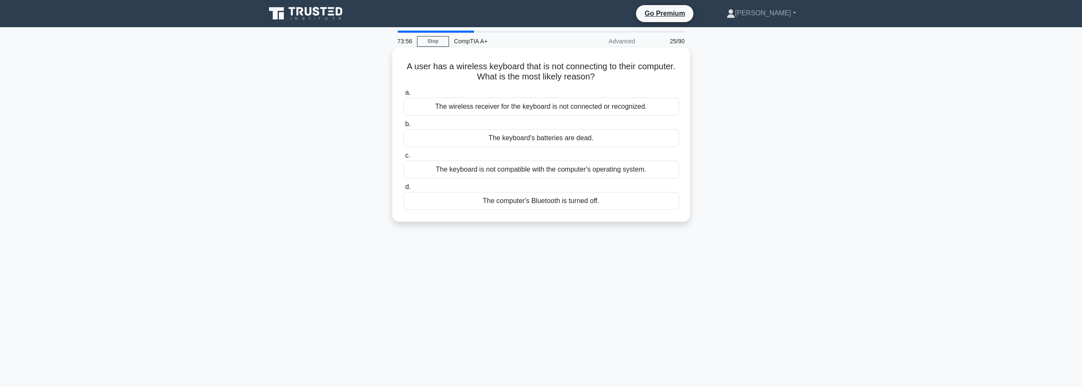
click at [546, 107] on div "The wireless receiver for the keyboard is not connected or recognized." at bounding box center [542, 107] width 276 height 18
click at [404, 96] on input "a. The wireless receiver for the keyboard is not connected or recognized." at bounding box center [404, 93] width 0 height 6
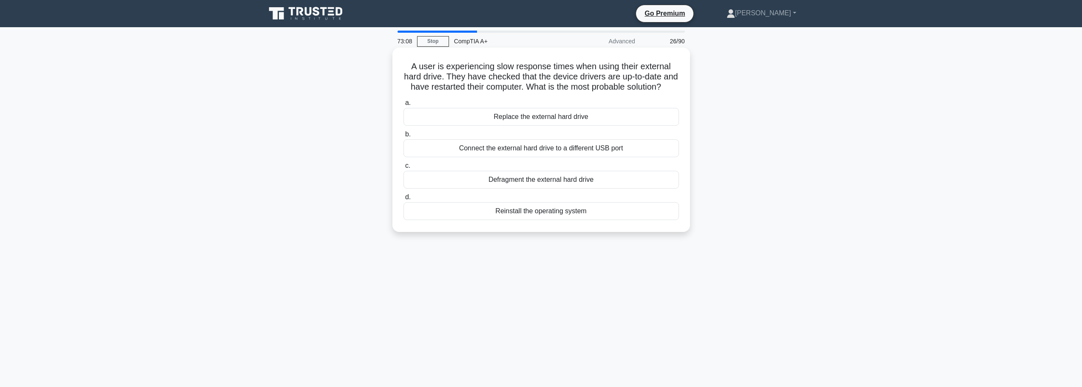
click at [572, 187] on div "Defragment the external hard drive" at bounding box center [542, 180] width 276 height 18
click at [404, 169] on input "c. Defragment the external hard drive" at bounding box center [404, 166] width 0 height 6
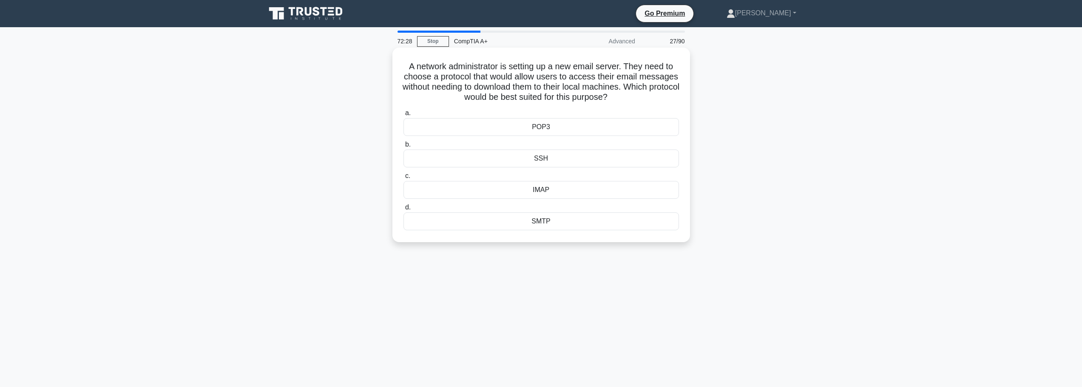
click at [562, 125] on div "POP3" at bounding box center [542, 127] width 276 height 18
click at [404, 116] on input "a. POP3" at bounding box center [404, 114] width 0 height 6
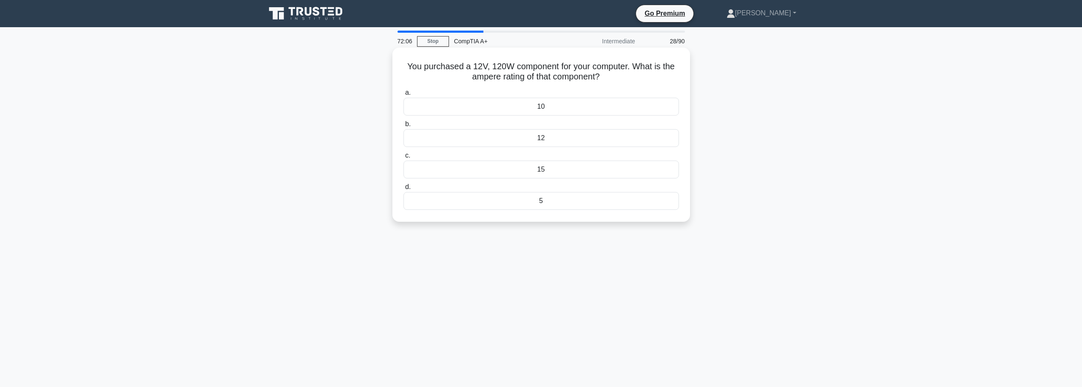
click at [602, 206] on div "5" at bounding box center [542, 201] width 276 height 18
click at [404, 190] on input "d. 5" at bounding box center [404, 188] width 0 height 6
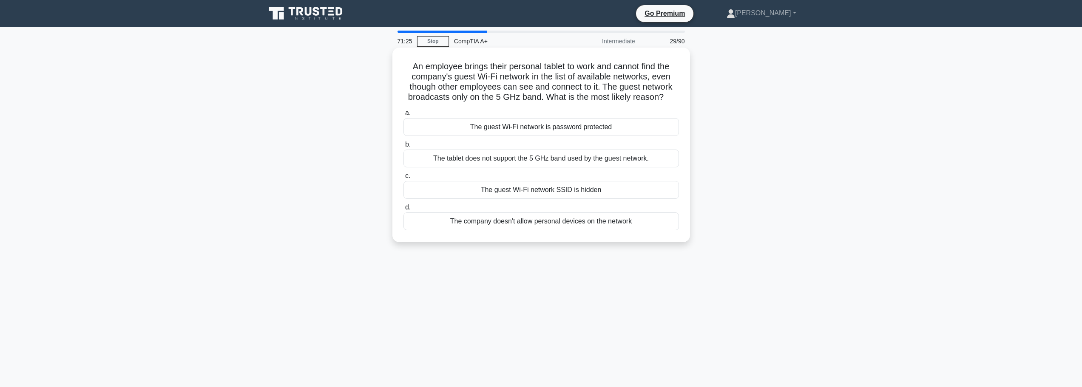
click at [530, 159] on div "The tablet does not support the 5 GHz band used by the guest network." at bounding box center [542, 159] width 276 height 18
click at [404, 148] on input "b. The tablet does not support the 5 GHz band used by the guest network." at bounding box center [404, 145] width 0 height 6
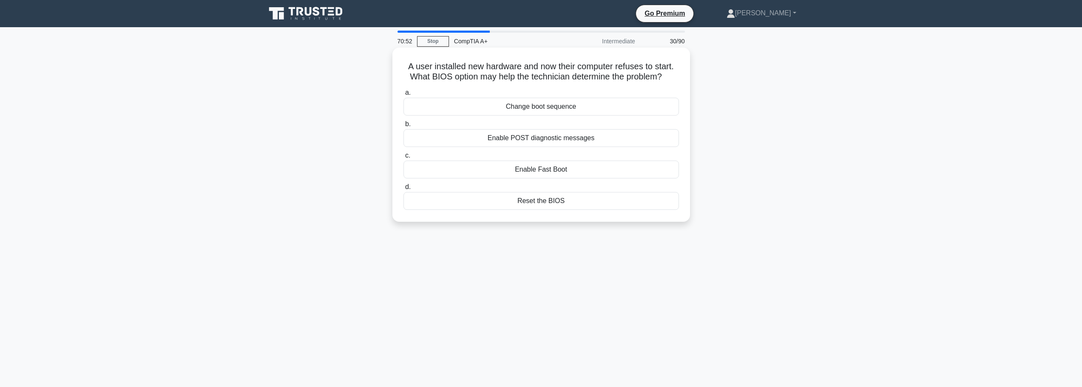
click at [652, 144] on div "Enable POST diagnostic messages" at bounding box center [542, 138] width 276 height 18
click at [404, 127] on input "b. Enable POST diagnostic messages" at bounding box center [404, 125] width 0 height 6
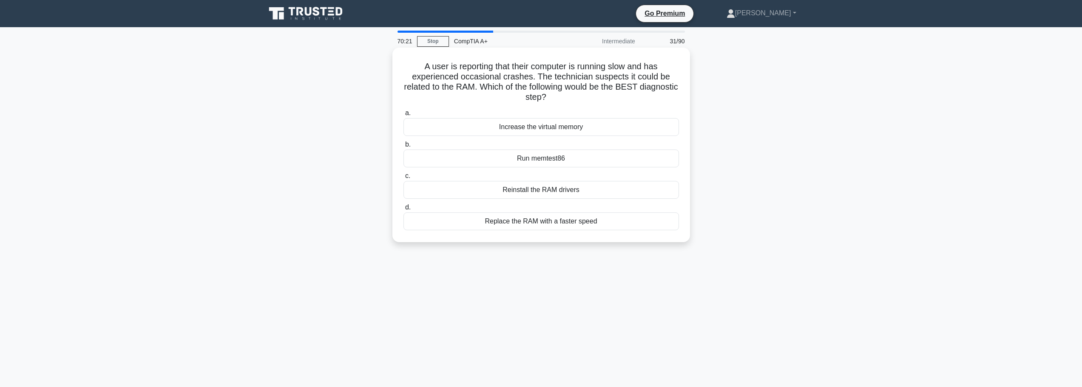
click at [587, 157] on div "Run memtest86" at bounding box center [542, 159] width 276 height 18
click at [404, 148] on input "b. Run memtest86" at bounding box center [404, 145] width 0 height 6
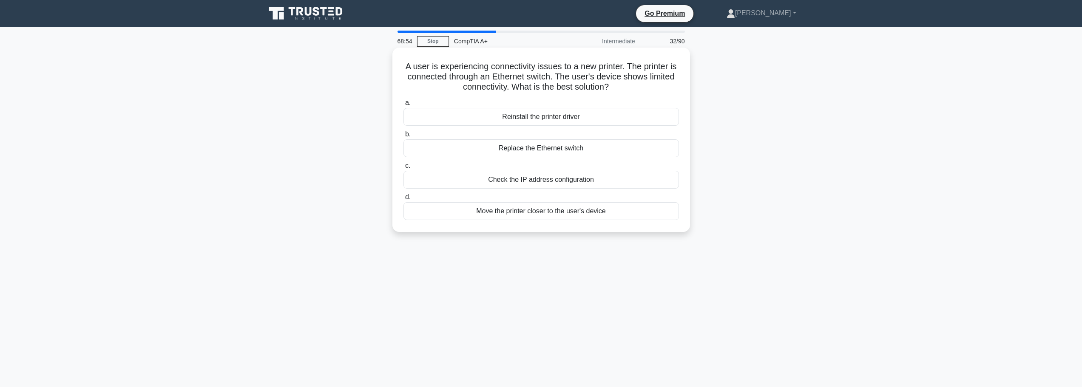
click at [551, 183] on div "Check the IP address configuration" at bounding box center [542, 180] width 276 height 18
click at [404, 169] on input "c. Check the IP address configuration" at bounding box center [404, 166] width 0 height 6
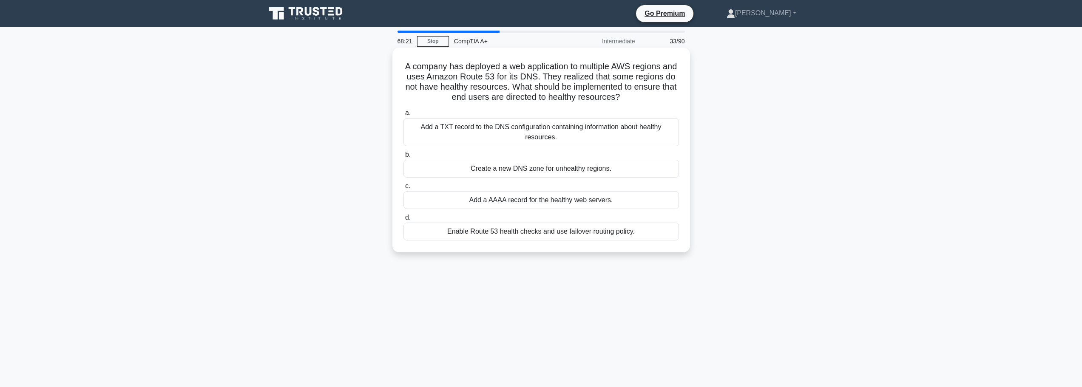
click at [538, 227] on div "Enable Route 53 health checks and use failover routing policy." at bounding box center [542, 232] width 276 height 18
click at [404, 221] on input "d. Enable Route 53 health checks and use failover routing policy." at bounding box center [404, 218] width 0 height 6
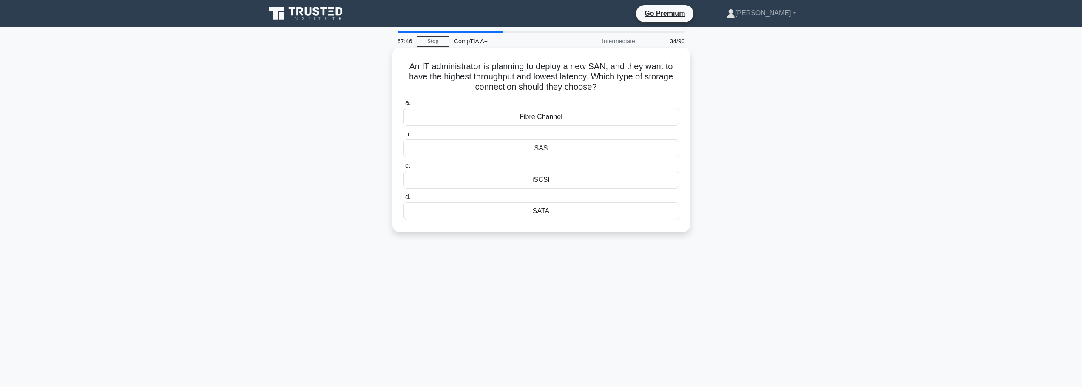
click at [540, 119] on div "Fibre Channel" at bounding box center [542, 117] width 276 height 18
click at [404, 106] on input "a. Fibre Channel" at bounding box center [404, 103] width 0 height 6
click at [544, 211] on div "Ring" at bounding box center [542, 211] width 276 height 18
click at [404, 200] on input "d. Ring" at bounding box center [404, 198] width 0 height 6
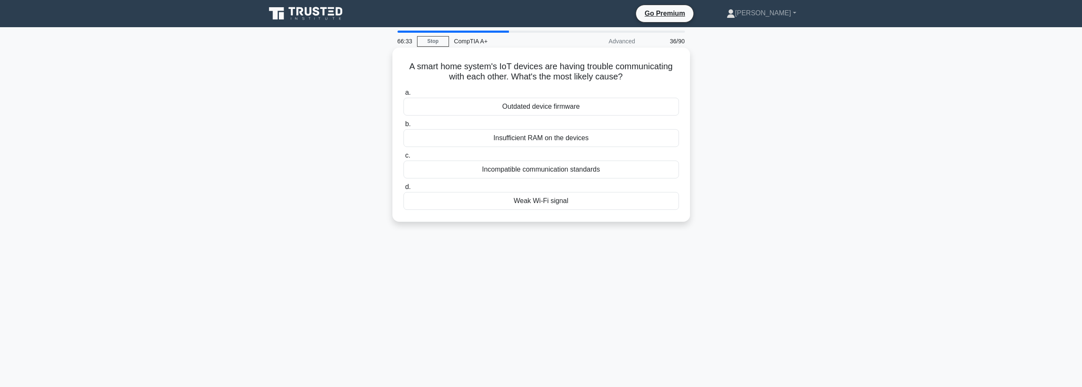
click at [528, 204] on div "Weak Wi-Fi signal" at bounding box center [542, 201] width 276 height 18
click at [404, 190] on input "d. Weak Wi-Fi signal" at bounding box center [404, 188] width 0 height 6
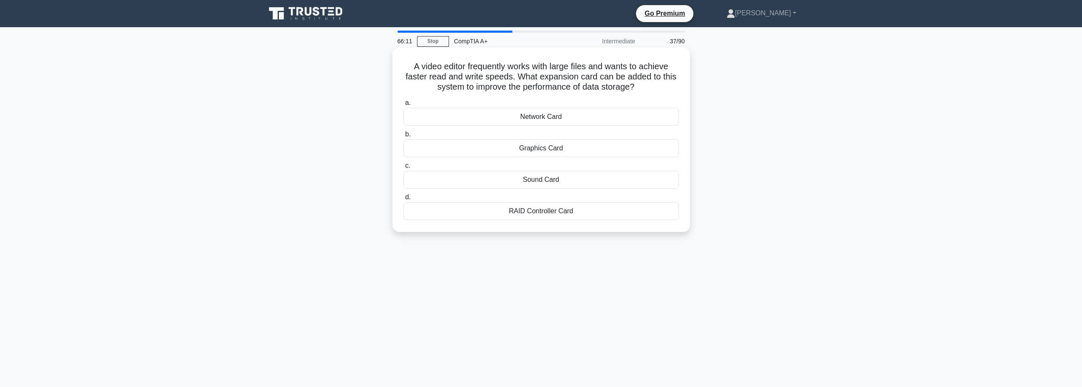
click at [598, 213] on div "RAID Controller Card" at bounding box center [542, 211] width 276 height 18
click at [404, 200] on input "d. RAID Controller Card" at bounding box center [404, 198] width 0 height 6
click at [574, 216] on div "The computer has a USB 2.0 port" at bounding box center [542, 211] width 276 height 18
click at [404, 200] on input "d. The computer has a USB 2.0 port" at bounding box center [404, 198] width 0 height 6
click at [553, 116] on div "Enable V-Sync or similar synchronization technology" at bounding box center [542, 117] width 276 height 18
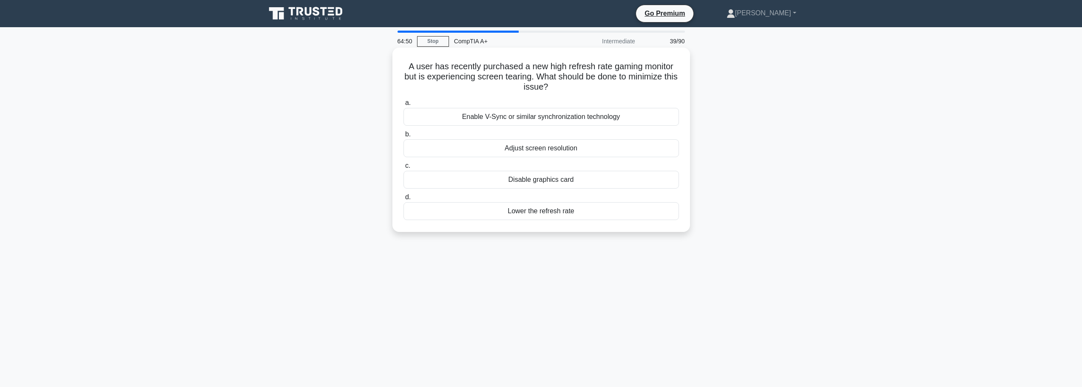
click at [404, 106] on input "a. Enable V-Sync or similar synchronization technology" at bounding box center [404, 103] width 0 height 6
click at [552, 179] on div "Set Supervisor Password" at bounding box center [542, 180] width 276 height 18
click at [404, 169] on input "c. Set Supervisor Password" at bounding box center [404, 166] width 0 height 6
click at [550, 185] on div "280mm" at bounding box center [542, 180] width 276 height 18
click at [404, 169] on input "c. 280mm" at bounding box center [404, 166] width 0 height 6
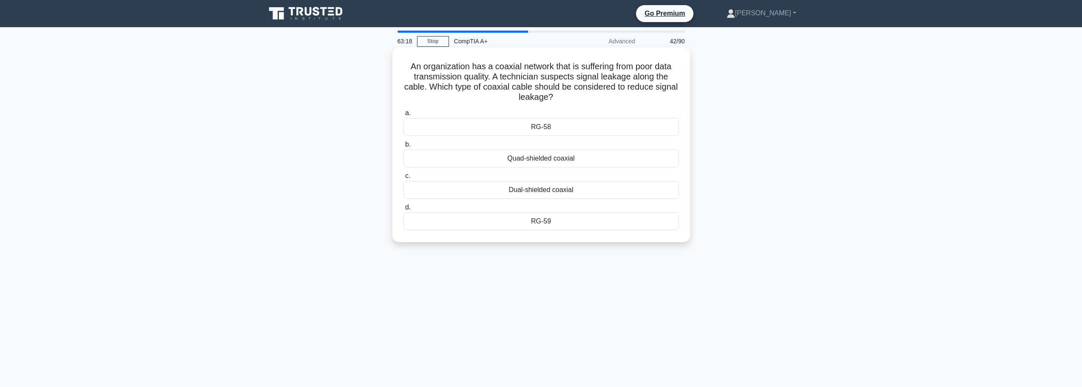
click at [549, 128] on div "RG-58" at bounding box center [542, 127] width 276 height 18
click at [404, 116] on input "a. RG-58" at bounding box center [404, 114] width 0 height 6
click at [542, 158] on div "Layer 4: Transport" at bounding box center [542, 159] width 276 height 18
click at [404, 148] on input "b. Layer 4: Transport" at bounding box center [404, 145] width 0 height 6
click at [569, 126] on div "Layer 2: Data Link" at bounding box center [542, 127] width 276 height 18
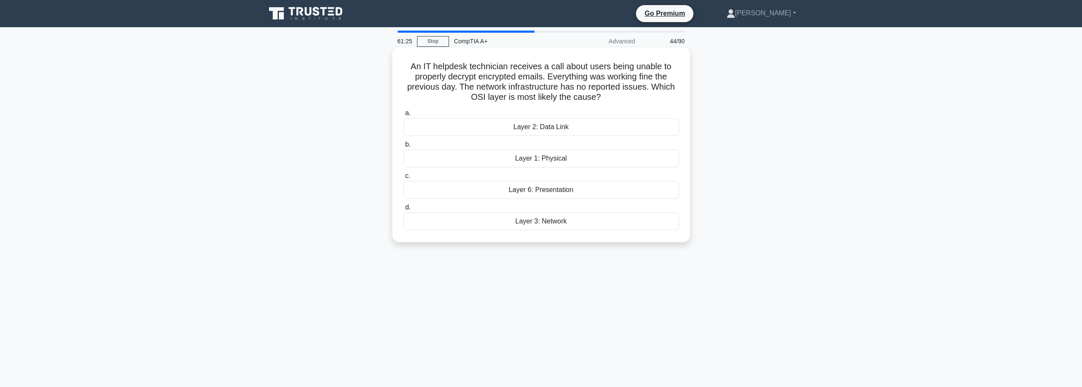
click at [404, 116] on input "a. Layer 2: Data Link" at bounding box center [404, 114] width 0 height 6
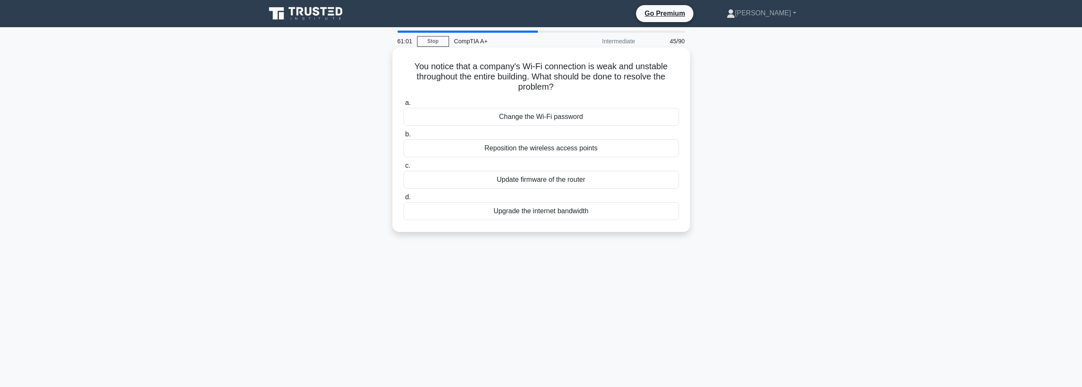
click at [548, 151] on div "Reposition the wireless access points" at bounding box center [542, 148] width 276 height 18
click at [404, 137] on input "b. Reposition the wireless access points" at bounding box center [404, 135] width 0 height 6
click at [535, 118] on div "Creating virtual lab" at bounding box center [542, 117] width 276 height 18
click at [404, 106] on input "a. Creating virtual lab" at bounding box center [404, 103] width 0 height 6
click at [526, 153] on div "Increase the transmission power of the access point" at bounding box center [542, 148] width 276 height 18
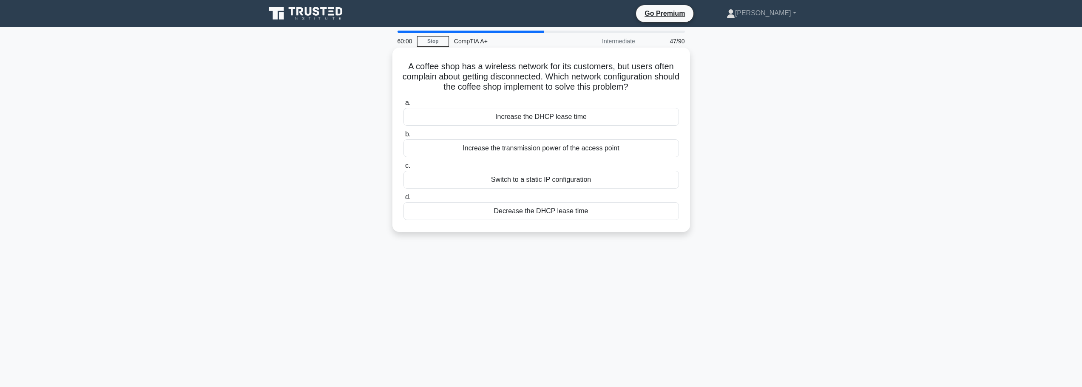
click at [404, 137] on input "b. Increase the transmission power of the access point" at bounding box center [404, 135] width 0 height 6
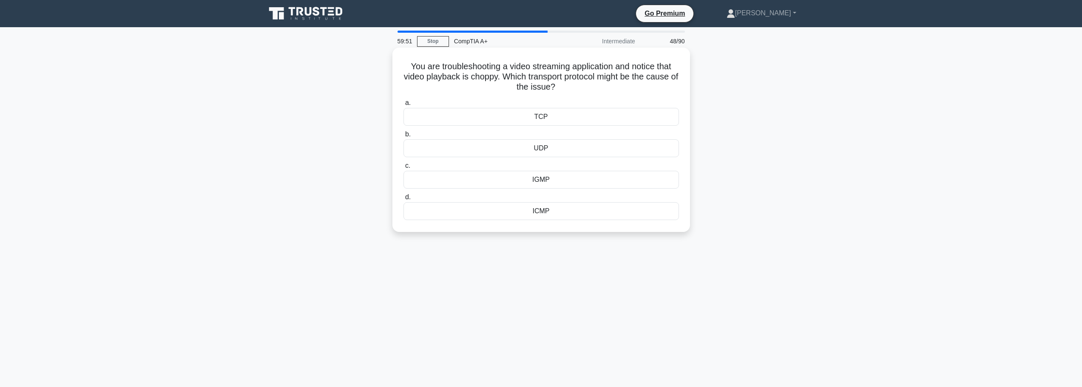
click at [545, 148] on div "UDP" at bounding box center [542, 148] width 276 height 18
click at [404, 137] on input "b. UDP" at bounding box center [404, 135] width 0 height 6
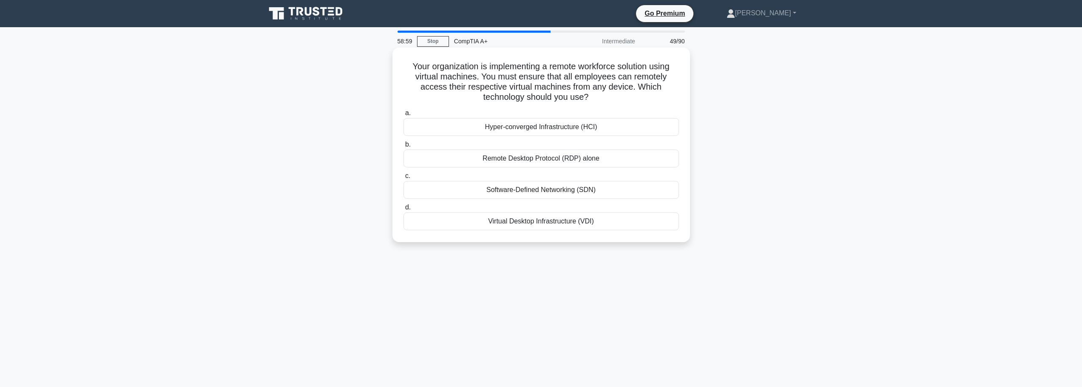
click at [566, 223] on div "Virtual Desktop Infrastructure (VDI)" at bounding box center [542, 222] width 276 height 18
click at [404, 210] on input "d. Virtual Desktop Infrastructure (VDI)" at bounding box center [404, 208] width 0 height 6
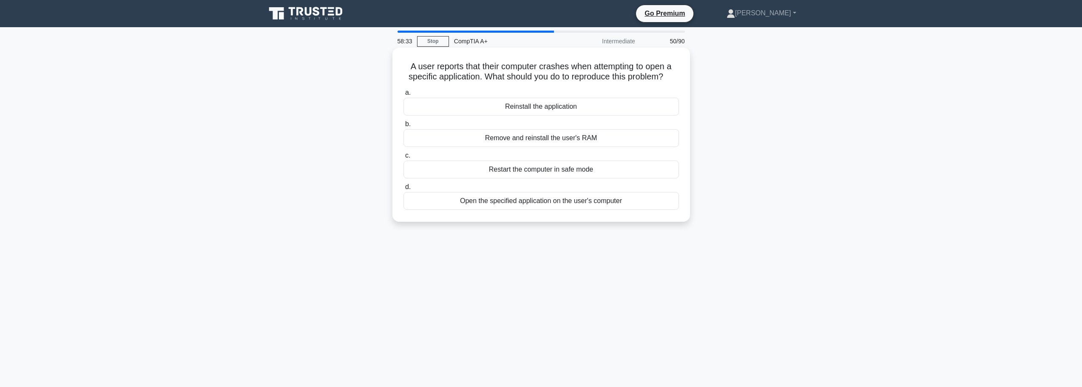
click at [546, 203] on div "Open the specified application on the user's computer" at bounding box center [542, 201] width 276 height 18
click at [404, 190] on input "d. Open the specified application on the user's computer" at bounding box center [404, 188] width 0 height 6
click at [549, 210] on div "Poor bed leveling" at bounding box center [542, 201] width 276 height 18
click at [404, 190] on input "d. Poor bed leveling" at bounding box center [404, 188] width 0 height 6
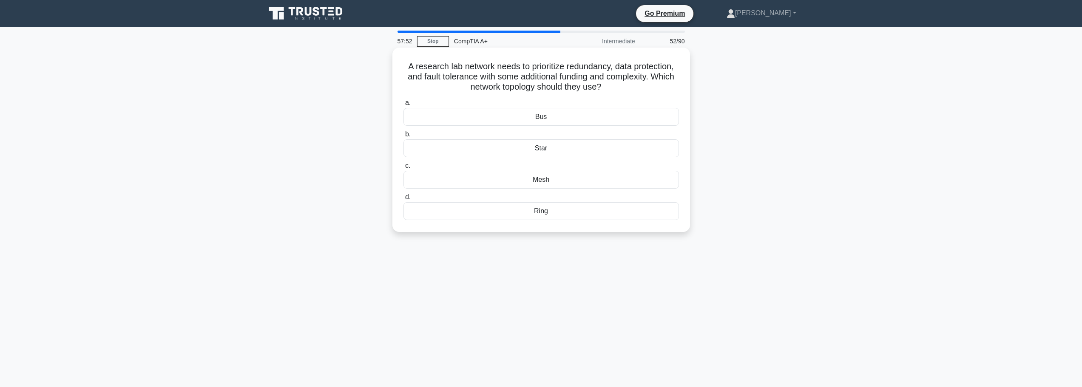
click at [547, 183] on div "Mesh" at bounding box center [542, 180] width 276 height 18
click at [404, 169] on input "c. Mesh" at bounding box center [404, 166] width 0 height 6
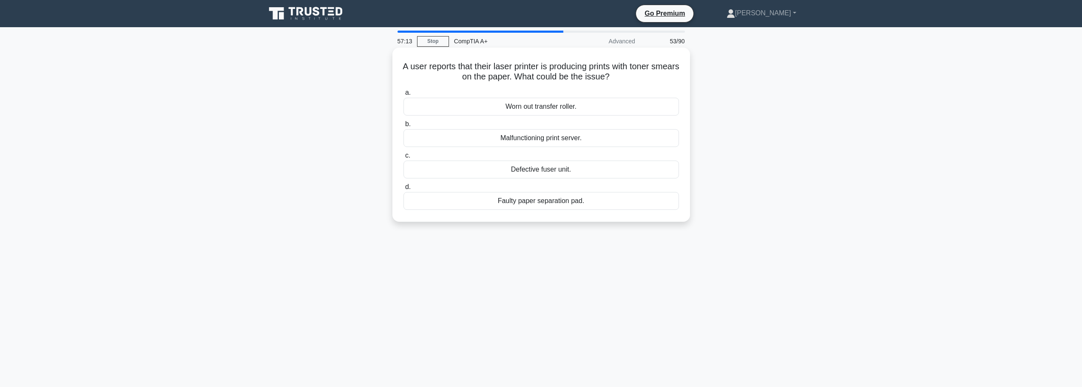
click at [546, 172] on div "Defective fuser unit." at bounding box center [542, 170] width 276 height 18
click at [404, 159] on input "c. Defective fuser unit." at bounding box center [404, 156] width 0 height 6
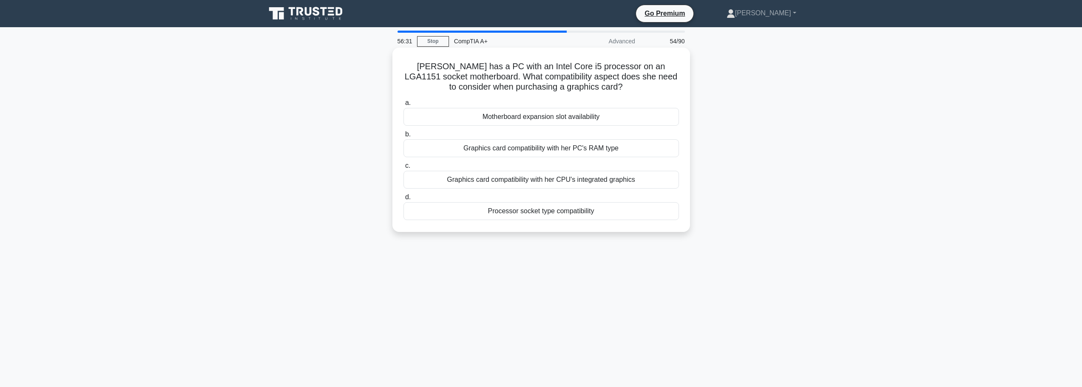
click at [552, 120] on div "Motherboard expansion slot availability" at bounding box center [542, 117] width 276 height 18
click at [404, 106] on input "a. Motherboard expansion slot availability" at bounding box center [404, 103] width 0 height 6
click at [591, 215] on div "Install the library directly on the PaaS platform's server." at bounding box center [542, 211] width 276 height 18
click at [404, 200] on input "d. Install the library directly on the PaaS platform's server." at bounding box center [404, 198] width 0 height 6
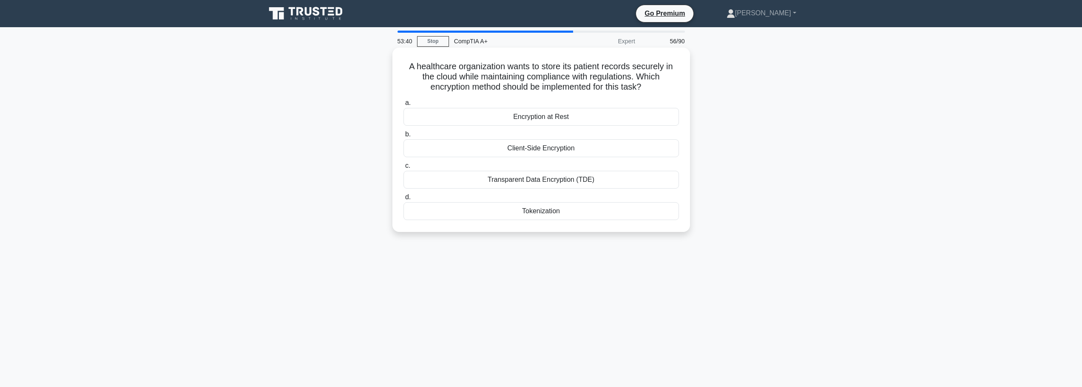
click at [531, 152] on div "Client-Side Encryption" at bounding box center [542, 148] width 276 height 18
click at [404, 137] on input "b. Client-Side Encryption" at bounding box center [404, 135] width 0 height 6
click at [532, 180] on div "Reduced initial investment" at bounding box center [542, 180] width 276 height 18
click at [404, 169] on input "c. Reduced initial investment" at bounding box center [404, 166] width 0 height 6
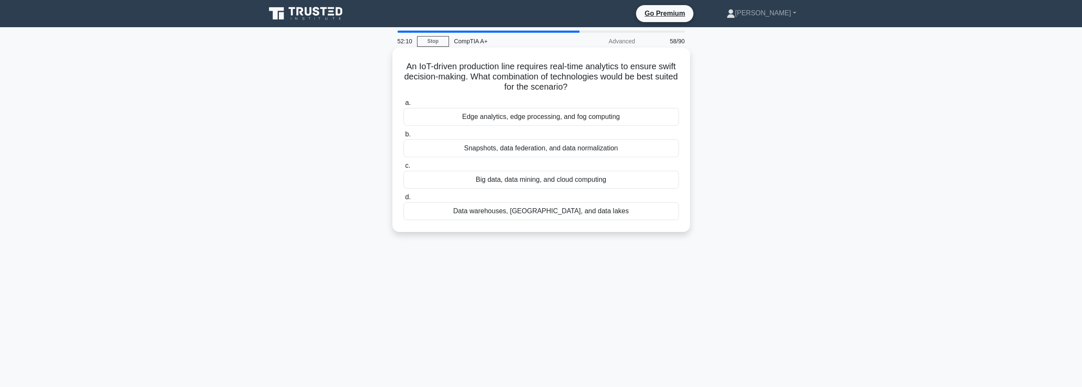
click at [556, 119] on div "Edge analytics, edge processing, and fog computing" at bounding box center [542, 117] width 276 height 18
click at [404, 106] on input "a. Edge analytics, edge processing, and fog computing" at bounding box center [404, 103] width 0 height 6
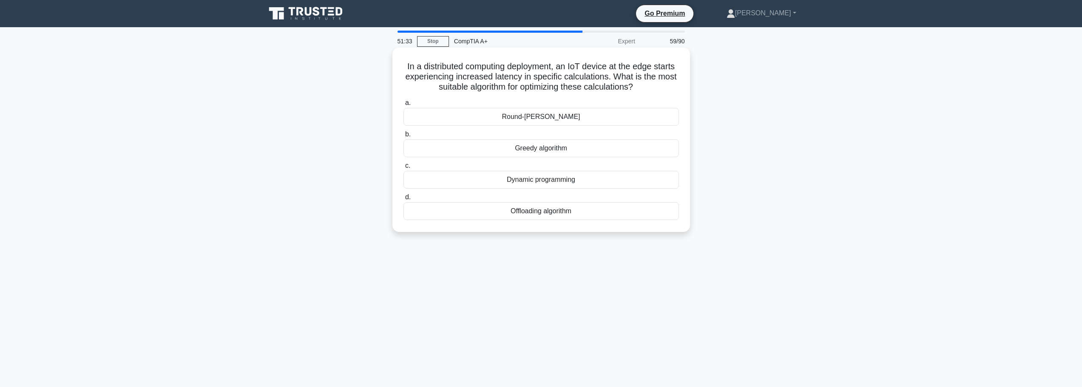
click at [544, 183] on div "Dynamic programming" at bounding box center [542, 180] width 276 height 18
click at [404, 169] on input "c. Dynamic programming" at bounding box center [404, 166] width 0 height 6
click at [543, 148] on div "Congestion management" at bounding box center [542, 148] width 276 height 18
click at [404, 137] on input "b. Congestion management" at bounding box center [404, 135] width 0 height 6
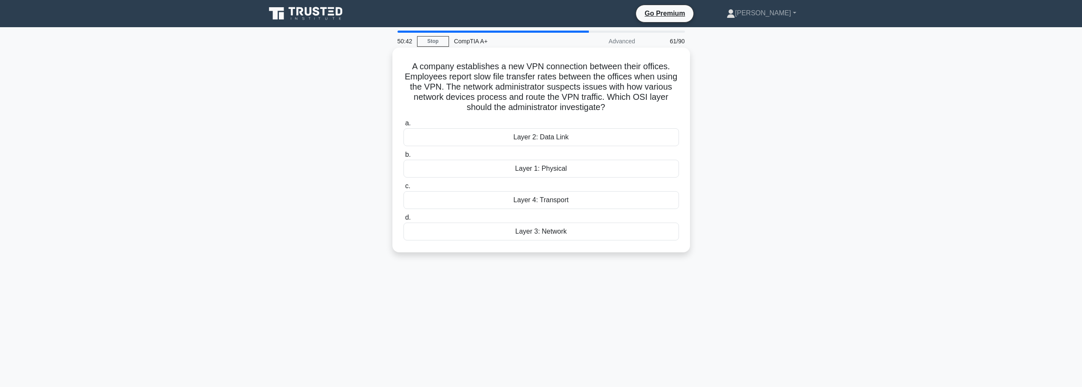
click at [553, 231] on div "Layer 3: Network" at bounding box center [542, 232] width 276 height 18
click at [404, 221] on input "d. Layer 3: Network" at bounding box center [404, 218] width 0 height 6
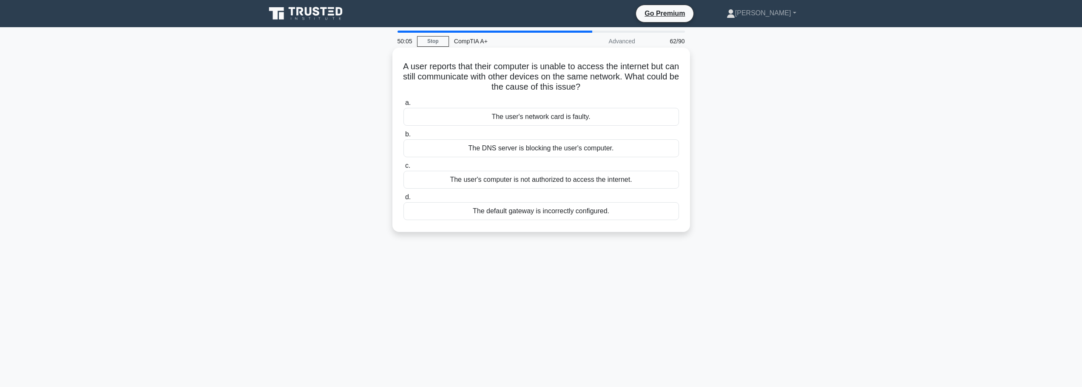
click at [553, 213] on div "The default gateway is incorrectly configured." at bounding box center [542, 211] width 276 height 18
click at [404, 200] on input "d. The default gateway is incorrectly configured." at bounding box center [404, 198] width 0 height 6
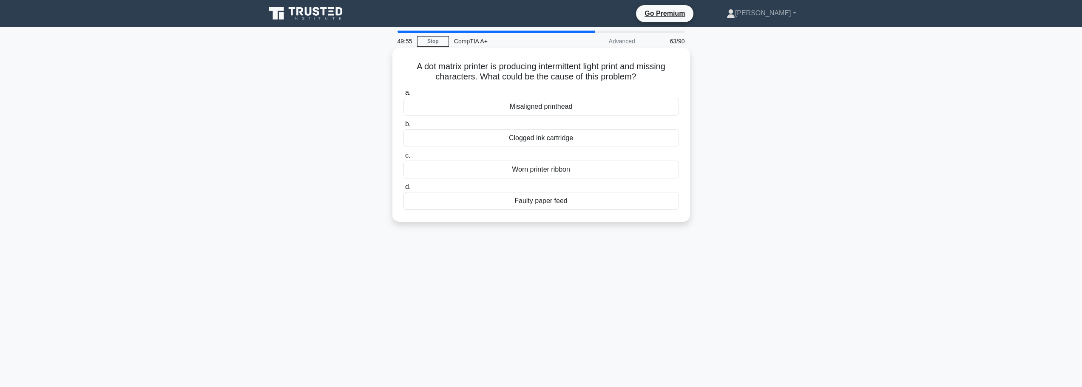
click at [535, 172] on div "Worn printer ribbon" at bounding box center [542, 170] width 276 height 18
click at [404, 159] on input "c. Worn printer ribbon" at bounding box center [404, 156] width 0 height 6
click at [580, 116] on div "25" at bounding box center [542, 107] width 276 height 18
click at [404, 96] on input "a. 25" at bounding box center [404, 93] width 0 height 6
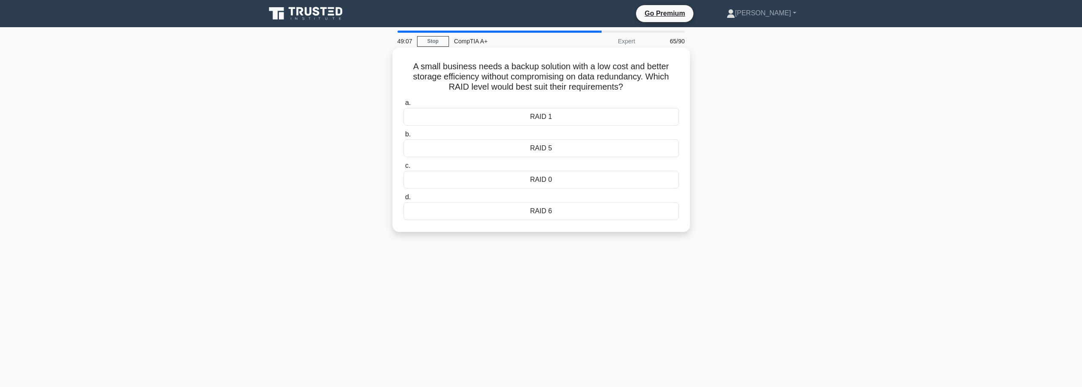
click at [571, 153] on div "RAID 5" at bounding box center [542, 148] width 276 height 18
click at [404, 137] on input "b. RAID 5" at bounding box center [404, 135] width 0 height 6
click at [554, 148] on div "RADIUS" at bounding box center [542, 148] width 276 height 18
click at [404, 137] on input "b. RADIUS" at bounding box center [404, 135] width 0 height 6
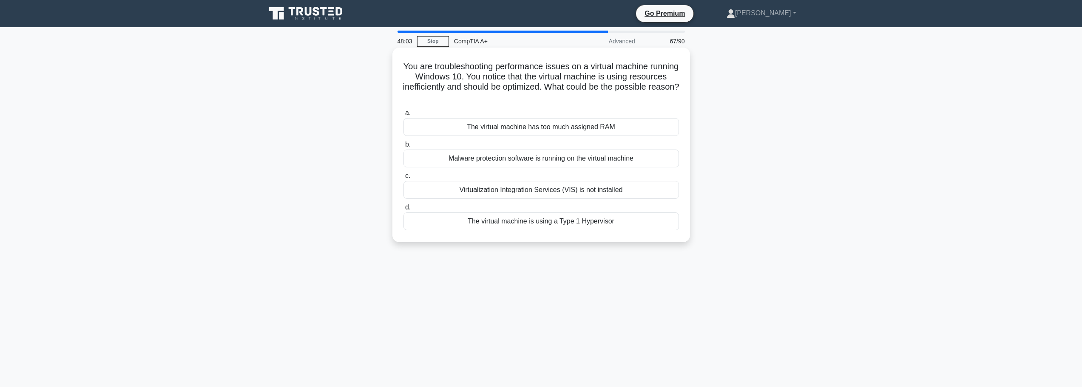
click at [633, 191] on div "Virtualization Integration Services (VIS) is not installed" at bounding box center [542, 190] width 276 height 18
click at [404, 179] on input "c. Virtualization Integration Services (VIS) is not installed" at bounding box center [404, 176] width 0 height 6
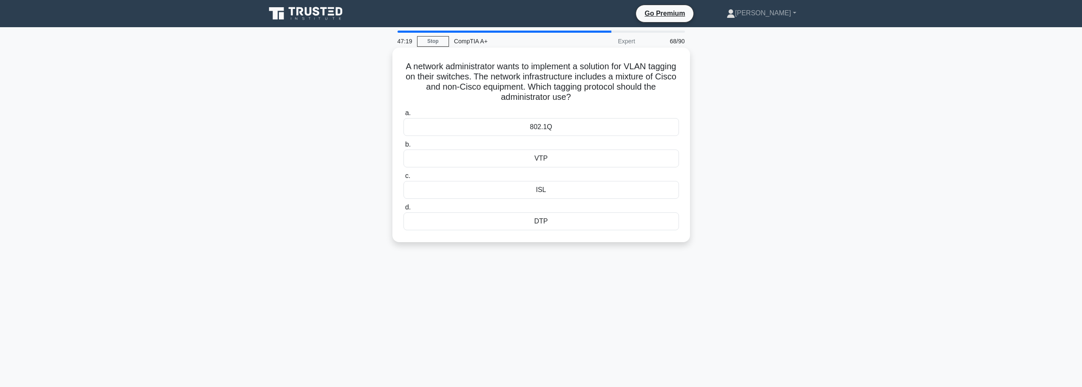
click at [546, 158] on div "VTP" at bounding box center [542, 159] width 276 height 18
click at [404, 148] on input "b. VTP" at bounding box center [404, 145] width 0 height 6
click at [547, 223] on div "Layer 1: Physical" at bounding box center [542, 222] width 276 height 18
click at [404, 210] on input "d. Layer 1: Physical" at bounding box center [404, 208] width 0 height 6
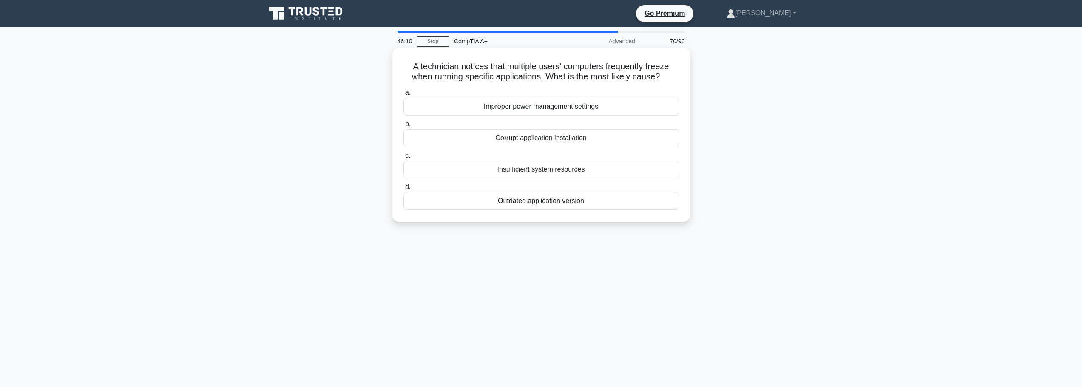
click at [541, 204] on div "Outdated application version" at bounding box center [542, 201] width 276 height 18
click at [404, 190] on input "d. Outdated application version" at bounding box center [404, 188] width 0 height 6
click at [545, 142] on div "Faulty inverter" at bounding box center [542, 138] width 276 height 18
click at [404, 127] on input "b. Faulty inverter" at bounding box center [404, 125] width 0 height 6
click at [541, 177] on div "UDP" at bounding box center [542, 170] width 276 height 18
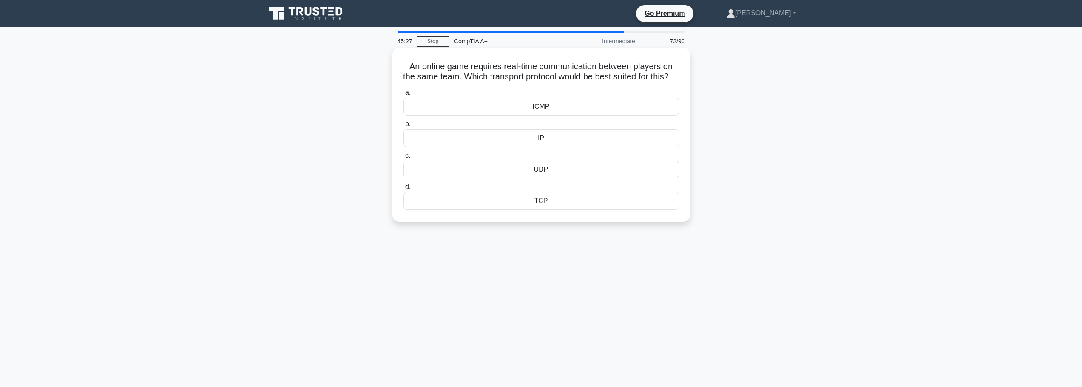
click at [404, 159] on input "c. UDP" at bounding box center [404, 156] width 0 height 6
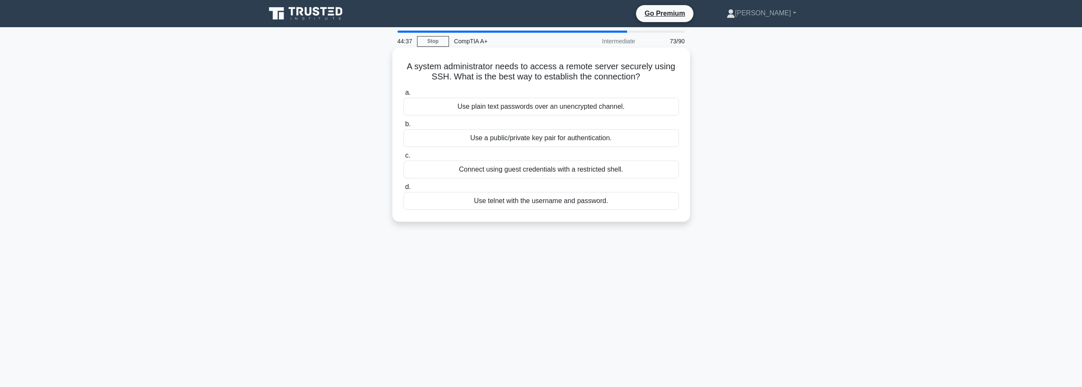
click at [543, 169] on div "Connect using guest credentials with a restricted shell." at bounding box center [542, 170] width 276 height 18
click at [404, 159] on input "c. Connect using guest credentials with a restricted shell." at bounding box center [404, 156] width 0 height 6
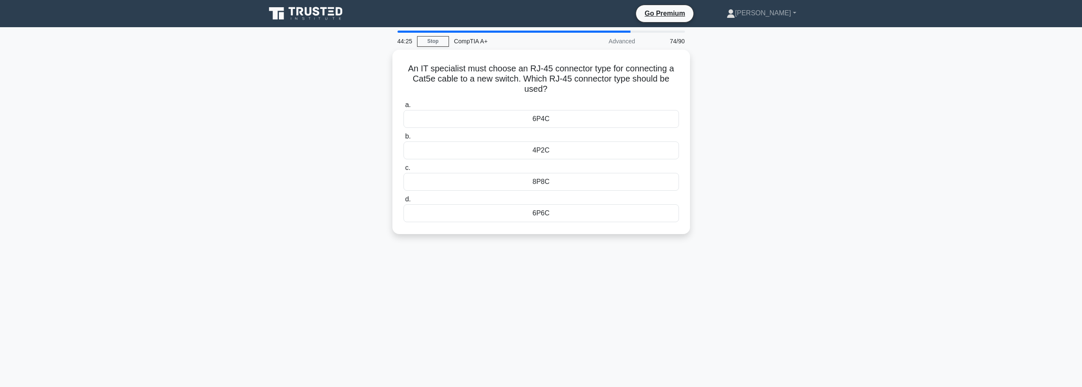
scroll to position [43, 0]
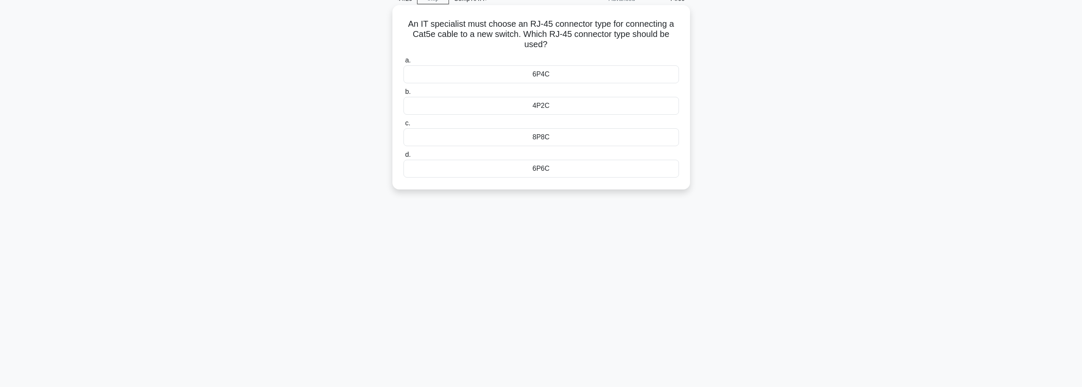
click at [548, 138] on div "8P8C" at bounding box center [542, 137] width 276 height 18
click at [404, 126] on input "c. 8P8C" at bounding box center [404, 124] width 0 height 6
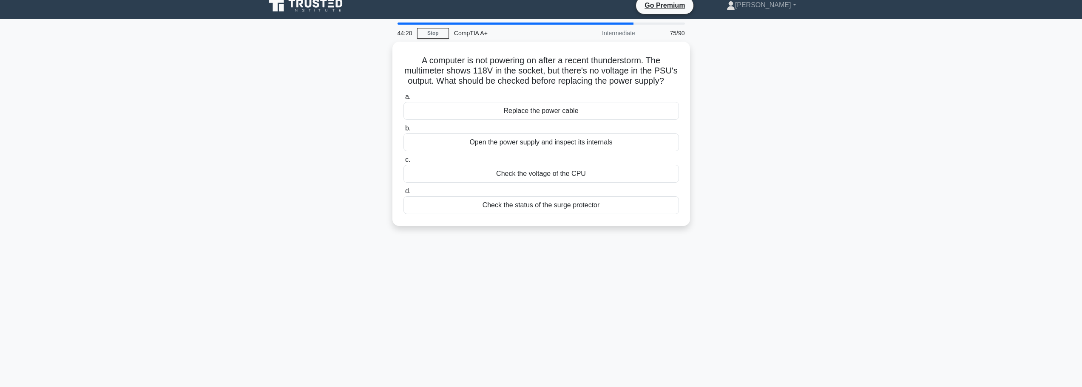
scroll to position [0, 0]
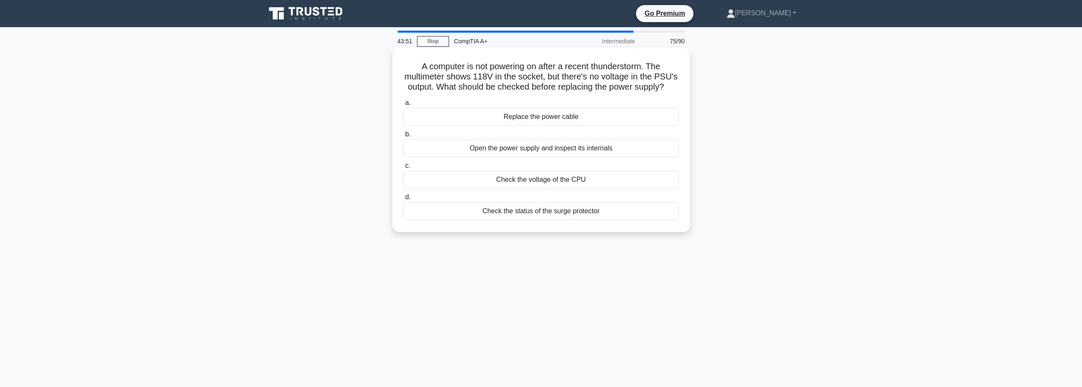
click at [525, 181] on div "Check the voltage of the CPU" at bounding box center [542, 180] width 276 height 18
click at [404, 169] on input "c. Check the voltage of the CPU" at bounding box center [404, 166] width 0 height 6
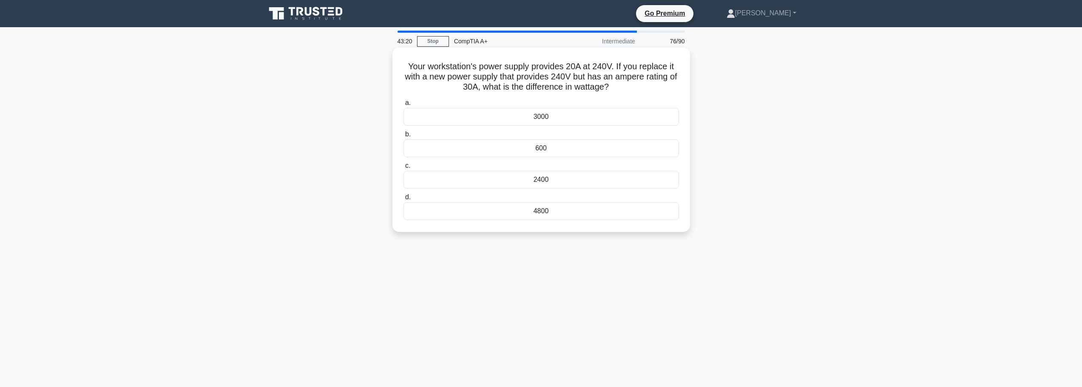
click at [549, 151] on div "600" at bounding box center [542, 148] width 276 height 18
click at [404, 137] on input "b. 600" at bounding box center [404, 135] width 0 height 6
click at [533, 182] on div "Nvidia GeForce GTX 1050" at bounding box center [542, 180] width 276 height 18
click at [404, 169] on input "c. Nvidia GeForce GTX 1050" at bounding box center [404, 166] width 0 height 6
click at [547, 149] on div "Clogged print head" at bounding box center [542, 148] width 276 height 18
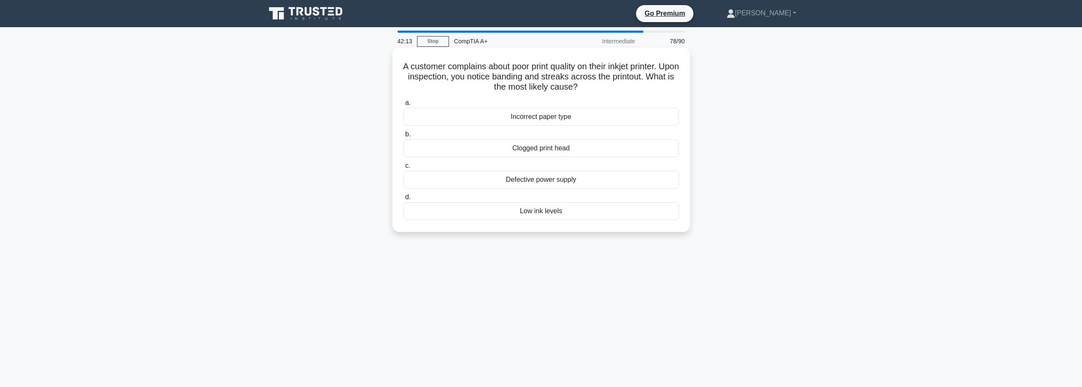
click at [404, 137] on input "b. Clogged print head" at bounding box center [404, 135] width 0 height 6
click at [572, 116] on div "Liquid cooling systems" at bounding box center [542, 117] width 276 height 18
click at [404, 106] on input "a. Liquid cooling systems" at bounding box center [404, 103] width 0 height 6
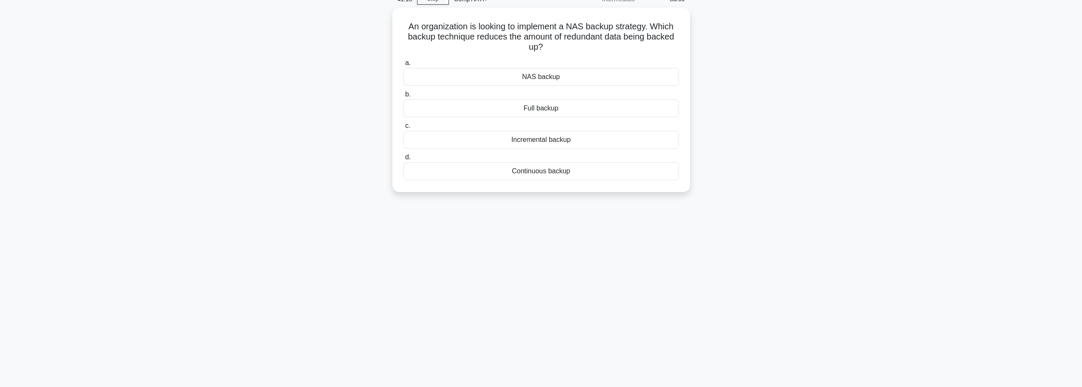
scroll to position [43, 0]
click at [586, 136] on div "Incremental backup" at bounding box center [542, 137] width 276 height 18
click at [404, 126] on input "c. Incremental backup" at bounding box center [404, 124] width 0 height 6
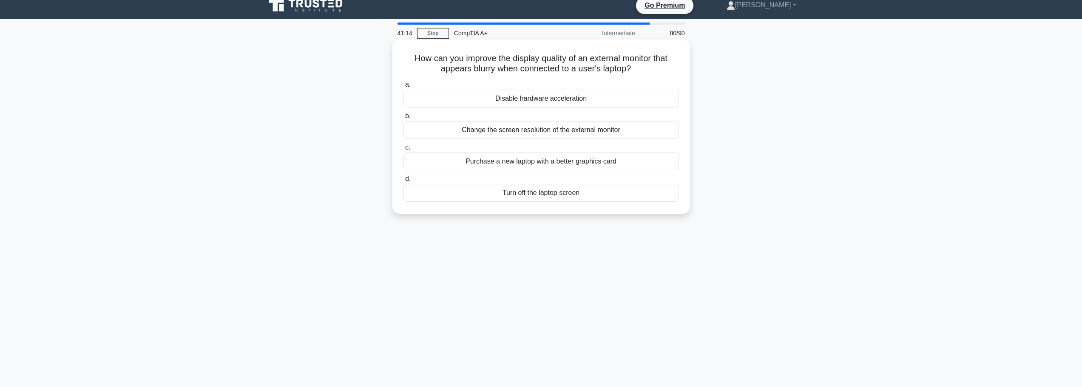
scroll to position [0, 0]
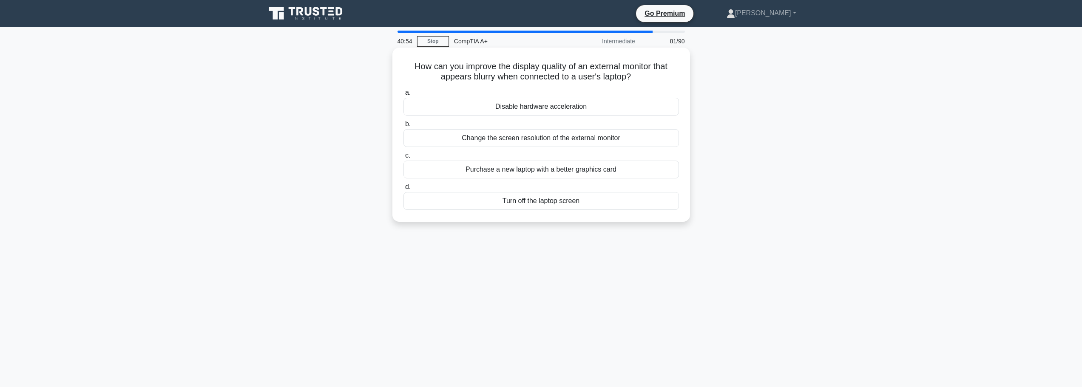
click at [552, 140] on div "Change the screen resolution of the external monitor" at bounding box center [542, 138] width 276 height 18
click at [404, 127] on input "b. Change the screen resolution of the external monitor" at bounding box center [404, 125] width 0 height 6
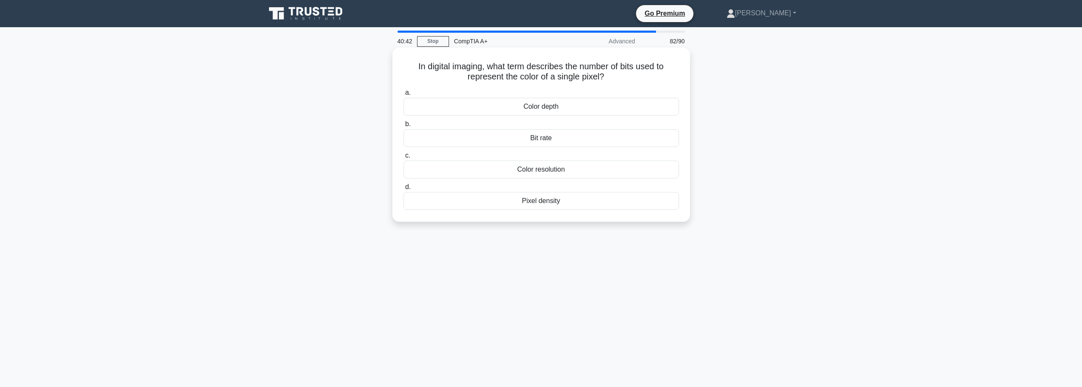
click at [549, 203] on div "Pixel density" at bounding box center [542, 201] width 276 height 18
click at [404, 190] on input "d. Pixel density" at bounding box center [404, 188] width 0 height 6
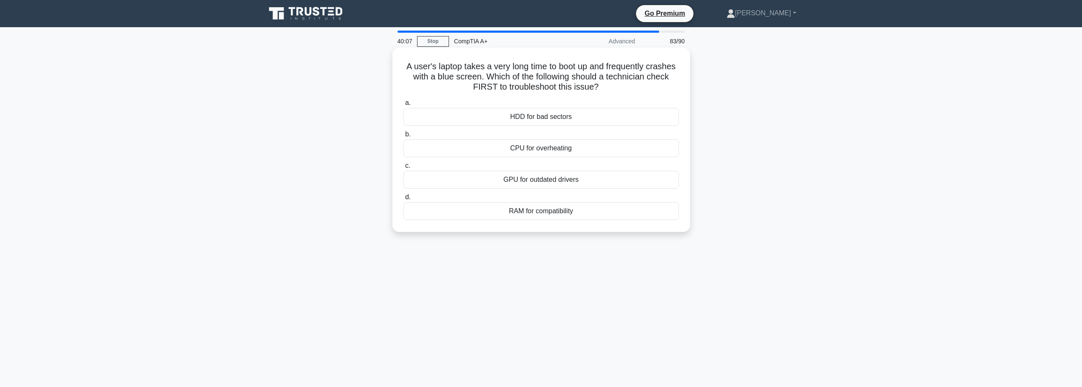
click at [552, 120] on div "HDD for bad sectors" at bounding box center [542, 117] width 276 height 18
click at [404, 106] on input "a. HDD for bad sectors" at bounding box center [404, 103] width 0 height 6
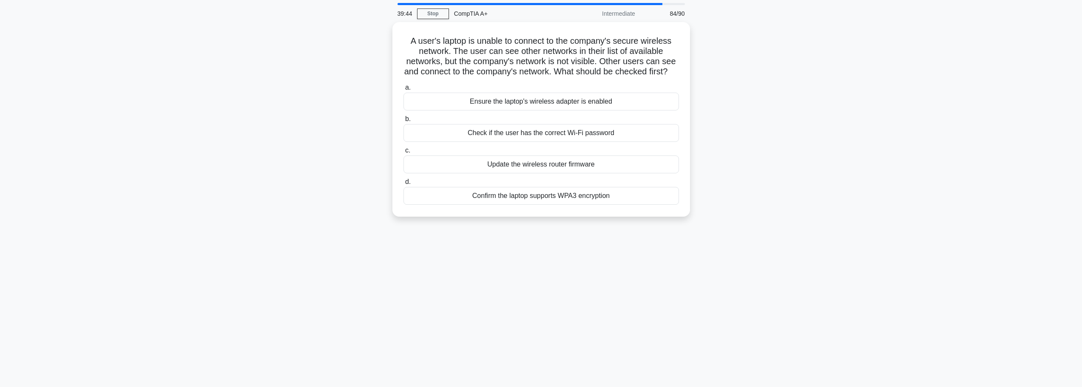
scroll to position [43, 0]
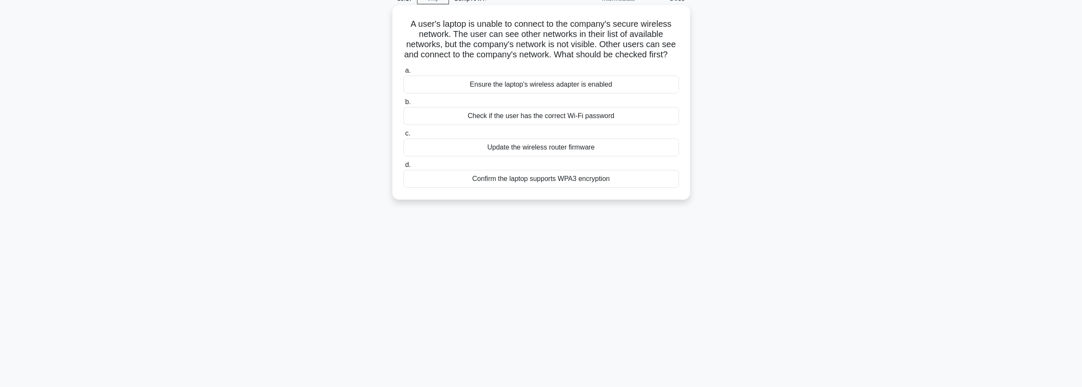
click at [529, 188] on div "Confirm the laptop supports WPA3 encryption" at bounding box center [542, 179] width 276 height 18
click at [404, 168] on input "d. Confirm the laptop supports WPA3 encryption" at bounding box center [404, 165] width 0 height 6
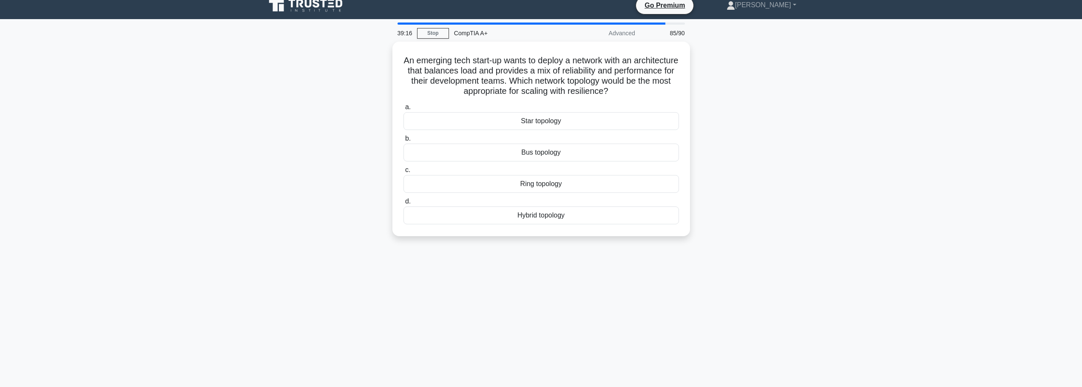
scroll to position [0, 0]
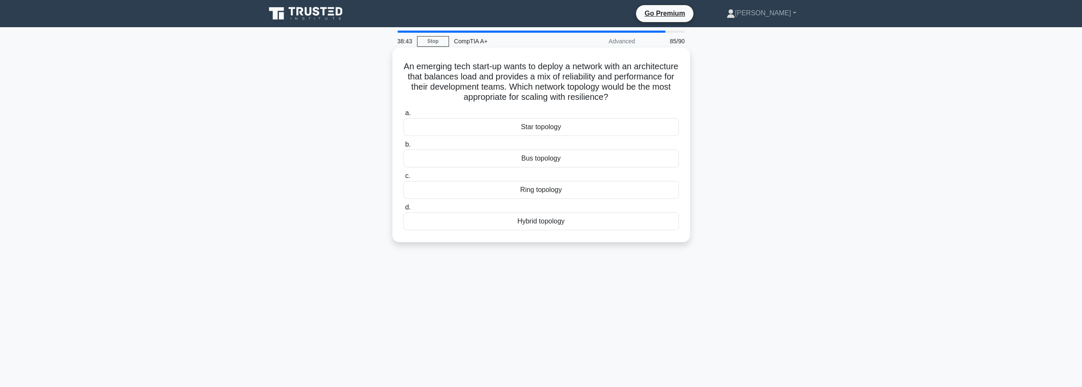
click at [513, 220] on div "Hybrid topology" at bounding box center [542, 222] width 276 height 18
click at [404, 210] on input "d. Hybrid topology" at bounding box center [404, 208] width 0 height 6
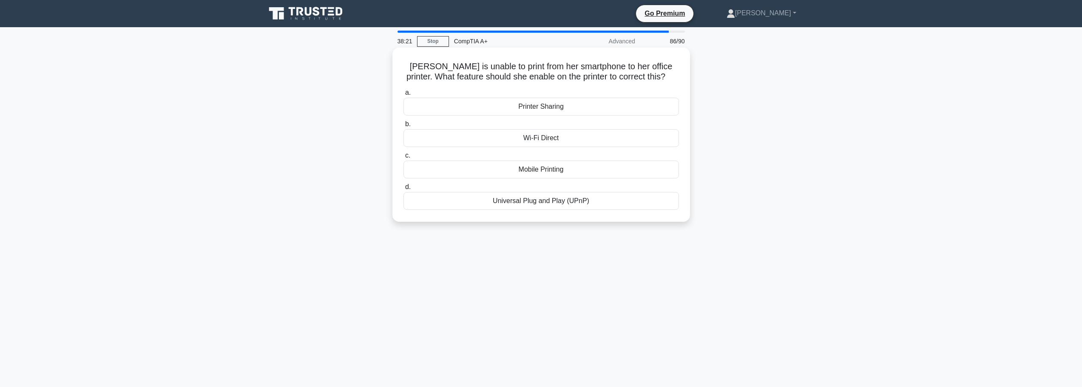
click at [526, 137] on div "Wi-Fi Direct" at bounding box center [542, 138] width 276 height 18
click at [404, 127] on input "b. Wi-Fi Direct" at bounding box center [404, 125] width 0 height 6
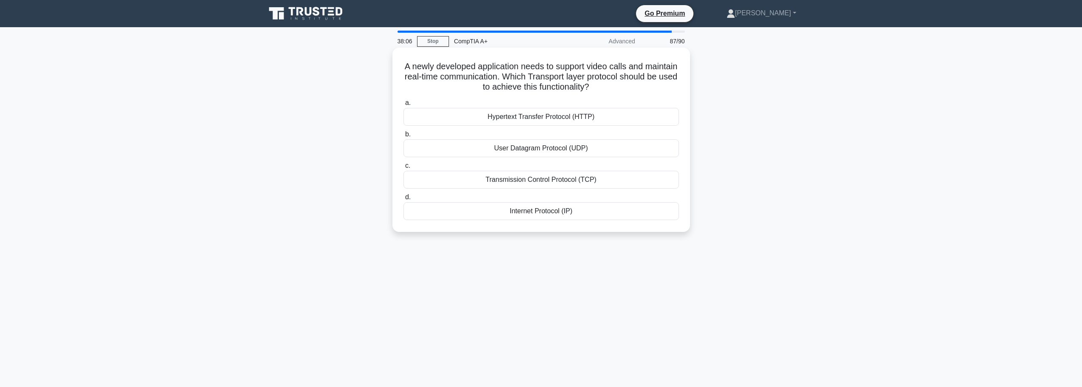
click at [537, 145] on div "User Datagram Protocol (UDP)" at bounding box center [542, 148] width 276 height 18
click at [404, 137] on input "b. User Datagram Protocol (UDP)" at bounding box center [404, 135] width 0 height 6
click at [568, 216] on div "Serial SCSI (SSCSI)" at bounding box center [542, 211] width 276 height 18
click at [404, 200] on input "d. Serial SCSI (SSCSI)" at bounding box center [404, 198] width 0 height 6
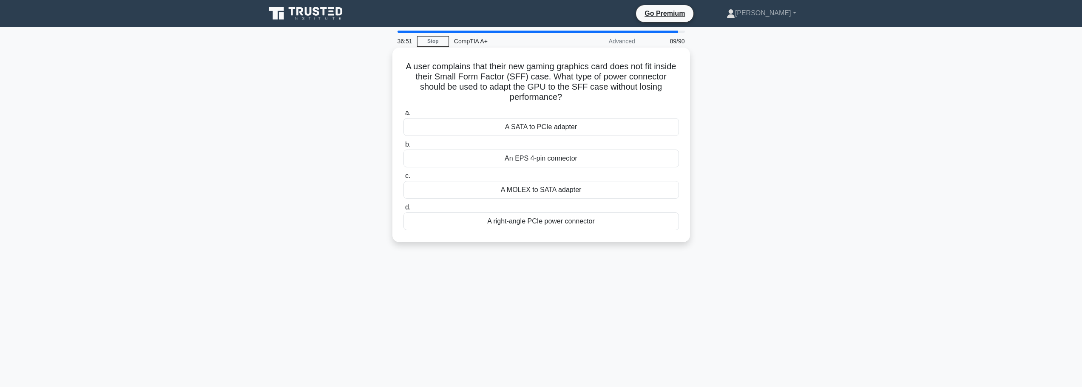
click at [535, 130] on div "A SATA to PCIe adapter" at bounding box center [542, 127] width 276 height 18
click at [404, 116] on input "a. A SATA to PCIe adapter" at bounding box center [404, 114] width 0 height 6
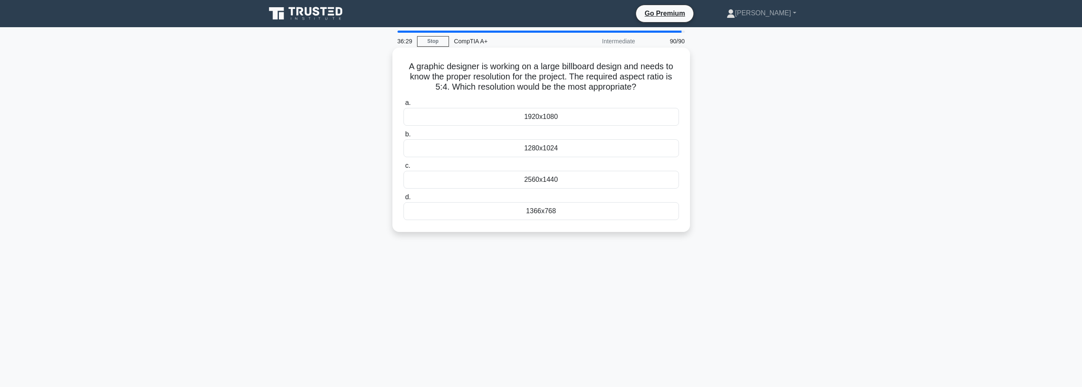
click at [561, 210] on div "1366x768" at bounding box center [542, 211] width 276 height 18
click at [404, 200] on input "d. 1366x768" at bounding box center [404, 198] width 0 height 6
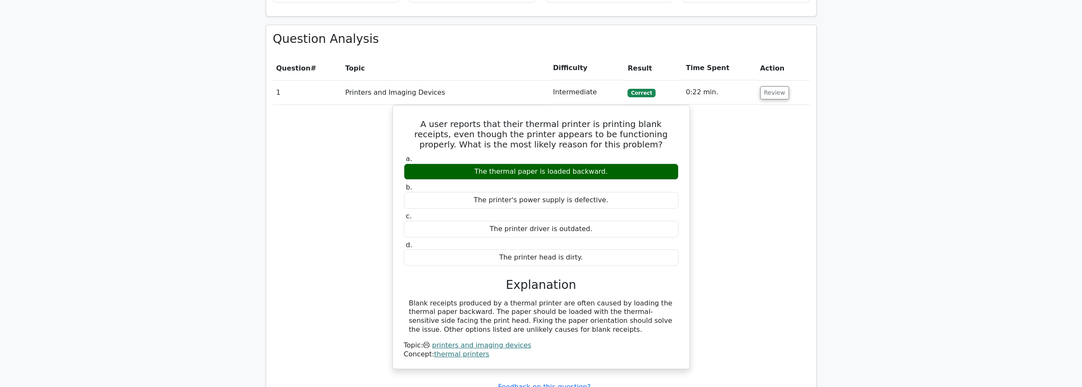
scroll to position [850, 0]
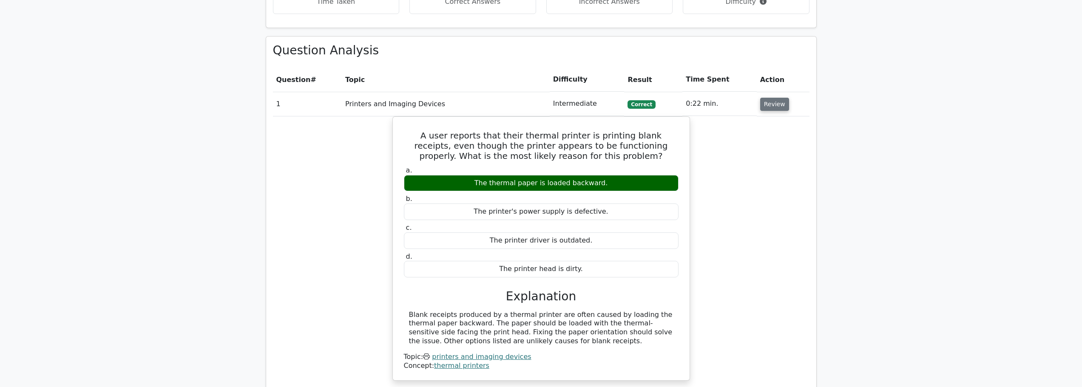
click at [774, 98] on button "Review" at bounding box center [774, 104] width 29 height 13
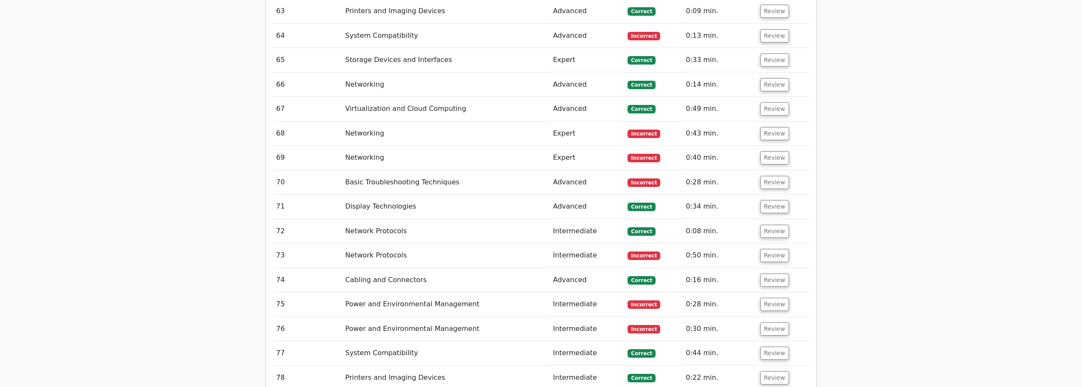
scroll to position [2466, 0]
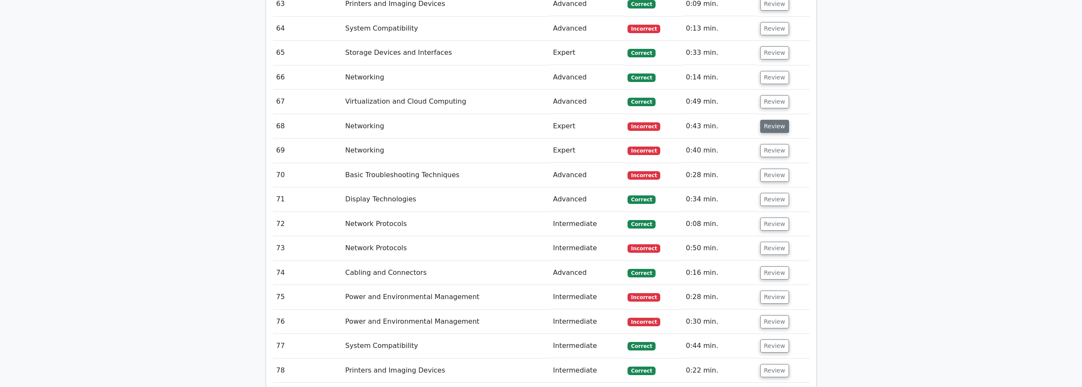
click at [776, 120] on button "Review" at bounding box center [774, 126] width 29 height 13
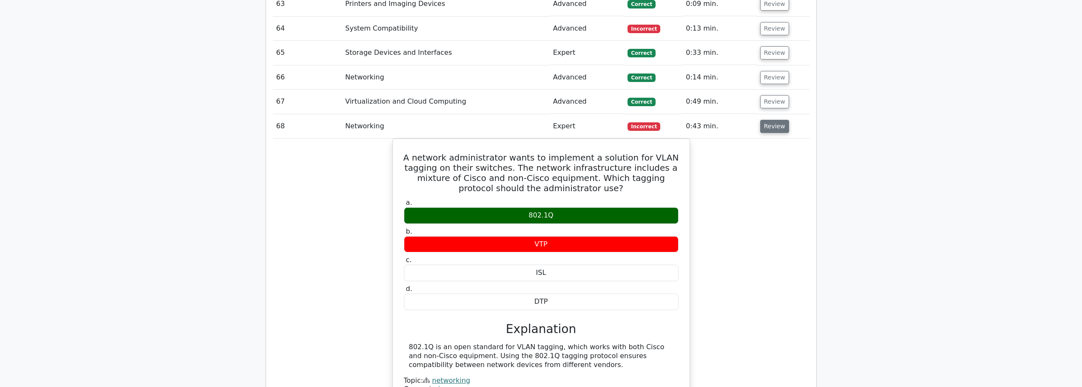
click at [769, 120] on button "Review" at bounding box center [774, 126] width 29 height 13
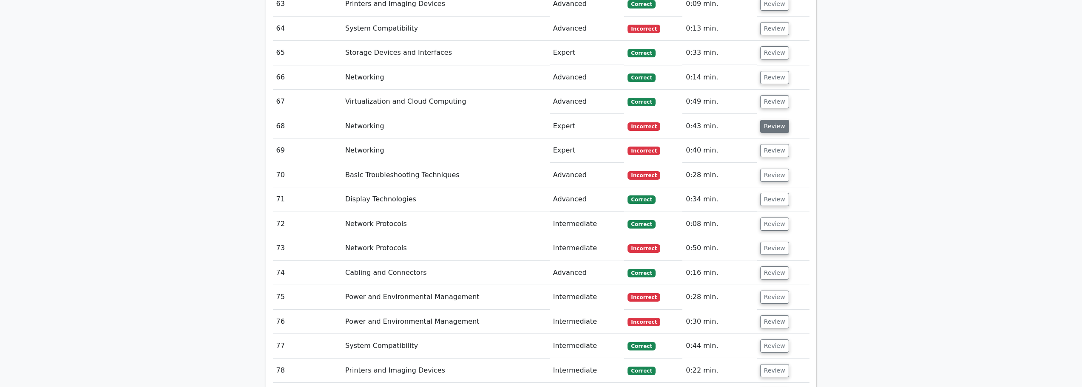
click at [761, 120] on button "Review" at bounding box center [774, 126] width 29 height 13
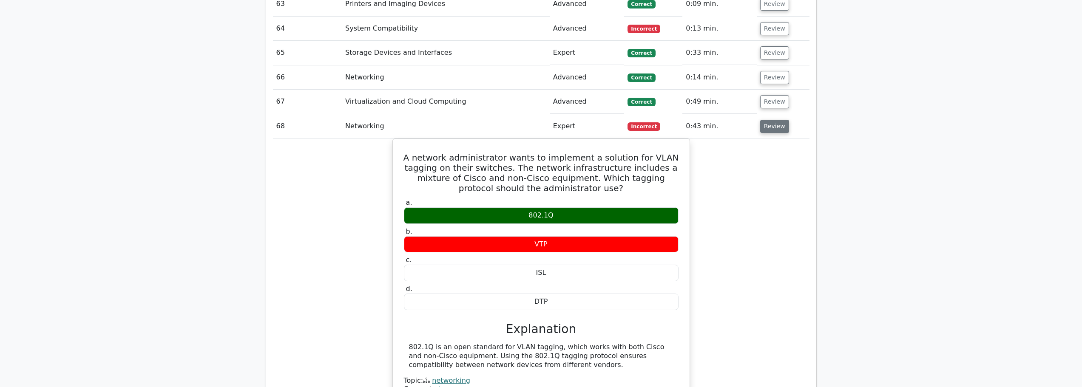
click at [768, 120] on button "Review" at bounding box center [774, 126] width 29 height 13
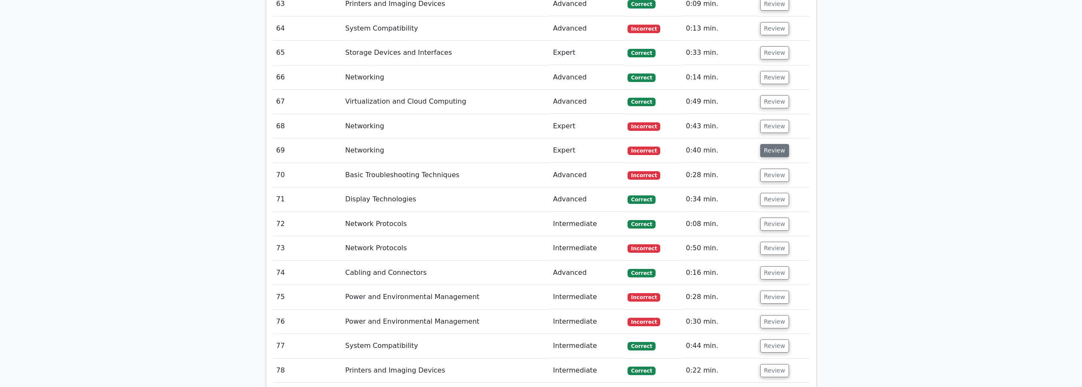
drag, startPoint x: 776, startPoint y: 124, endPoint x: 776, endPoint y: 132, distance: 8.1
click at [776, 139] on td "Review" at bounding box center [783, 151] width 53 height 24
click at [775, 144] on button "Review" at bounding box center [774, 150] width 29 height 13
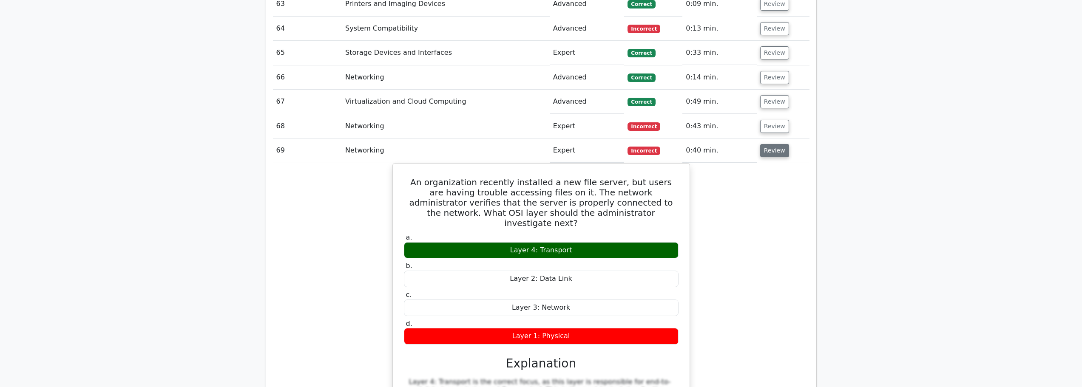
click at [770, 144] on button "Review" at bounding box center [774, 150] width 29 height 13
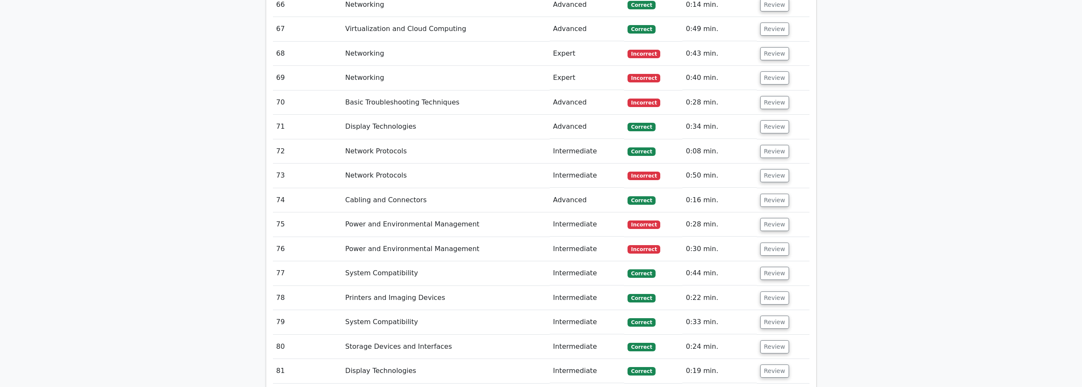
scroll to position [2551, 0]
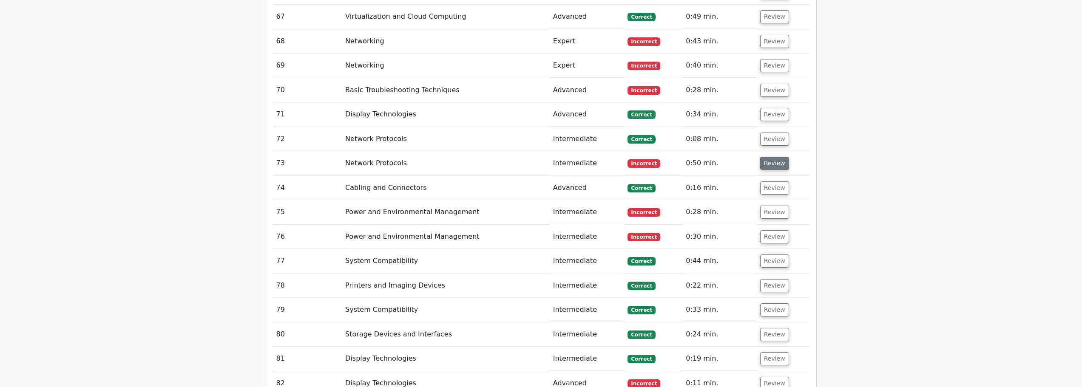
click at [773, 157] on button "Review" at bounding box center [774, 163] width 29 height 13
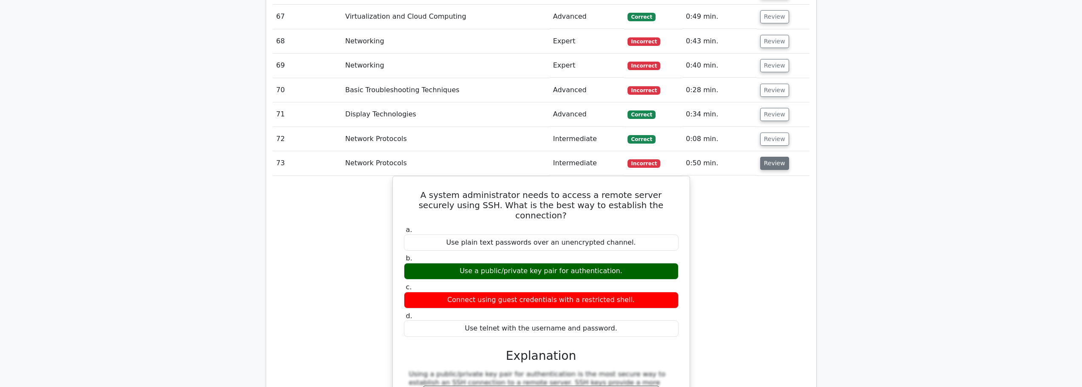
click at [774, 157] on button "Review" at bounding box center [774, 163] width 29 height 13
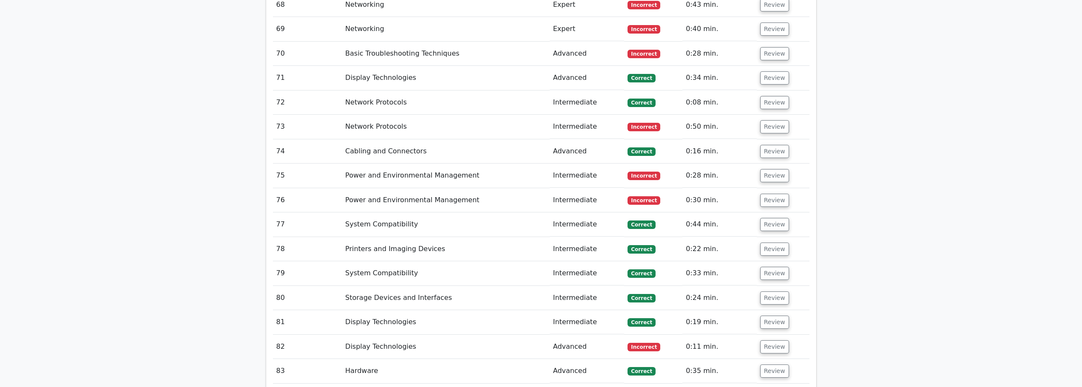
scroll to position [2636, 0]
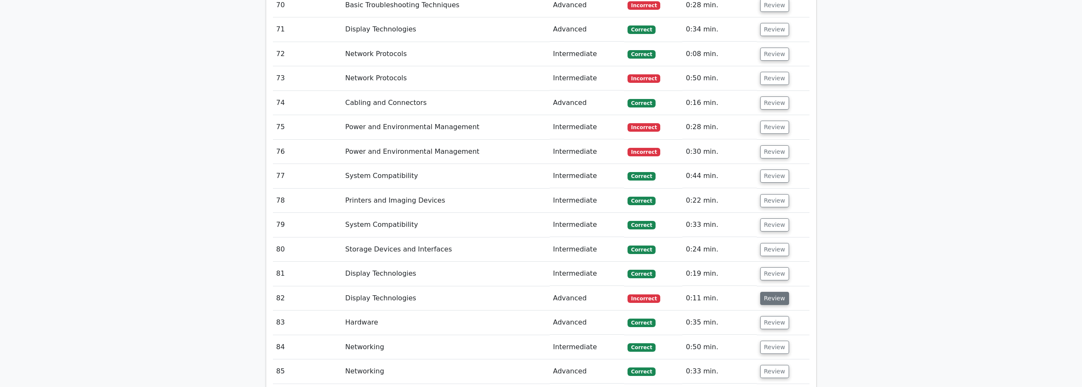
click at [761, 292] on button "Review" at bounding box center [774, 298] width 29 height 13
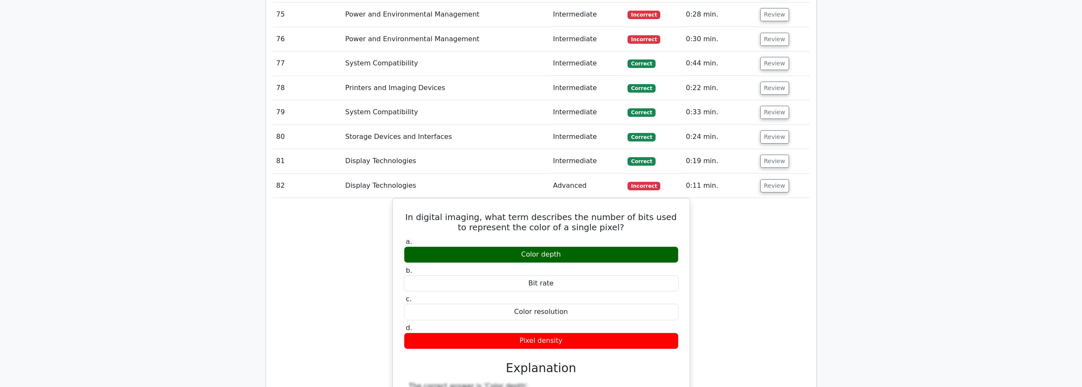
scroll to position [2764, 0]
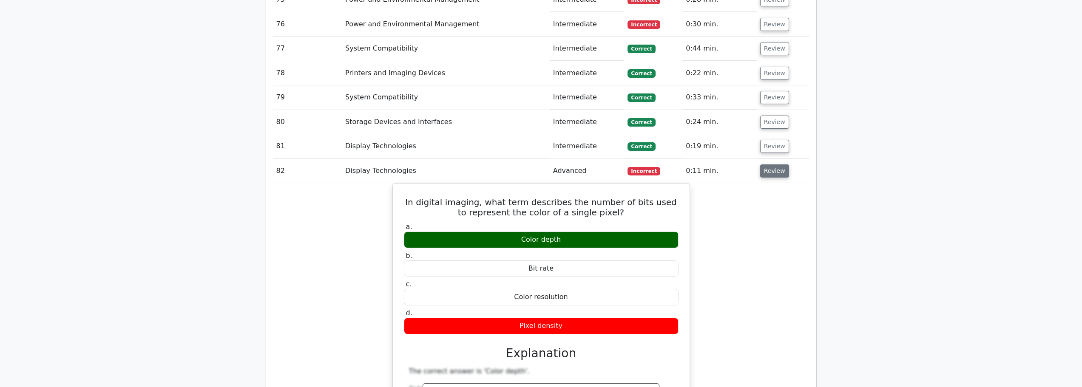
click at [779, 165] on button "Review" at bounding box center [774, 171] width 29 height 13
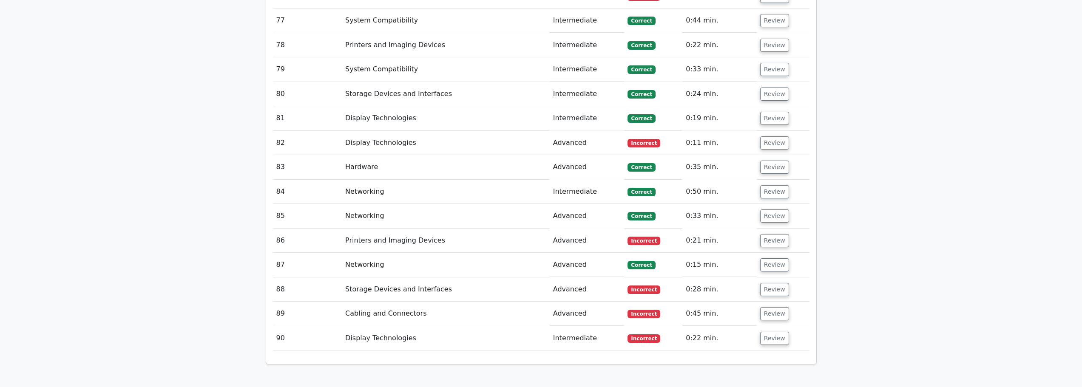
scroll to position [2807, 0]
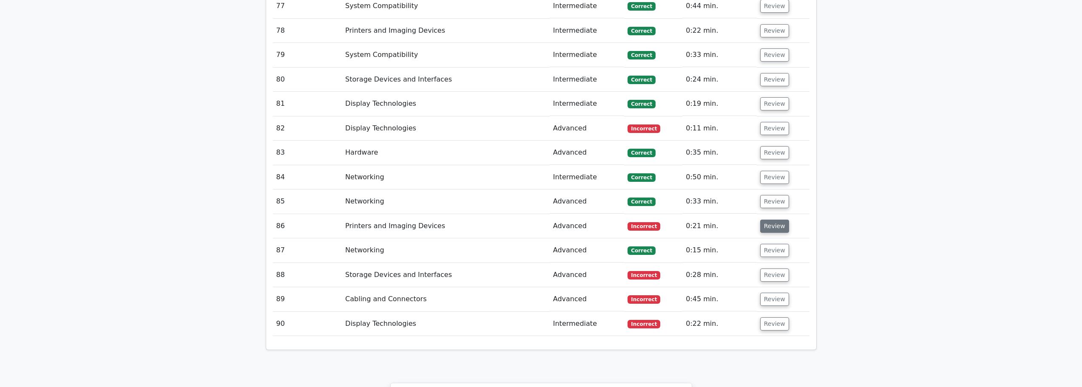
click at [773, 220] on button "Review" at bounding box center [774, 226] width 29 height 13
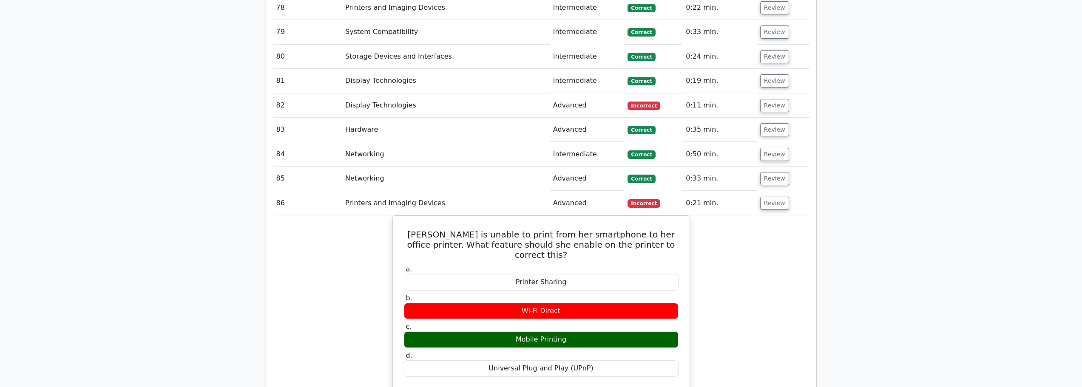
scroll to position [2849, 0]
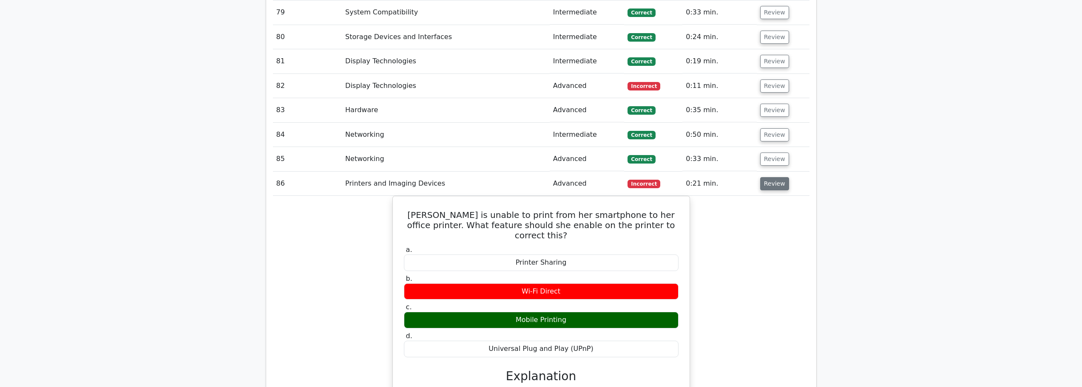
click at [769, 177] on button "Review" at bounding box center [774, 183] width 29 height 13
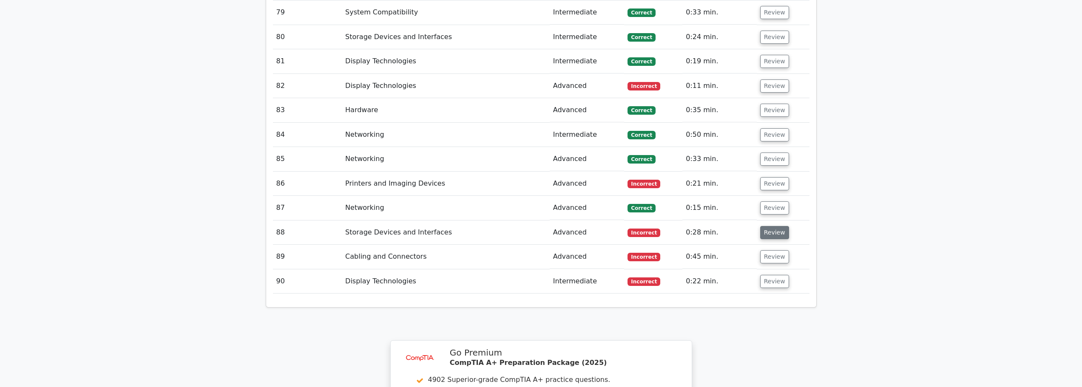
click at [763, 226] on button "Review" at bounding box center [774, 232] width 29 height 13
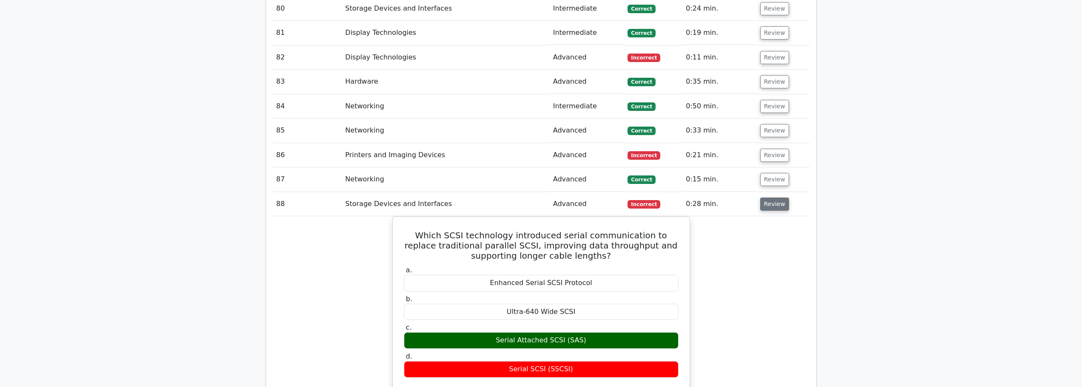
scroll to position [2892, 0]
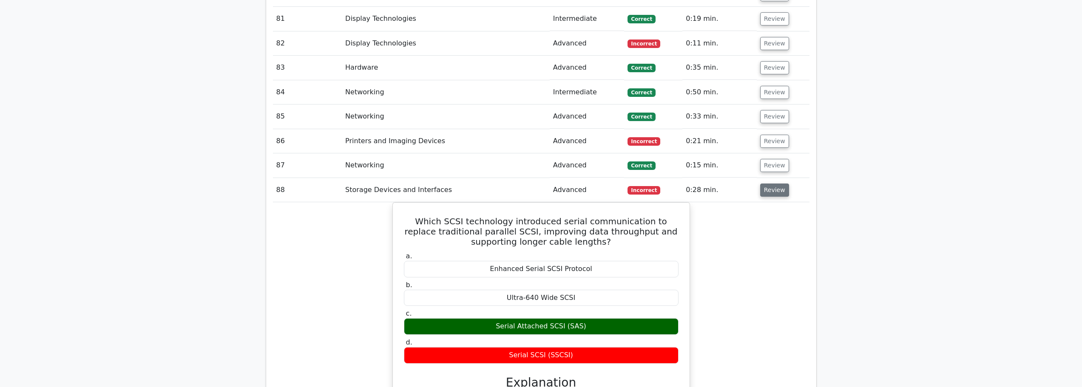
click at [774, 184] on button "Review" at bounding box center [774, 190] width 29 height 13
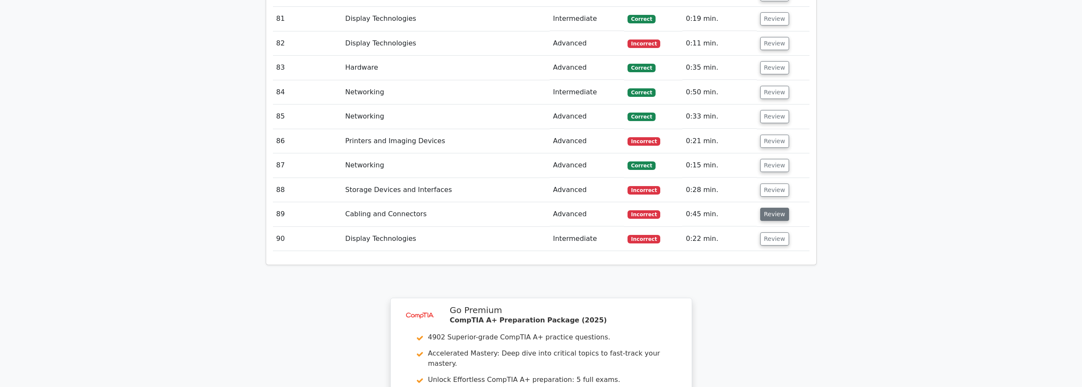
click at [766, 208] on button "Review" at bounding box center [774, 214] width 29 height 13
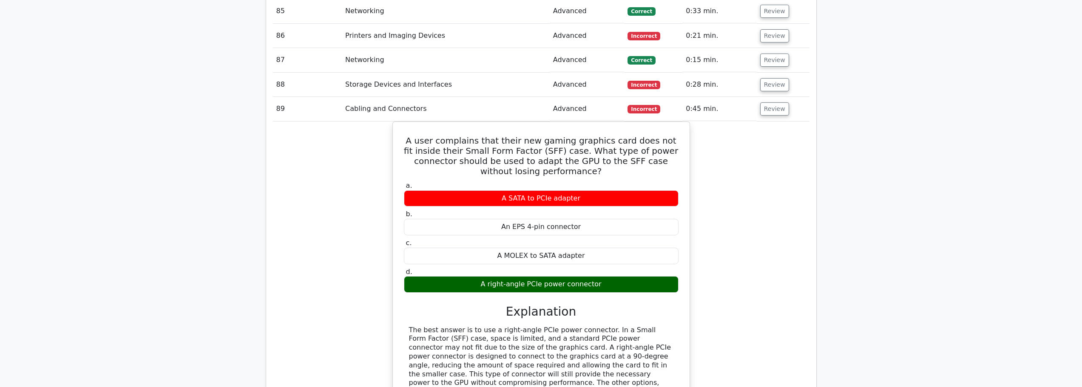
scroll to position [2977, 0]
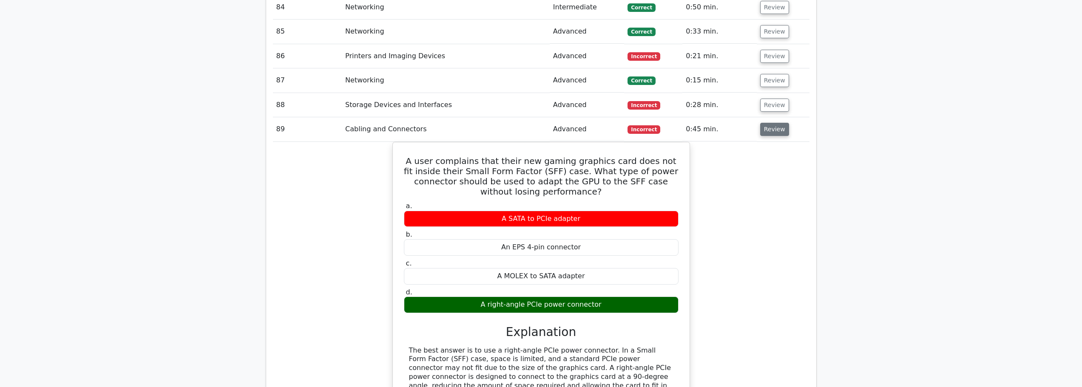
click at [776, 123] on button "Review" at bounding box center [774, 129] width 29 height 13
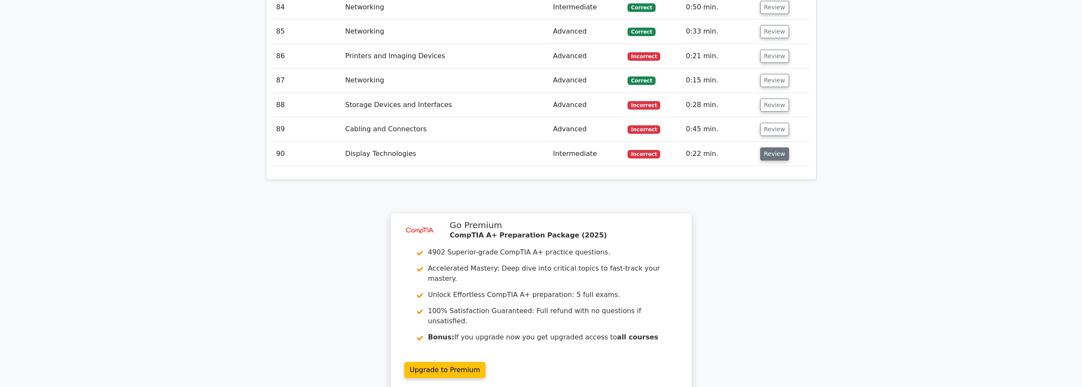
click at [777, 148] on button "Review" at bounding box center [774, 154] width 29 height 13
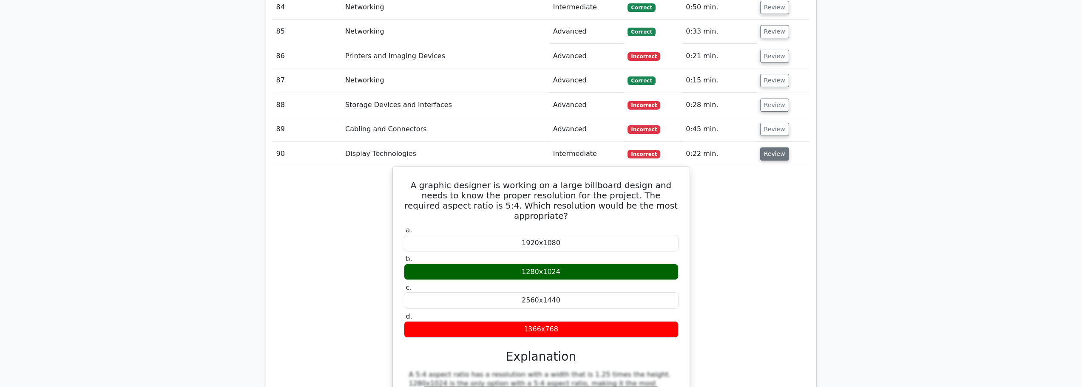
click at [769, 148] on button "Review" at bounding box center [774, 154] width 29 height 13
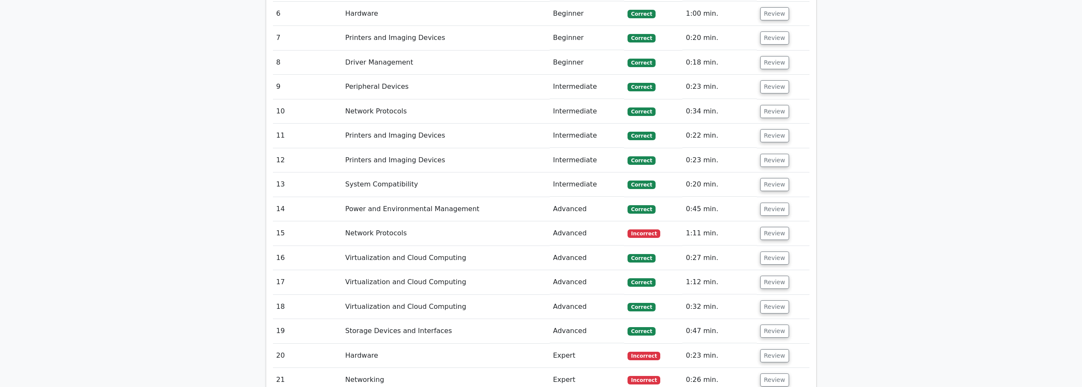
scroll to position [1106, 0]
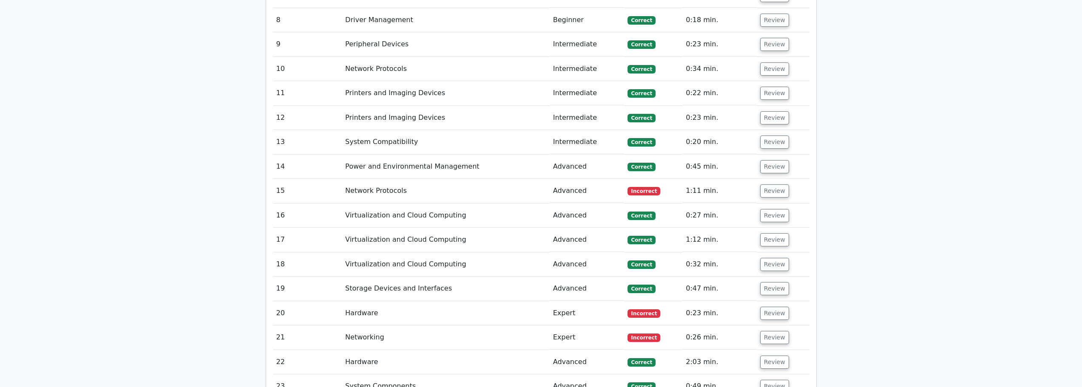
click at [785, 179] on td "Review" at bounding box center [783, 191] width 53 height 24
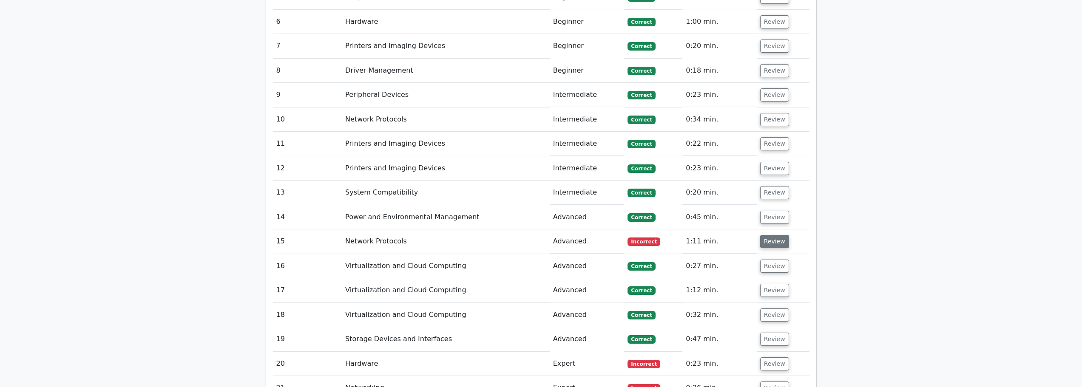
scroll to position [1063, 0]
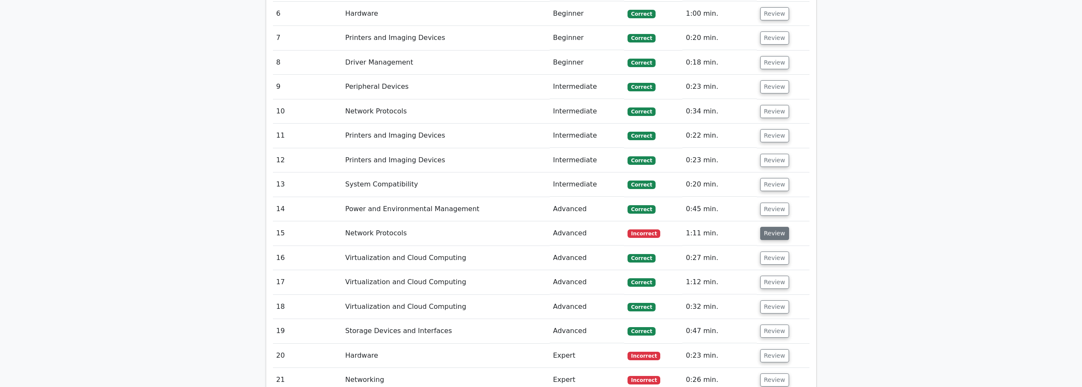
click at [770, 227] on button "Review" at bounding box center [774, 233] width 29 height 13
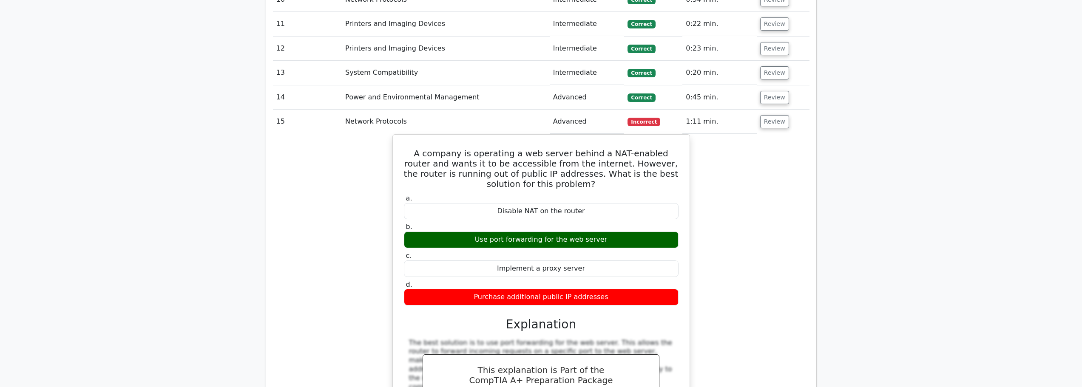
scroll to position [1191, 0]
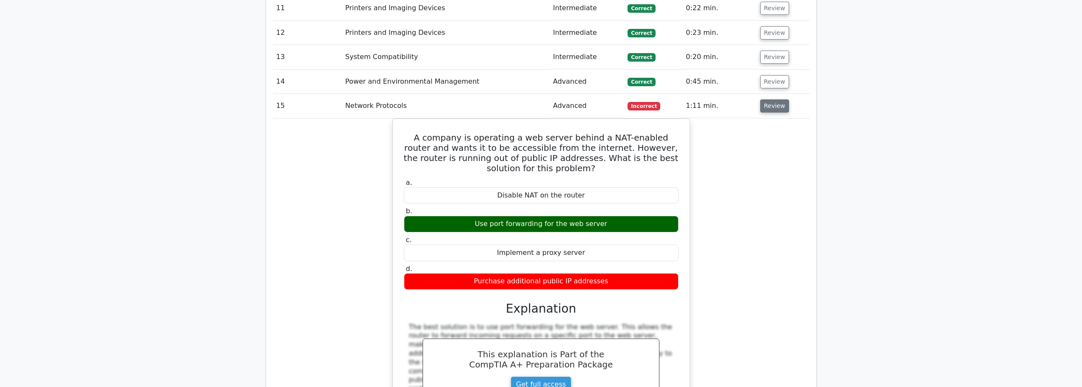
click at [776, 100] on button "Review" at bounding box center [774, 106] width 29 height 13
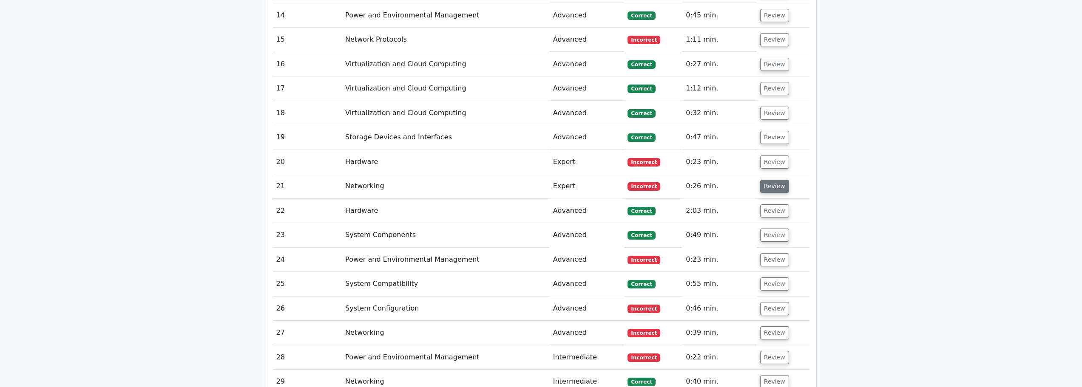
scroll to position [1276, 0]
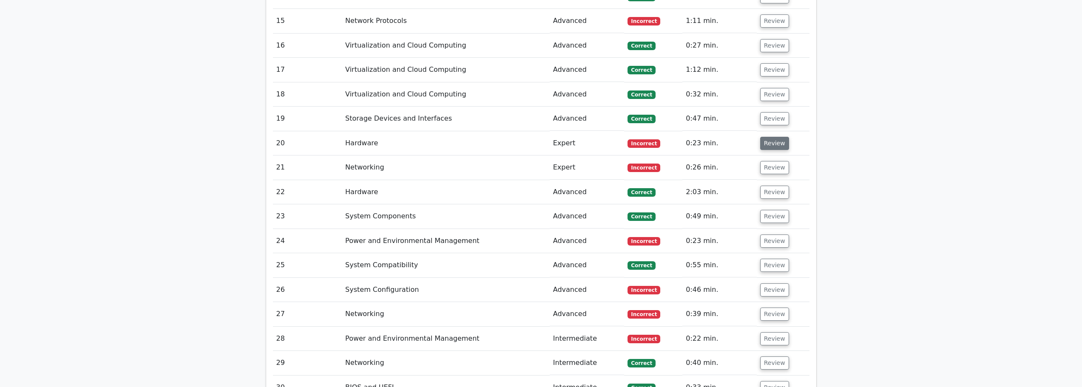
click at [766, 137] on button "Review" at bounding box center [774, 143] width 29 height 13
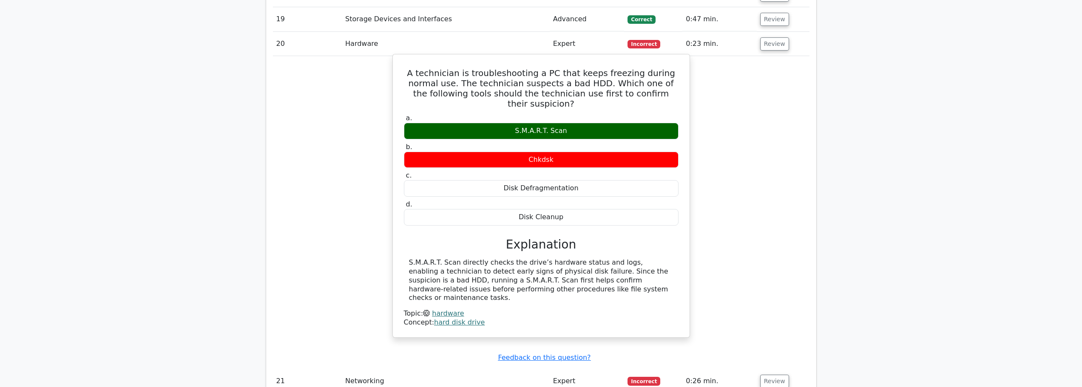
scroll to position [1361, 0]
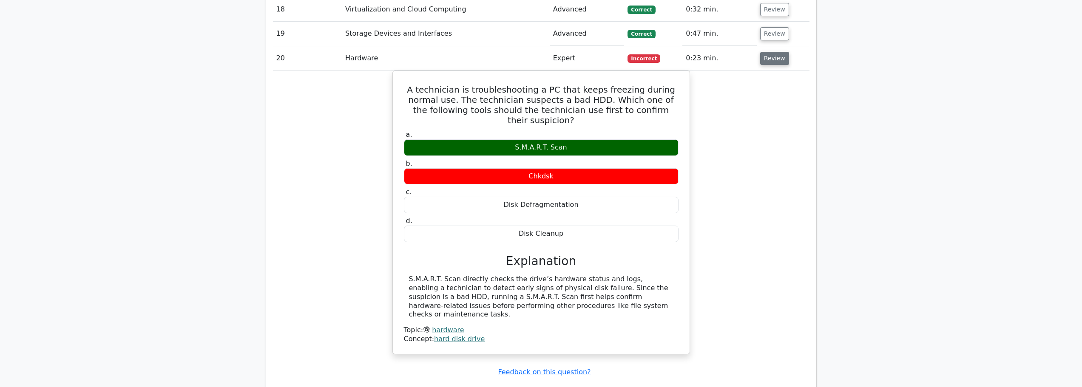
click at [776, 52] on button "Review" at bounding box center [774, 58] width 29 height 13
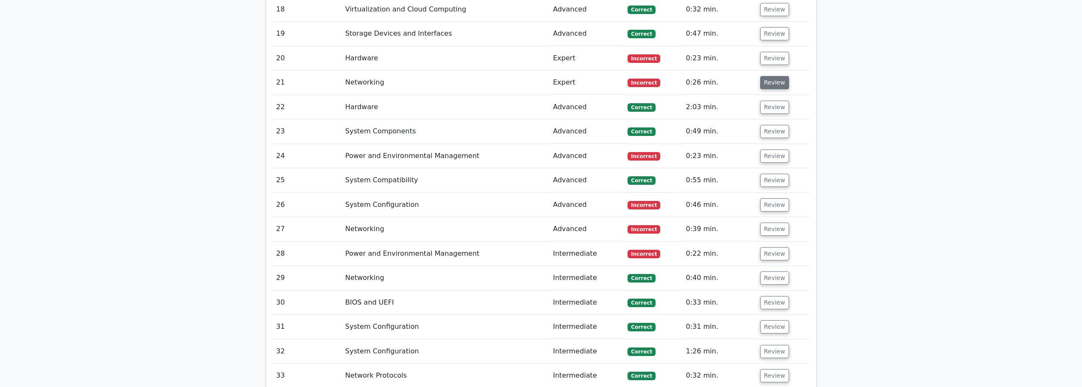
click at [766, 76] on button "Review" at bounding box center [774, 82] width 29 height 13
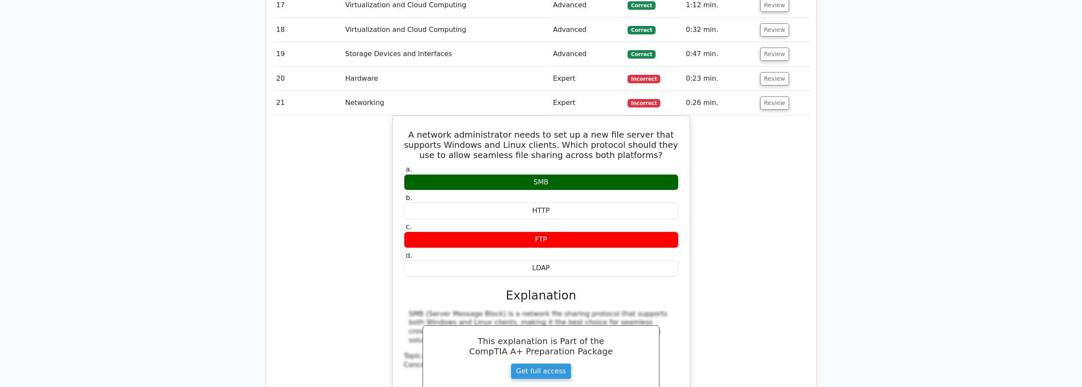
scroll to position [1276, 0]
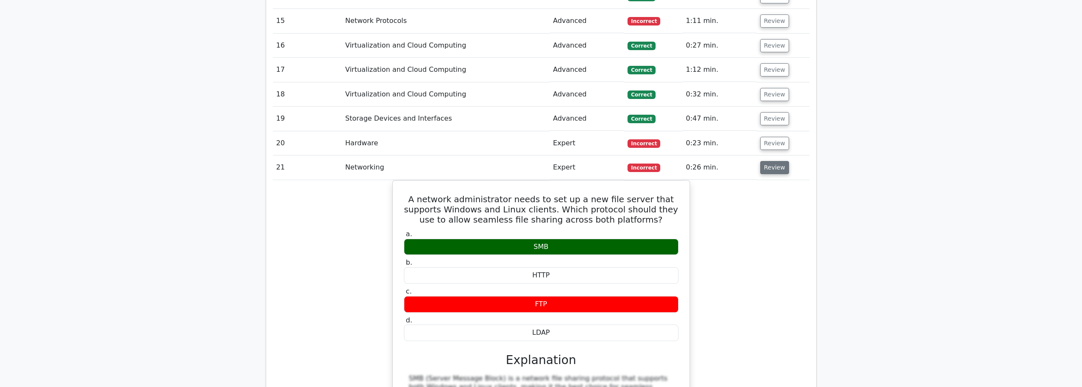
click at [771, 161] on button "Review" at bounding box center [774, 167] width 29 height 13
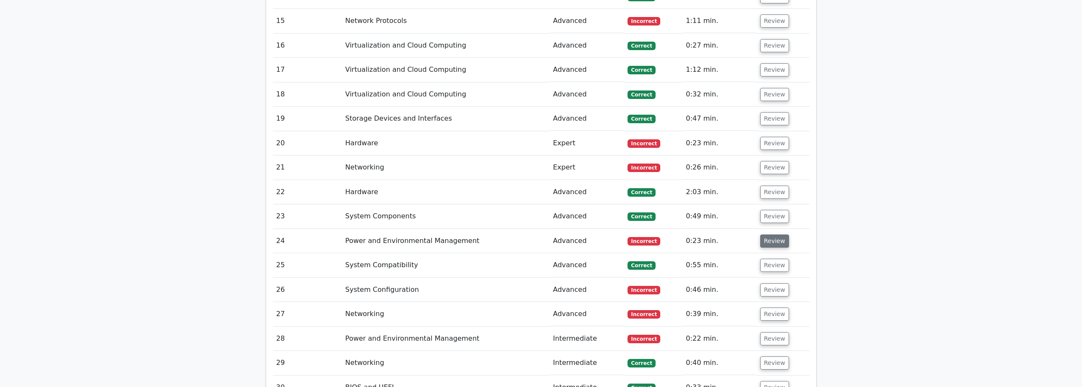
click at [762, 235] on button "Review" at bounding box center [774, 241] width 29 height 13
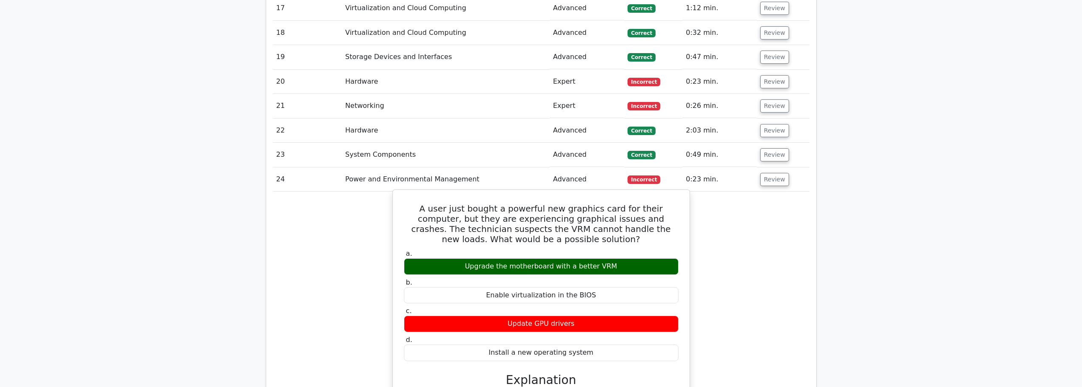
scroll to position [1361, 0]
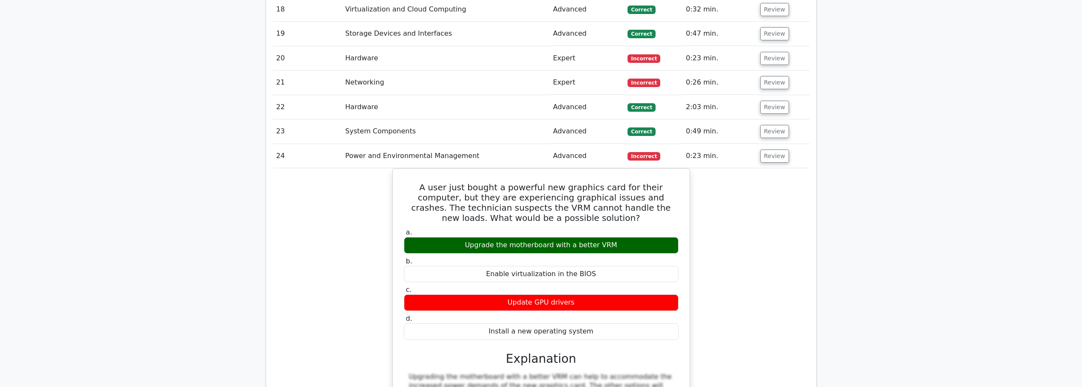
click at [770, 120] on td "Review" at bounding box center [783, 131] width 53 height 24
click at [762, 150] on button "Review" at bounding box center [774, 156] width 29 height 13
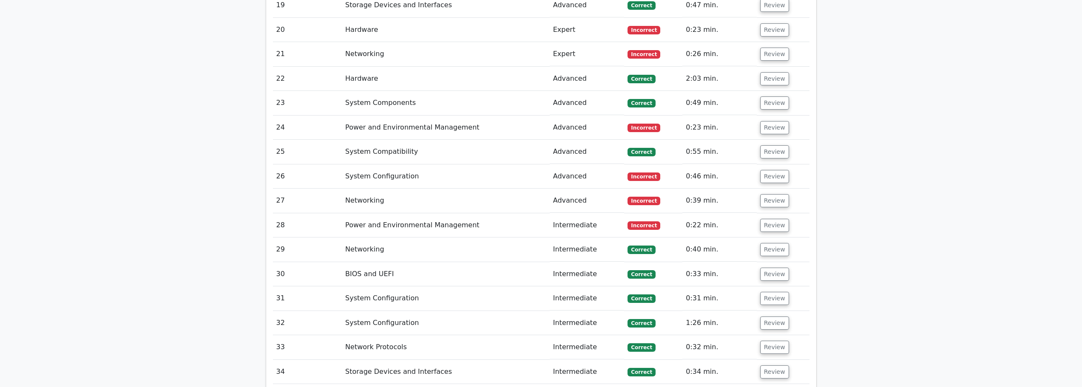
scroll to position [1403, 0]
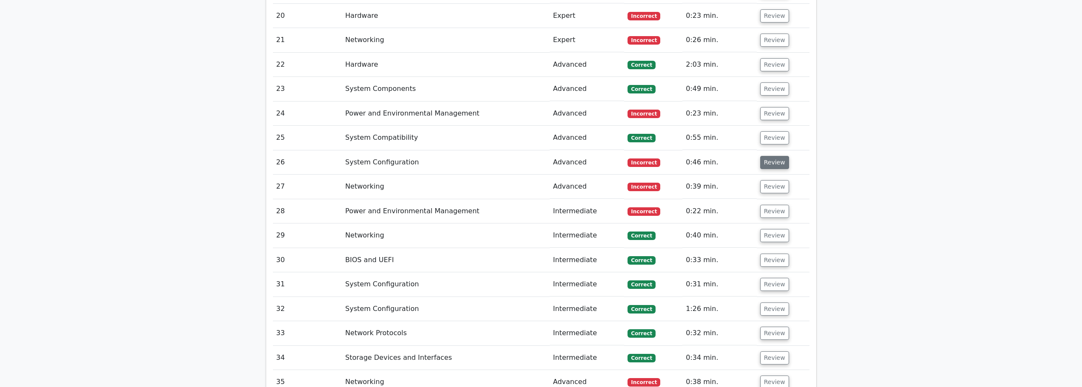
click at [760, 156] on button "Review" at bounding box center [774, 162] width 29 height 13
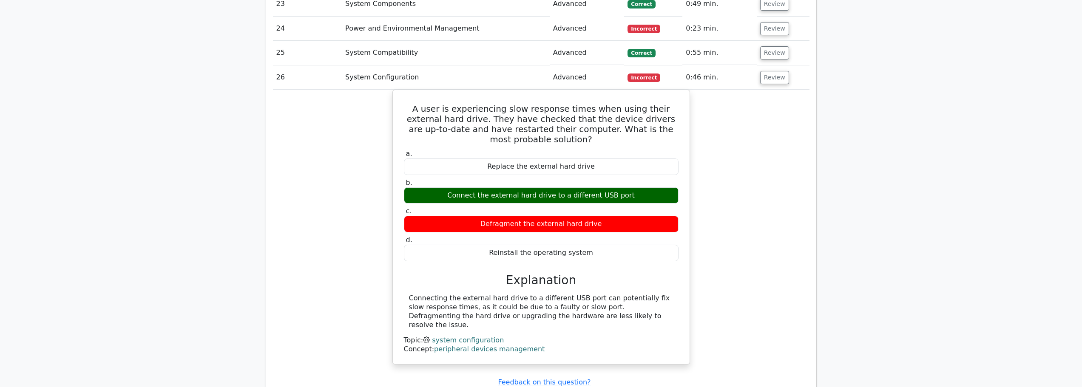
scroll to position [1446, 0]
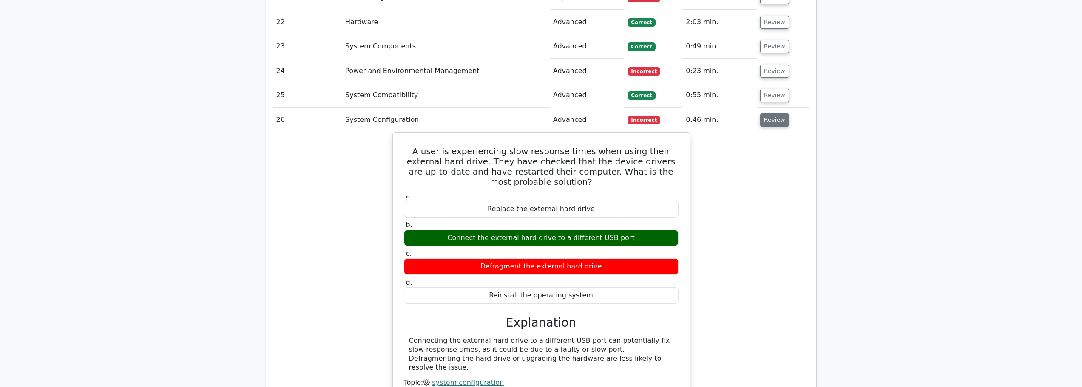
click at [775, 114] on button "Review" at bounding box center [774, 120] width 29 height 13
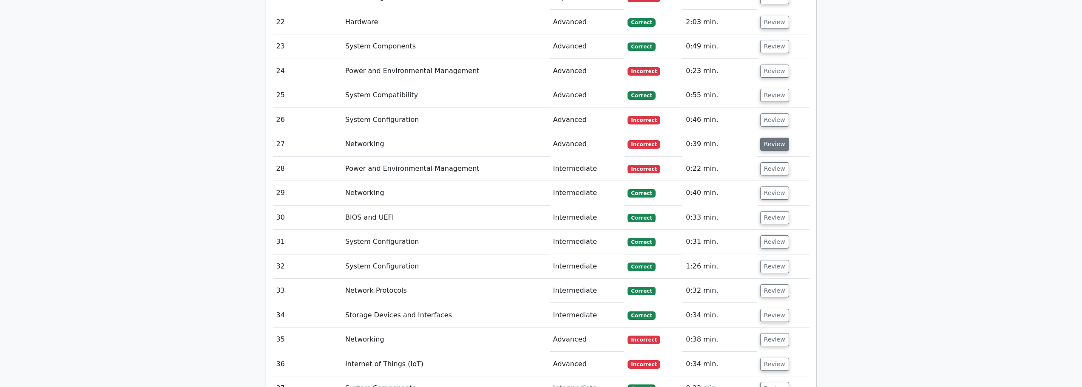
click at [773, 138] on button "Review" at bounding box center [774, 144] width 29 height 13
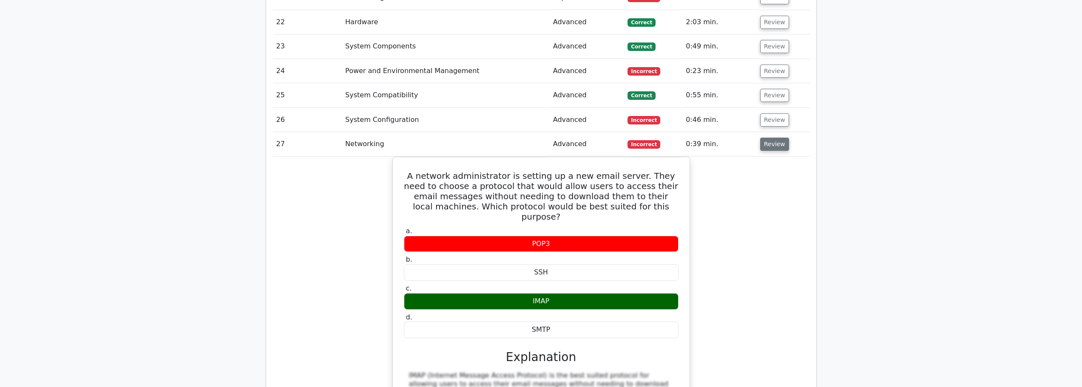
click at [765, 138] on button "Review" at bounding box center [774, 144] width 29 height 13
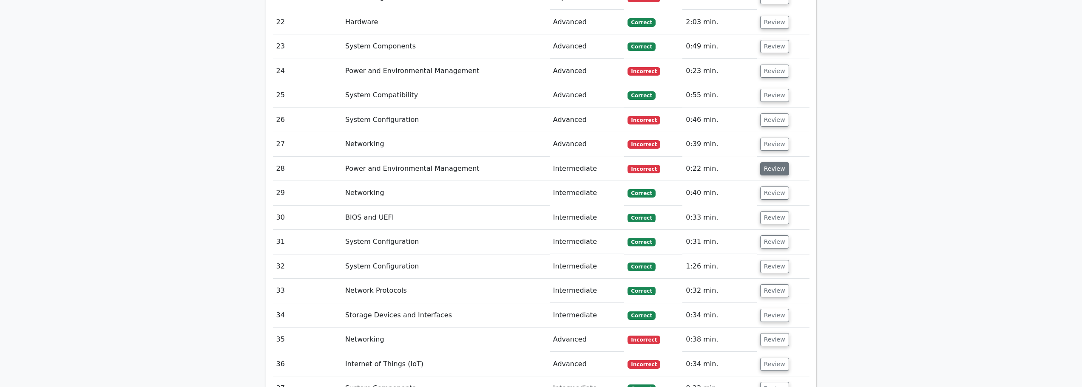
click at [763, 162] on button "Review" at bounding box center [774, 168] width 29 height 13
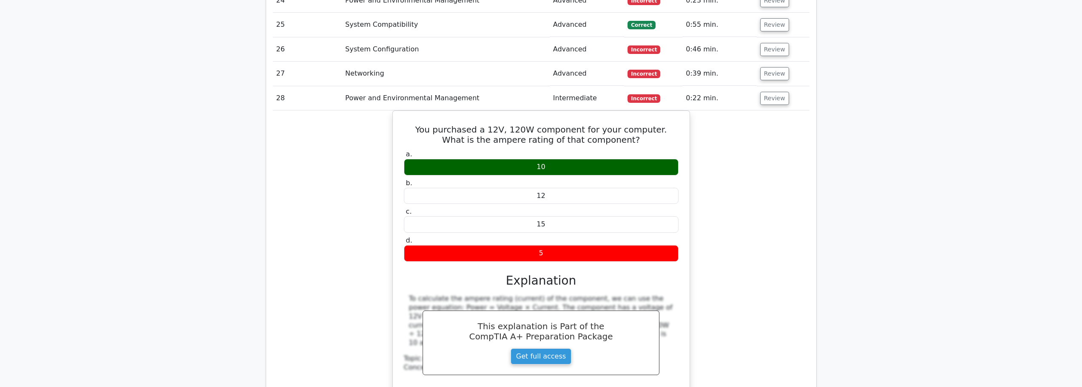
scroll to position [1531, 0]
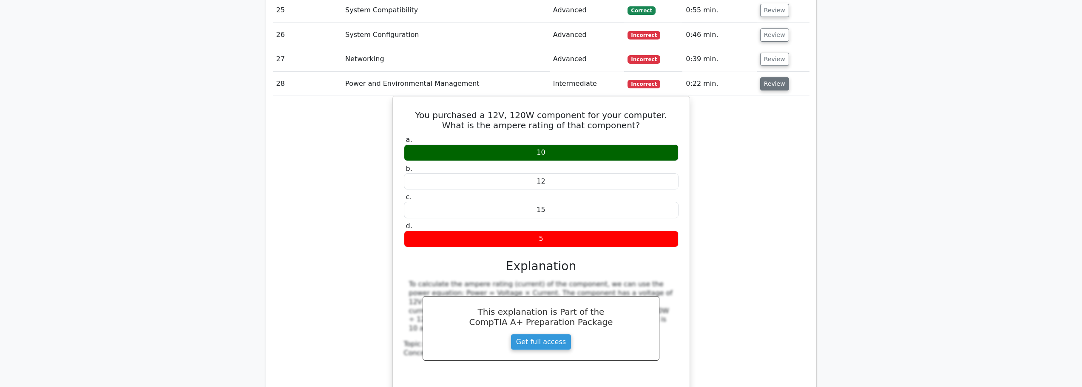
click at [770, 77] on button "Review" at bounding box center [774, 83] width 29 height 13
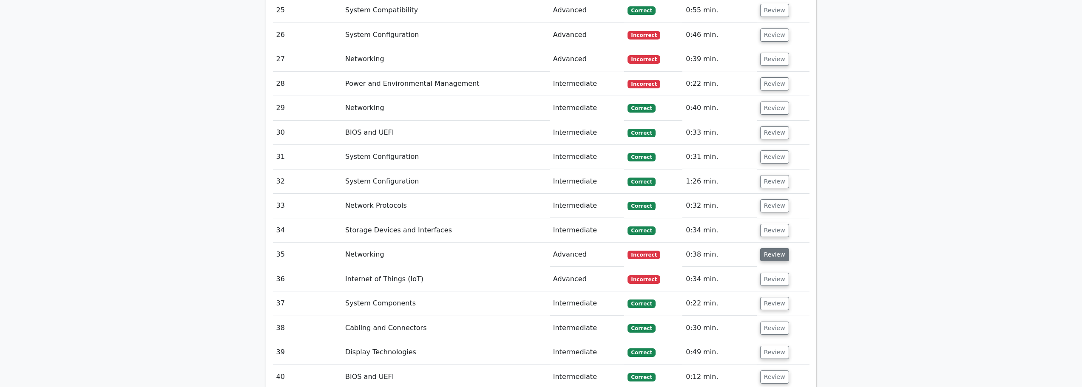
click at [765, 248] on button "Review" at bounding box center [774, 254] width 29 height 13
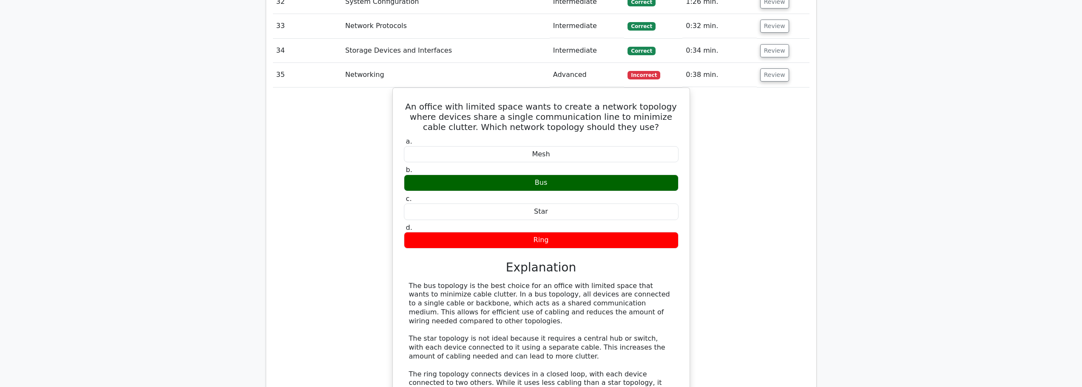
scroll to position [1616, 0]
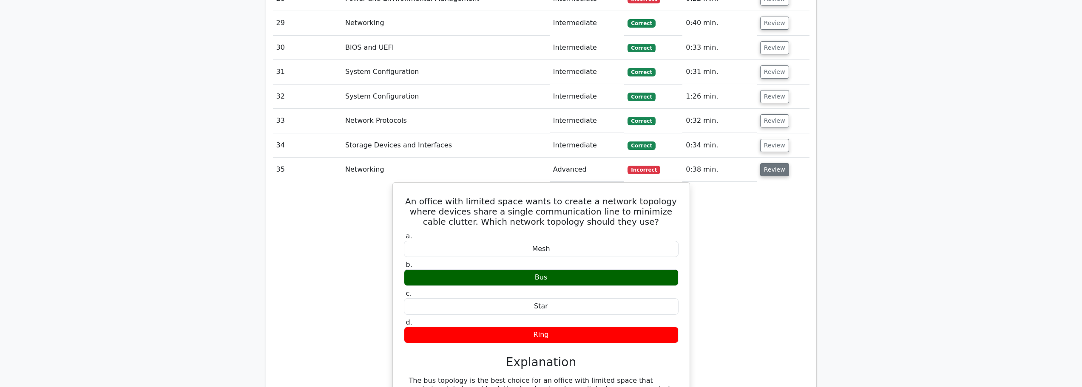
click at [773, 163] on button "Review" at bounding box center [774, 169] width 29 height 13
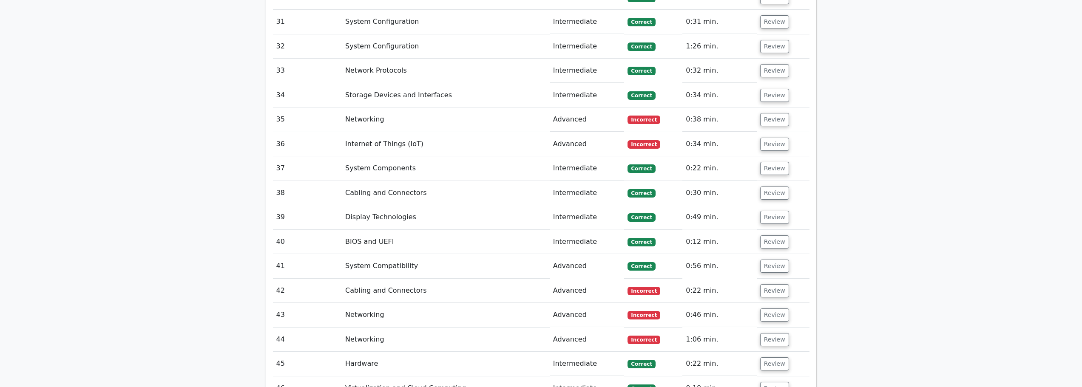
scroll to position [1701, 0]
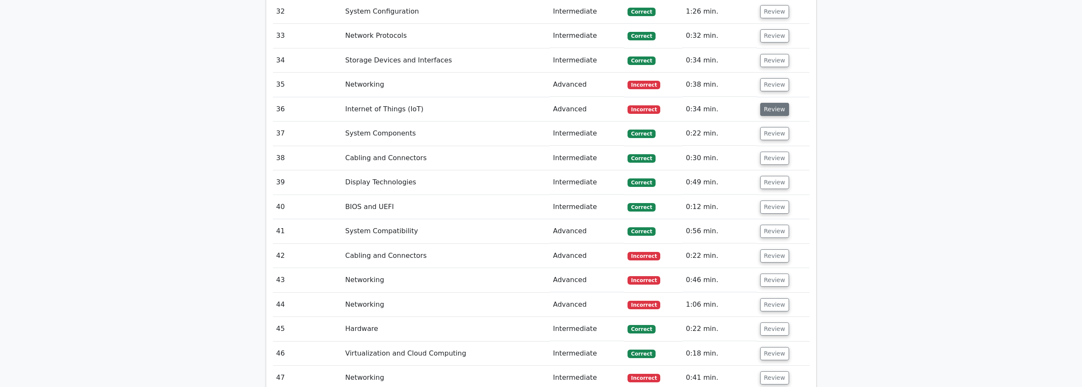
click at [775, 103] on button "Review" at bounding box center [774, 109] width 29 height 13
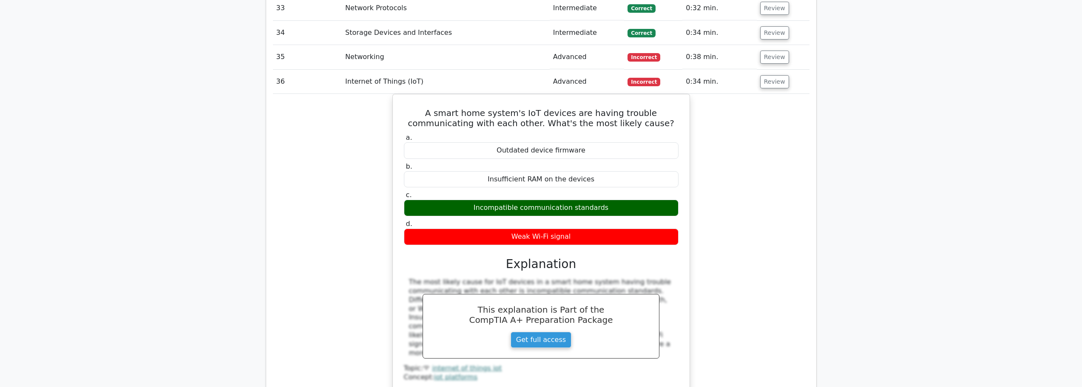
scroll to position [1743, 0]
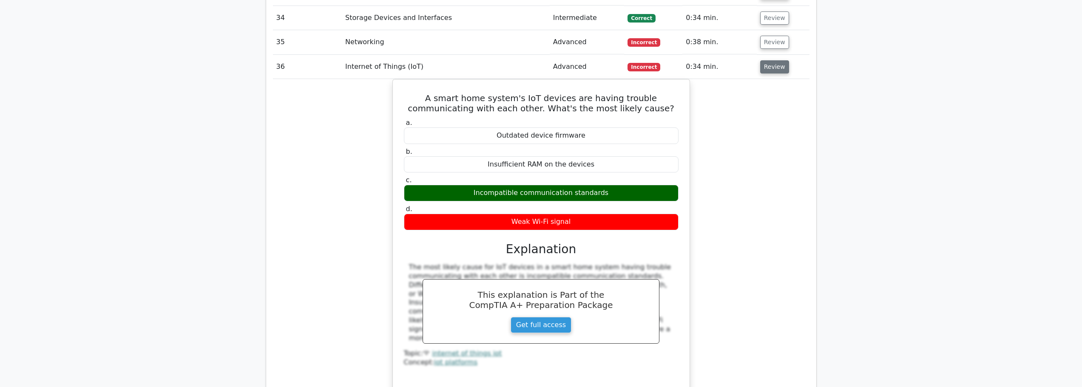
click at [771, 60] on button "Review" at bounding box center [774, 66] width 29 height 13
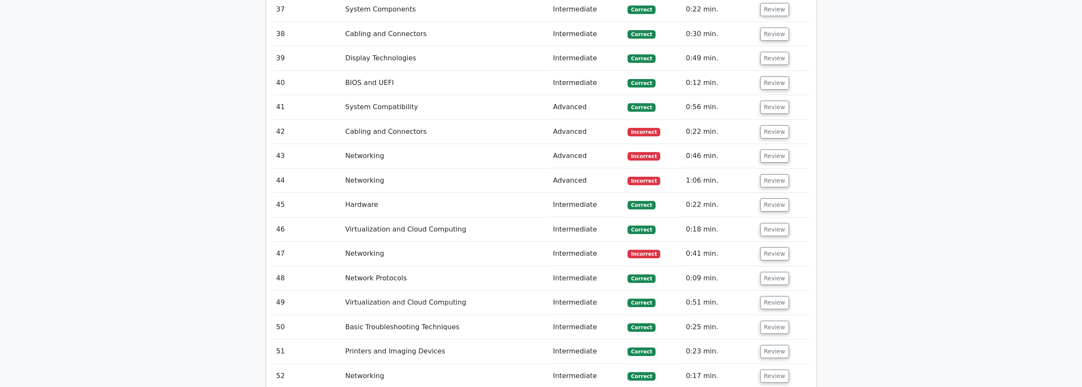
scroll to position [1829, 0]
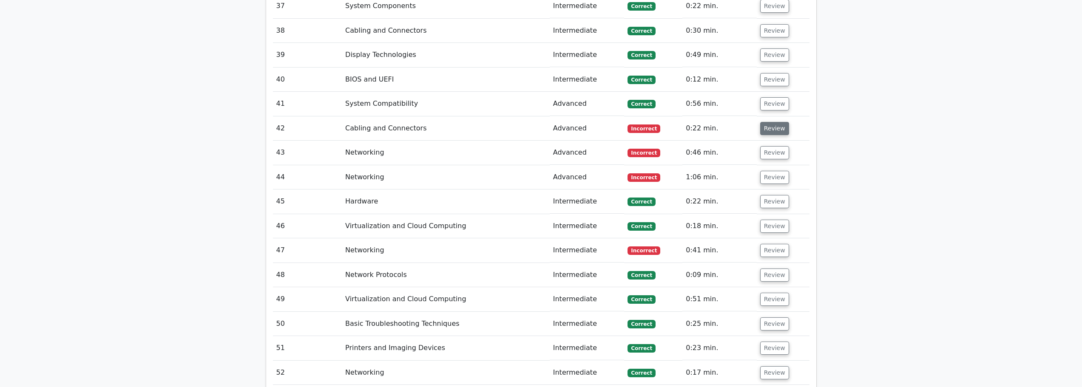
click at [773, 122] on button "Review" at bounding box center [774, 128] width 29 height 13
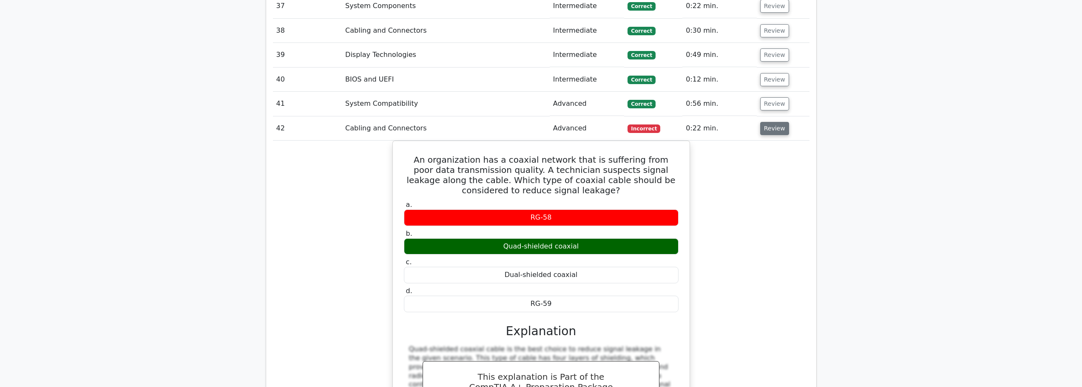
click at [780, 122] on button "Review" at bounding box center [774, 128] width 29 height 13
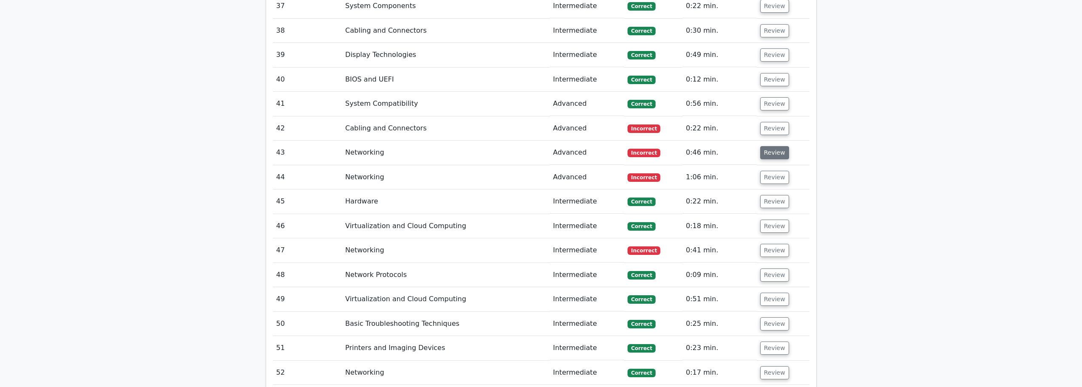
click at [770, 146] on button "Review" at bounding box center [774, 152] width 29 height 13
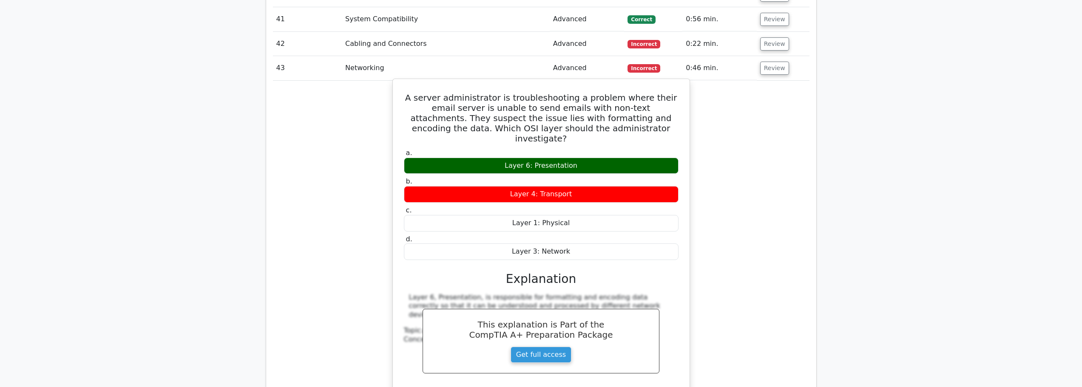
scroll to position [1914, 0]
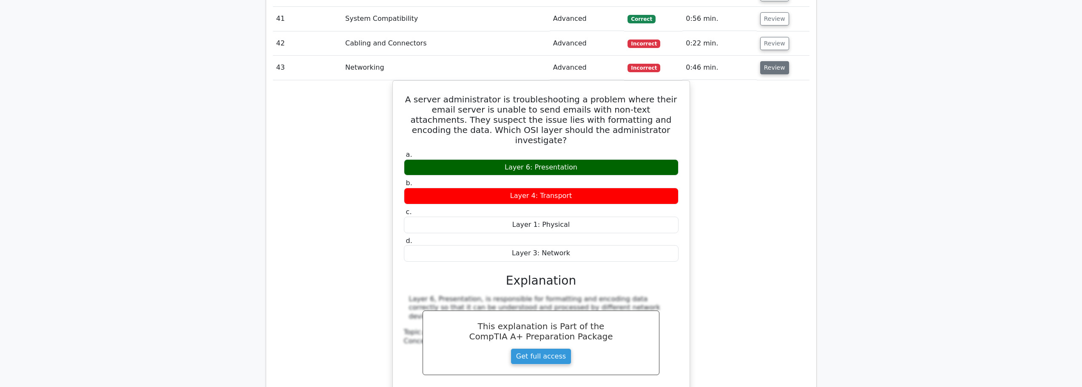
click at [767, 61] on button "Review" at bounding box center [774, 67] width 29 height 13
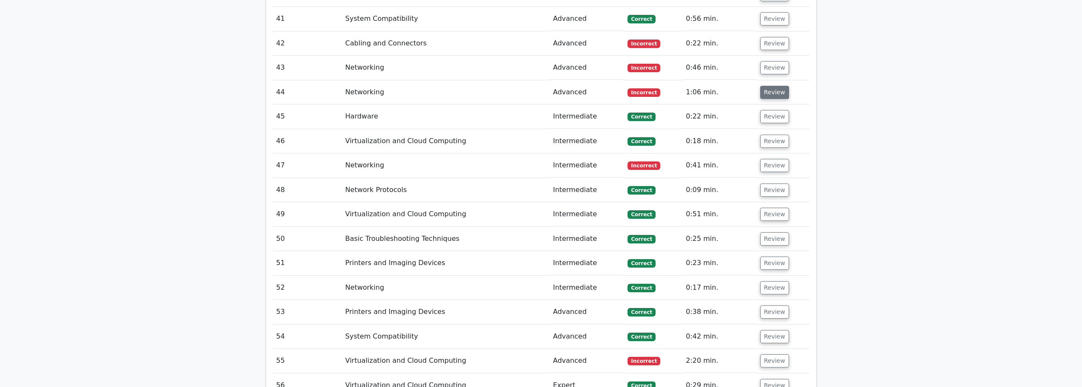
click at [772, 86] on button "Review" at bounding box center [774, 92] width 29 height 13
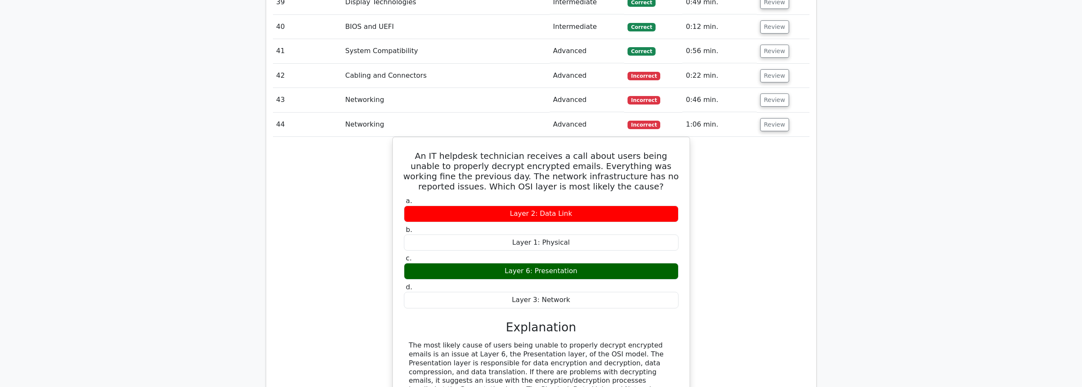
scroll to position [1871, 0]
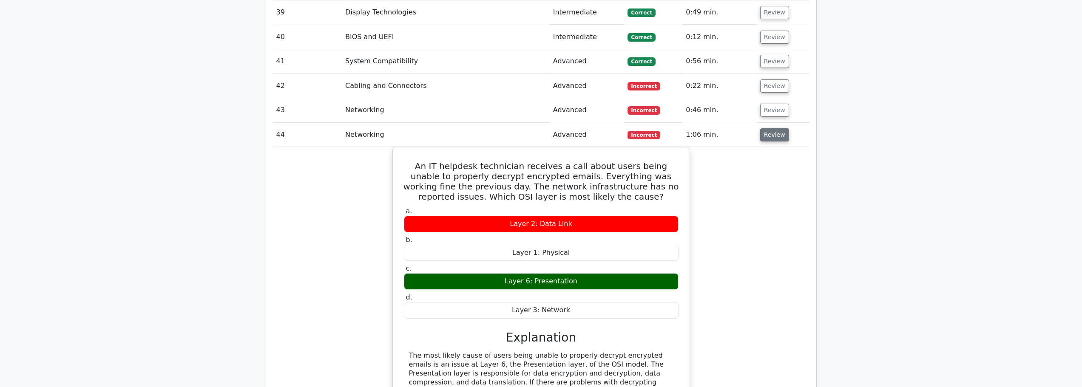
click at [762, 128] on button "Review" at bounding box center [774, 134] width 29 height 13
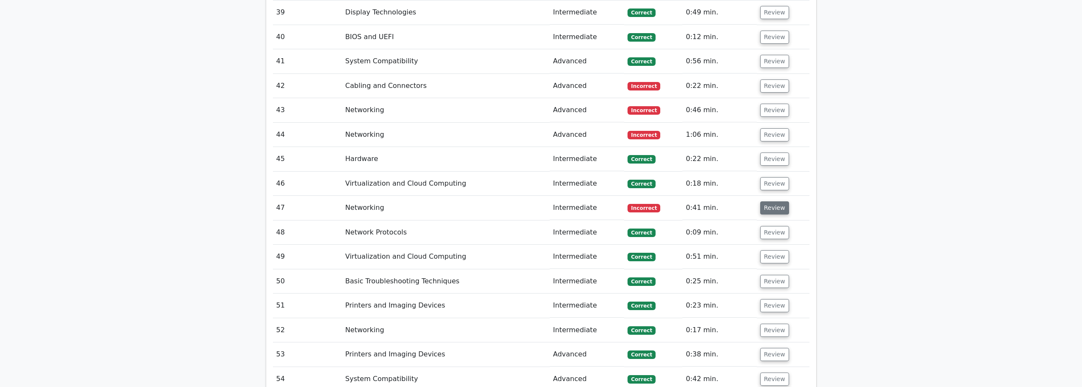
click at [766, 202] on button "Review" at bounding box center [774, 208] width 29 height 13
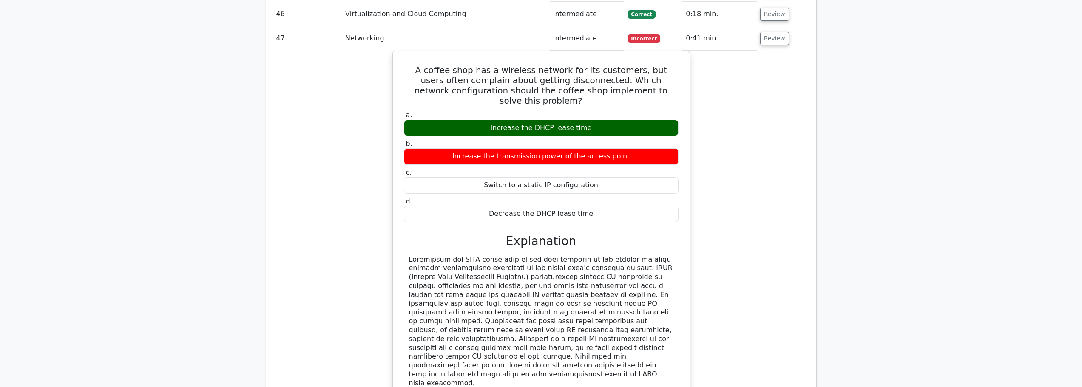
scroll to position [2041, 0]
click at [760, 31] on button "Review" at bounding box center [774, 37] width 29 height 13
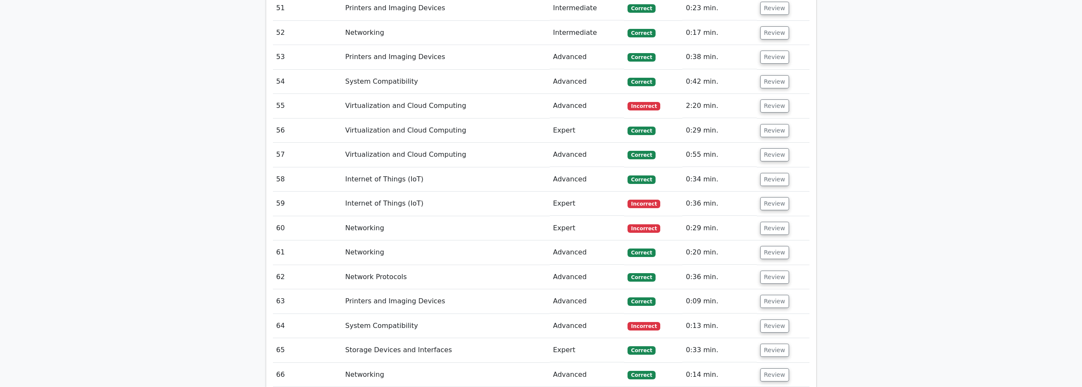
scroll to position [2254, 0]
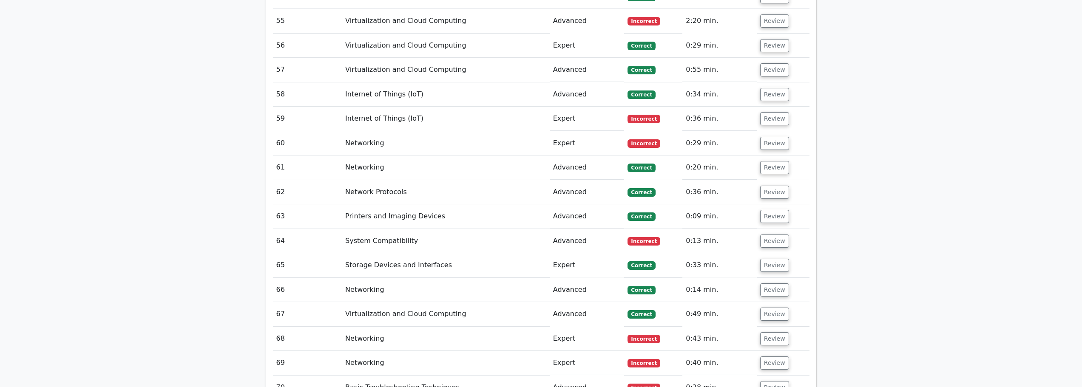
click at [740, 253] on td "0:33 min." at bounding box center [719, 265] width 74 height 24
click at [769, 235] on button "Review" at bounding box center [774, 241] width 29 height 13
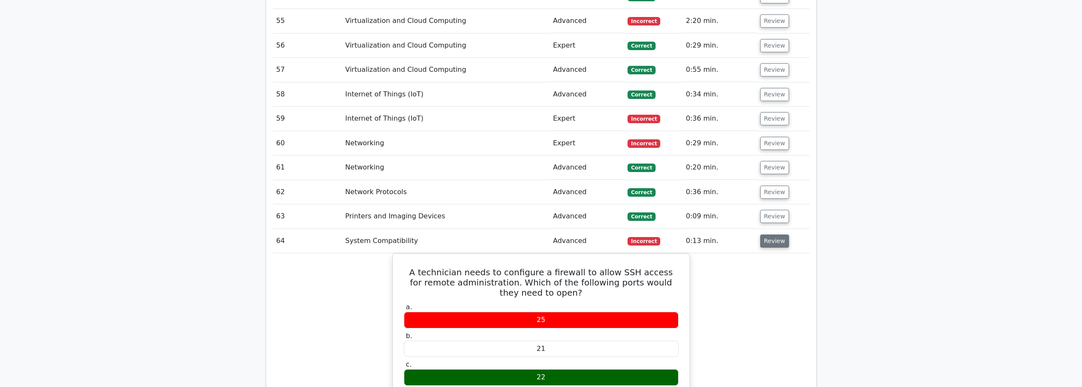
click at [769, 235] on button "Review" at bounding box center [774, 241] width 29 height 13
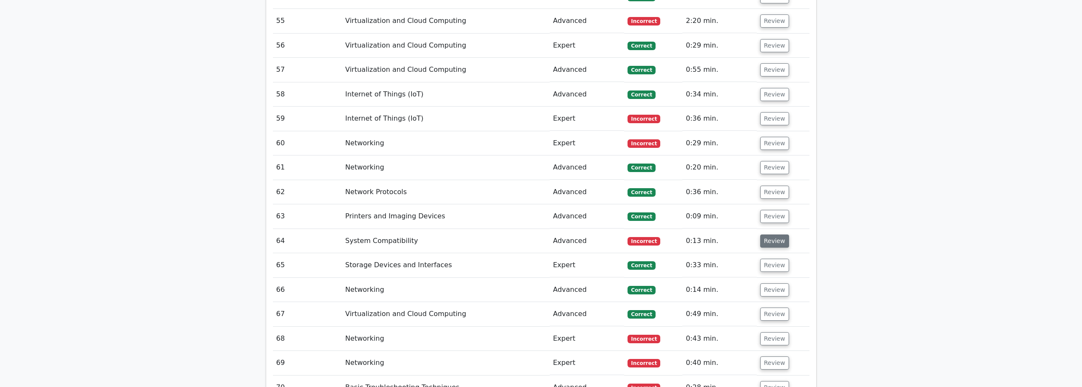
click at [769, 235] on button "Review" at bounding box center [774, 241] width 29 height 13
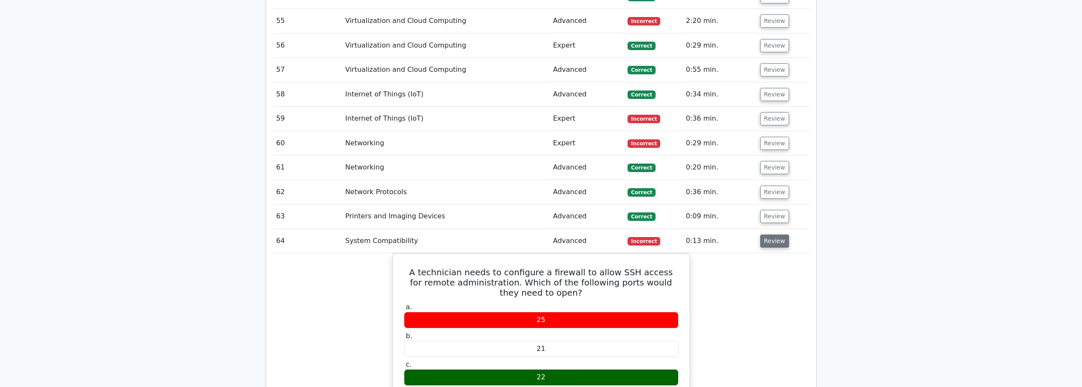
click at [769, 235] on button "Review" at bounding box center [774, 241] width 29 height 13
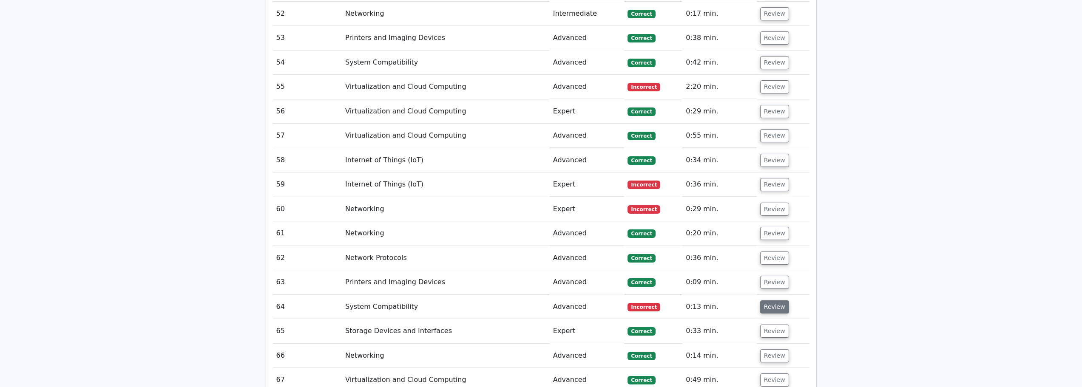
scroll to position [2084, 0]
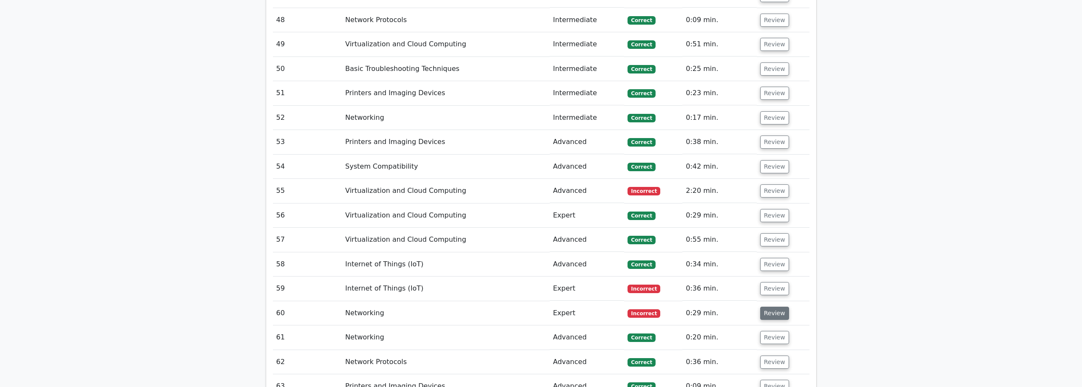
click at [766, 307] on button "Review" at bounding box center [774, 313] width 29 height 13
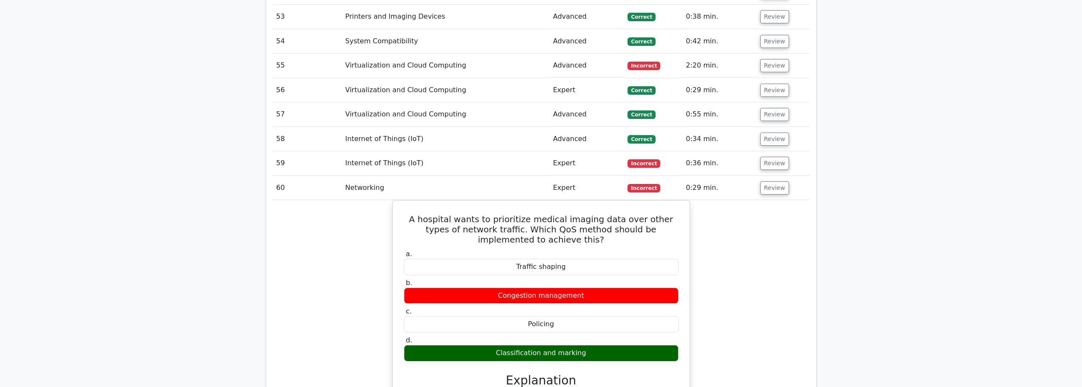
scroll to position [2211, 0]
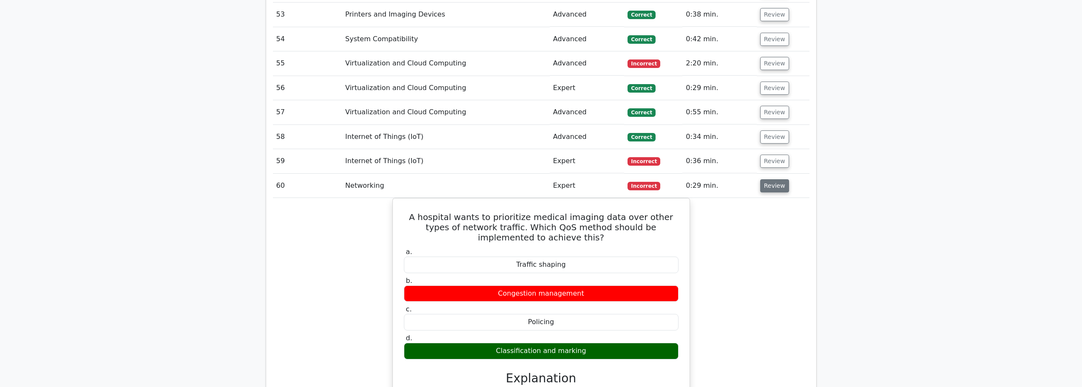
click at [772, 179] on button "Review" at bounding box center [774, 185] width 29 height 13
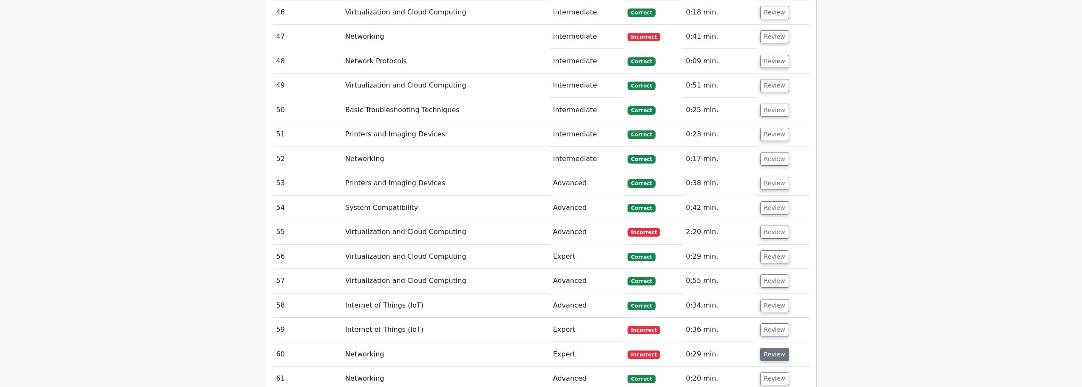
scroll to position [2041, 0]
click at [762, 227] on button "Review" at bounding box center [774, 233] width 29 height 13
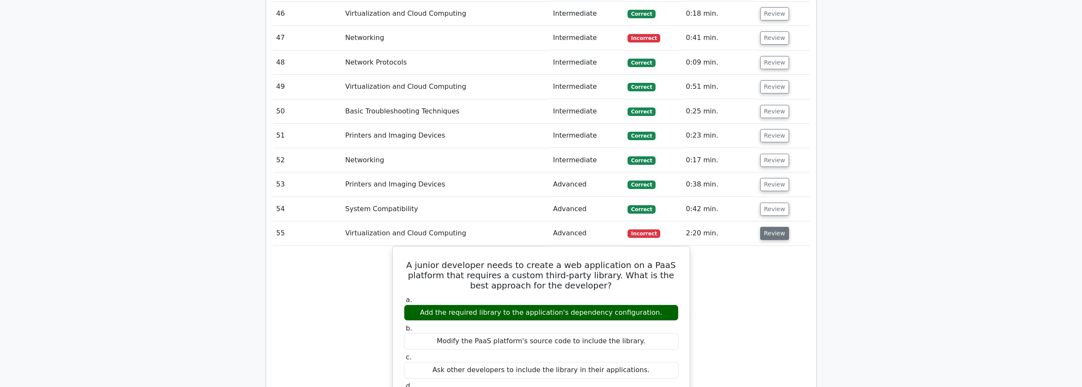
click at [762, 227] on button "Review" at bounding box center [774, 233] width 29 height 13
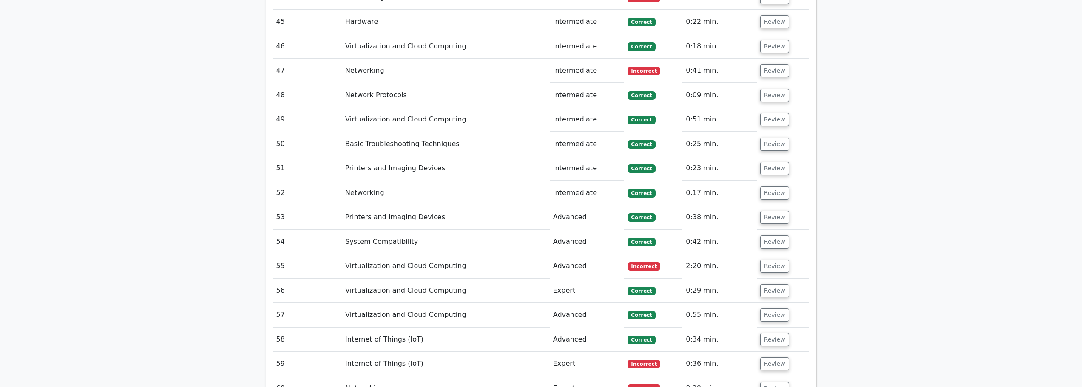
scroll to position [1956, 0]
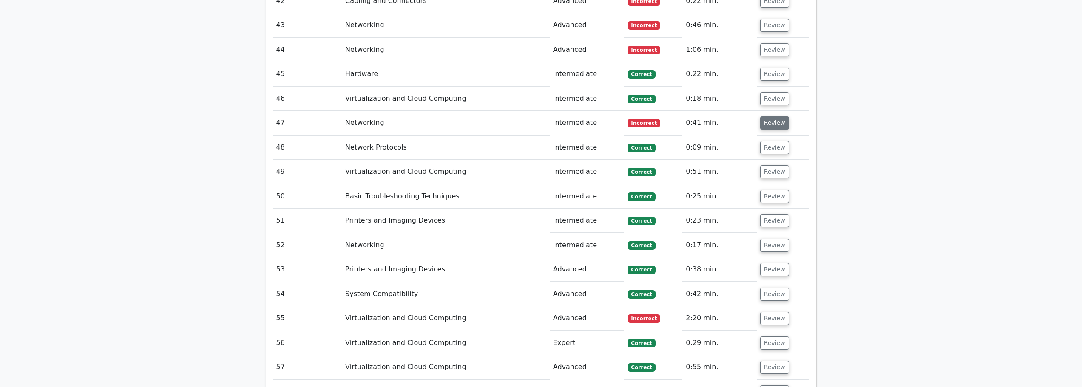
click at [768, 117] on button "Review" at bounding box center [774, 123] width 29 height 13
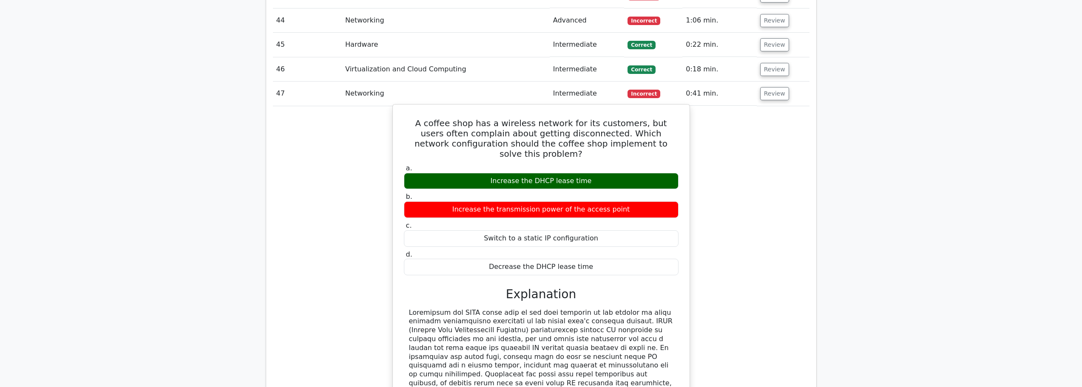
scroll to position [1999, 0]
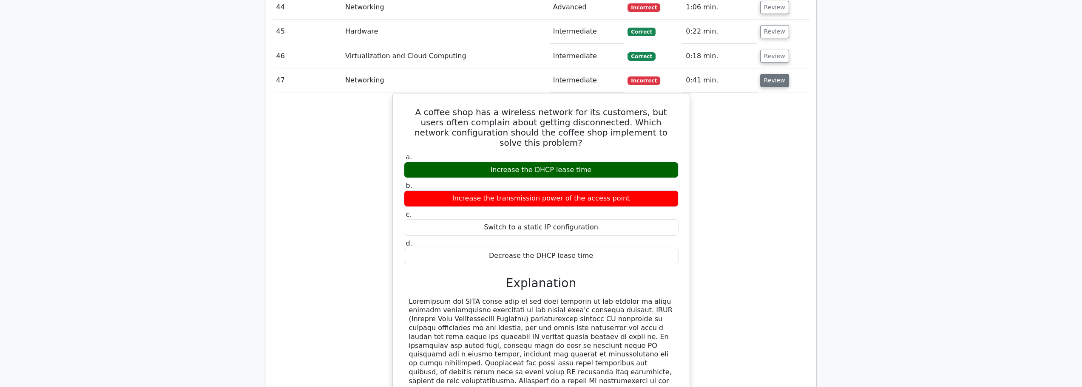
click at [774, 74] on button "Review" at bounding box center [774, 80] width 29 height 13
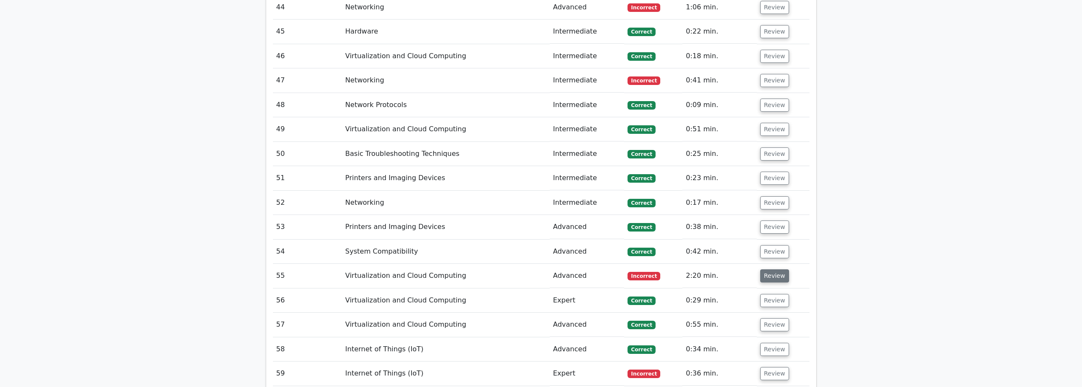
click at [765, 270] on button "Review" at bounding box center [774, 276] width 29 height 13
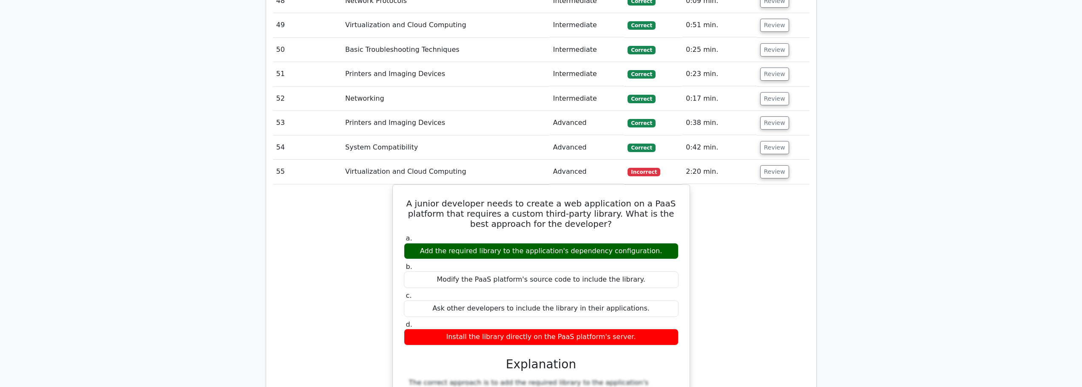
scroll to position [2126, 0]
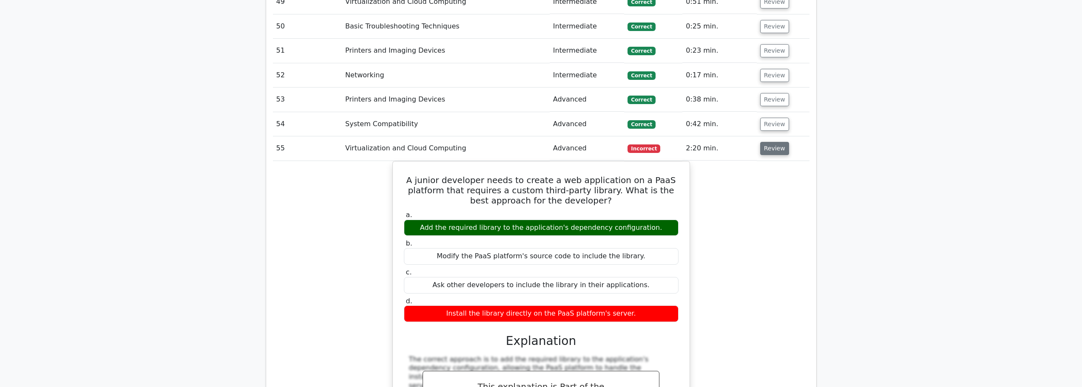
click at [776, 142] on button "Review" at bounding box center [774, 148] width 29 height 13
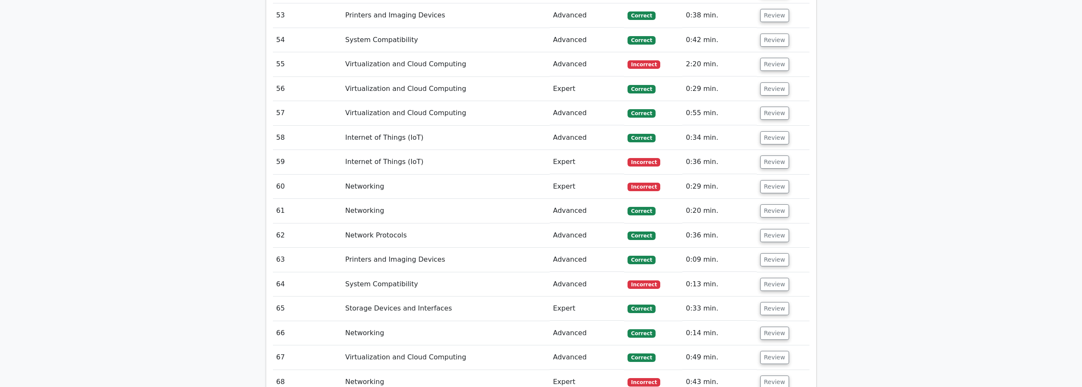
scroll to position [2211, 0]
click at [767, 155] on button "Review" at bounding box center [774, 161] width 29 height 13
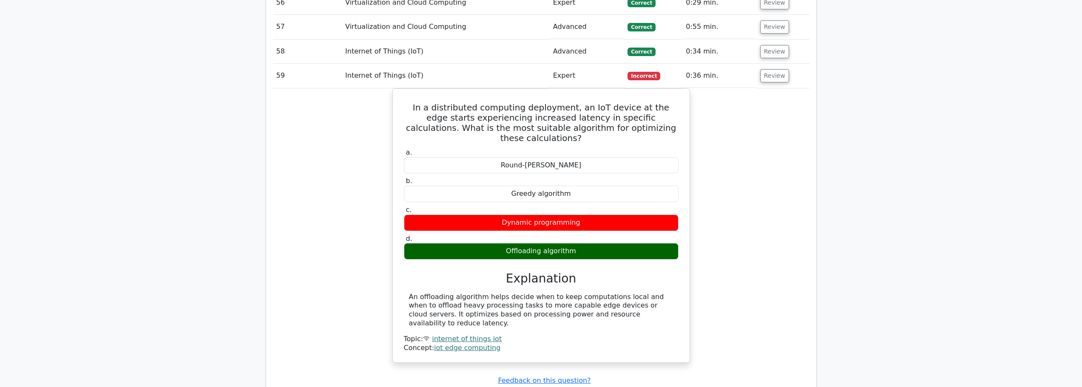
scroll to position [2296, 0]
click at [770, 70] on button "Review" at bounding box center [774, 76] width 29 height 13
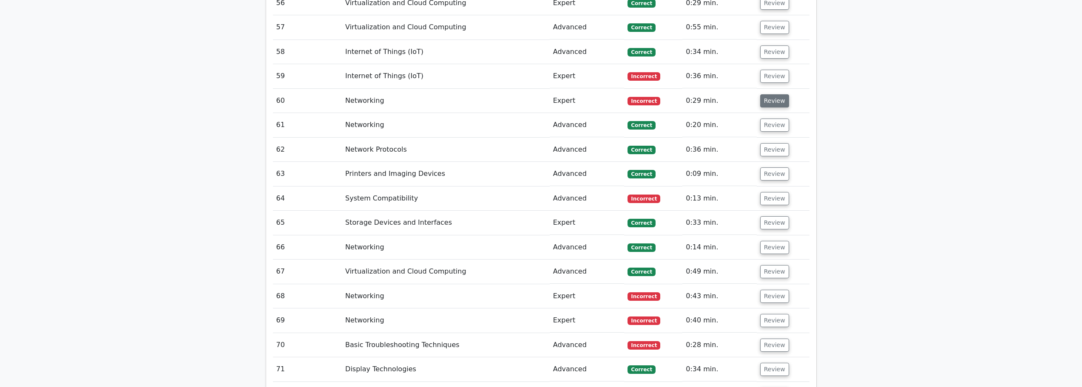
click at [772, 94] on button "Review" at bounding box center [774, 100] width 29 height 13
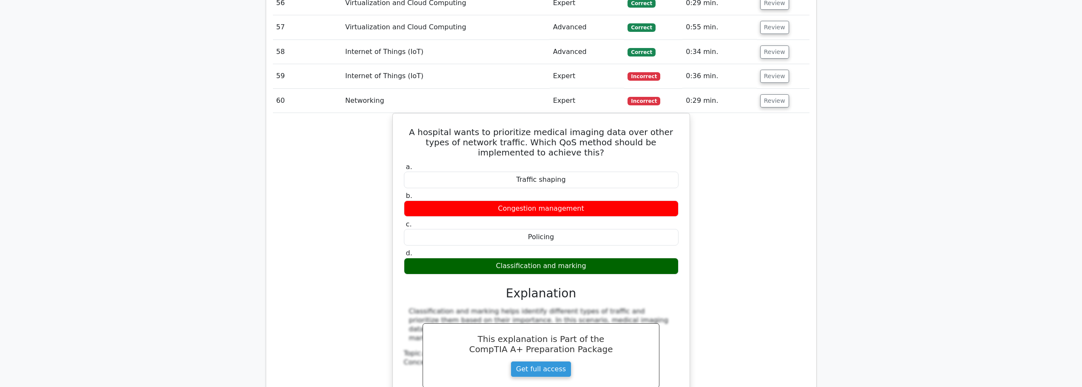
scroll to position [2339, 0]
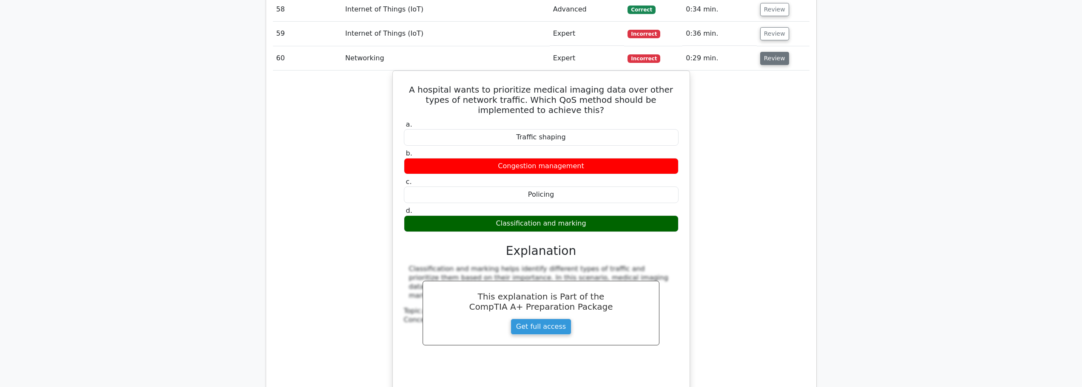
click at [768, 52] on button "Review" at bounding box center [774, 58] width 29 height 13
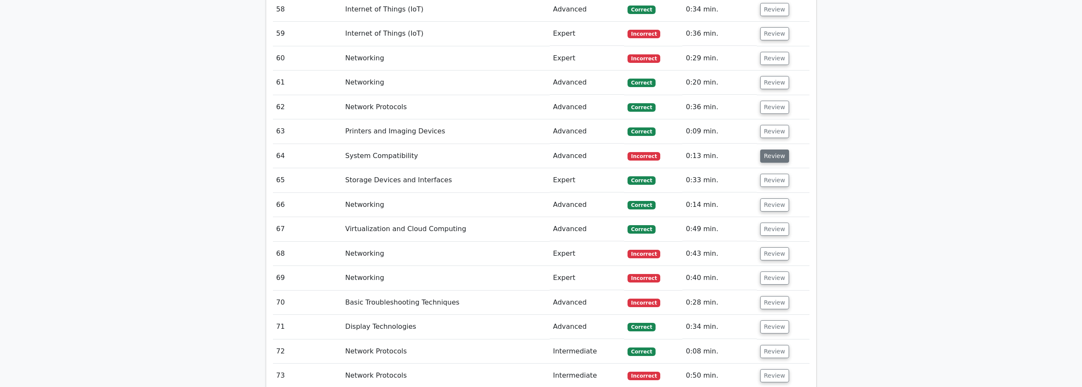
click at [770, 150] on button "Review" at bounding box center [774, 156] width 29 height 13
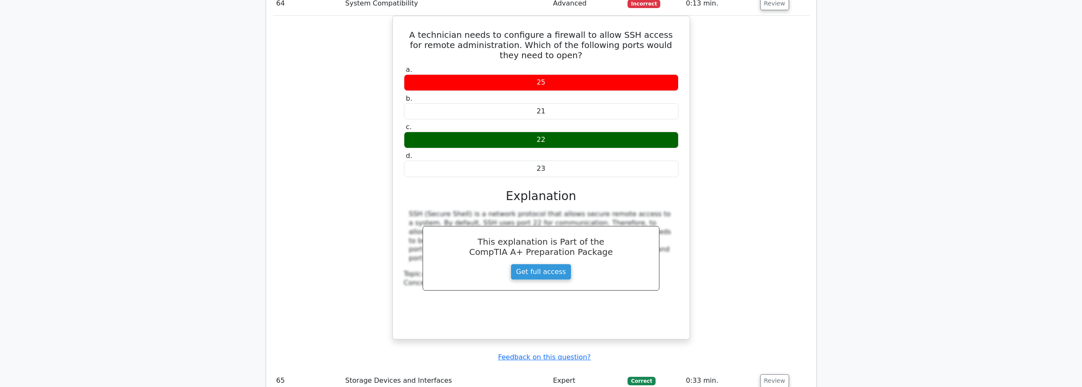
scroll to position [2381, 0]
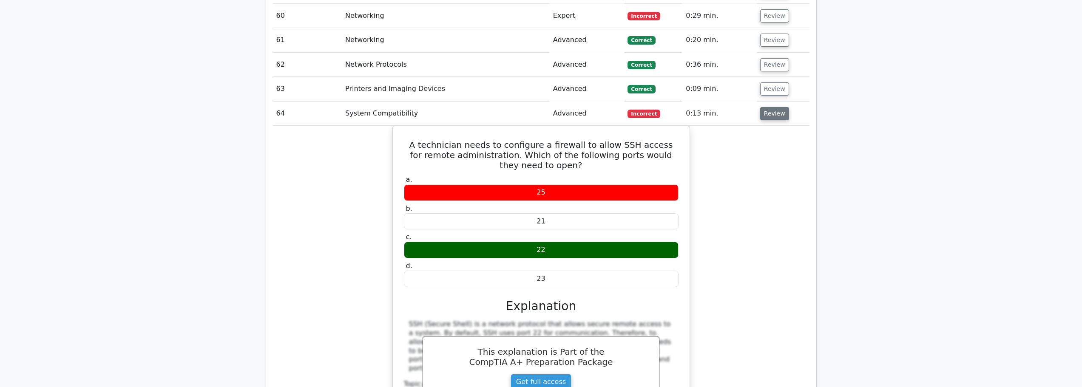
click at [770, 107] on button "Review" at bounding box center [774, 113] width 29 height 13
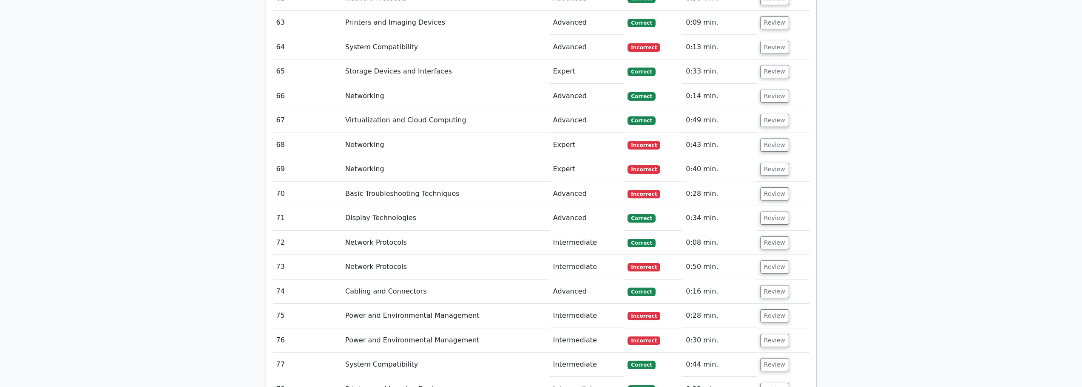
scroll to position [2466, 0]
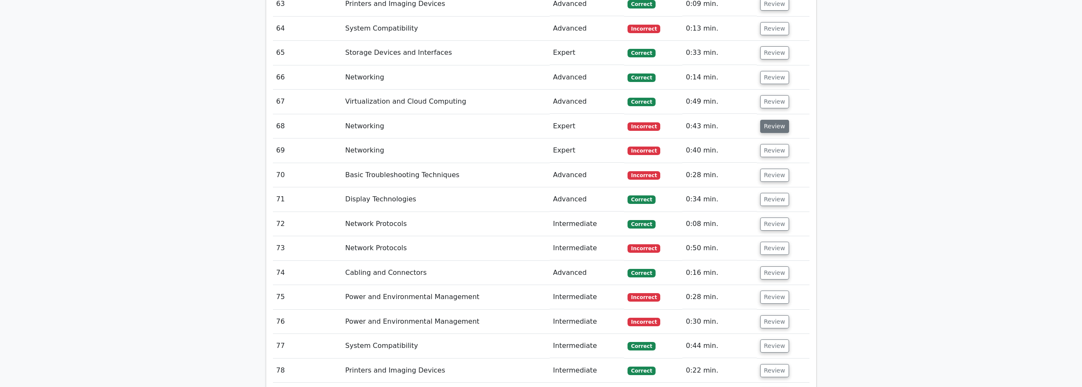
click at [765, 120] on button "Review" at bounding box center [774, 126] width 29 height 13
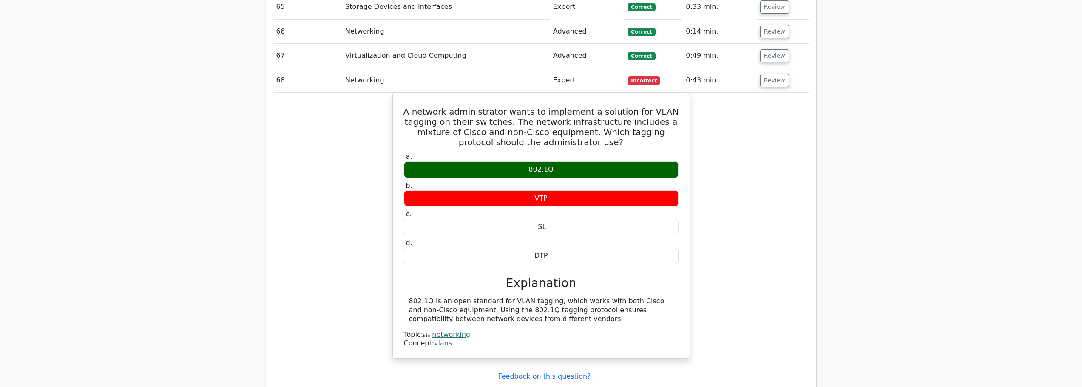
scroll to position [2509, 0]
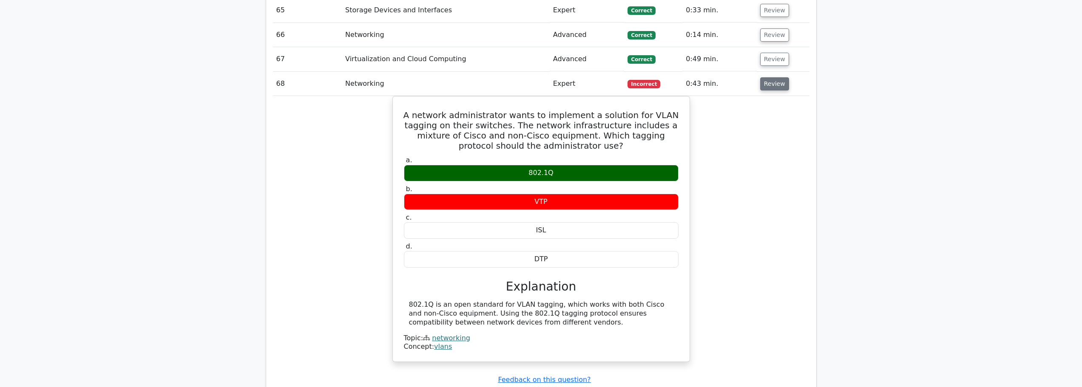
click at [765, 77] on button "Review" at bounding box center [774, 83] width 29 height 13
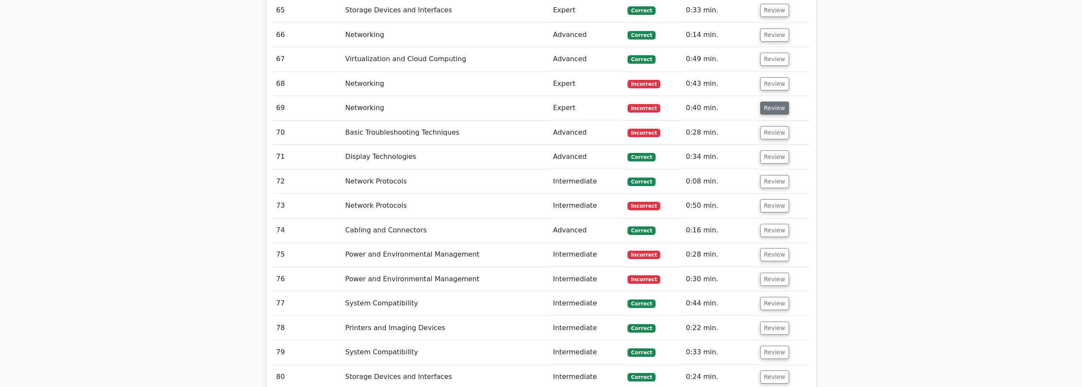
click at [775, 102] on button "Review" at bounding box center [774, 108] width 29 height 13
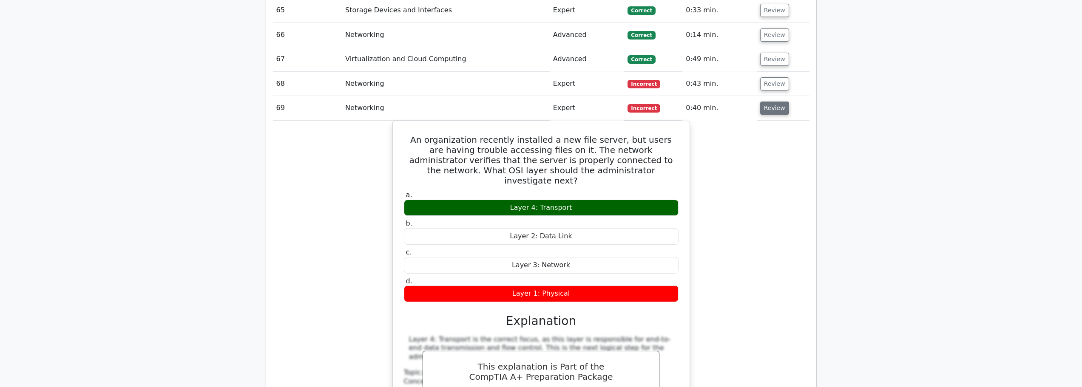
click at [776, 102] on button "Review" at bounding box center [774, 108] width 29 height 13
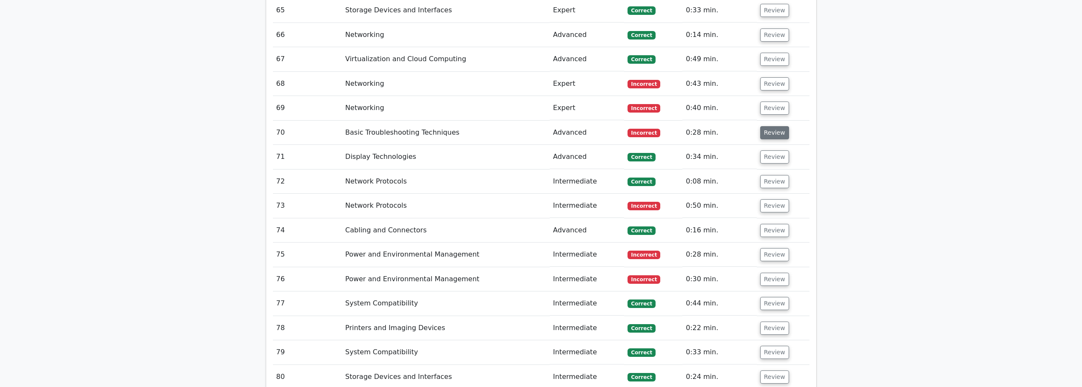
click at [779, 126] on button "Review" at bounding box center [774, 132] width 29 height 13
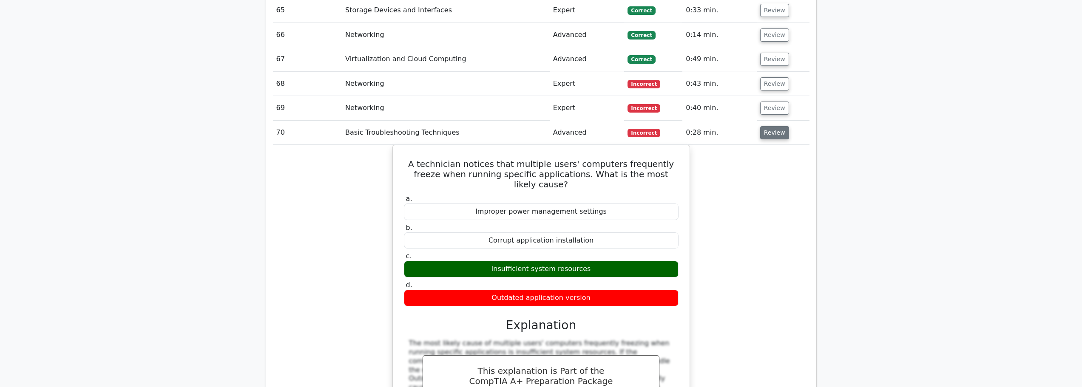
click at [781, 126] on button "Review" at bounding box center [774, 132] width 29 height 13
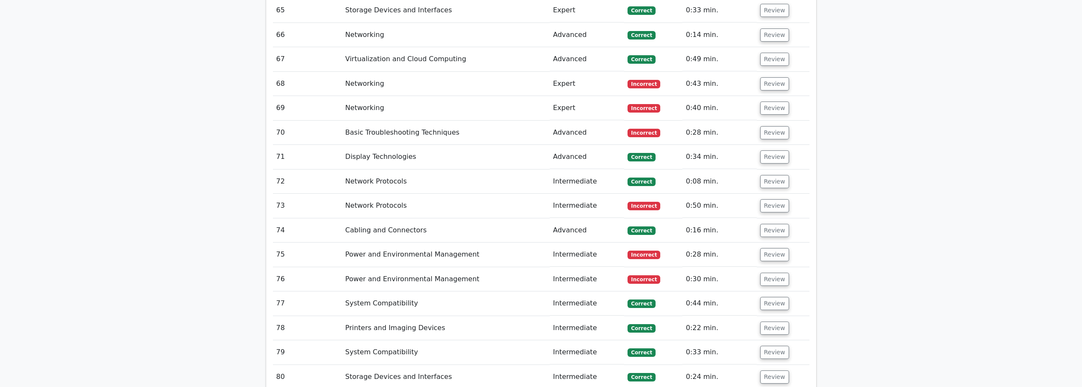
click at [771, 194] on td "Review" at bounding box center [783, 206] width 53 height 24
click at [771, 199] on button "Review" at bounding box center [774, 205] width 29 height 13
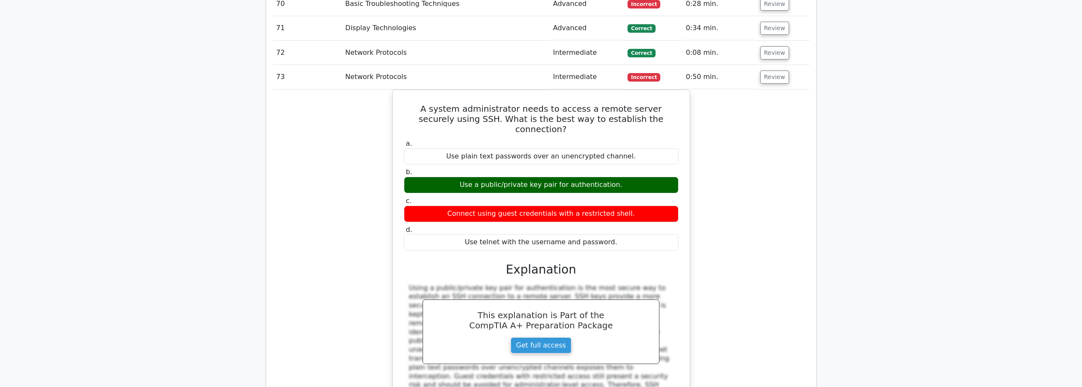
scroll to position [2679, 0]
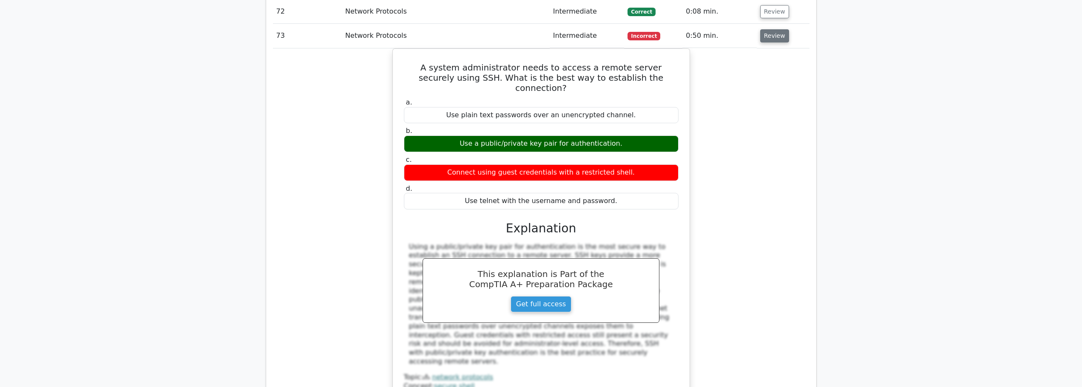
click at [782, 29] on button "Review" at bounding box center [774, 35] width 29 height 13
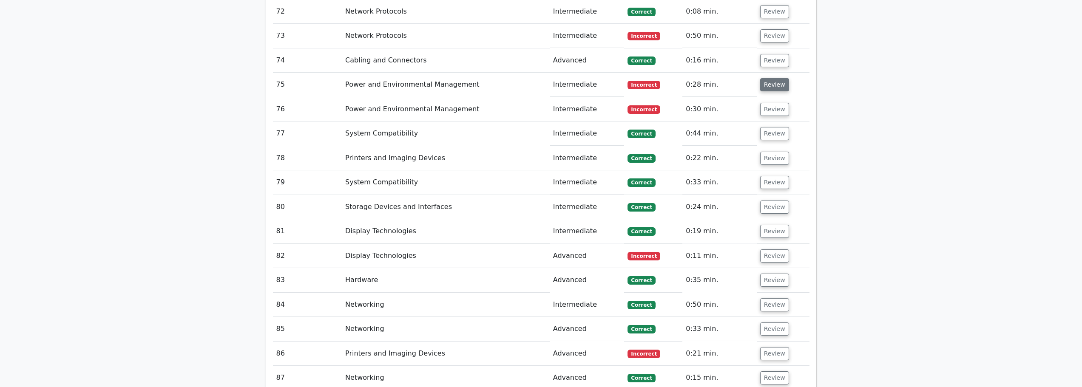
click at [769, 78] on button "Review" at bounding box center [774, 84] width 29 height 13
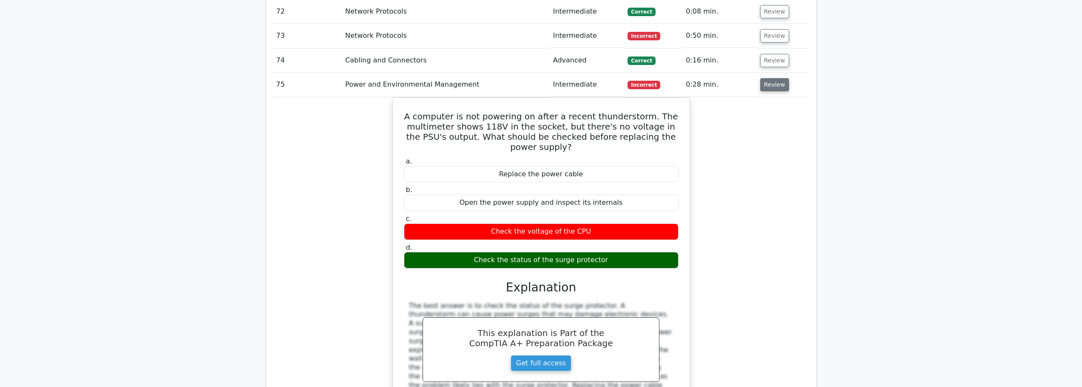
click at [767, 78] on button "Review" at bounding box center [774, 84] width 29 height 13
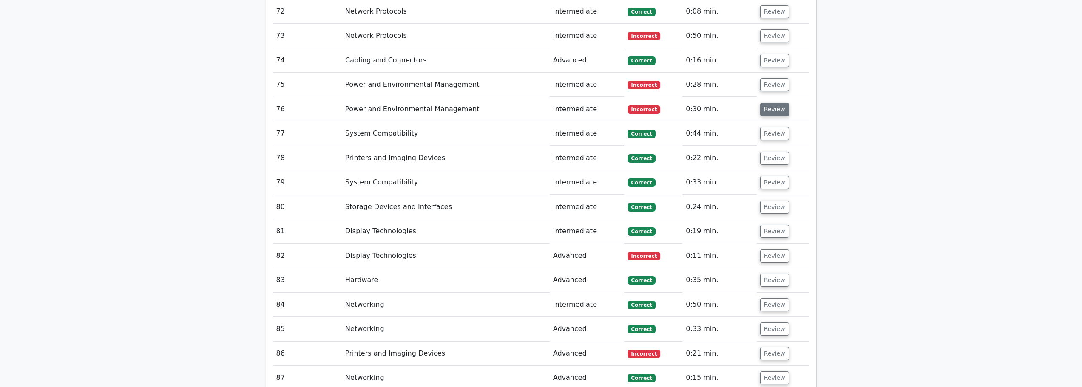
click at [772, 103] on button "Review" at bounding box center [774, 109] width 29 height 13
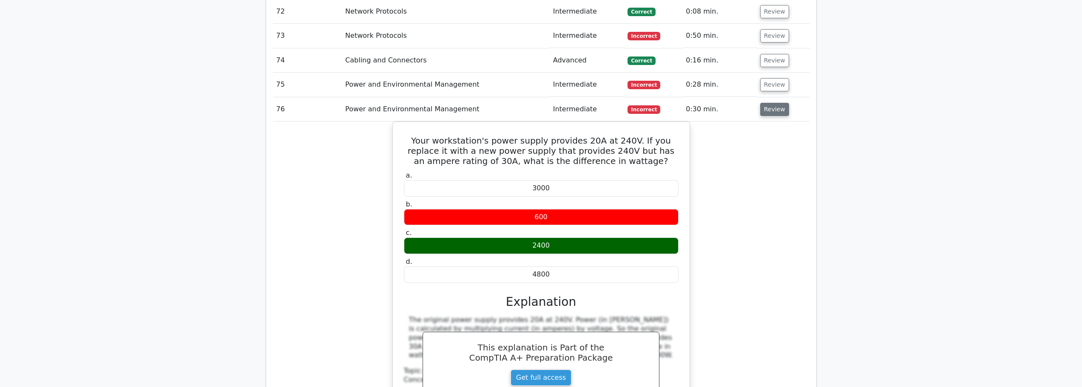
click at [768, 103] on button "Review" at bounding box center [774, 109] width 29 height 13
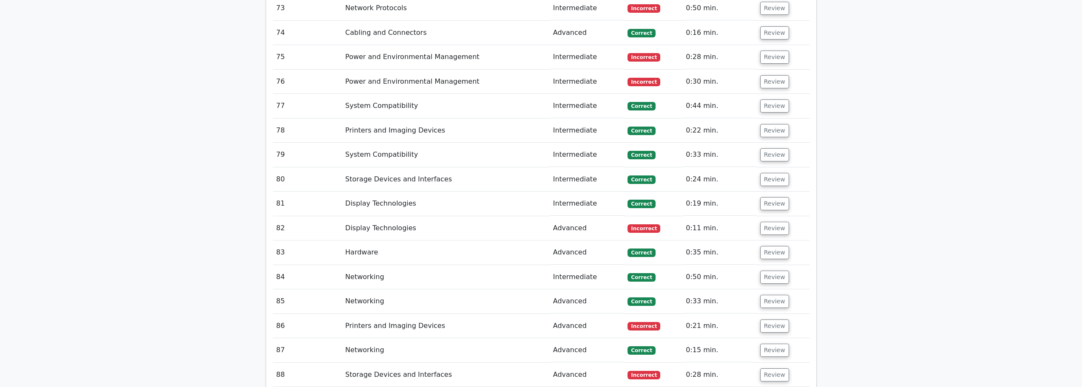
scroll to position [2764, 0]
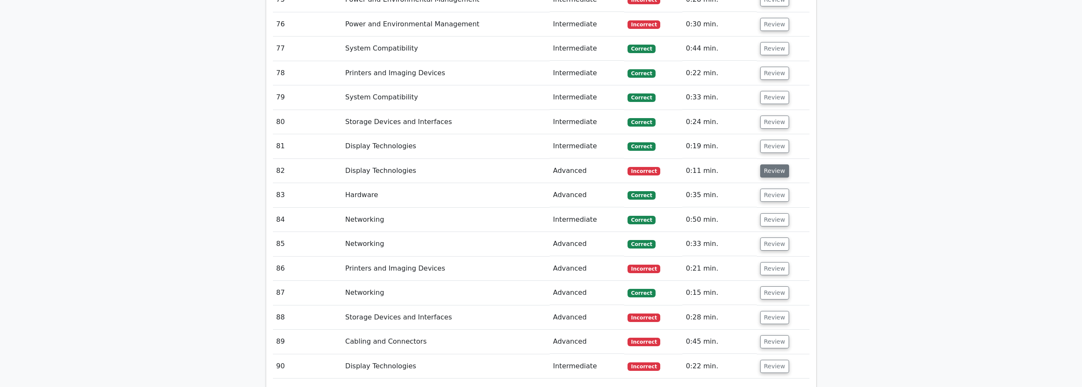
click at [765, 165] on button "Review" at bounding box center [774, 171] width 29 height 13
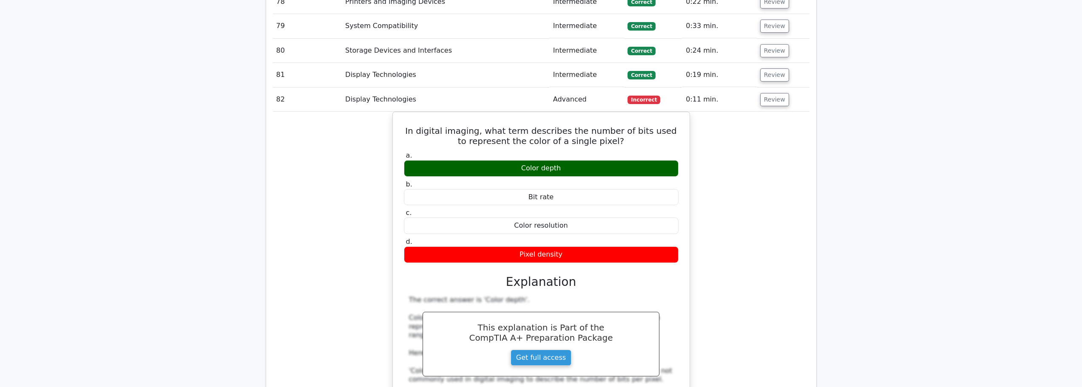
scroll to position [2849, 0]
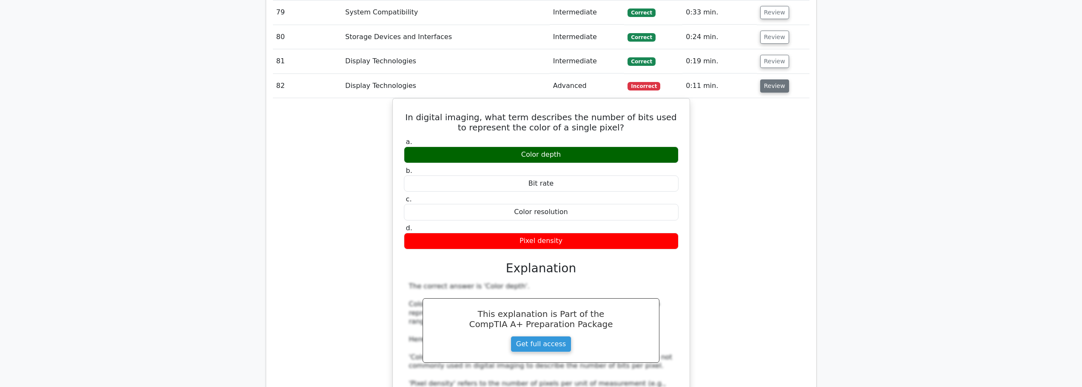
click at [763, 80] on button "Review" at bounding box center [774, 86] width 29 height 13
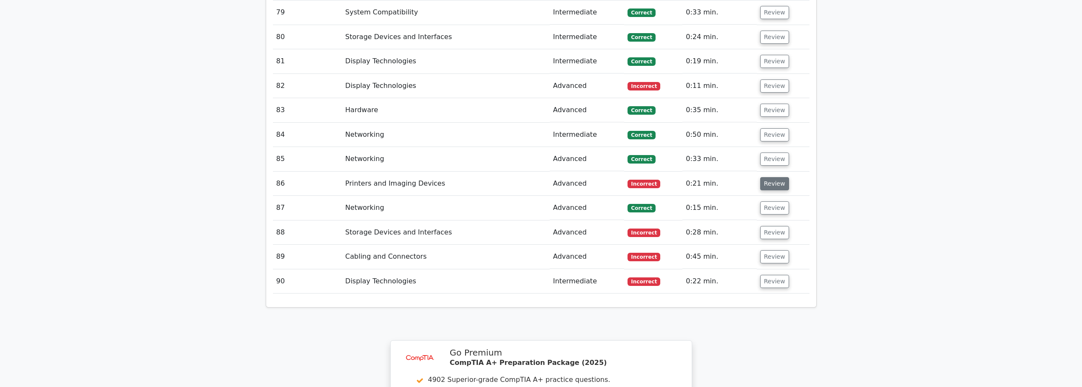
click at [760, 177] on button "Review" at bounding box center [774, 183] width 29 height 13
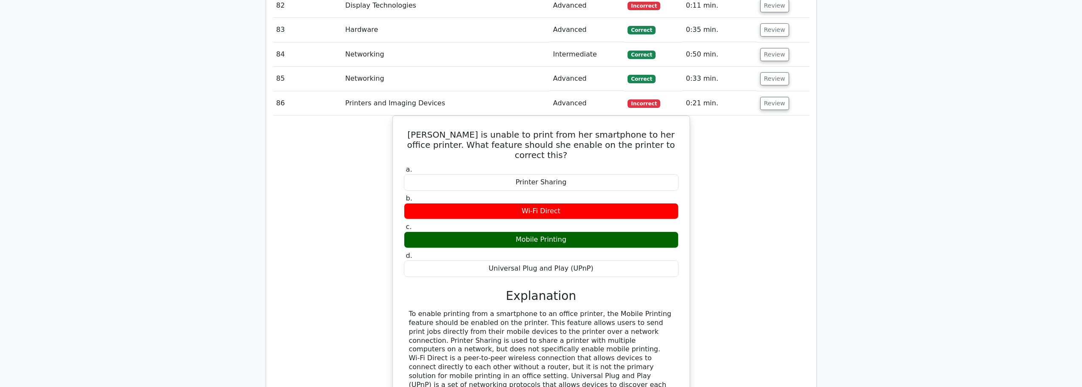
scroll to position [2934, 0]
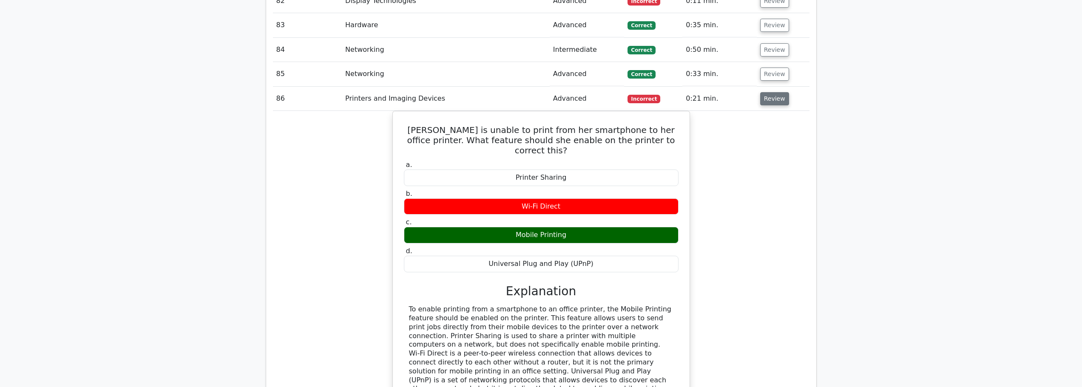
click at [770, 92] on button "Review" at bounding box center [774, 98] width 29 height 13
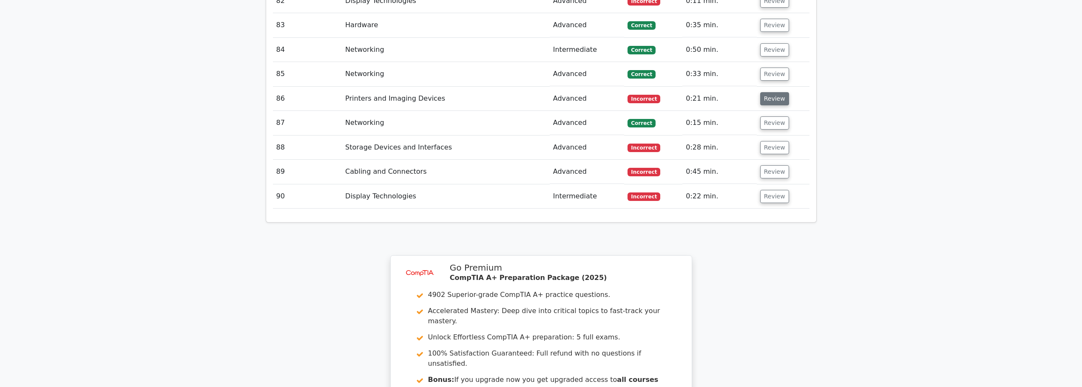
click at [770, 92] on button "Review" at bounding box center [774, 98] width 29 height 13
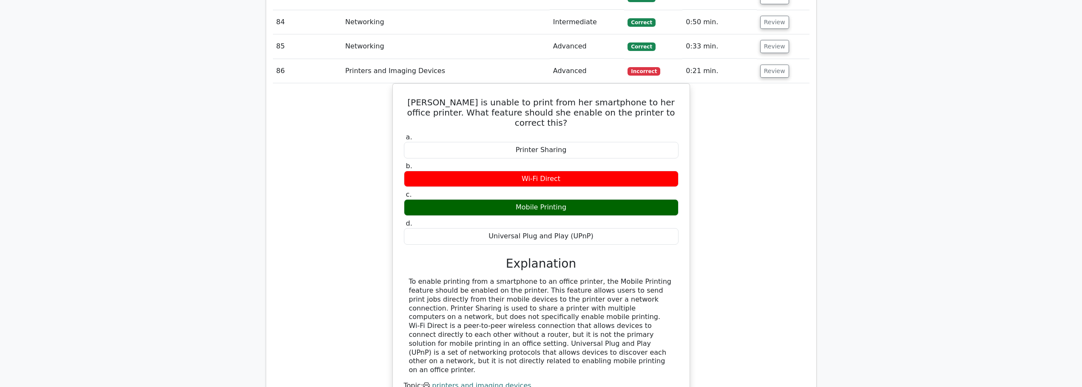
scroll to position [2977, 0]
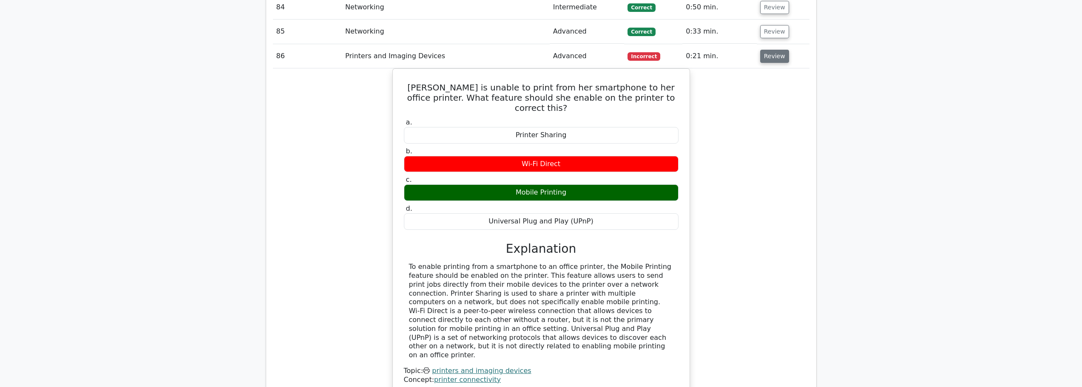
click at [765, 50] on button "Review" at bounding box center [774, 56] width 29 height 13
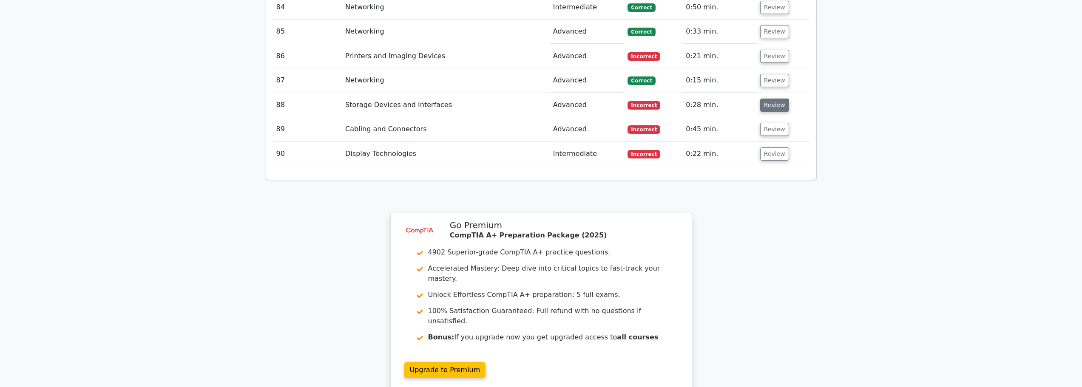
click at [770, 99] on button "Review" at bounding box center [774, 105] width 29 height 13
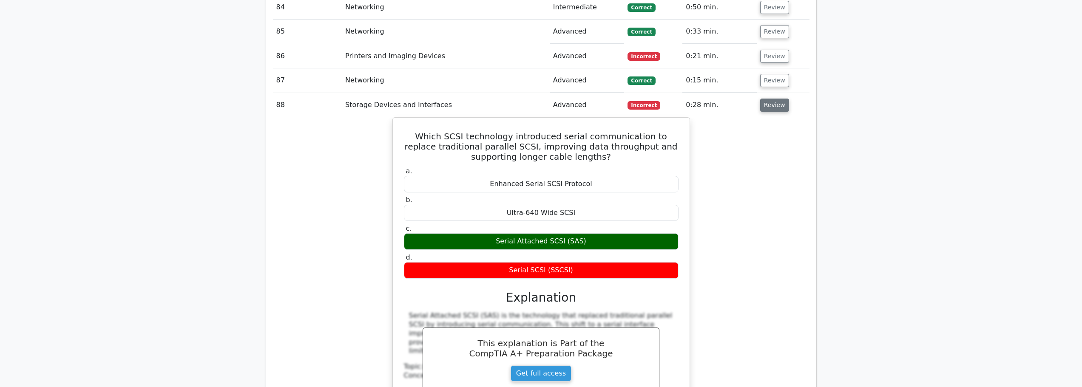
click at [765, 99] on button "Review" at bounding box center [774, 105] width 29 height 13
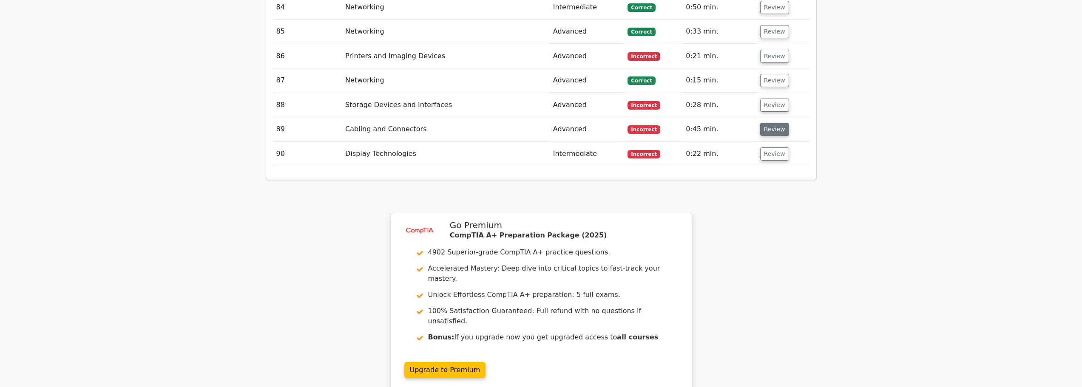
click at [767, 123] on button "Review" at bounding box center [774, 129] width 29 height 13
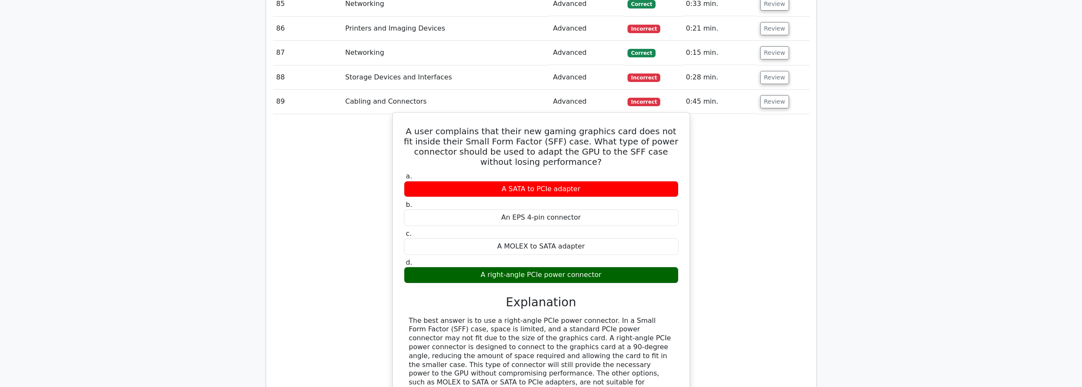
scroll to position [3019, 0]
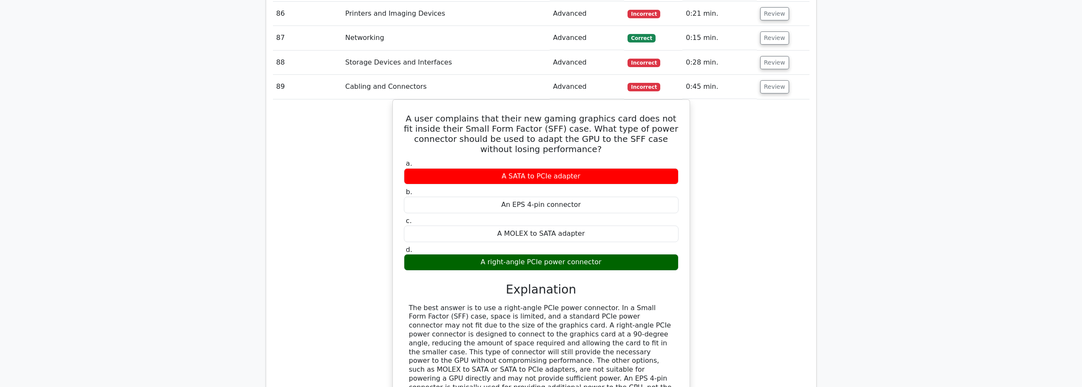
drag, startPoint x: 768, startPoint y: 65, endPoint x: 769, endPoint y: 75, distance: 10.2
click at [769, 80] on button "Review" at bounding box center [774, 86] width 29 height 13
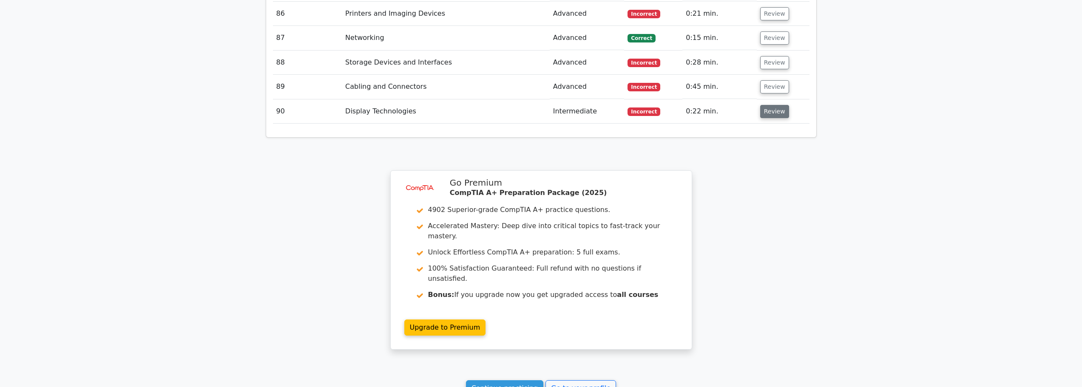
click at [768, 105] on button "Review" at bounding box center [774, 111] width 29 height 13
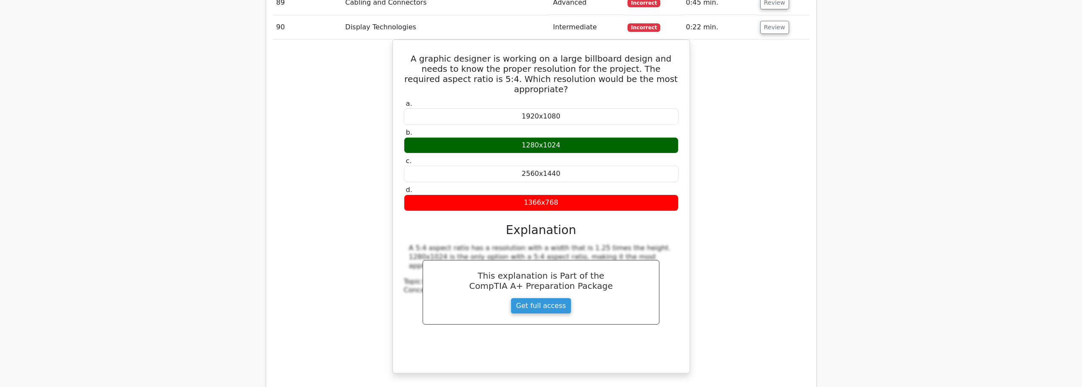
scroll to position [3104, 0]
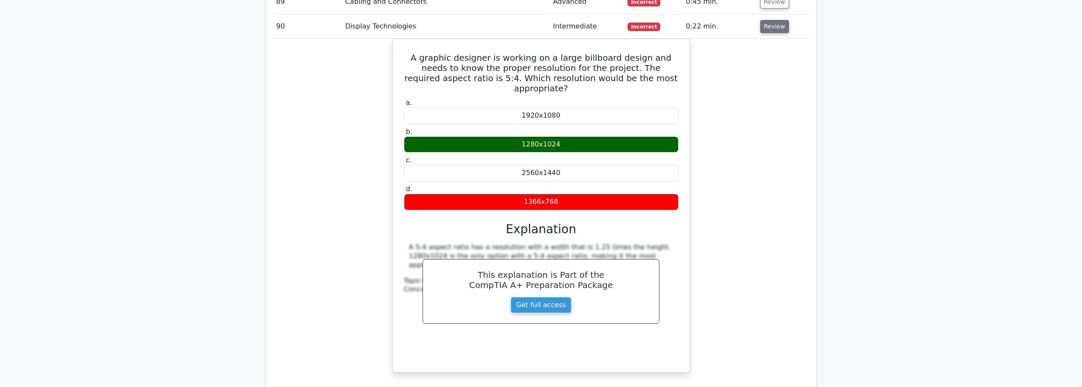
click at [772, 20] on button "Review" at bounding box center [774, 26] width 29 height 13
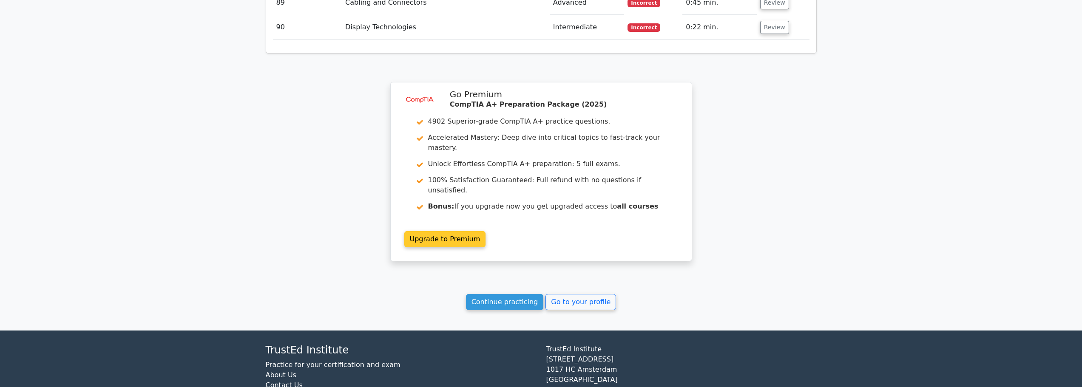
scroll to position [3109, 0]
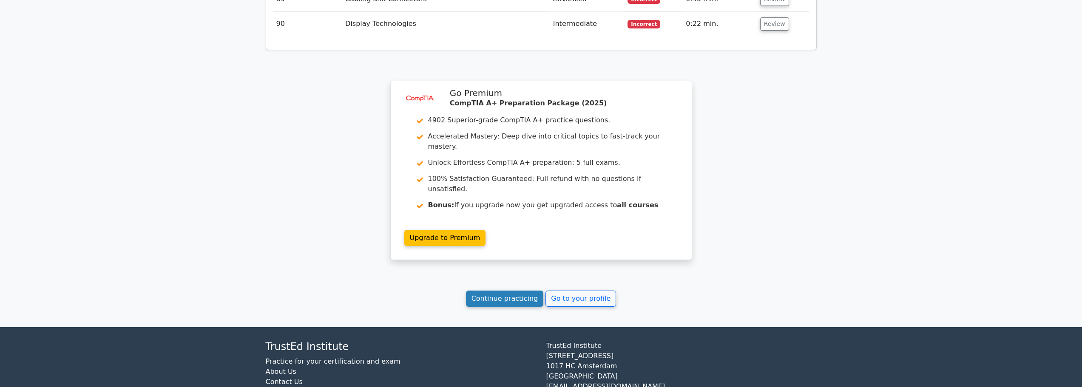
click at [505, 291] on link "Continue practicing" at bounding box center [505, 299] width 78 height 16
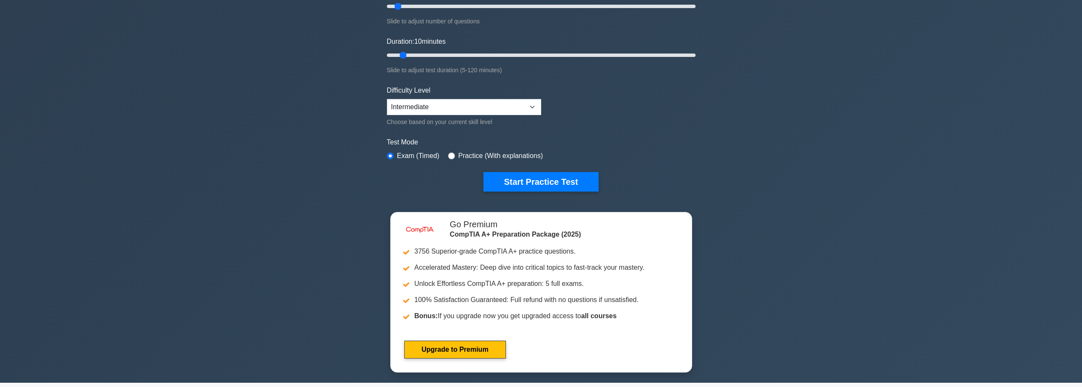
scroll to position [128, 0]
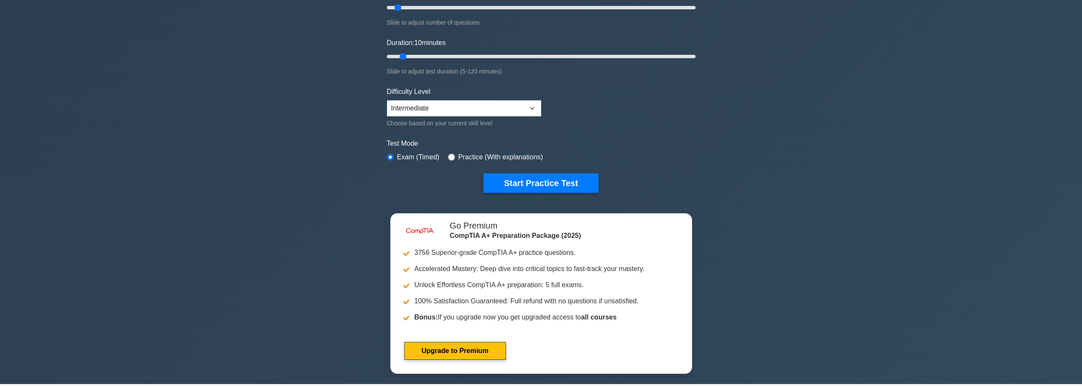
click at [463, 88] on div "Difficulty Level Beginner Intermediate Expert Choose based on your current skil…" at bounding box center [464, 108] width 154 height 42
click at [441, 109] on select "Beginner Intermediate Expert" at bounding box center [464, 108] width 154 height 16
select select "expert"
click at [387, 100] on select "Beginner Intermediate Expert" at bounding box center [464, 108] width 154 height 16
click at [515, 185] on button "Start Practice Test" at bounding box center [540, 183] width 115 height 20
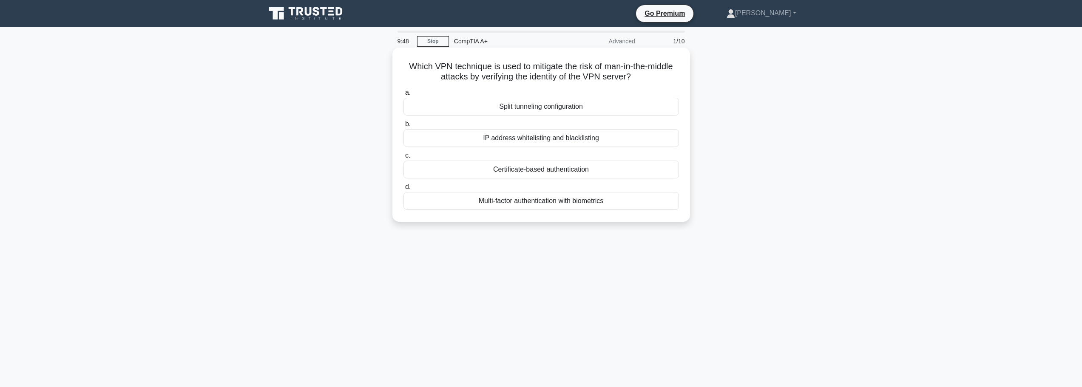
click at [519, 108] on div "Split tunneling configuration" at bounding box center [542, 107] width 276 height 18
click at [404, 96] on input "a. Split tunneling configuration" at bounding box center [404, 93] width 0 height 6
click at [527, 173] on div "To increase memory bandwidth" at bounding box center [542, 170] width 276 height 18
click at [404, 159] on input "c. To increase memory bandwidth" at bounding box center [404, 156] width 0 height 6
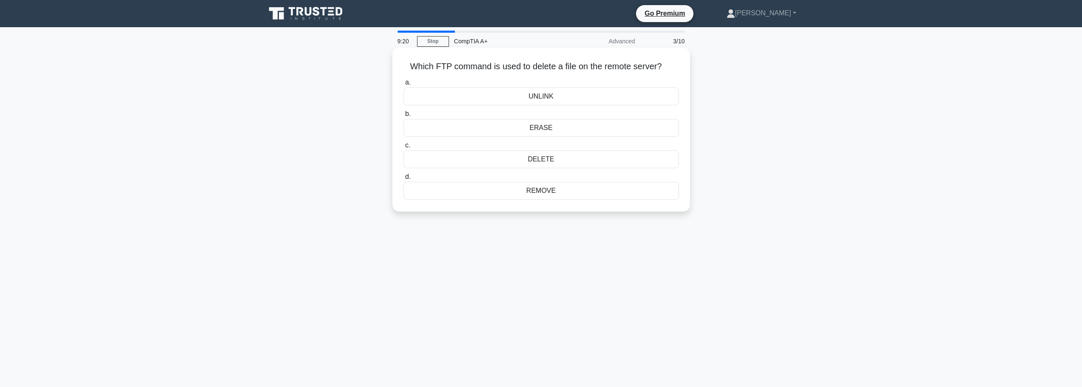
click at [546, 164] on div "DELETE" at bounding box center [542, 160] width 276 height 18
click at [404, 148] on input "c. DELETE" at bounding box center [404, 146] width 0 height 6
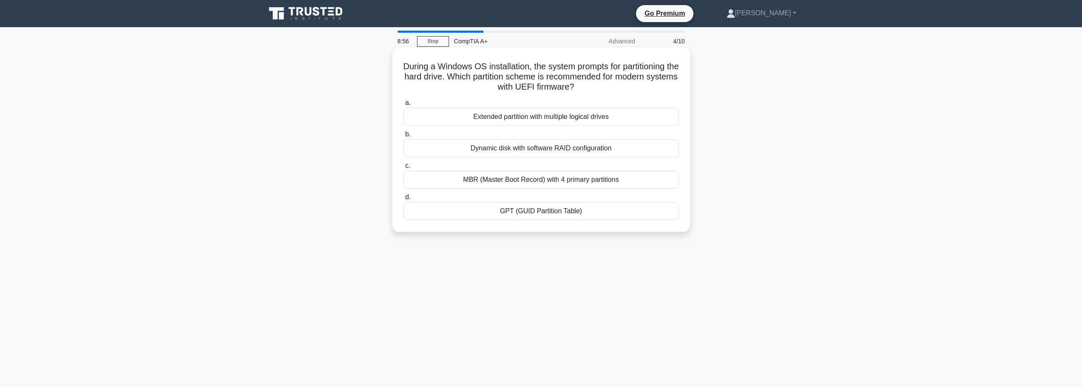
click at [540, 179] on div "MBR (Master Boot Record) with 4 primary partitions" at bounding box center [542, 180] width 276 height 18
click at [404, 169] on input "c. MBR (Master Boot Record) with 4 primary partitions" at bounding box center [404, 166] width 0 height 6
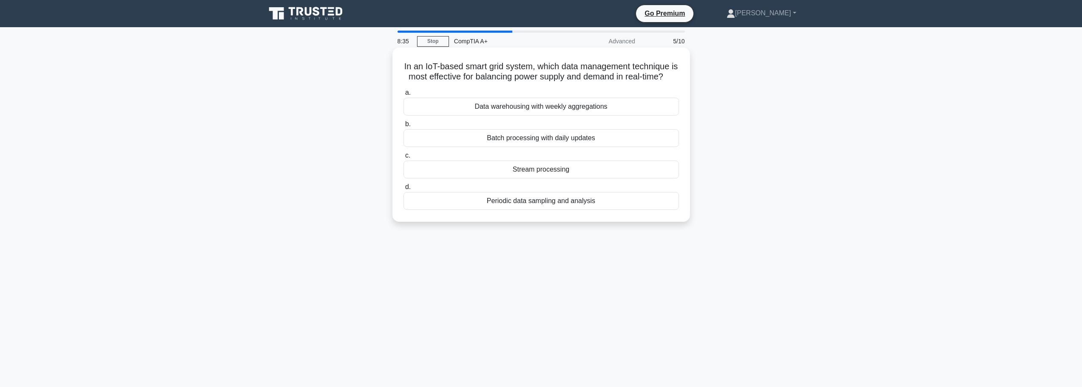
click at [529, 210] on div "Periodic data sampling and analysis" at bounding box center [542, 201] width 276 height 18
click at [404, 190] on input "d. Periodic data sampling and analysis" at bounding box center [404, 188] width 0 height 6
click at [553, 175] on div "Connectionless and unreliable" at bounding box center [542, 170] width 276 height 18
click at [404, 159] on input "c. Connectionless and unreliable" at bounding box center [404, 156] width 0 height 6
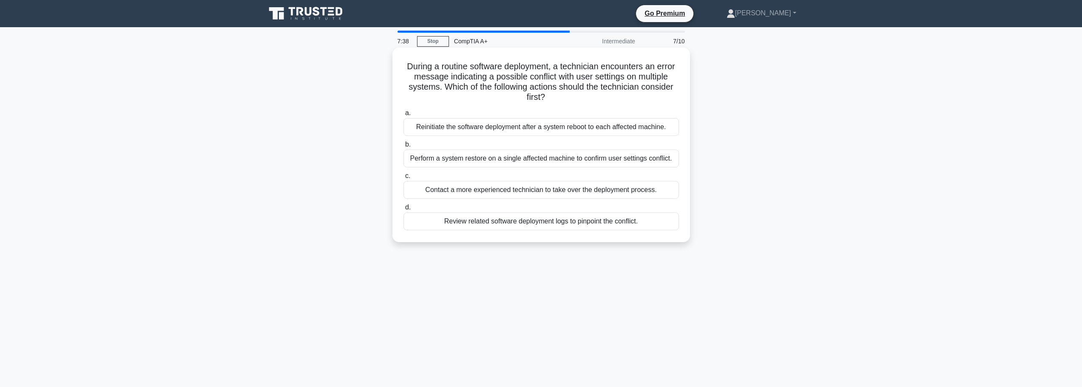
click at [538, 227] on div "Review related software deployment logs to pinpoint the conflict." at bounding box center [542, 222] width 276 height 18
click at [404, 210] on input "d. Review related software deployment logs to pinpoint the conflict." at bounding box center [404, 208] width 0 height 6
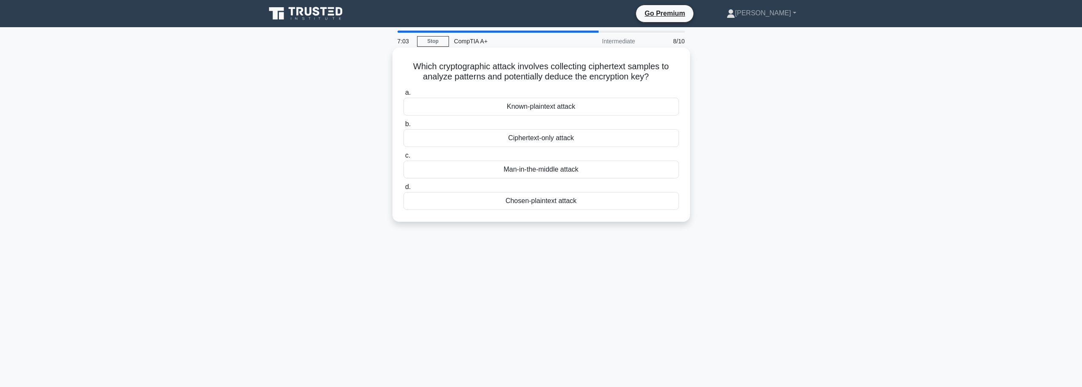
click at [568, 170] on div "Man-in-the-middle attack" at bounding box center [542, 170] width 276 height 18
click at [404, 159] on input "c. Man-in-the-middle attack" at bounding box center [404, 156] width 0 height 6
click at [545, 135] on div "Switch" at bounding box center [542, 138] width 276 height 18
click at [404, 127] on input "b. Switch" at bounding box center [404, 125] width 0 height 6
click at [537, 106] on div "Check device driver availability" at bounding box center [542, 107] width 276 height 18
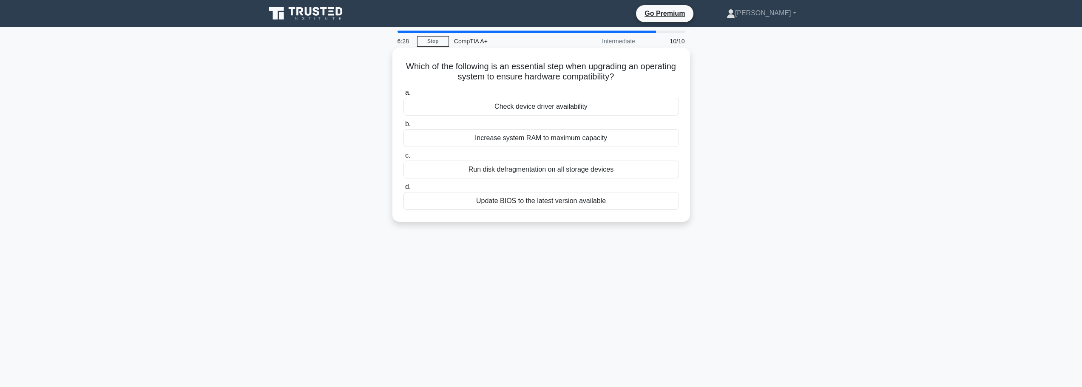
click at [404, 96] on input "a. Check device driver availability" at bounding box center [404, 93] width 0 height 6
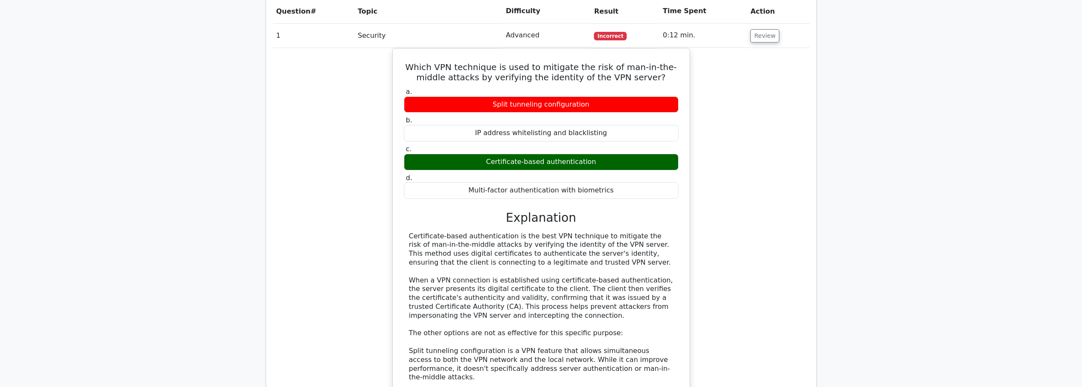
scroll to position [680, 0]
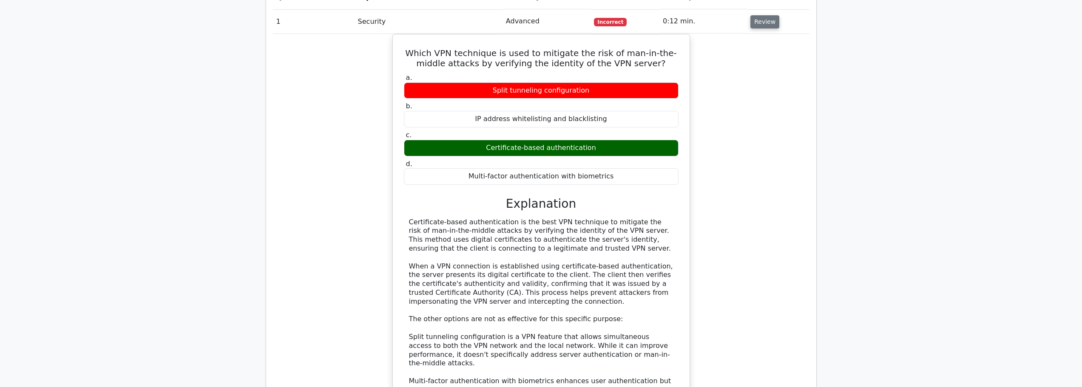
click at [771, 15] on button "Review" at bounding box center [765, 21] width 29 height 13
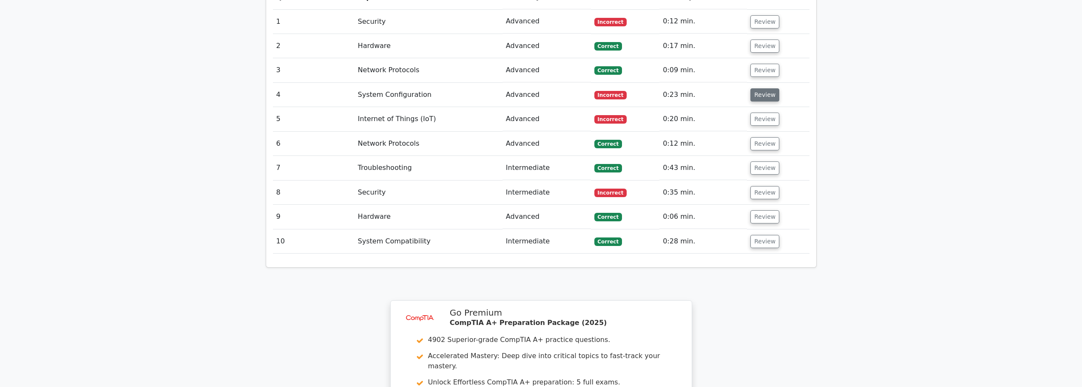
click at [759, 88] on button "Review" at bounding box center [765, 94] width 29 height 13
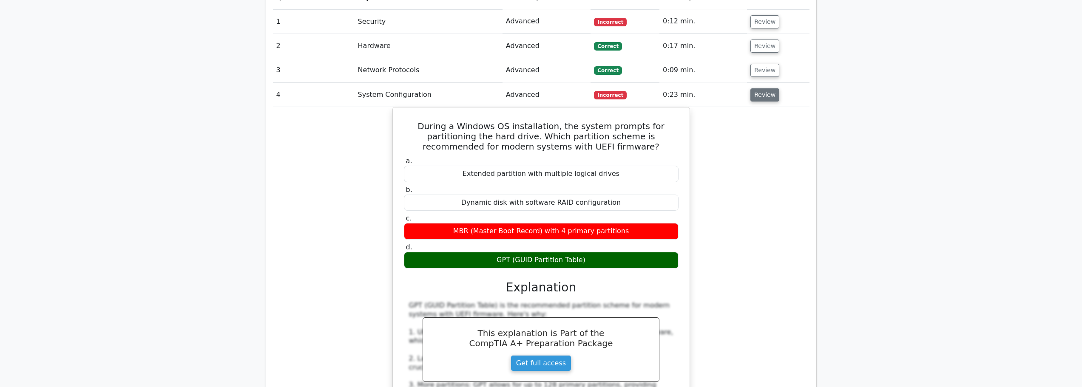
click at [762, 88] on button "Review" at bounding box center [765, 94] width 29 height 13
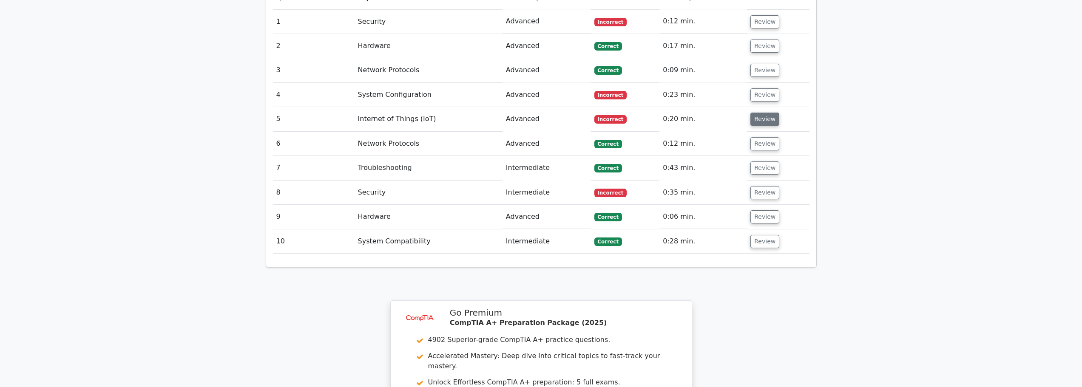
click at [751, 113] on button "Review" at bounding box center [765, 119] width 29 height 13
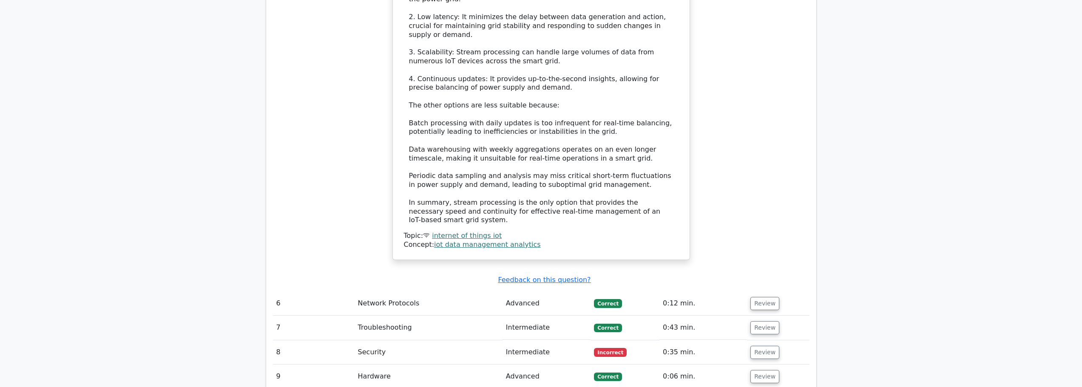
scroll to position [1063, 0]
click at [751, 345] on button "Review" at bounding box center [765, 351] width 29 height 13
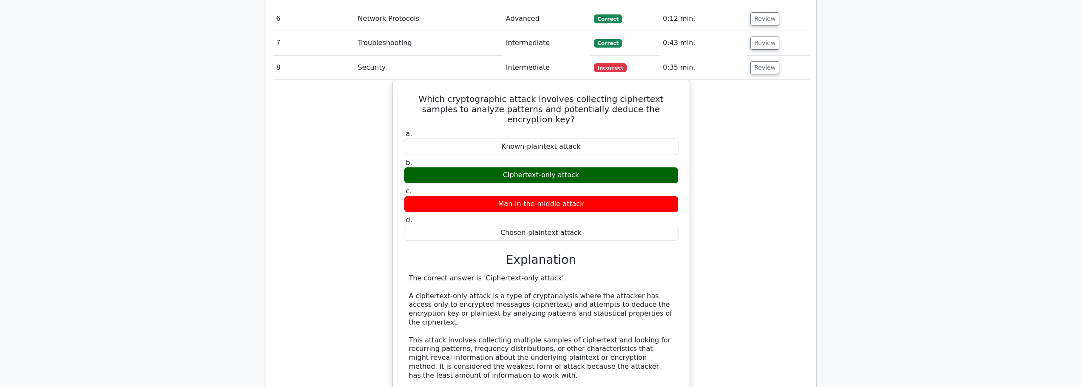
scroll to position [1318, 0]
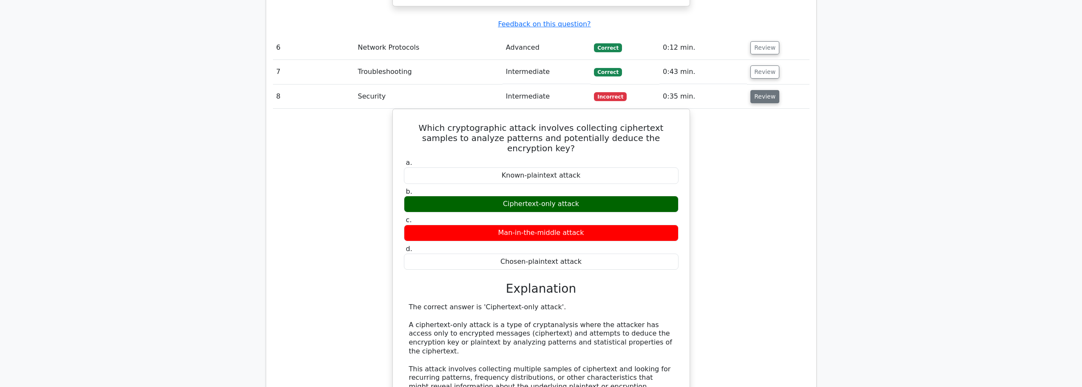
click at [761, 90] on button "Review" at bounding box center [765, 96] width 29 height 13
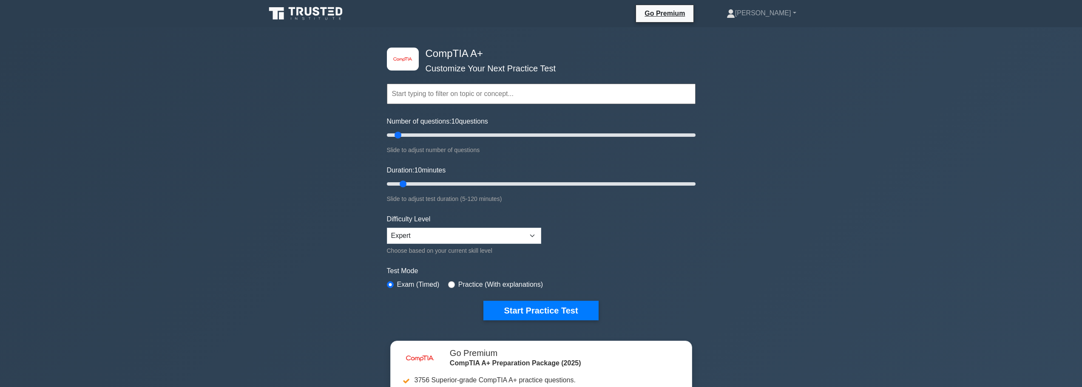
click at [426, 224] on label "Difficulty Level" at bounding box center [409, 219] width 44 height 10
click at [426, 227] on div "Difficulty Level Beginner Intermediate Expert Choose based on your current skil…" at bounding box center [464, 235] width 154 height 42
click at [427, 231] on select "Beginner Intermediate Expert" at bounding box center [464, 236] width 154 height 16
select select "beginner"
click at [387, 228] on select "Beginner Intermediate Expert" at bounding box center [464, 236] width 154 height 16
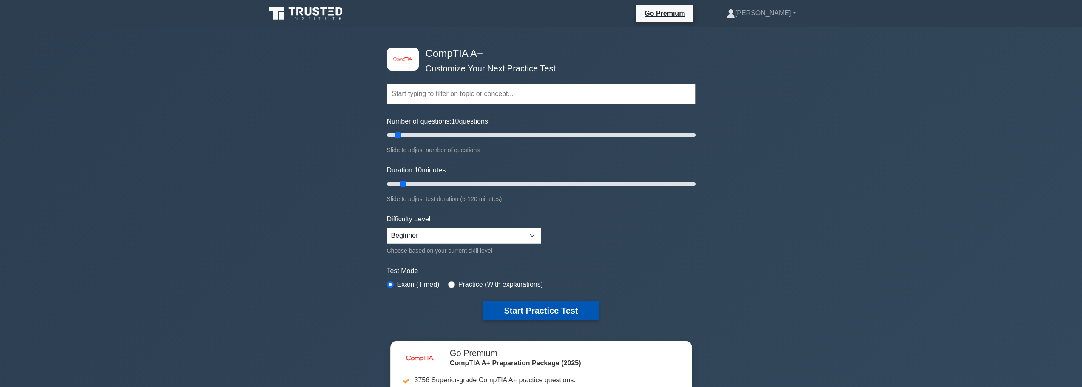
click at [518, 311] on button "Start Practice Test" at bounding box center [540, 311] width 115 height 20
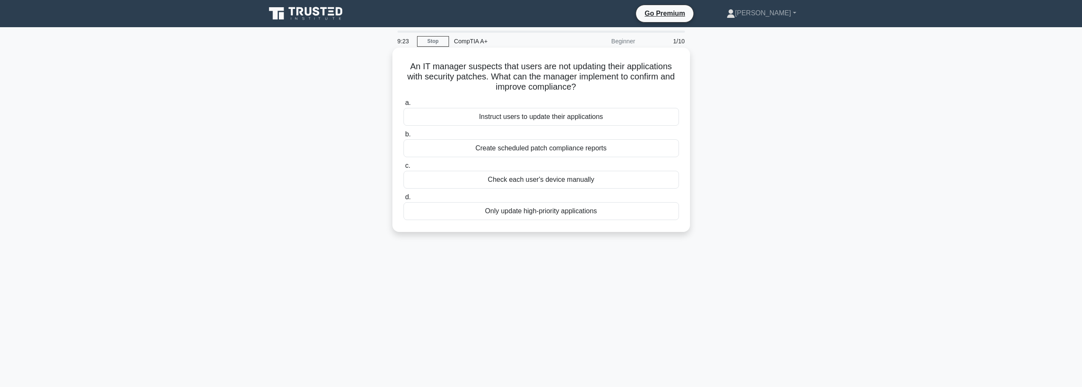
click at [520, 119] on div "Instruct users to update their applications" at bounding box center [542, 117] width 276 height 18
click at [404, 106] on input "a. Instruct users to update their applications" at bounding box center [404, 103] width 0 height 6
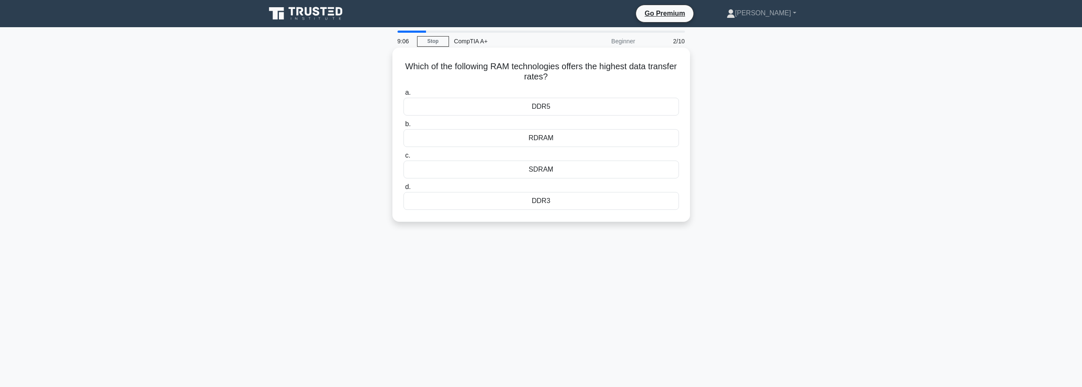
click at [546, 108] on div "DDR5" at bounding box center [542, 107] width 276 height 18
click at [404, 96] on input "a. DDR5" at bounding box center [404, 93] width 0 height 6
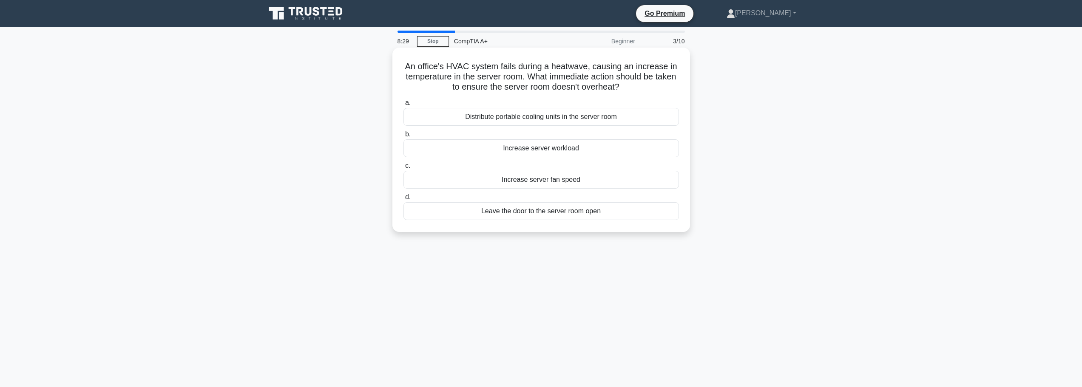
click at [530, 114] on div "Distribute portable cooling units in the server room" at bounding box center [542, 117] width 276 height 18
click at [404, 106] on input "a. Distribute portable cooling units in the server room" at bounding box center [404, 103] width 0 height 6
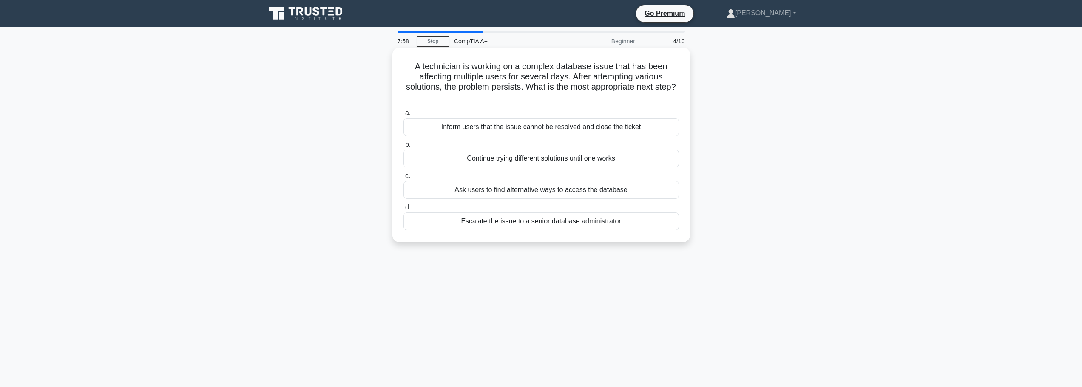
click at [536, 225] on div "Escalate the issue to a senior database administrator" at bounding box center [542, 222] width 276 height 18
click at [404, 210] on input "d. Escalate the issue to a senior database administrator" at bounding box center [404, 208] width 0 height 6
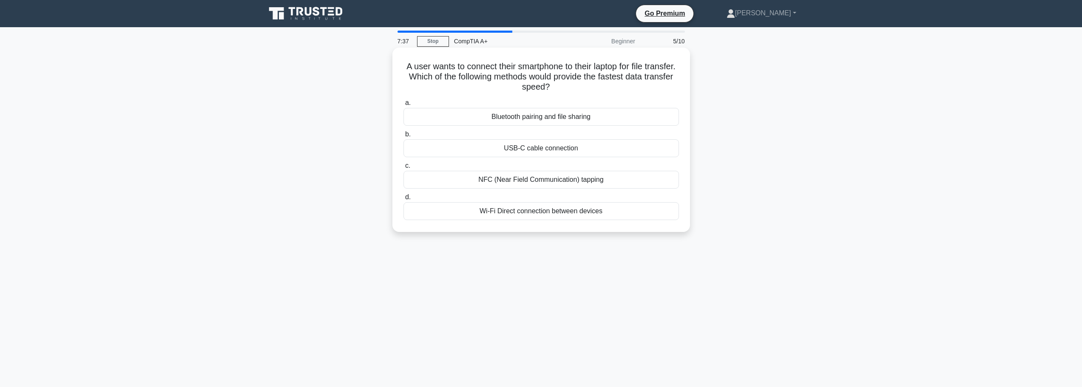
click at [533, 146] on div "USB-C cable connection" at bounding box center [542, 148] width 276 height 18
click at [404, 137] on input "b. USB-C cable connection" at bounding box center [404, 135] width 0 height 6
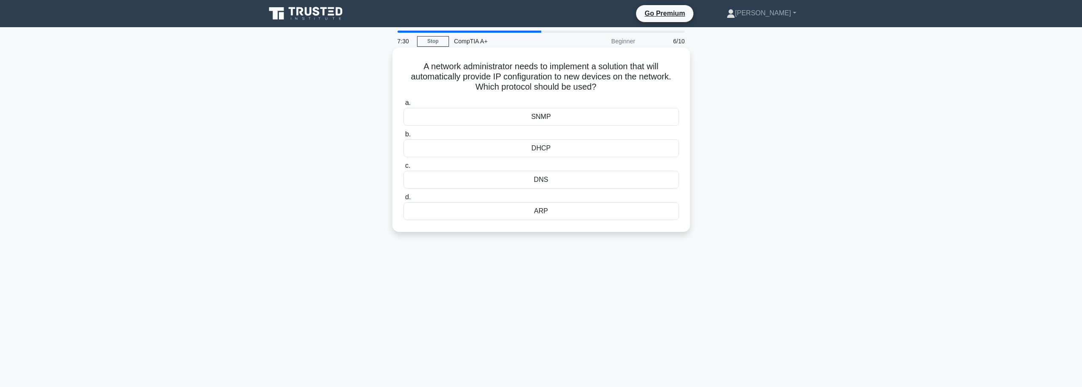
click at [543, 145] on div "DHCP" at bounding box center [542, 148] width 276 height 18
click at [404, 137] on input "b. DHCP" at bounding box center [404, 135] width 0 height 6
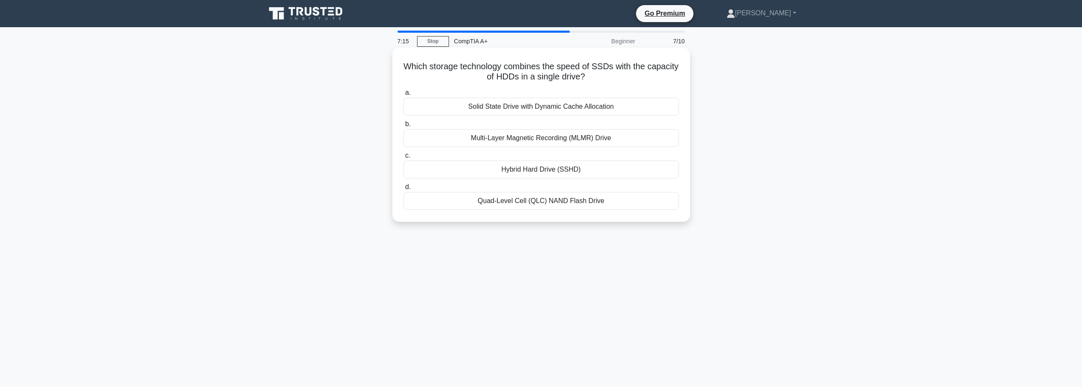
click at [546, 172] on div "Hybrid Hard Drive (SSHD)" at bounding box center [542, 170] width 276 height 18
click at [404, 159] on input "c. Hybrid Hard Drive (SSHD)" at bounding box center [404, 156] width 0 height 6
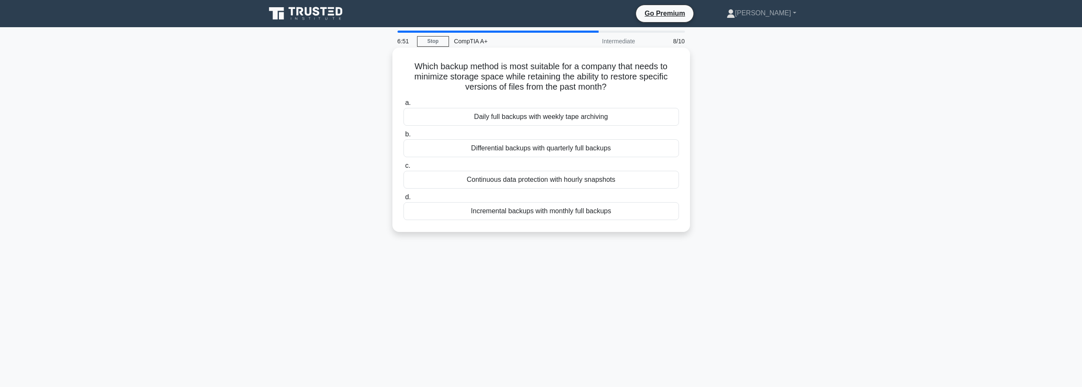
click at [565, 216] on div "Incremental backups with monthly full backups" at bounding box center [542, 211] width 276 height 18
click at [404, 200] on input "d. Incremental backups with monthly full backups" at bounding box center [404, 198] width 0 height 6
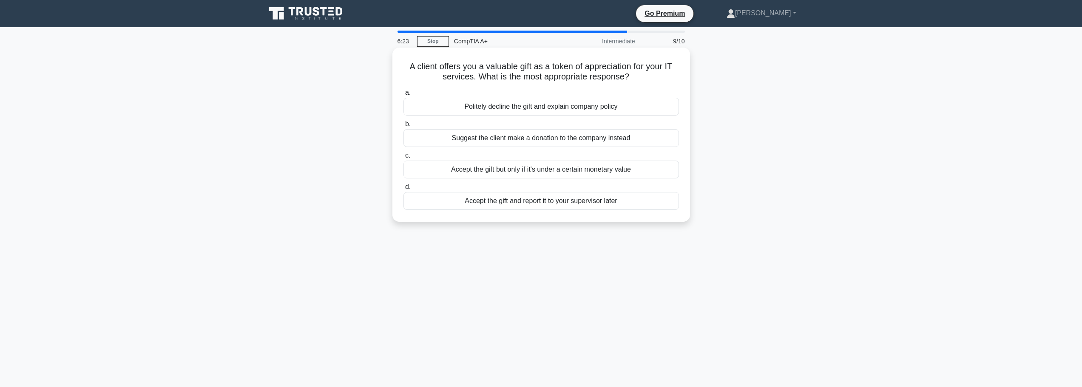
click at [555, 110] on div "Politely decline the gift and explain company policy" at bounding box center [542, 107] width 276 height 18
click at [404, 96] on input "a. Politely decline the gift and explain company policy" at bounding box center [404, 93] width 0 height 6
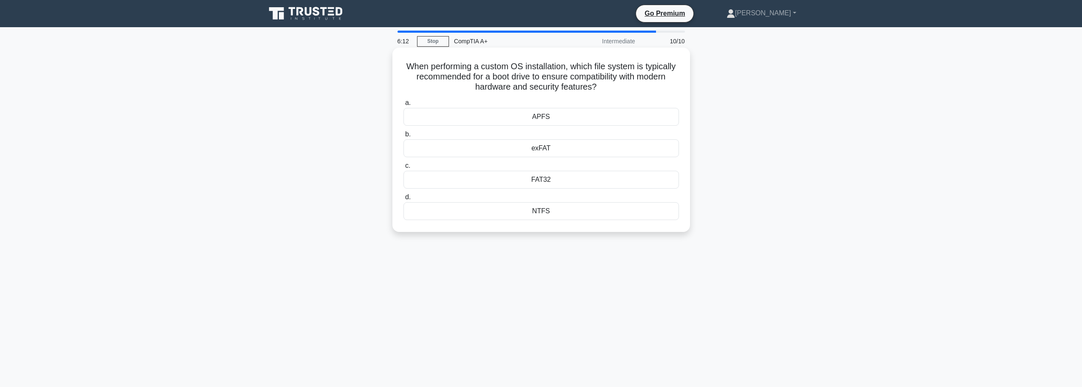
click at [537, 216] on div "NTFS" at bounding box center [542, 211] width 276 height 18
click at [404, 200] on input "d. NTFS" at bounding box center [404, 198] width 0 height 6
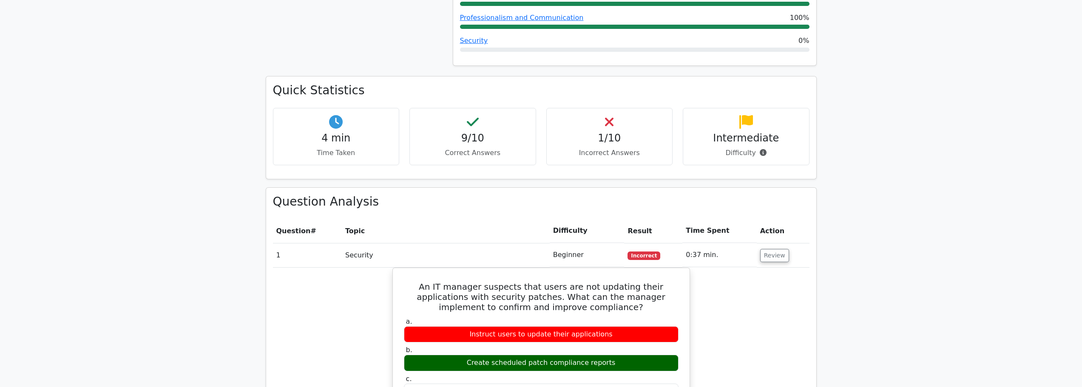
scroll to position [468, 0]
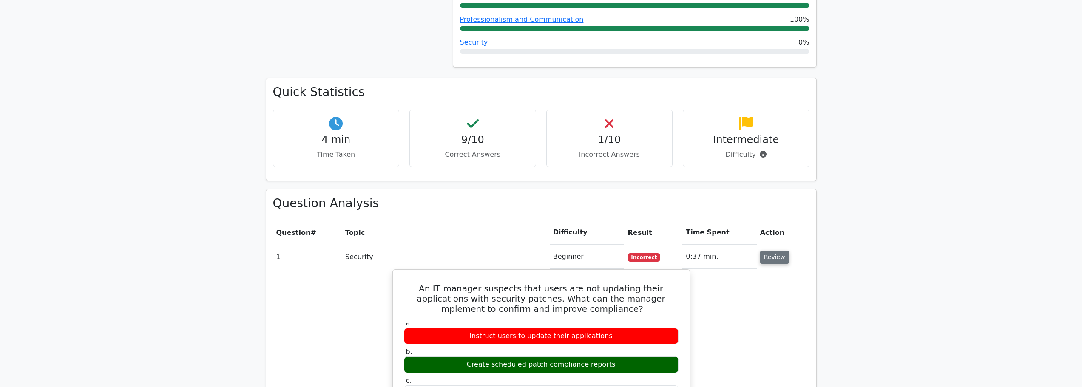
click at [771, 251] on button "Review" at bounding box center [774, 257] width 29 height 13
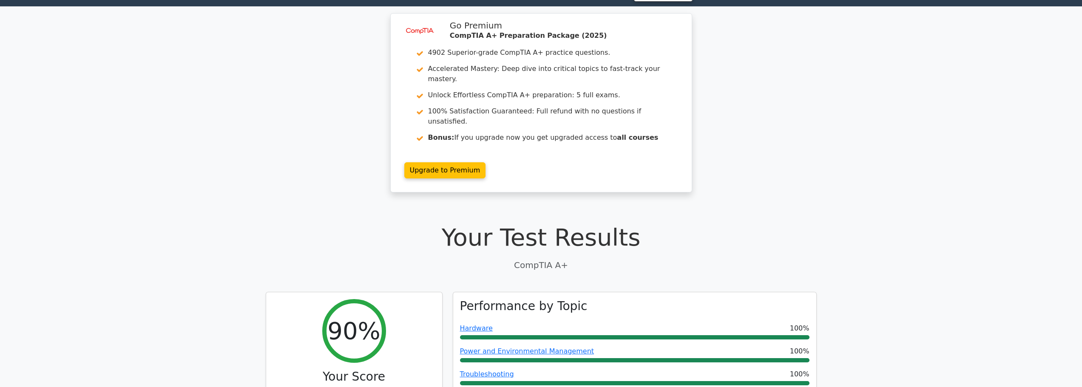
scroll to position [0, 0]
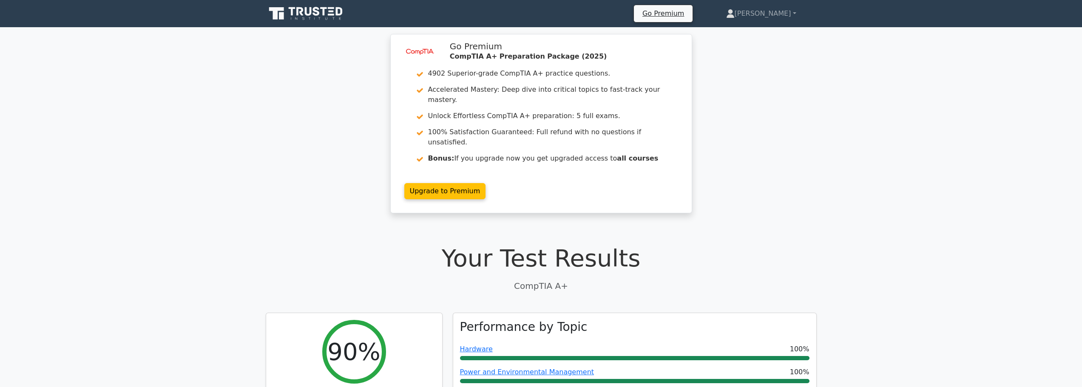
click at [324, 15] on icon at bounding box center [324, 11] width 7 height 9
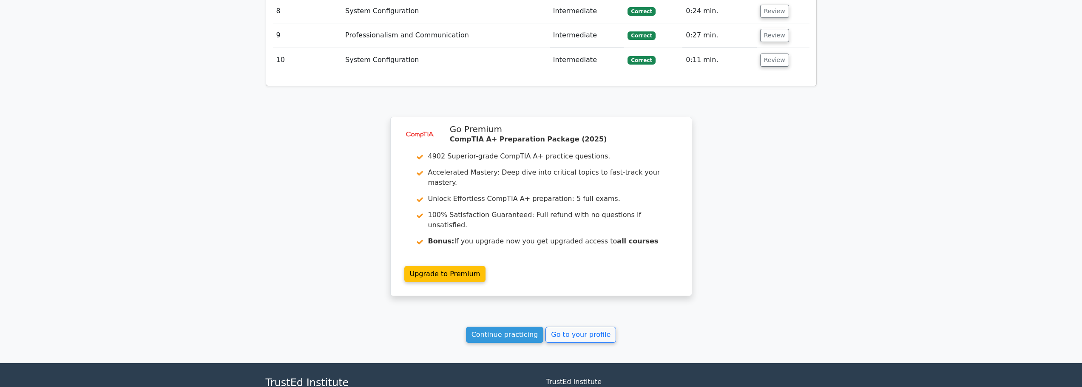
scroll to position [923, 0]
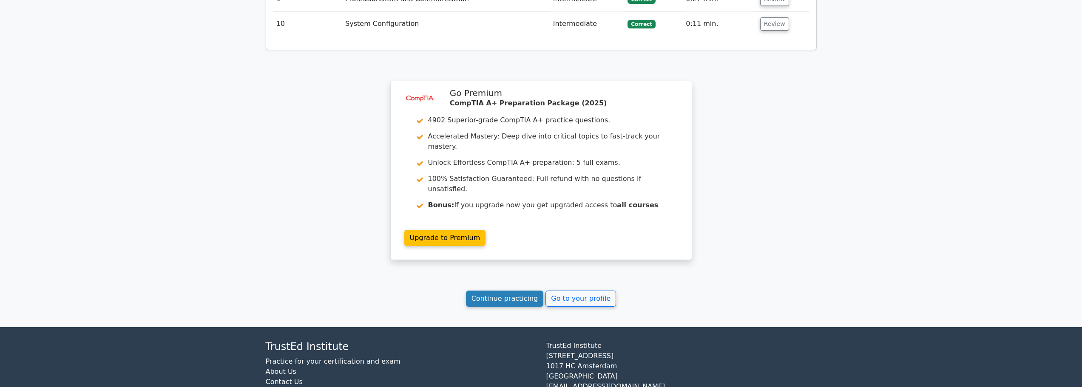
click at [490, 291] on link "Continue practicing" at bounding box center [505, 299] width 78 height 16
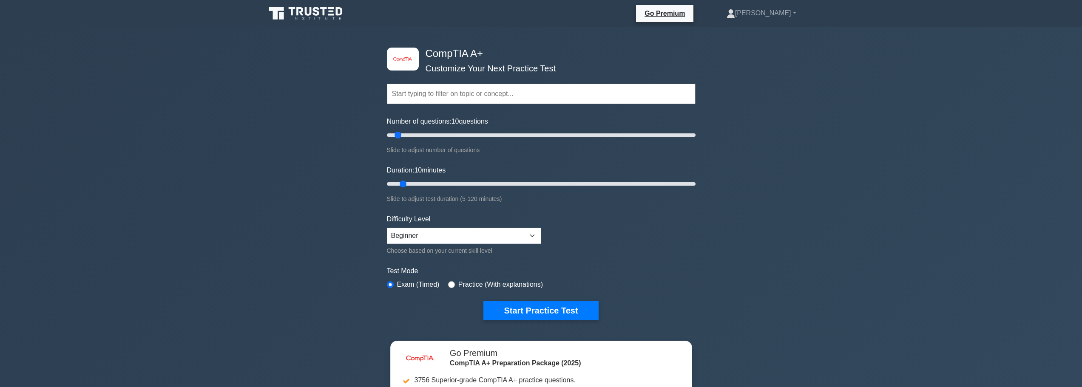
click at [463, 225] on div "Difficulty Level Beginner Intermediate Expert Choose based on your current skil…" at bounding box center [464, 235] width 154 height 42
click at [458, 237] on select "Beginner Intermediate Expert" at bounding box center [464, 236] width 154 height 16
select select "intermediate"
click at [387, 228] on select "Beginner Intermediate Expert" at bounding box center [464, 236] width 154 height 16
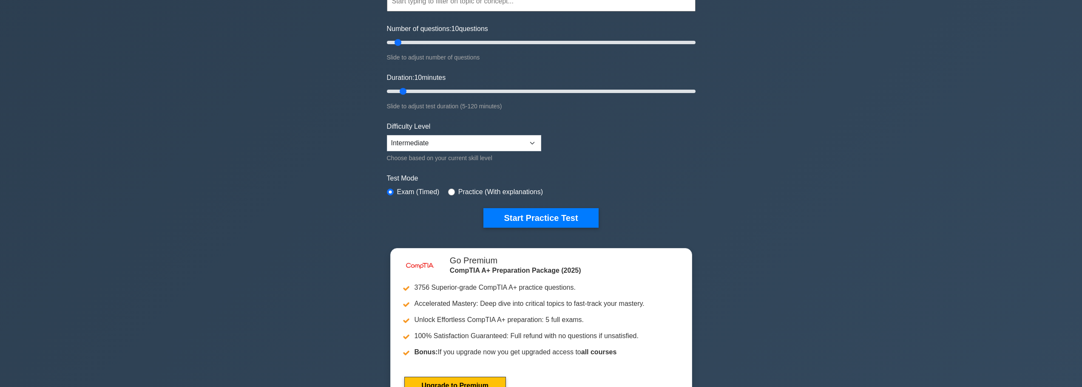
scroll to position [43, 0]
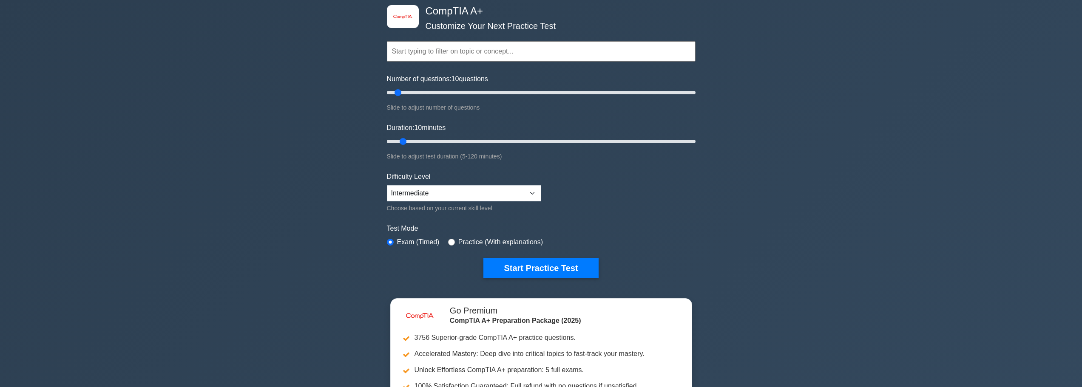
click at [774, 227] on div "image/svg+xml CompTIA A+ Customize Your Next Practice Test Topics Hardware Oper…" at bounding box center [541, 227] width 1082 height 485
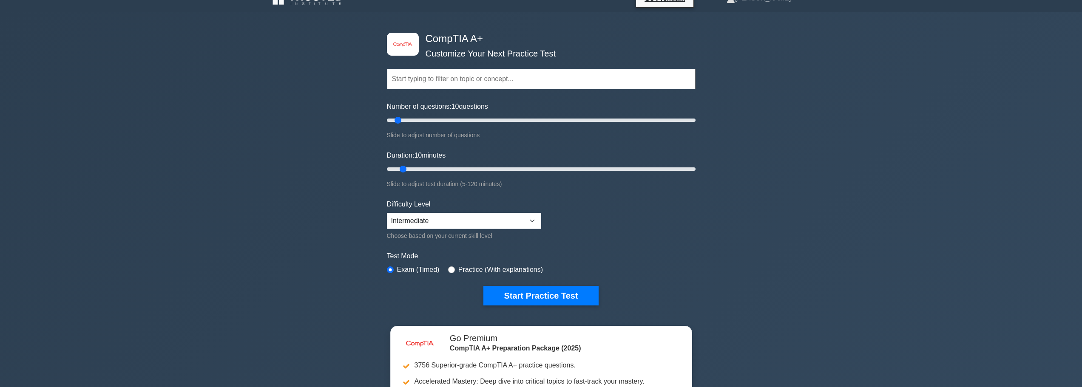
scroll to position [0, 0]
